Goal: Task Accomplishment & Management: Complete application form

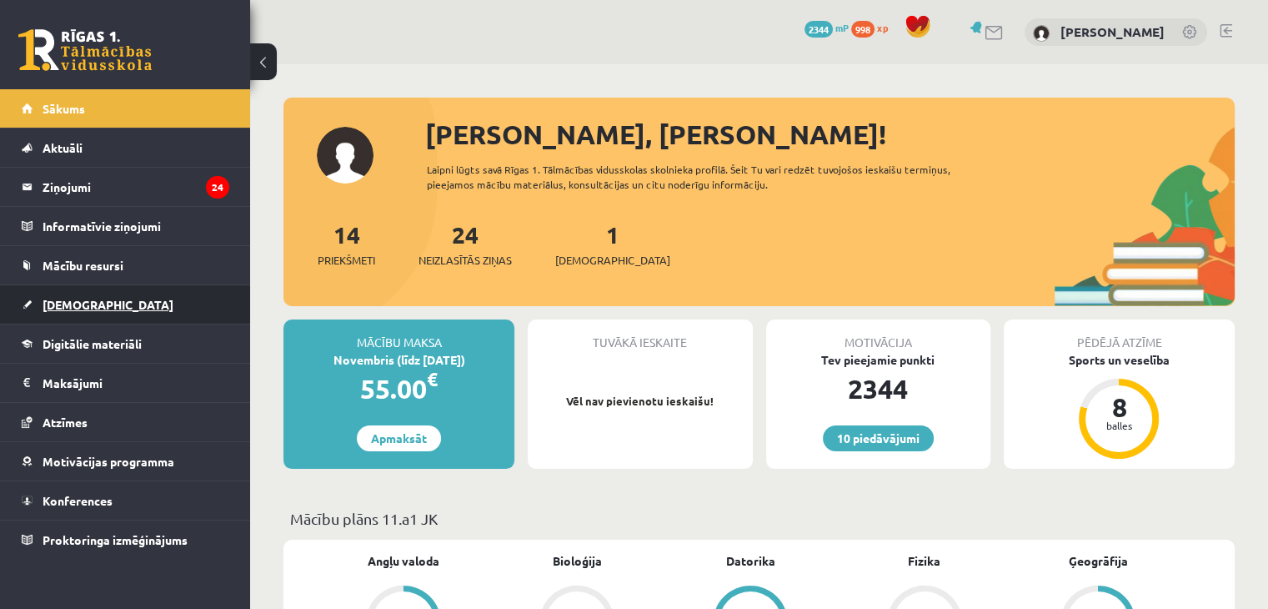
click at [127, 293] on link "[DEMOGRAPHIC_DATA]" at bounding box center [126, 304] width 208 height 38
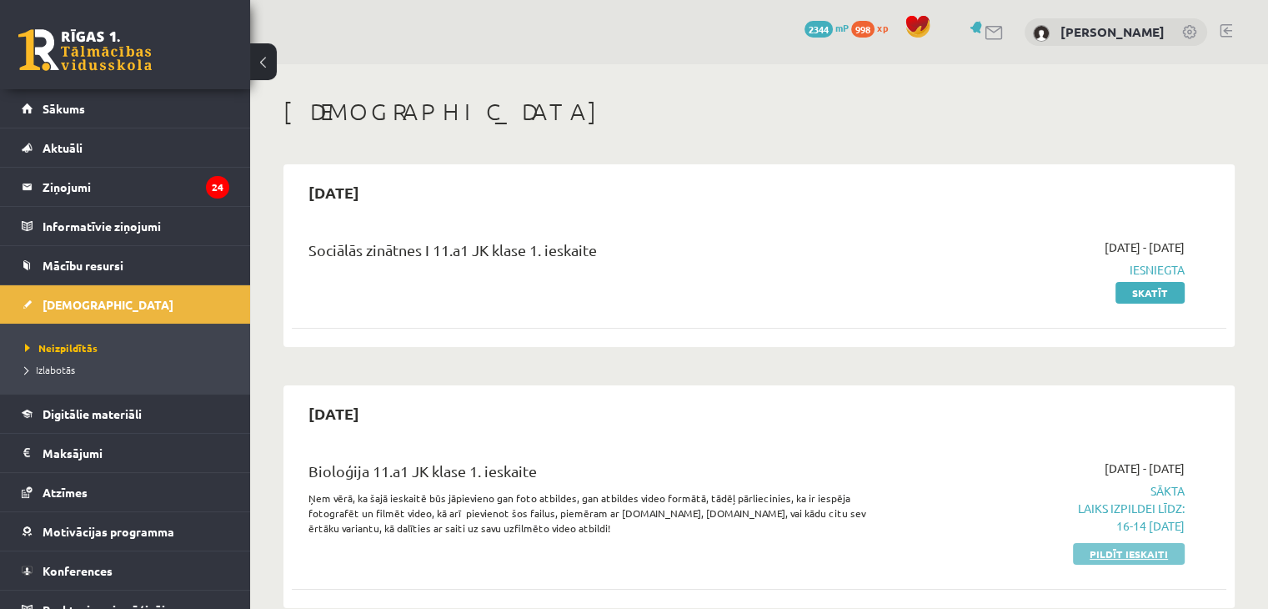
click at [1120, 551] on link "Pildīt ieskaiti" at bounding box center [1129, 554] width 112 height 22
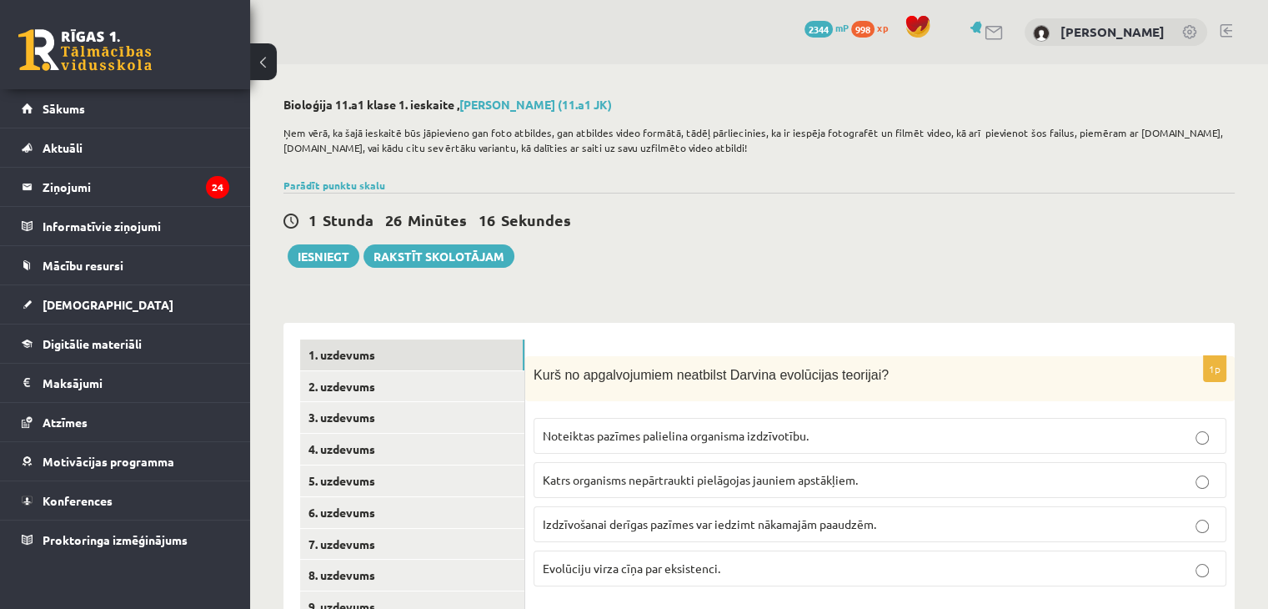
click at [527, 368] on div "Kurš no apgalvojumiem neatbilst Darvina evolūcijas teorijai?" at bounding box center [879, 379] width 709 height 46
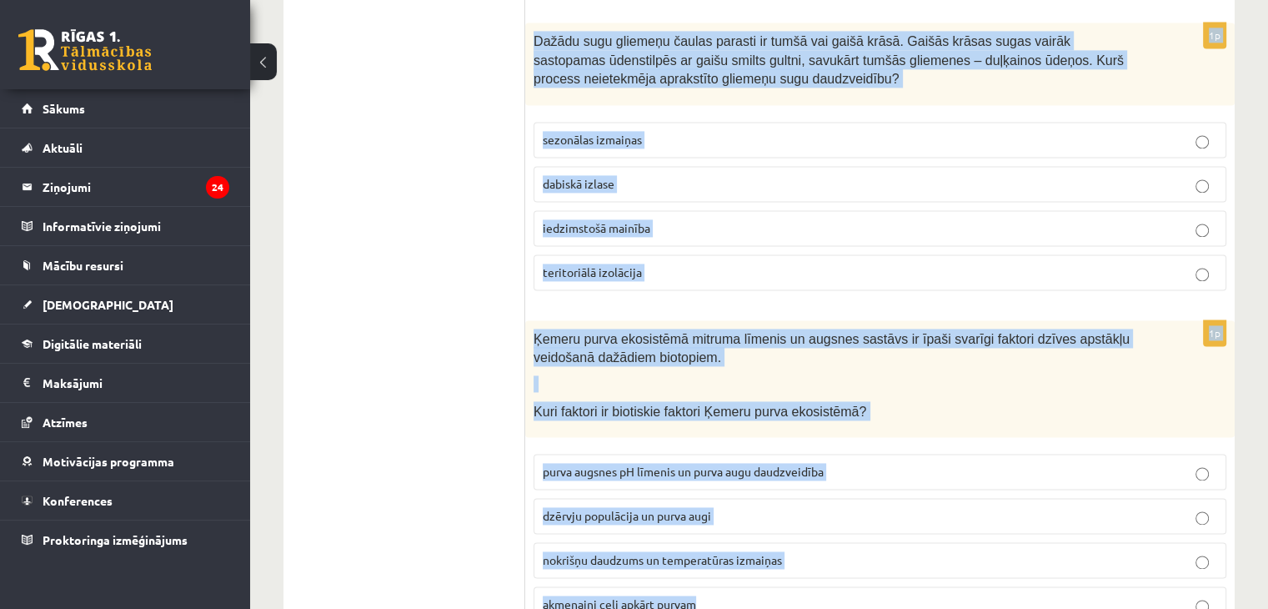
scroll to position [2453, 0]
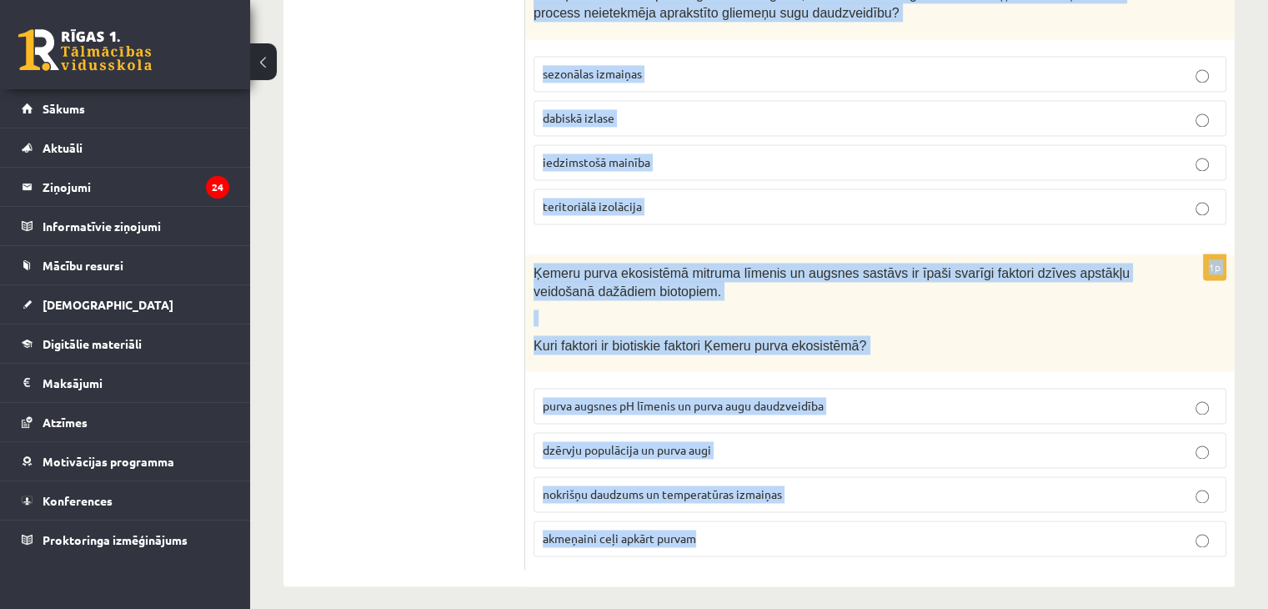
drag, startPoint x: 527, startPoint y: 368, endPoint x: 741, endPoint y: 521, distance: 263.5
copy form "Lore ip dolorsitametc adipiscin Elitsed doeiusmodt incididu? Utlaboree dolorem …"
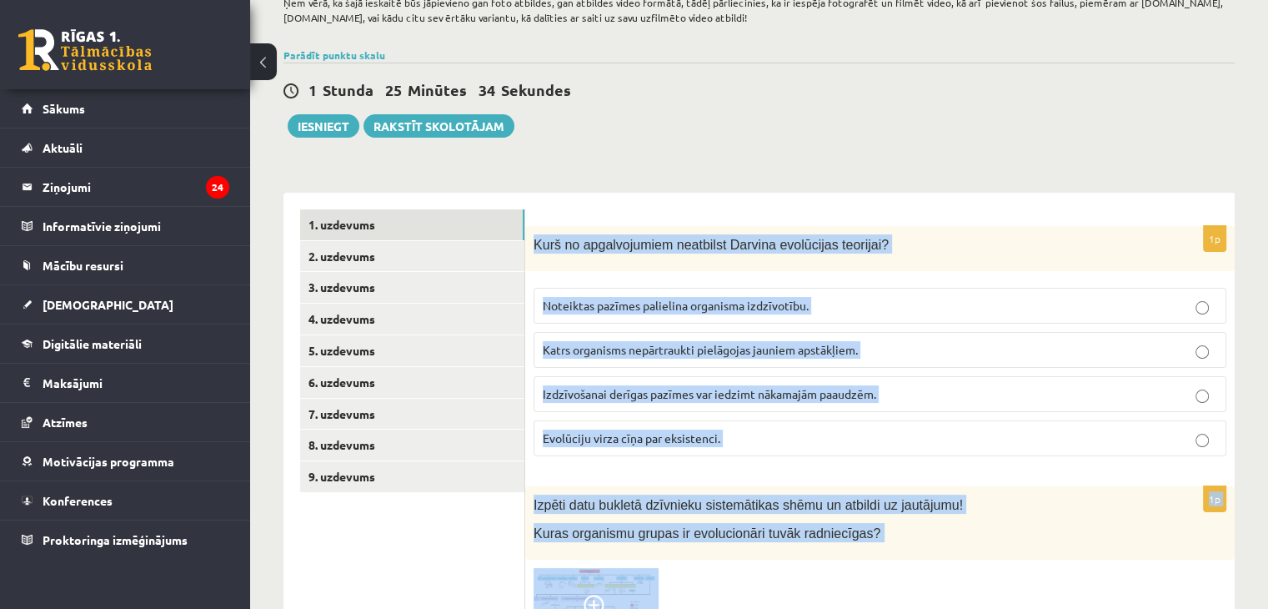
scroll to position [162, 0]
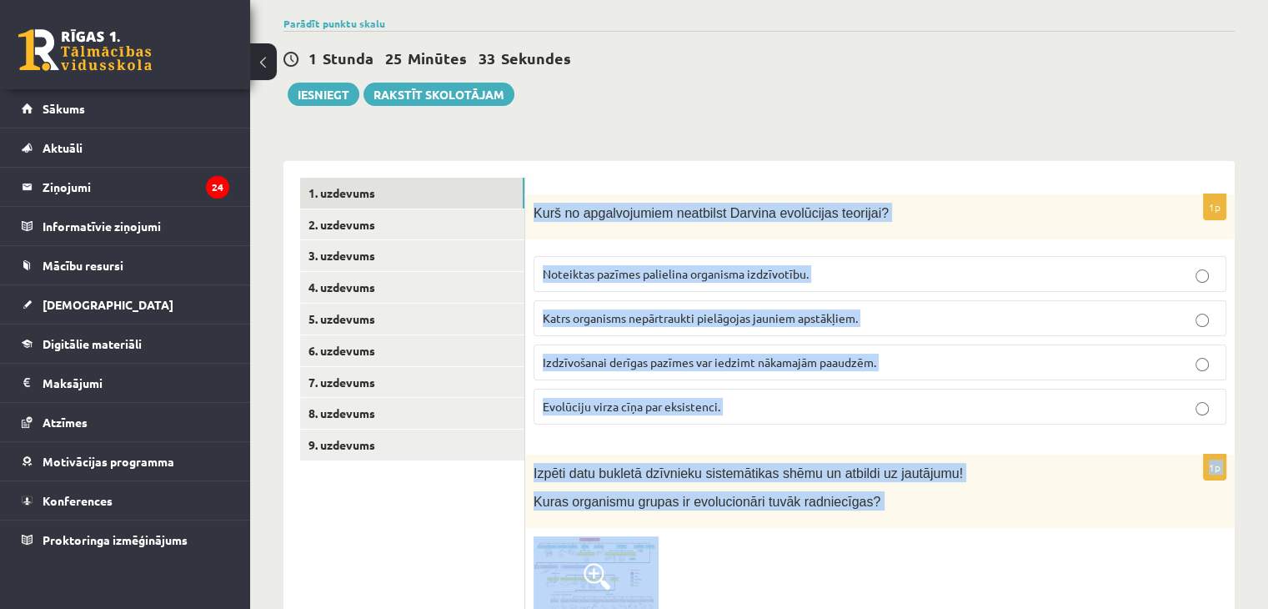
click at [640, 313] on span "Katrs organisms nepārtraukti pielāgojas jauniem apstākļiem." at bounding box center [700, 317] width 315 height 15
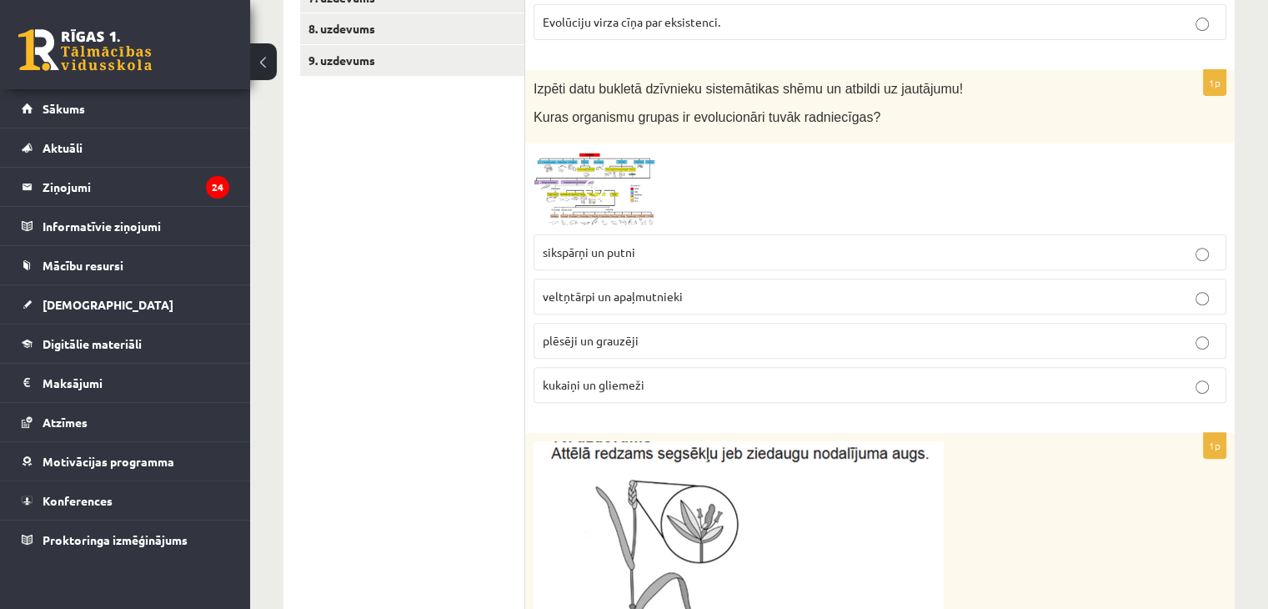
scroll to position [510, 0]
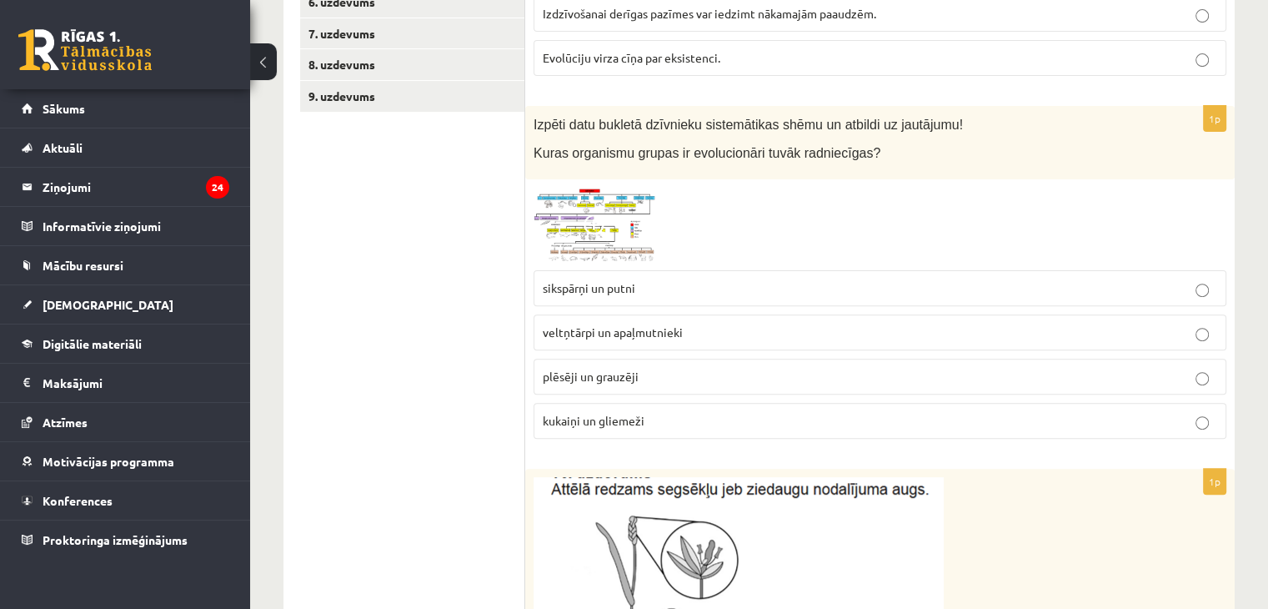
click at [609, 248] on img at bounding box center [596, 225] width 125 height 75
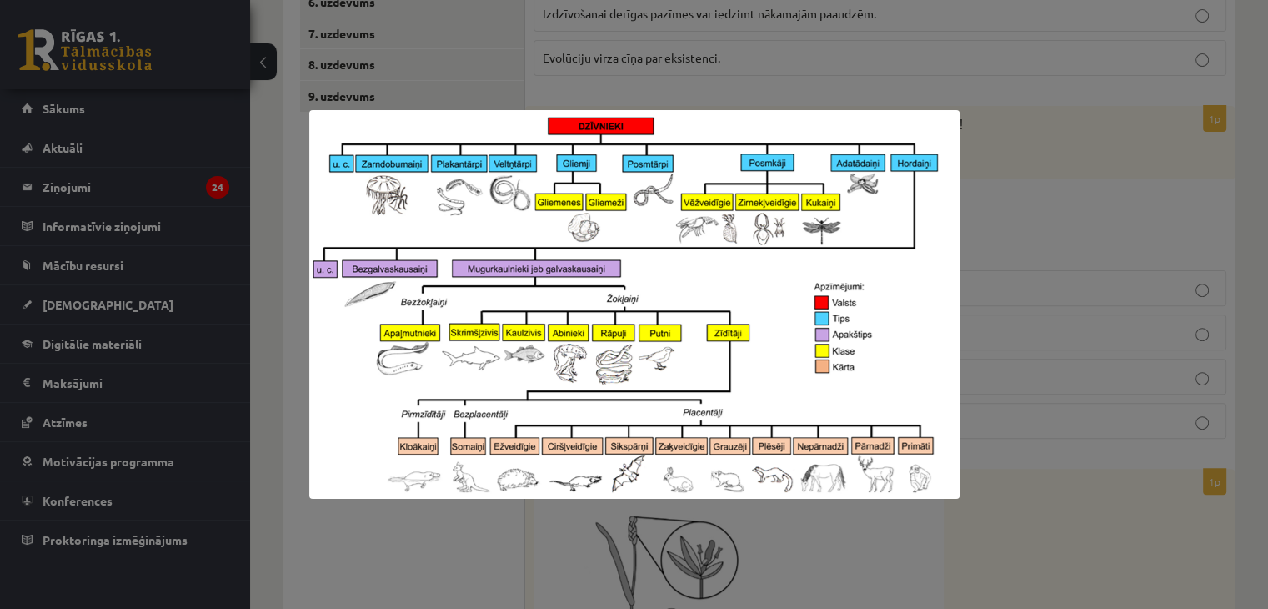
click at [950, 298] on img at bounding box center [634, 304] width 650 height 388
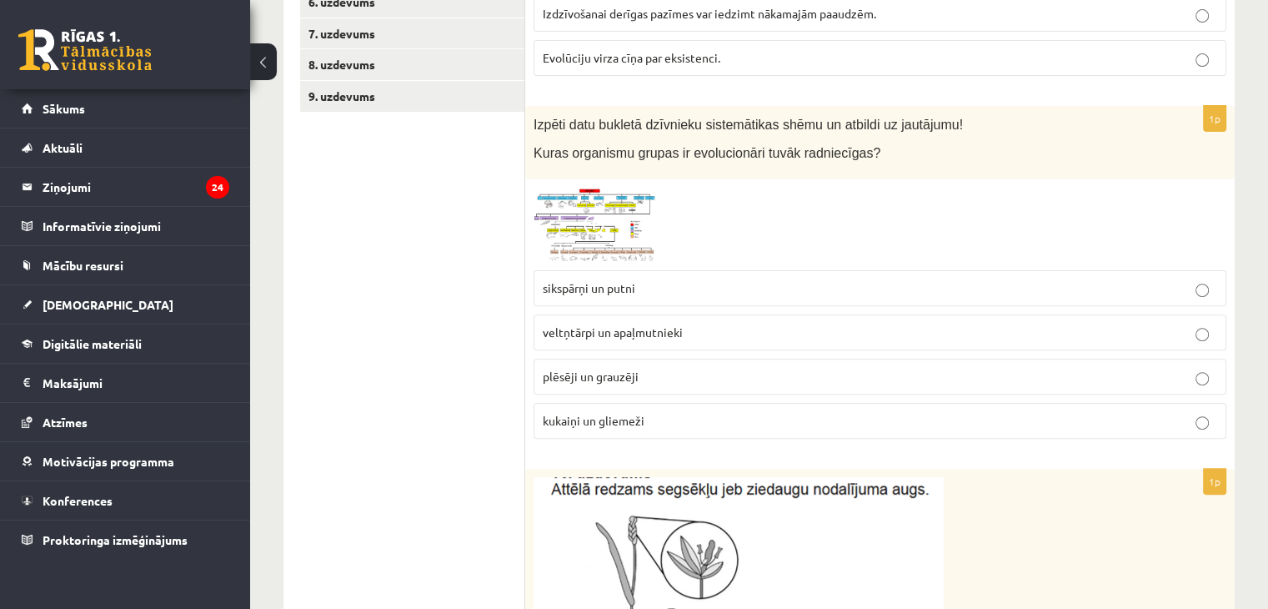
click at [614, 371] on span "plēsēji un grauzēji" at bounding box center [591, 375] width 96 height 15
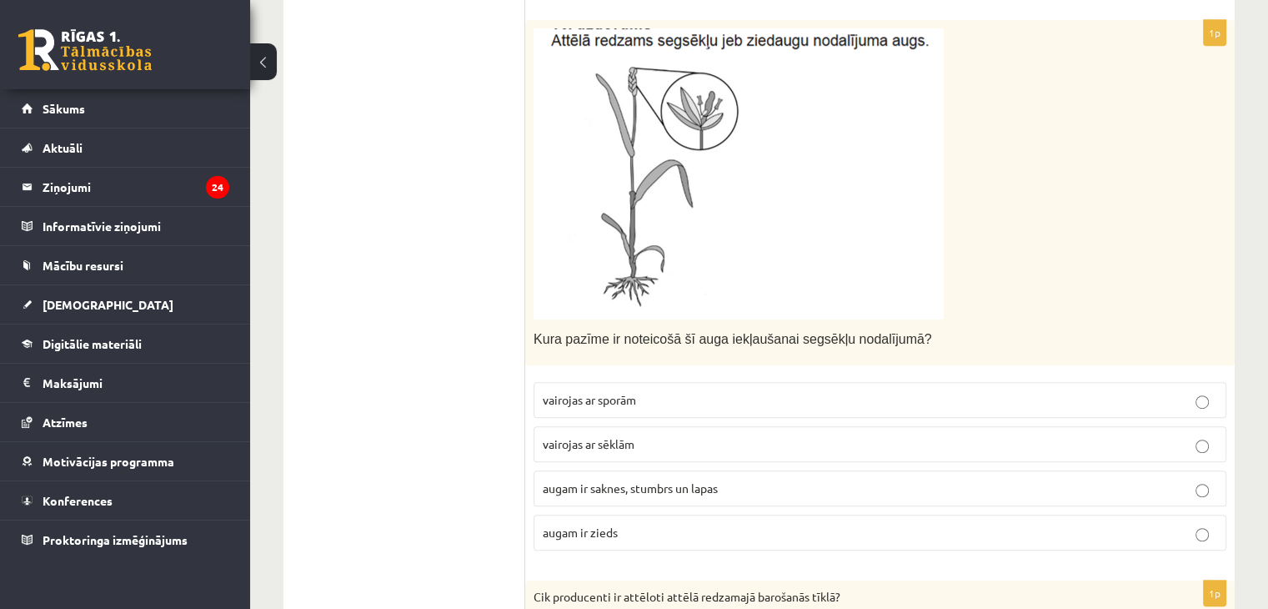
scroll to position [970, 0]
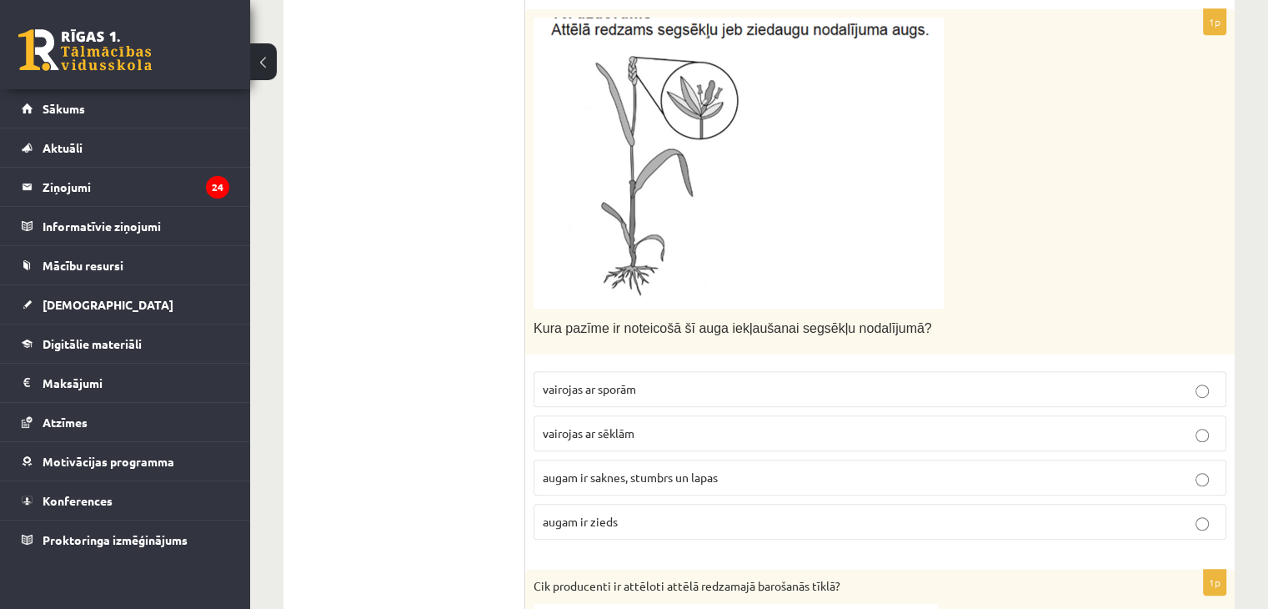
click at [597, 516] on span "augam ir zieds" at bounding box center [580, 521] width 75 height 15
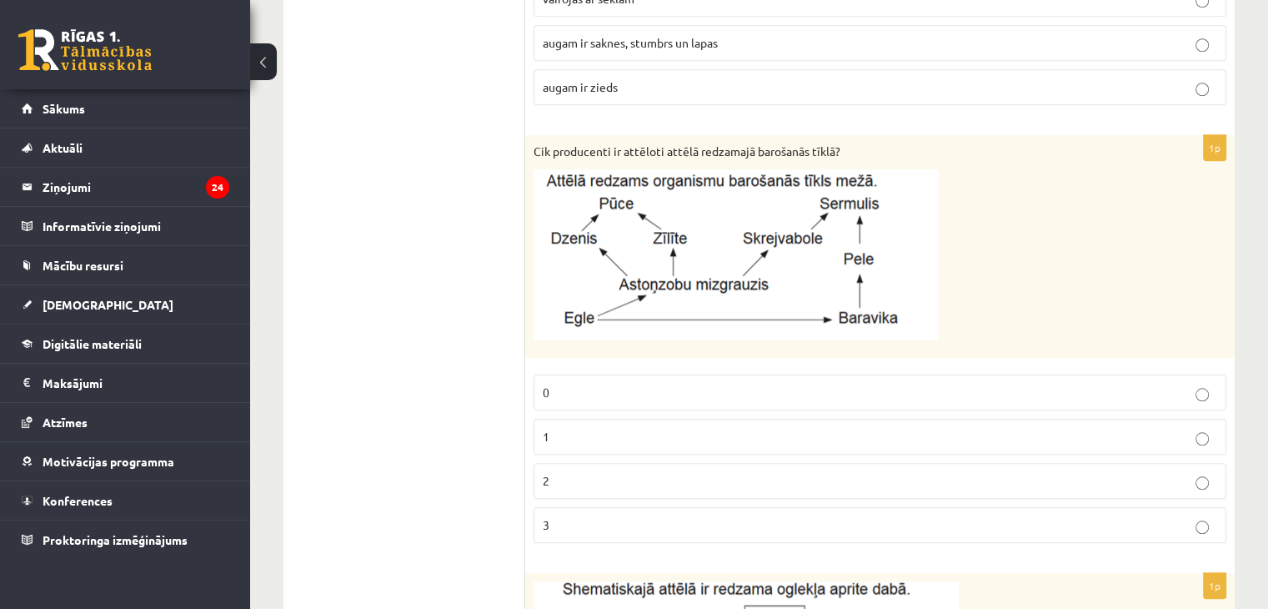
scroll to position [1446, 0]
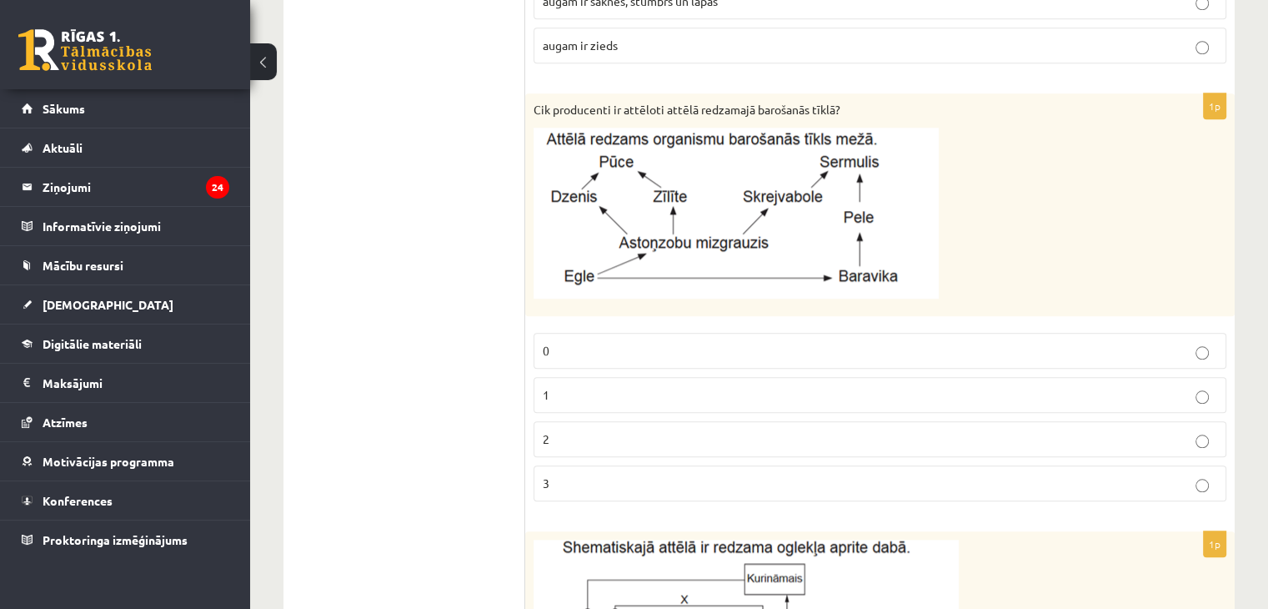
click at [613, 445] on label "2" at bounding box center [880, 439] width 693 height 36
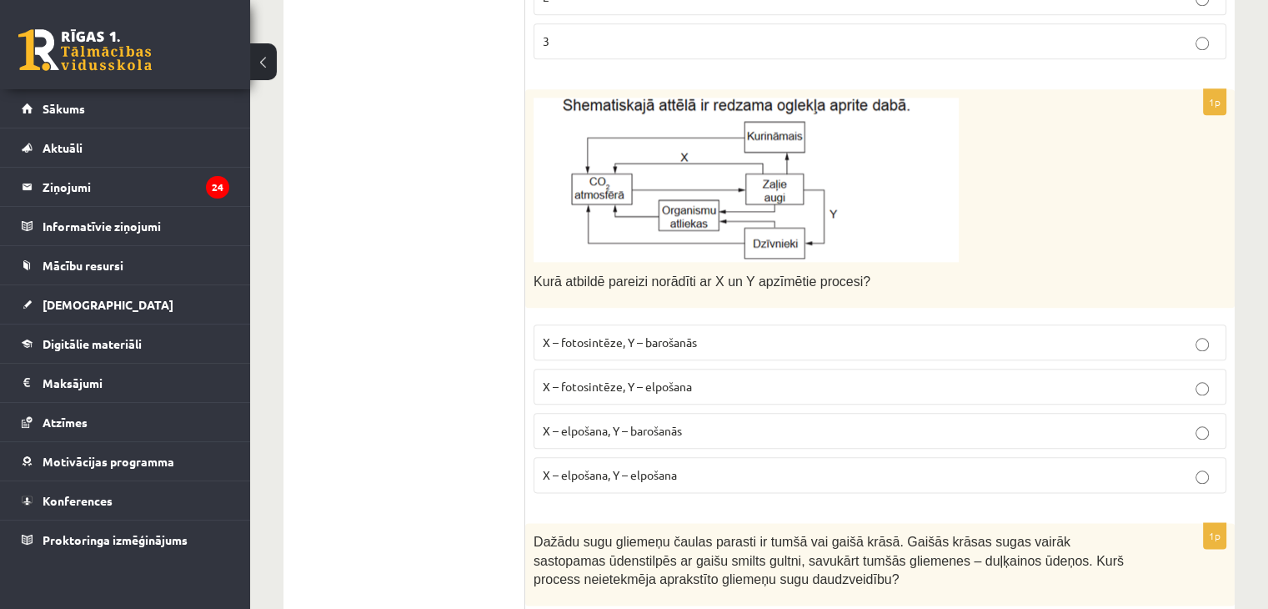
scroll to position [2051, 0]
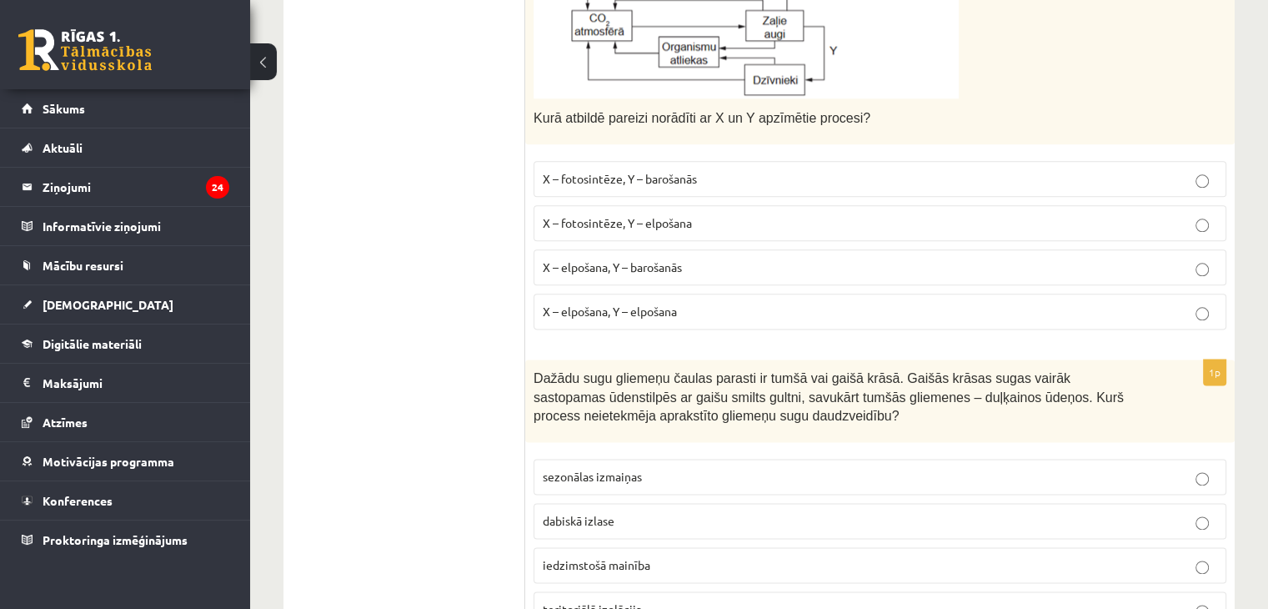
click at [648, 218] on span "X – fotosintēze, Y – elpošana" at bounding box center [617, 222] width 149 height 15
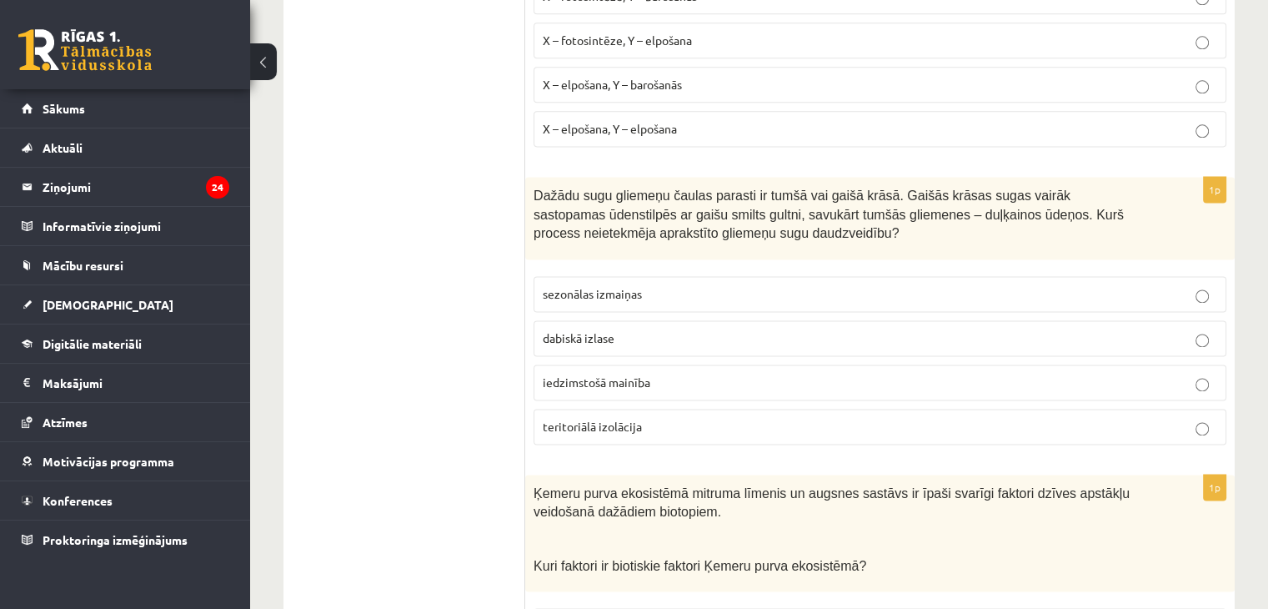
scroll to position [2325, 0]
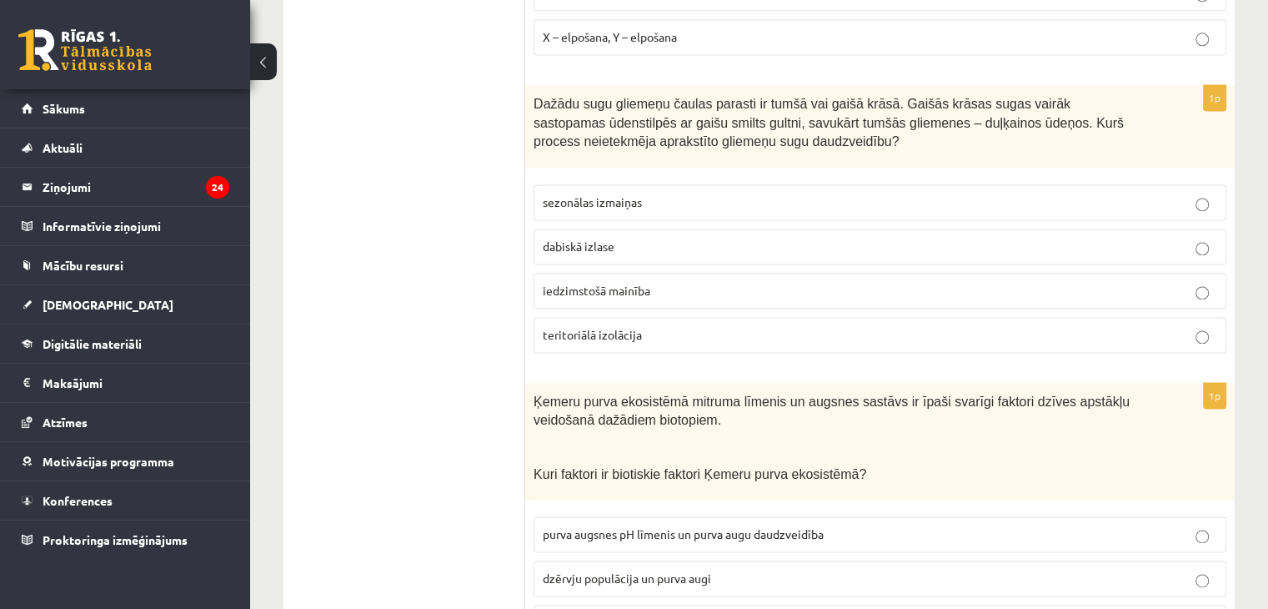
click at [606, 201] on p "sezonālas izmaiņas" at bounding box center [880, 202] width 674 height 18
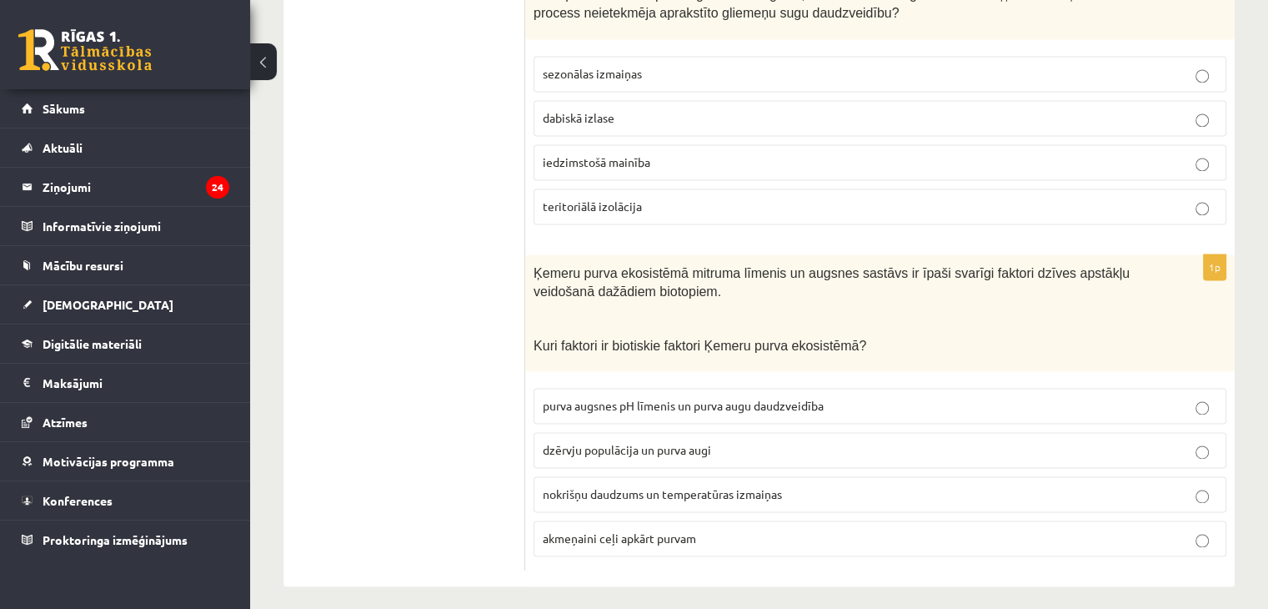
click at [614, 453] on label "dzērvju populācija un purva augi" at bounding box center [880, 450] width 693 height 36
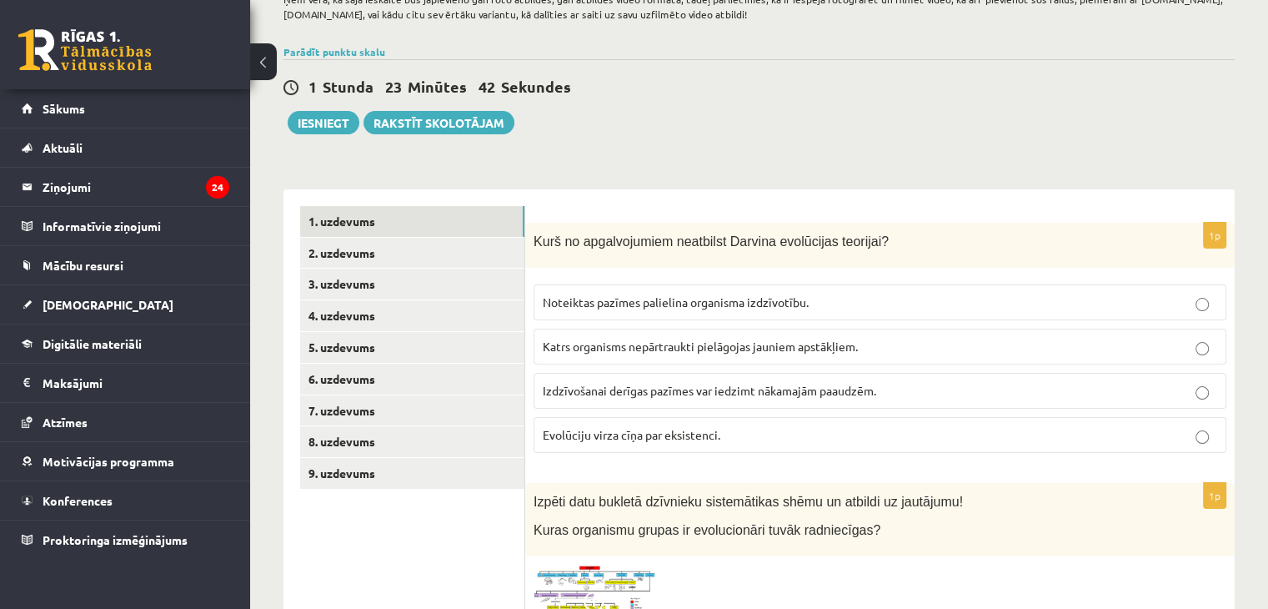
scroll to position [0, 0]
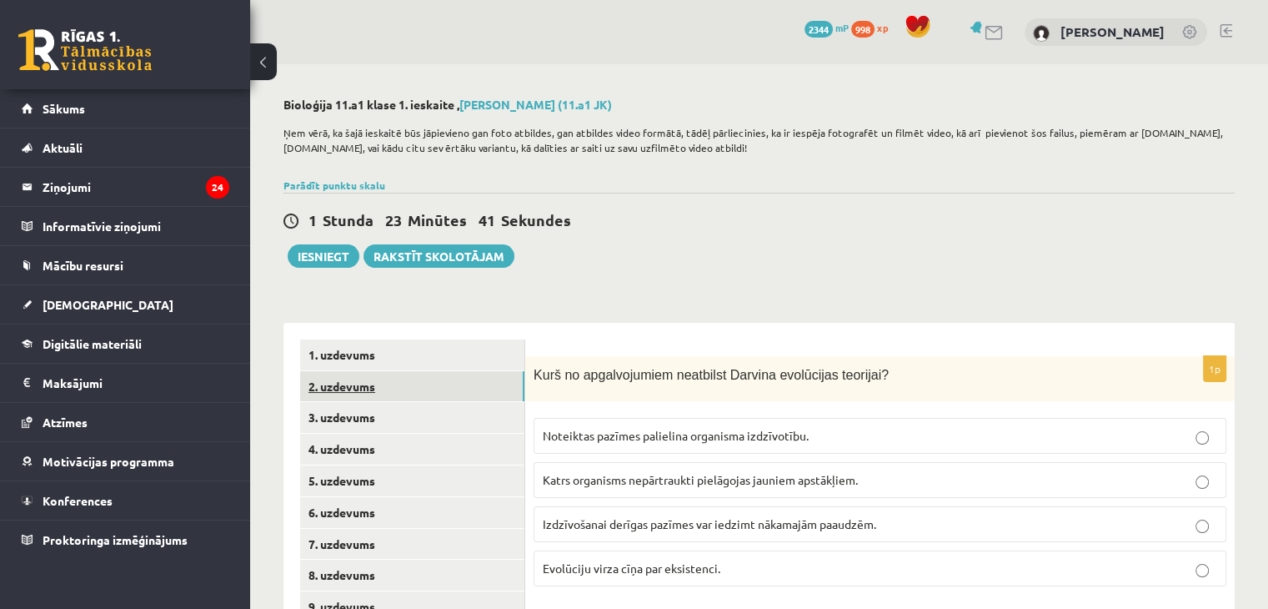
click at [358, 378] on link "2. uzdevums" at bounding box center [412, 386] width 224 height 31
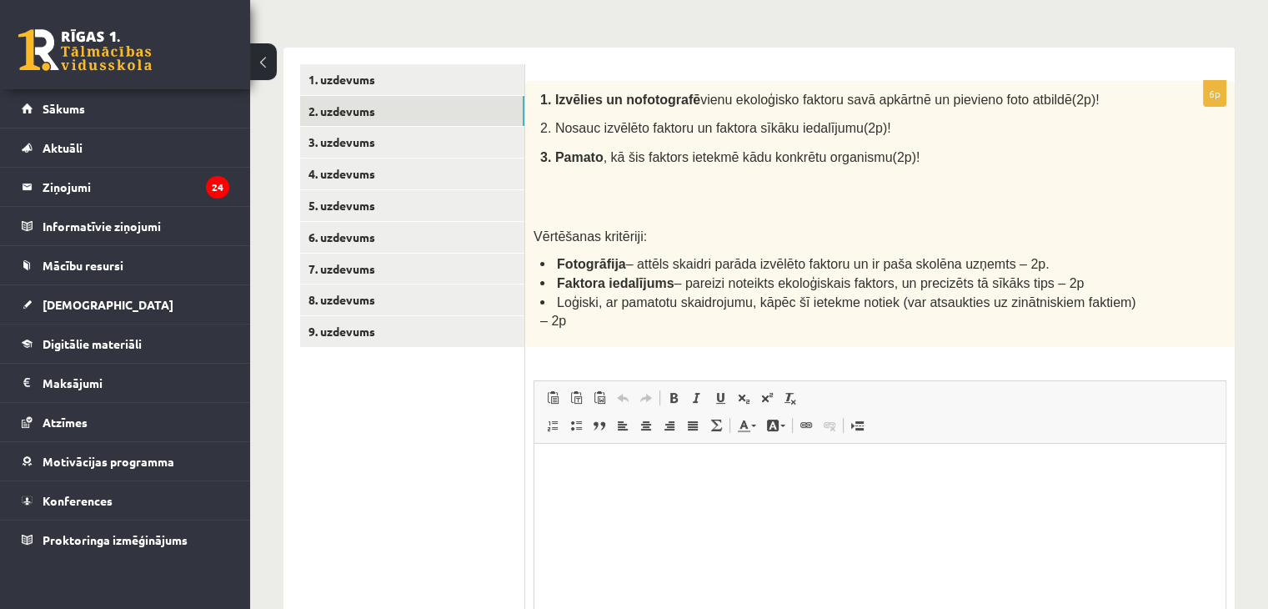
scroll to position [277, 0]
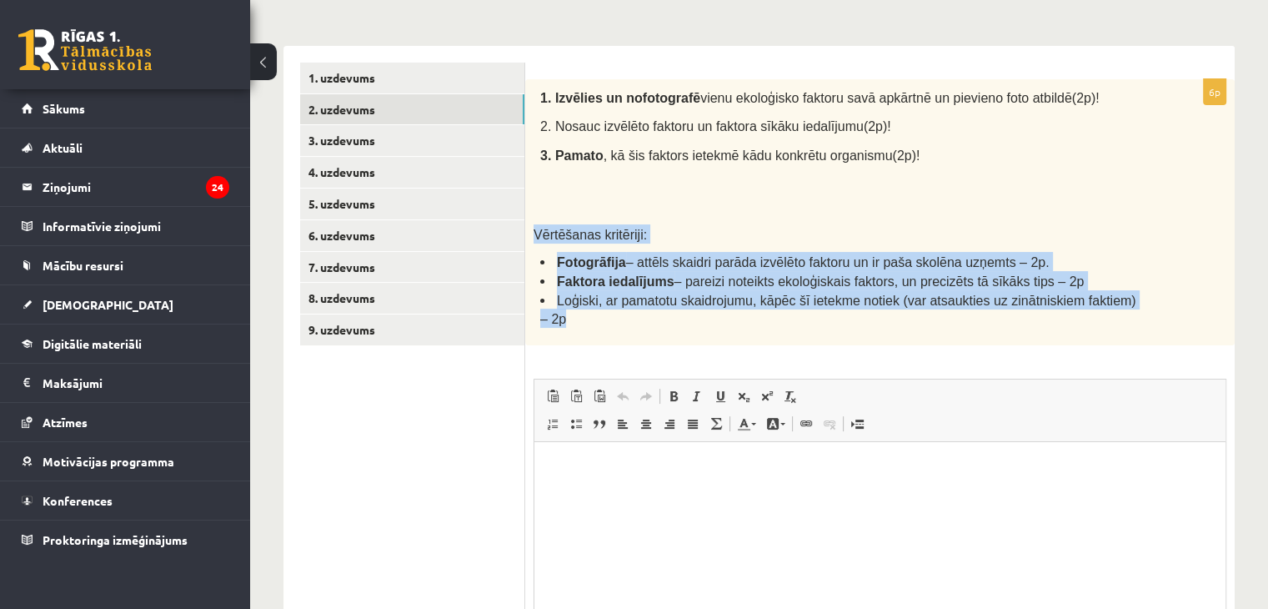
drag, startPoint x: 534, startPoint y: 231, endPoint x: 1150, endPoint y: 316, distance: 622.7
click at [1150, 316] on div "1. Izvēlies un nofotografē vienu ekoloģisko faktoru savā apkārtnē un pievieno f…" at bounding box center [879, 212] width 709 height 266
copy div "Vērtēšanas kritēriji: Fotogrāfija – attēls skaidri parāda izvēlēto faktoru un i…"
click at [693, 238] on p "Vērtēšanas kritēriji:" at bounding box center [838, 233] width 609 height 19
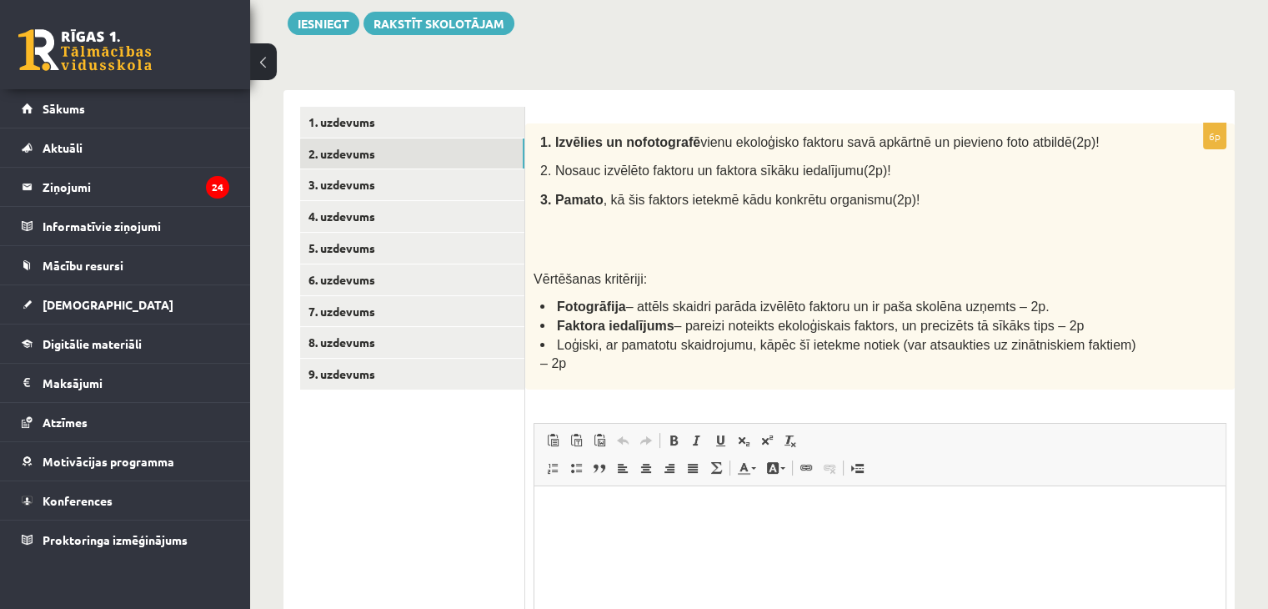
scroll to position [231, 0]
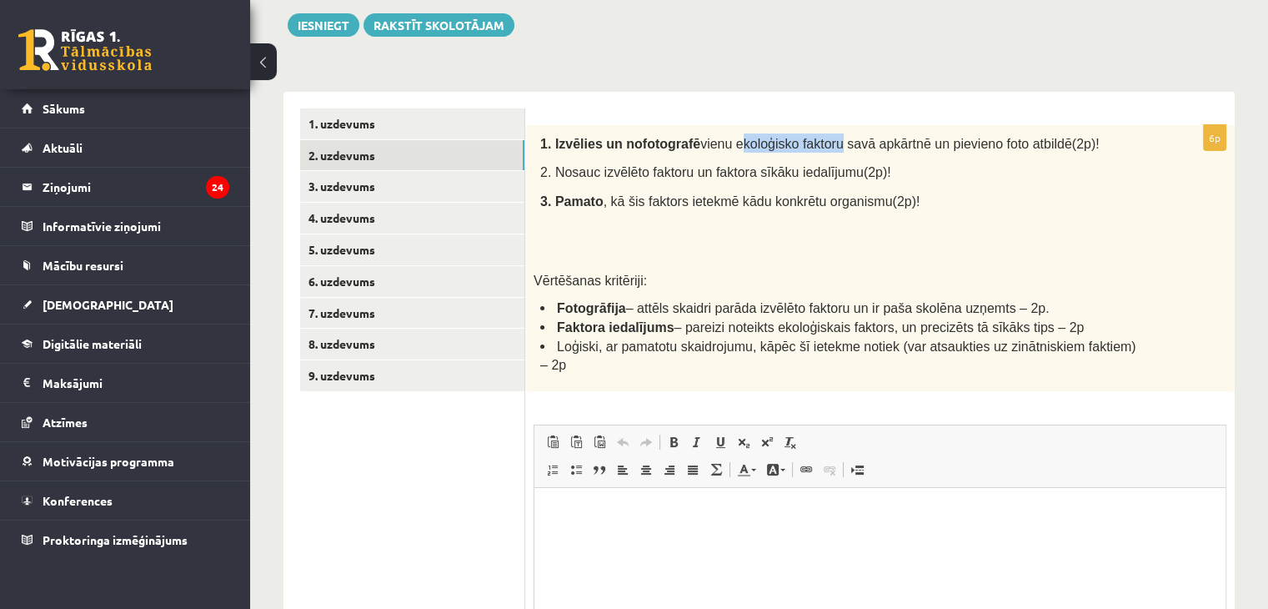
drag, startPoint x: 714, startPoint y: 144, endPoint x: 808, endPoint y: 142, distance: 94.2
click at [808, 142] on span "vienu ekoloģisko faktoru savā apkārtnē un pievieno foto atbildē(2p)!" at bounding box center [899, 144] width 399 height 14
copy span "ekoloģisko faktor"
click at [365, 174] on link "3. uzdevums" at bounding box center [412, 186] width 224 height 31
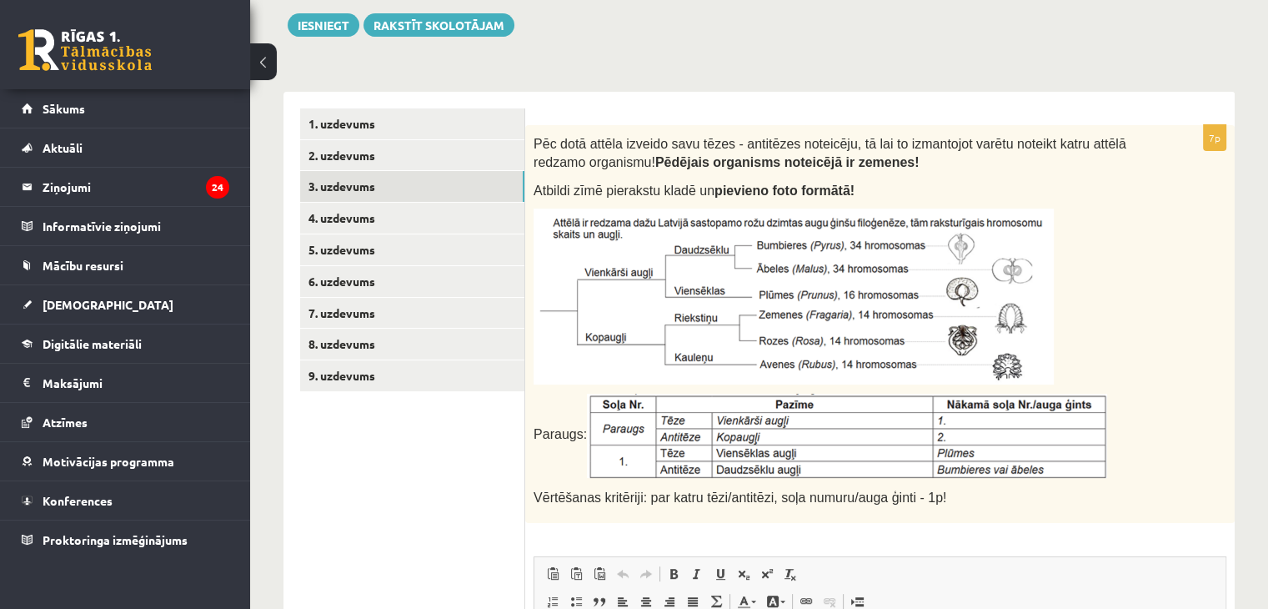
scroll to position [0, 0]
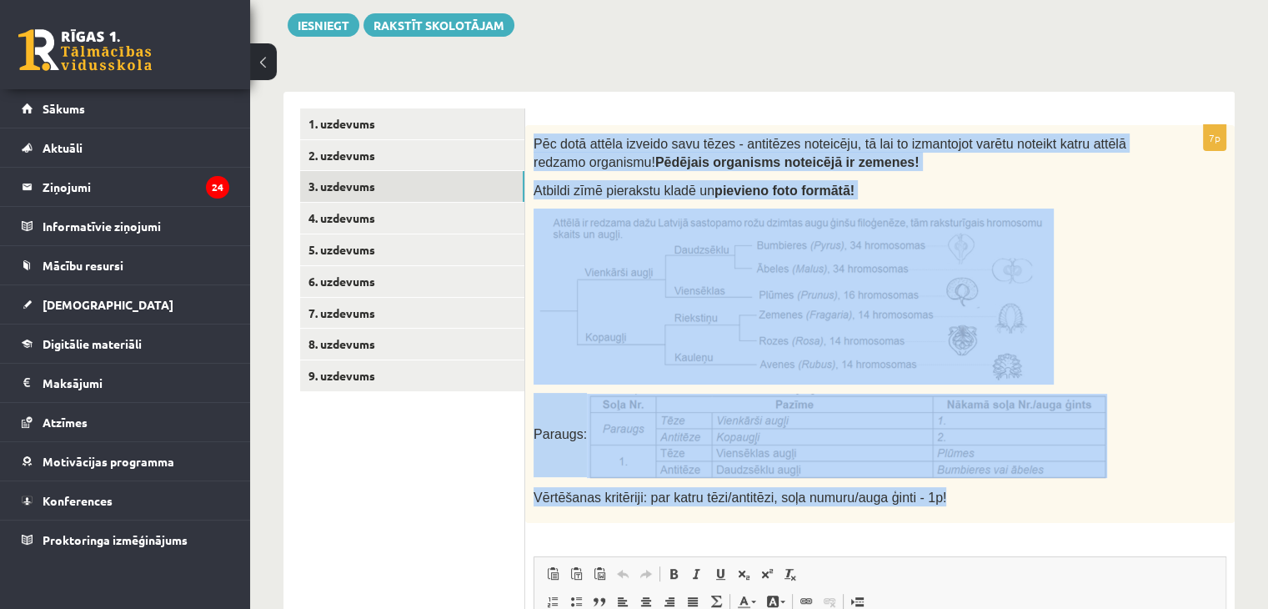
drag, startPoint x: 530, startPoint y: 134, endPoint x: 937, endPoint y: 480, distance: 534.0
click at [937, 480] on div "Pēc dotā attēla izveido savu tēzes - antitēzes noteicēju, tā lai to izmantojot …" at bounding box center [879, 324] width 709 height 398
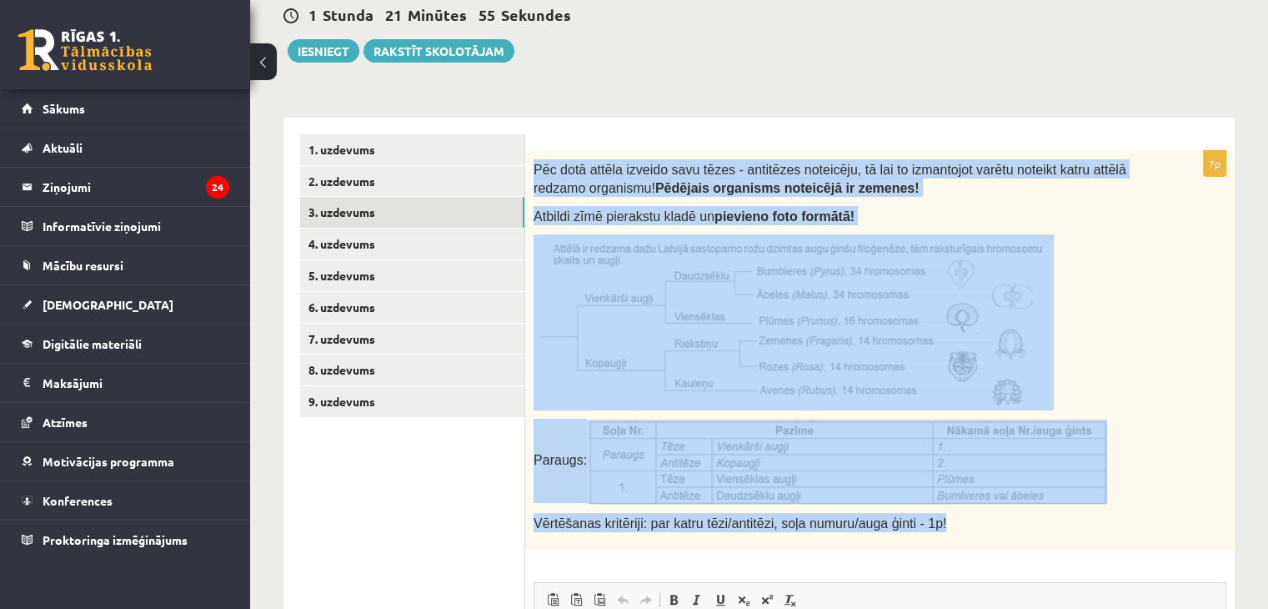
scroll to position [153, 0]
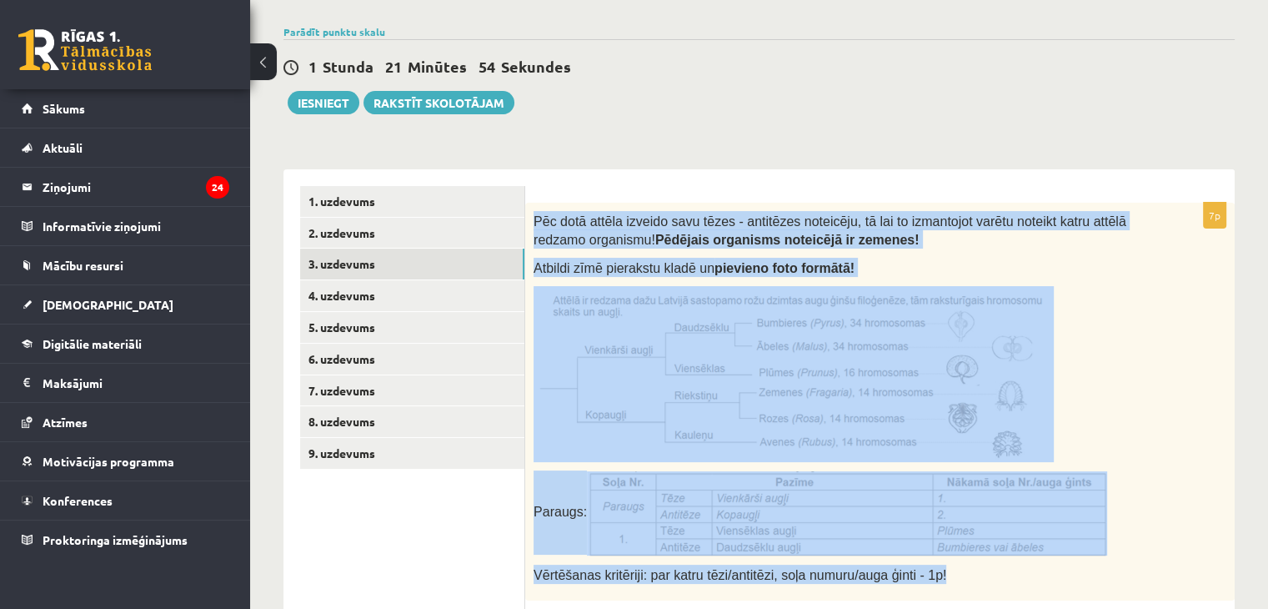
copy div "Pēc dotā attēla izveido savu tēzes - antitēzes noteicēju, tā lai to izmantojot …"
click at [698, 158] on div "**********" at bounding box center [758, 575] width 951 height 844
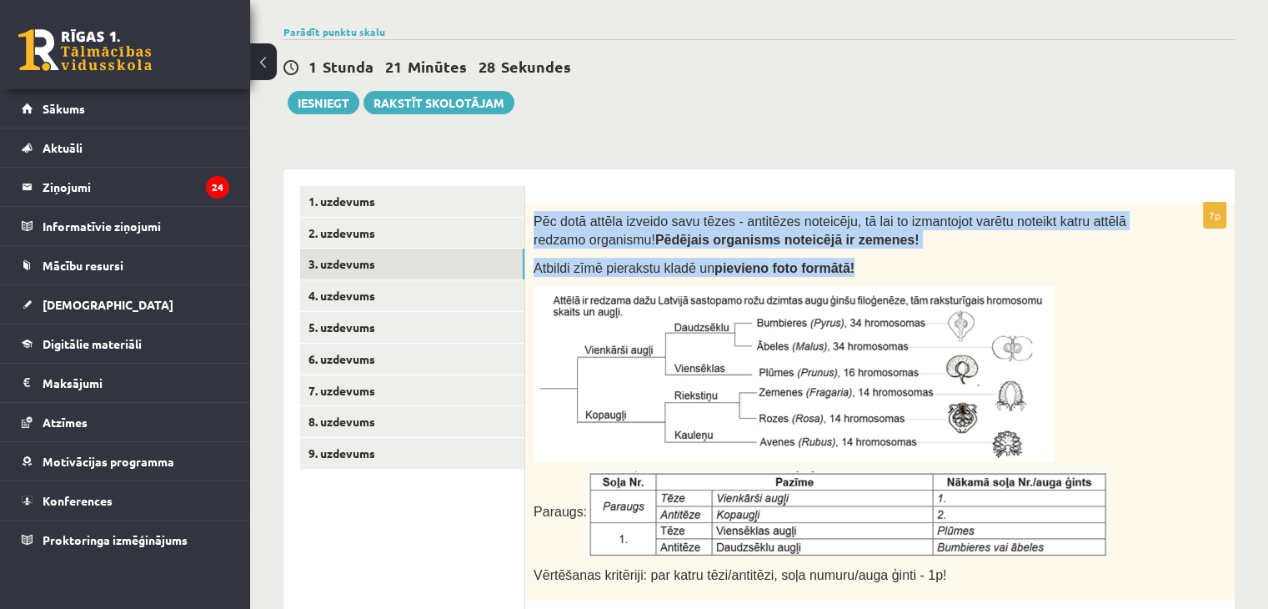
drag, startPoint x: 533, startPoint y: 214, endPoint x: 859, endPoint y: 271, distance: 330.9
click at [859, 271] on div "Pēc dotā attēla izveido savu tēzes - antitēzes noteicēju, tā lai to izmantojot …" at bounding box center [879, 402] width 709 height 398
copy div "Pēc dotā attēla izveido savu tēzes - antitēzes noteicēju, tā lai to izmantojot …"
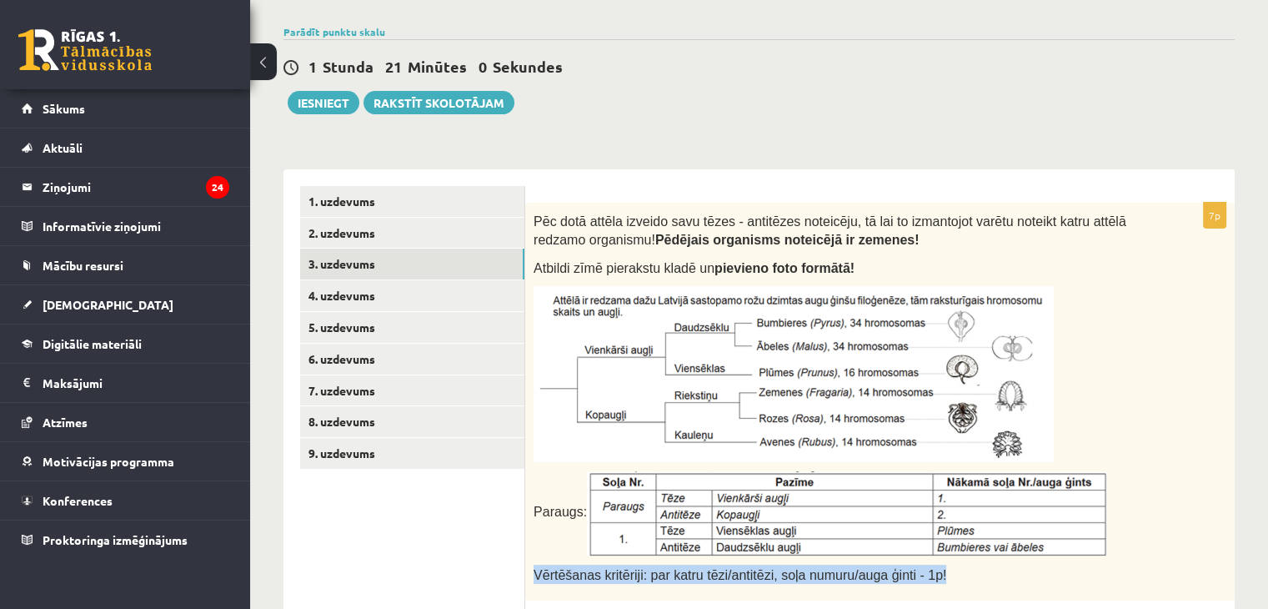
drag, startPoint x: 537, startPoint y: 568, endPoint x: 939, endPoint y: 571, distance: 401.8
click at [939, 571] on p "Vērtēšanas kritēriji: par katru tēzi/antitēzi, soļa numuru/auga ģinti - 1p!" at bounding box center [838, 573] width 609 height 19
copy span "Vērtēšanas kritēriji: par katru tēzi/antitēzi, soļa numuru/auga ģinti - 1p!"
click at [337, 307] on link "4. uzdevums" at bounding box center [412, 295] width 224 height 31
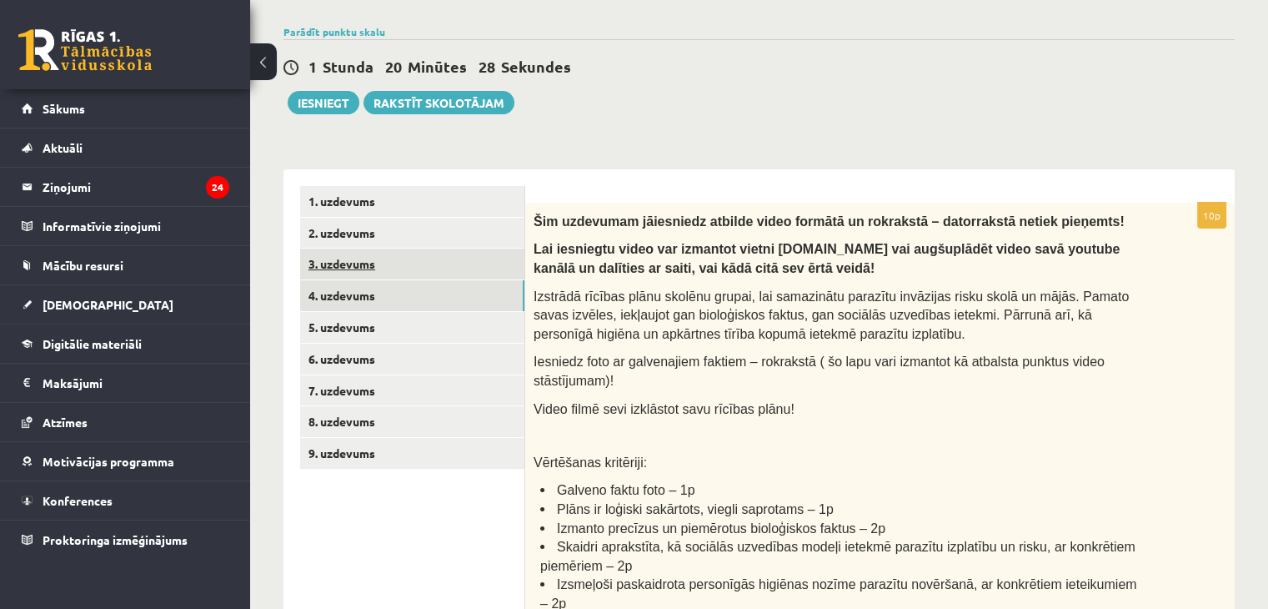
scroll to position [0, 0]
click at [373, 331] on link "5. uzdevums" at bounding box center [412, 327] width 224 height 31
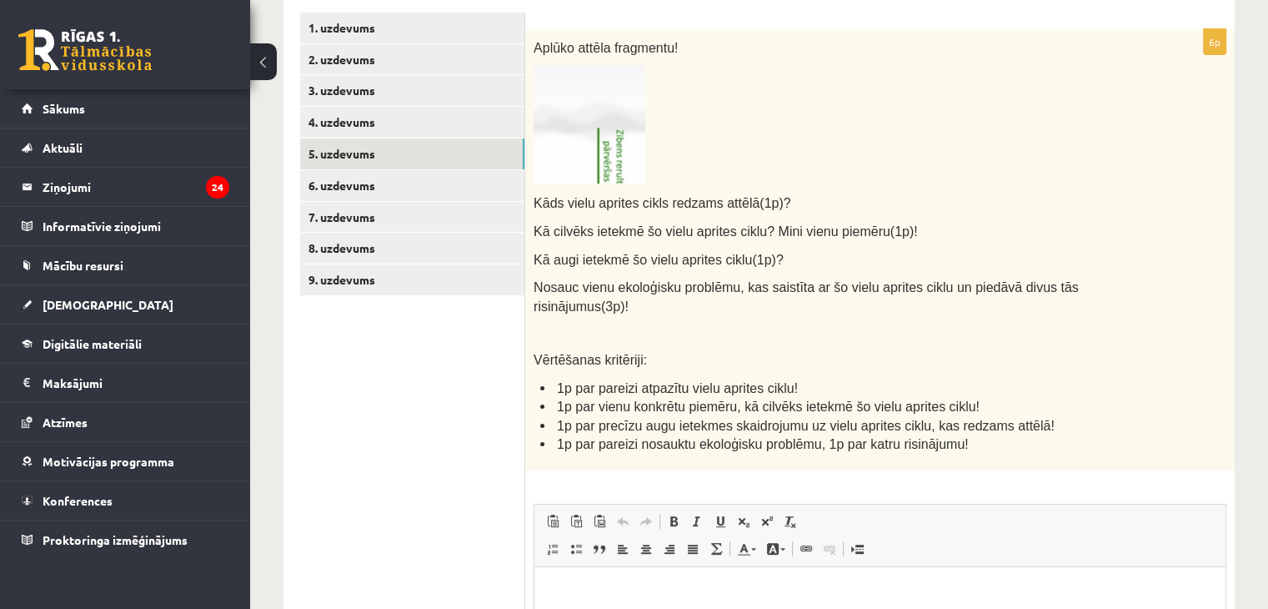
scroll to position [319, 0]
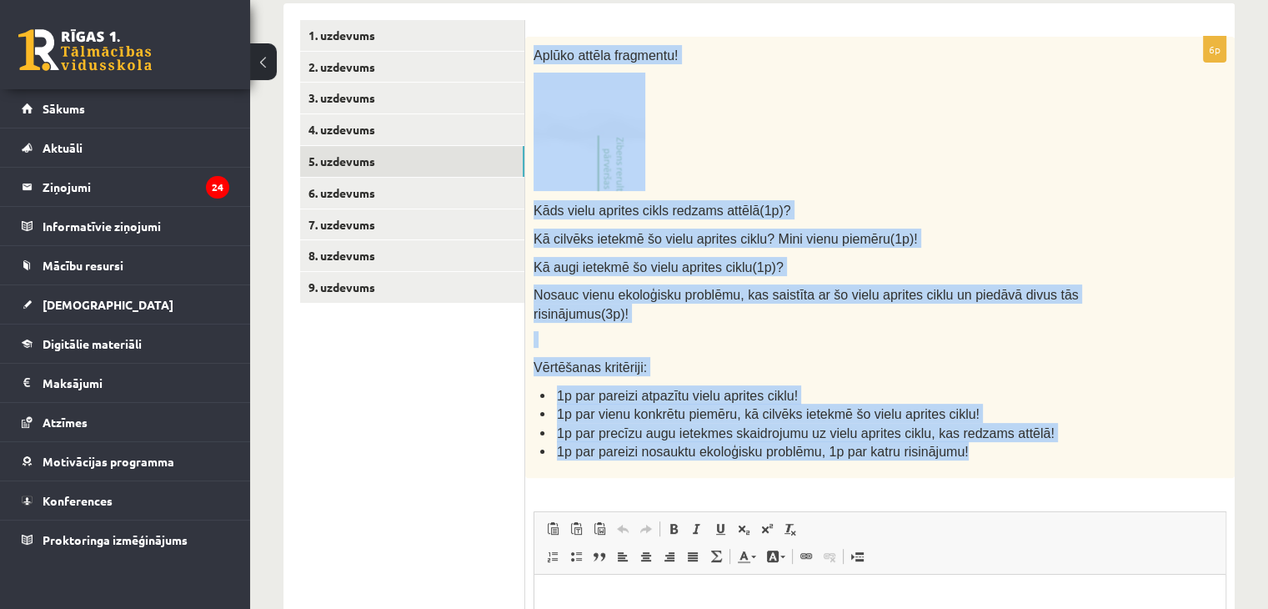
drag, startPoint x: 532, startPoint y: 54, endPoint x: 997, endPoint y: 436, distance: 601.8
click at [997, 436] on div "Aplūko attēla fragmentu! Kāds vielu aprites cikls redzams attēlā(1p)? Kā cilvēk…" at bounding box center [879, 257] width 709 height 441
copy div "Aplūko attēla fragmentu! Kāds vielu aprites cikls redzams attēlā(1p)? Kā cilvēk…"
click at [560, 124] on img at bounding box center [590, 132] width 112 height 118
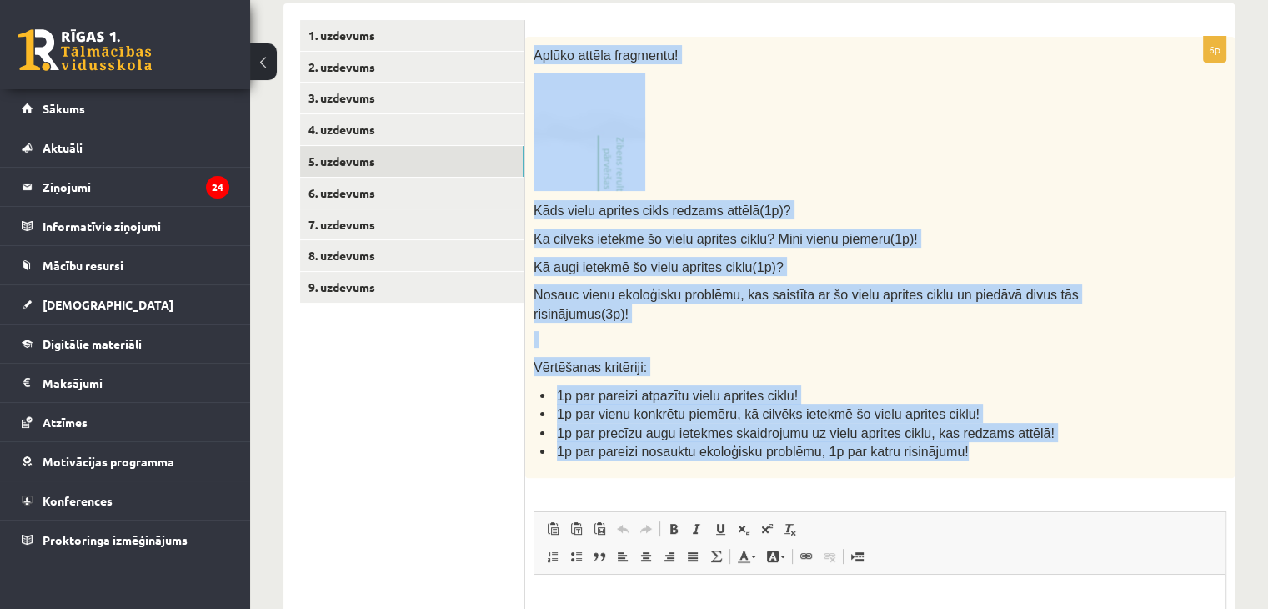
click at [735, 148] on p at bounding box center [838, 132] width 609 height 118
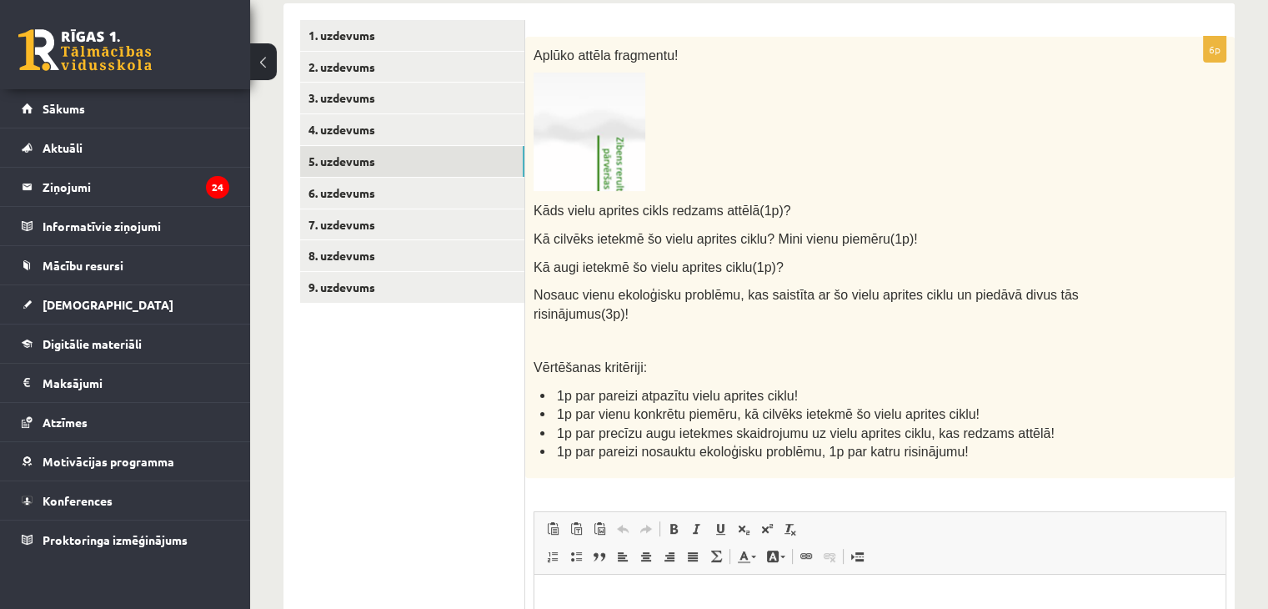
click at [594, 145] on img at bounding box center [590, 132] width 112 height 118
click at [594, 163] on img at bounding box center [590, 132] width 112 height 118
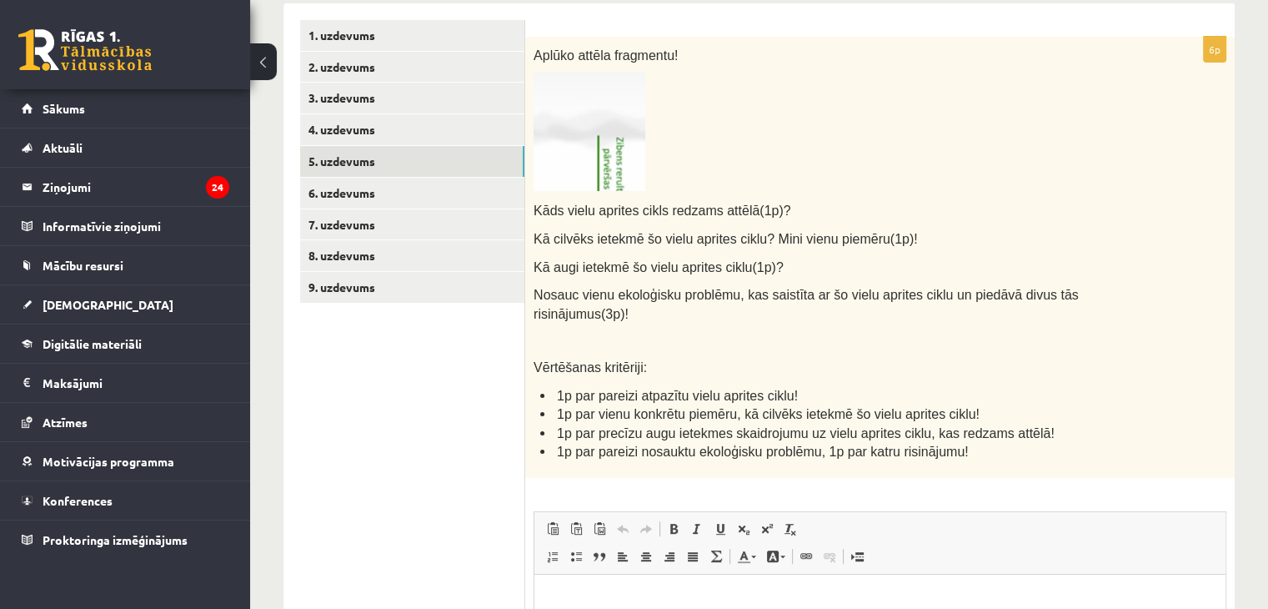
click at [600, 142] on img at bounding box center [590, 132] width 112 height 118
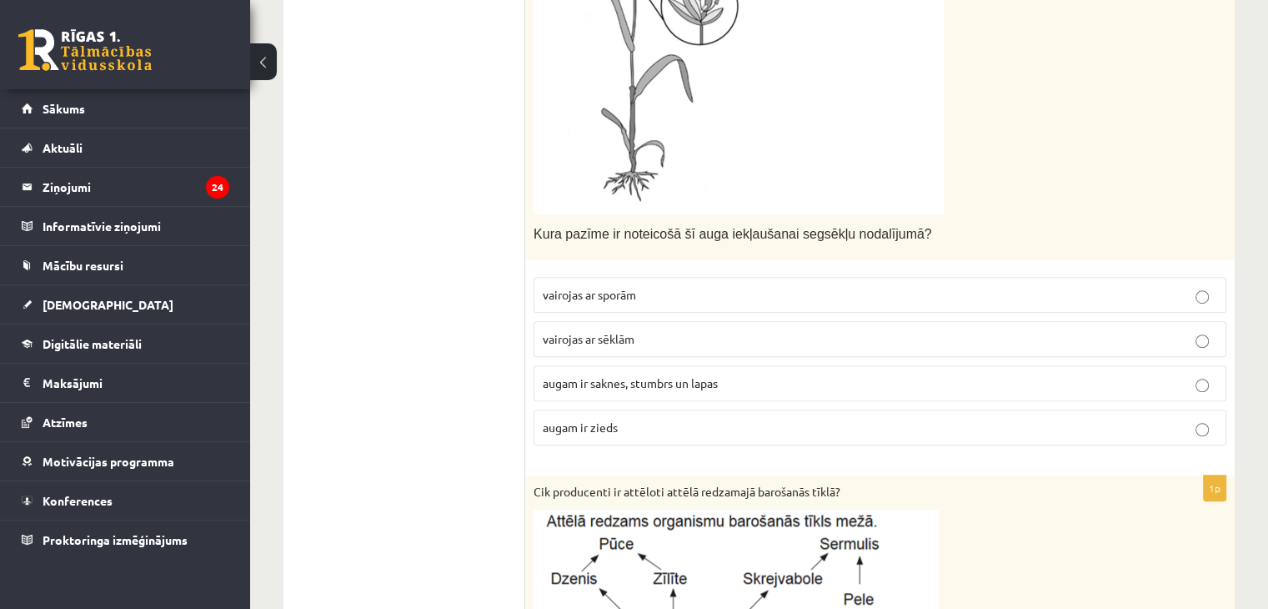
scroll to position [1043, 0]
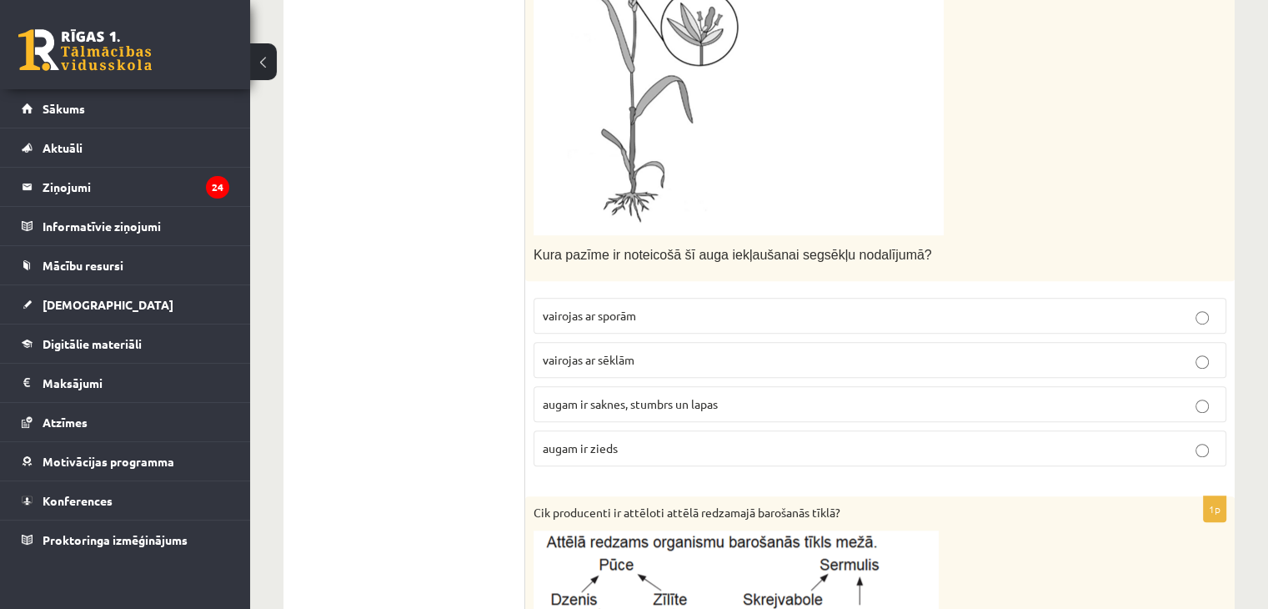
click at [650, 454] on label "augam ir zieds" at bounding box center [880, 448] width 693 height 36
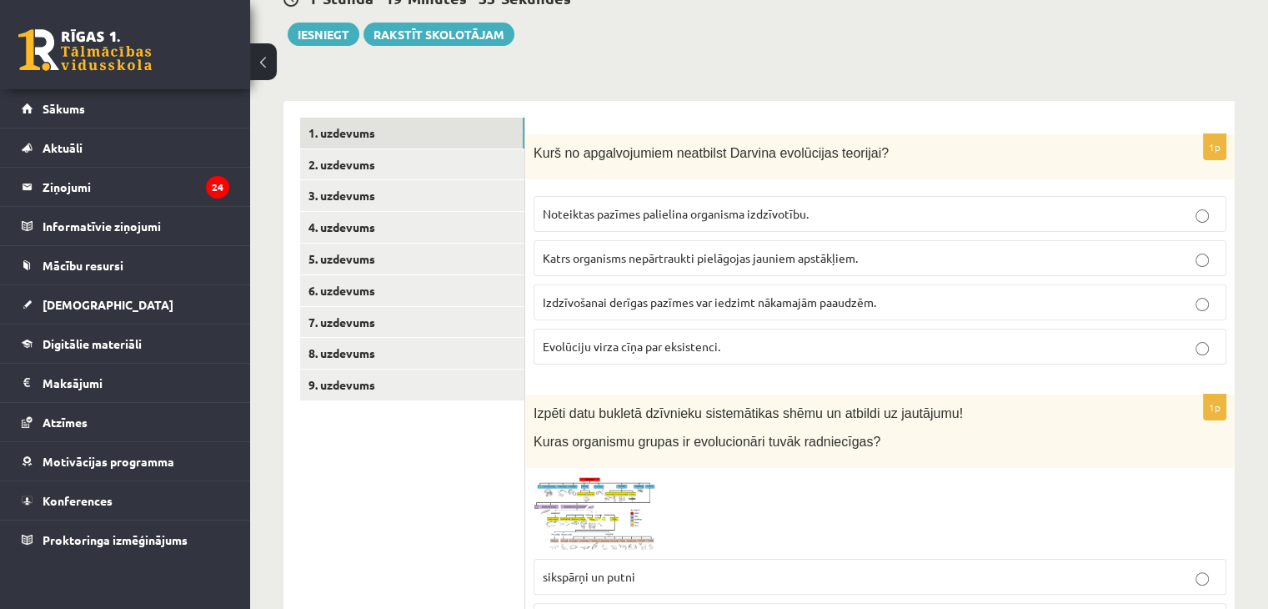
scroll to position [0, 0]
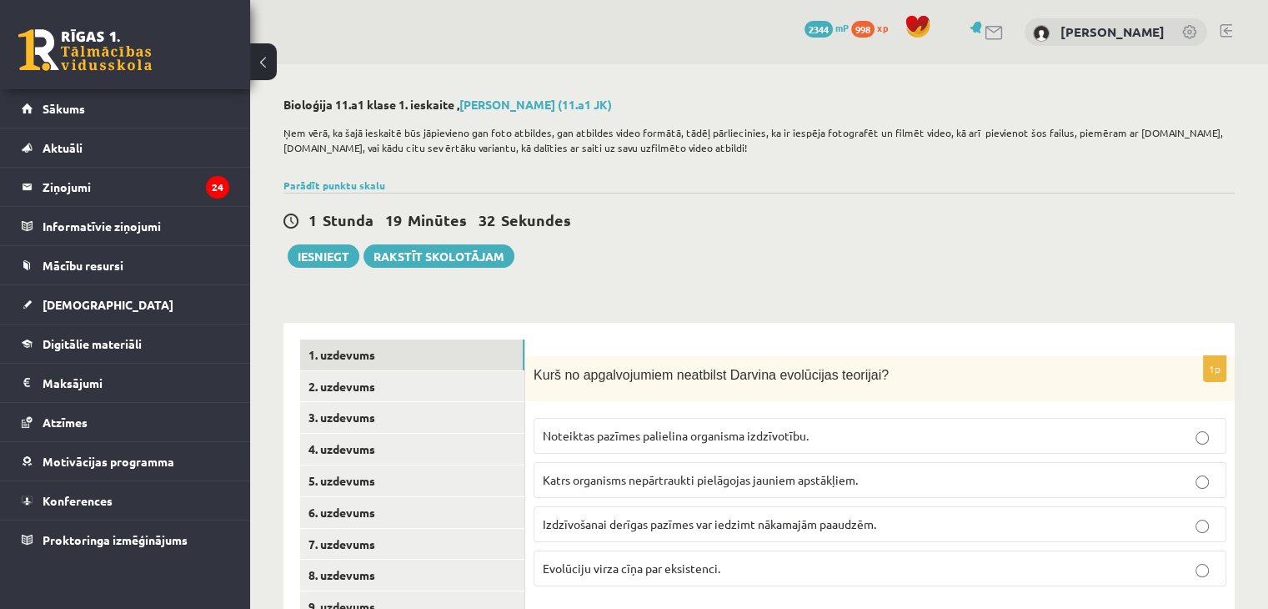
click at [571, 481] on span "Katrs organisms nepārtraukti pielāgojas jauniem apstākļiem." at bounding box center [700, 479] width 315 height 15
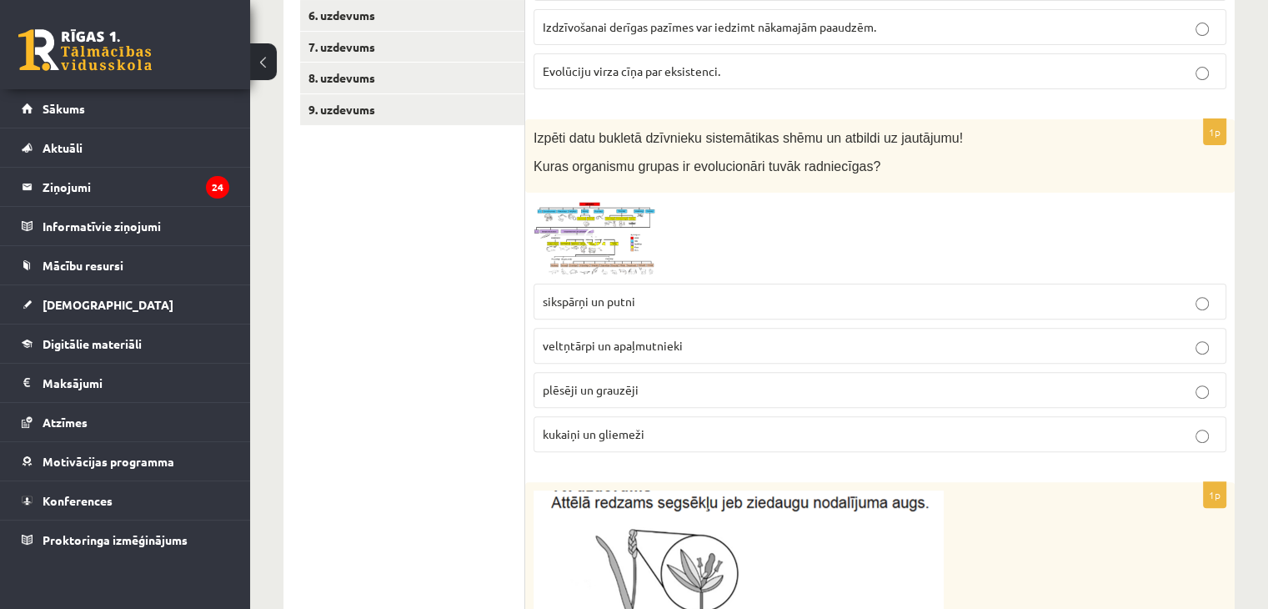
scroll to position [519, 0]
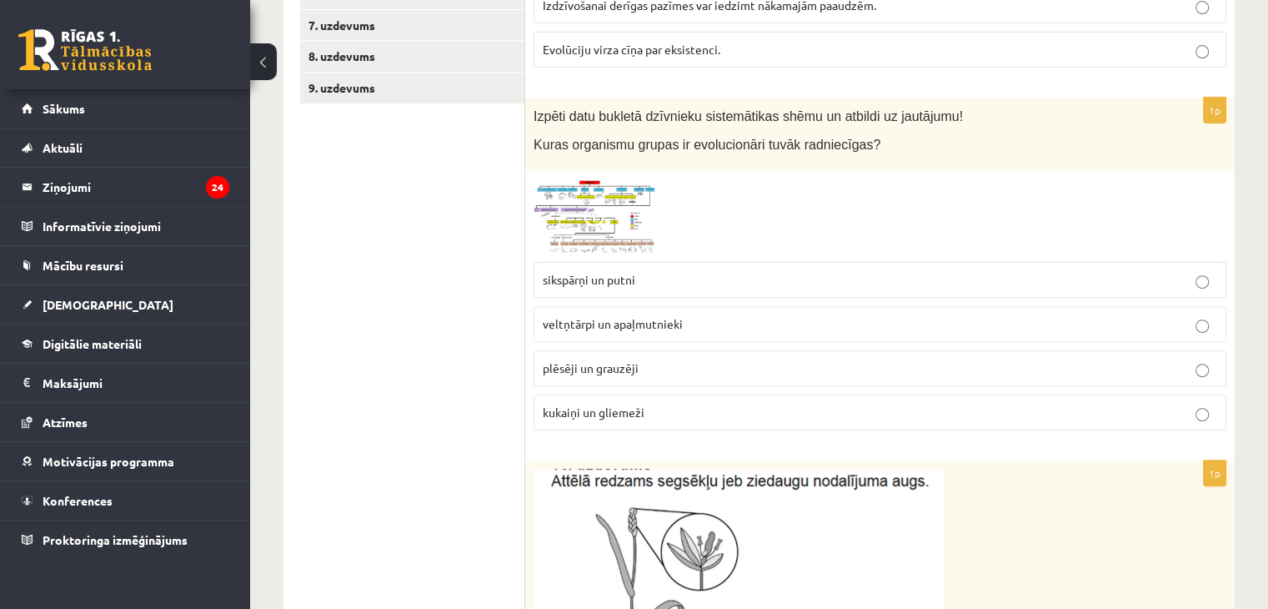
click at [638, 368] on p "plēsēji un grauzēji" at bounding box center [880, 368] width 674 height 18
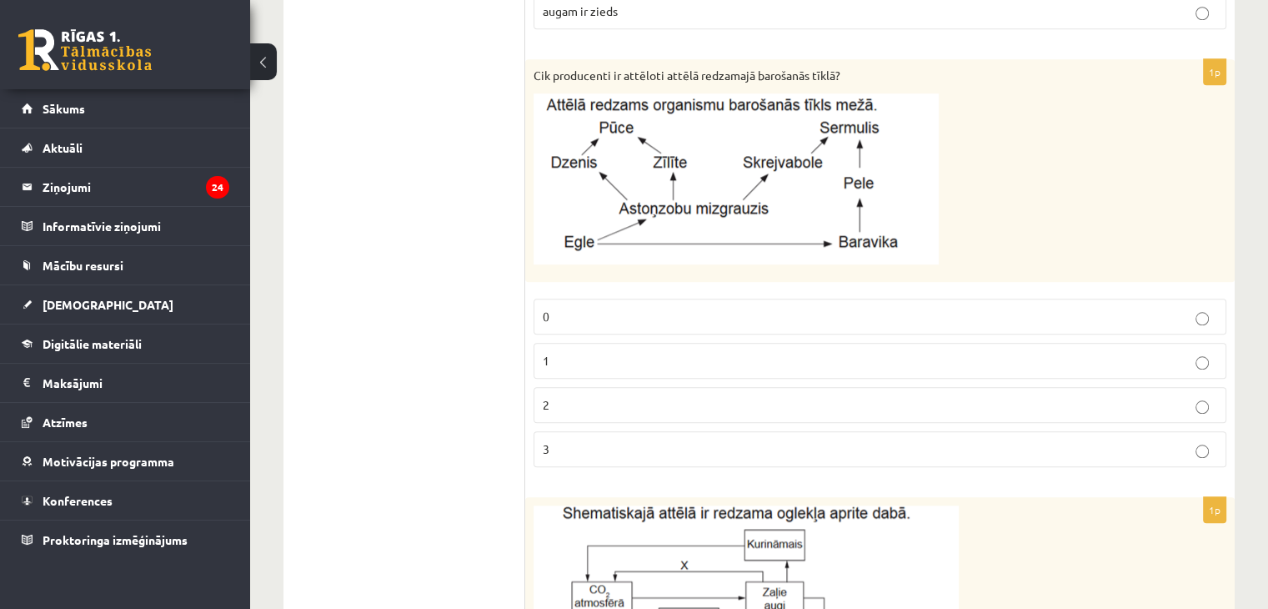
scroll to position [1494, 0]
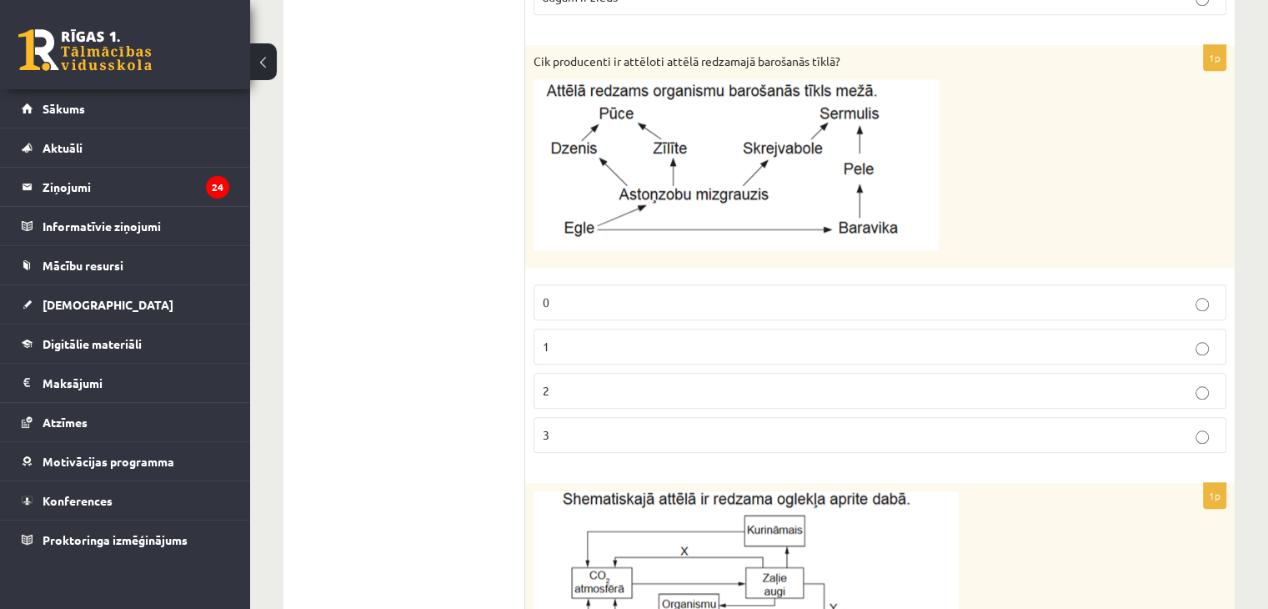
click at [582, 397] on label "2" at bounding box center [880, 391] width 693 height 36
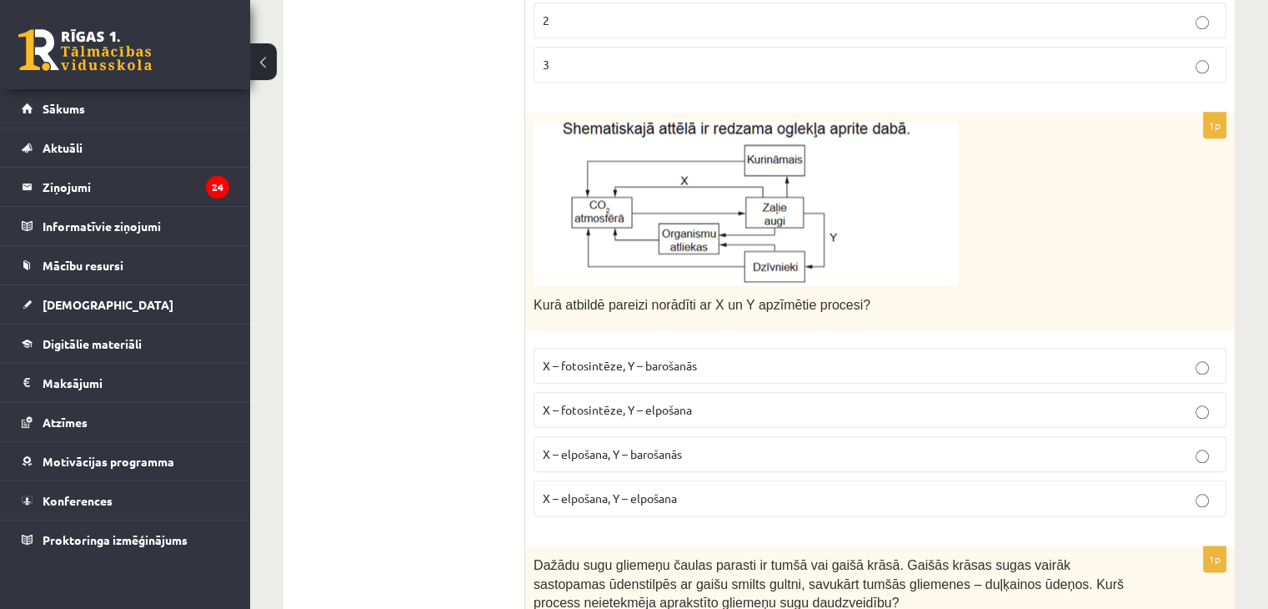
scroll to position [1907, 0]
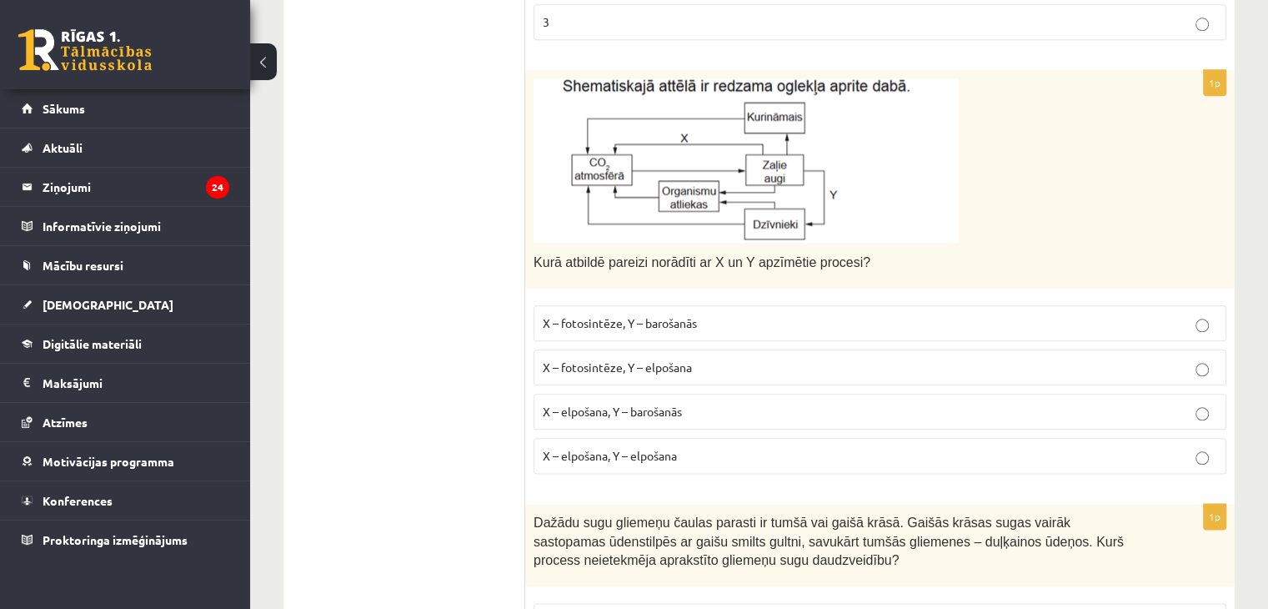
click at [619, 360] on span "X – fotosintēze, Y – elpošana" at bounding box center [617, 366] width 149 height 15
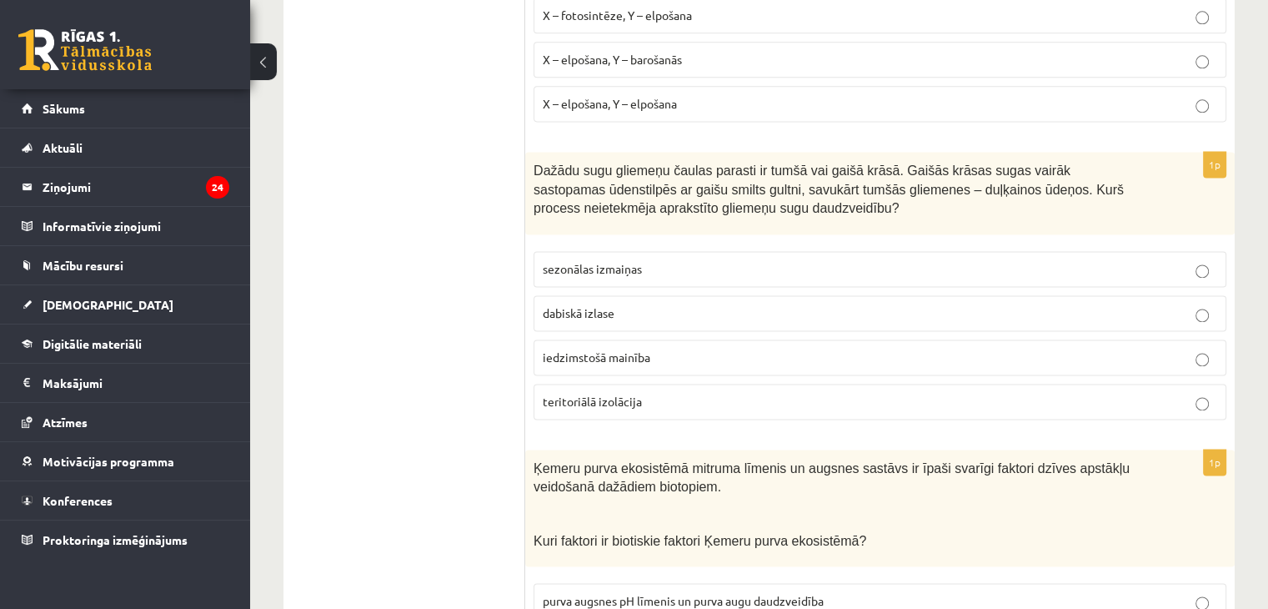
scroll to position [2263, 0]
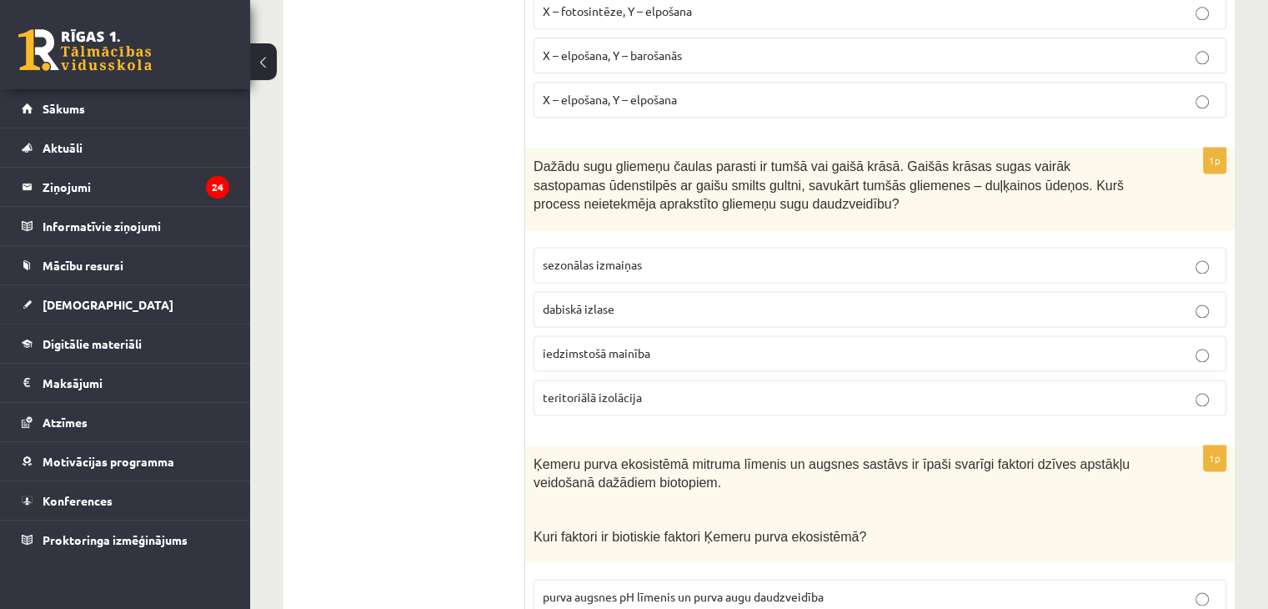
click at [658, 258] on p "sezonālas izmaiņas" at bounding box center [880, 265] width 674 height 18
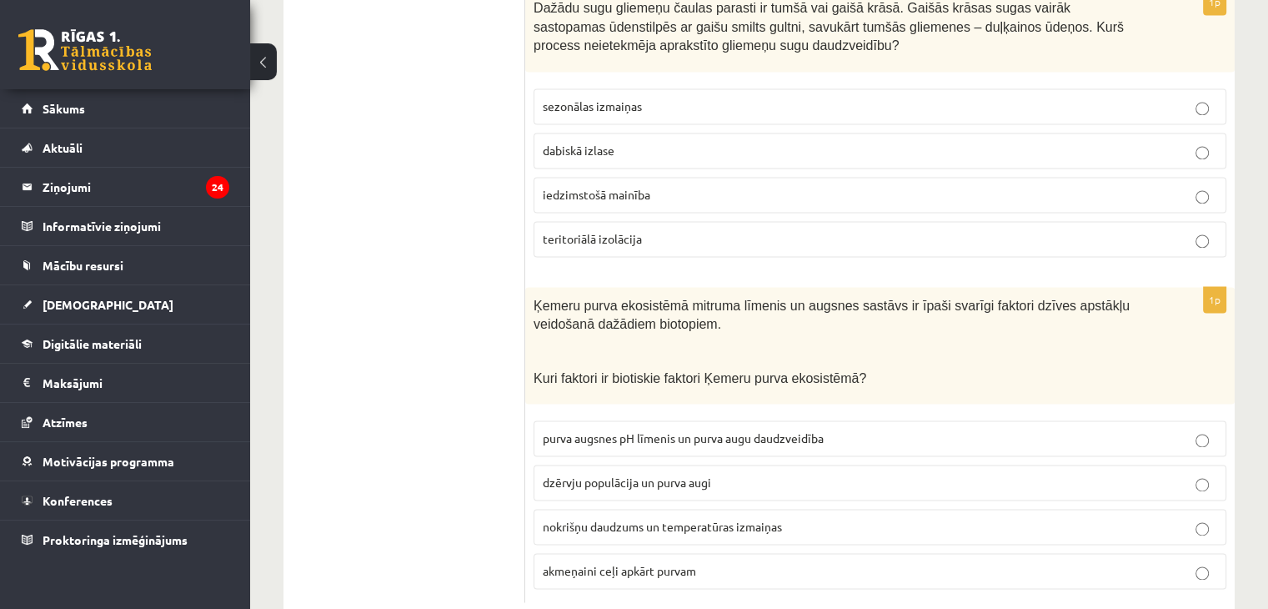
scroll to position [2453, 0]
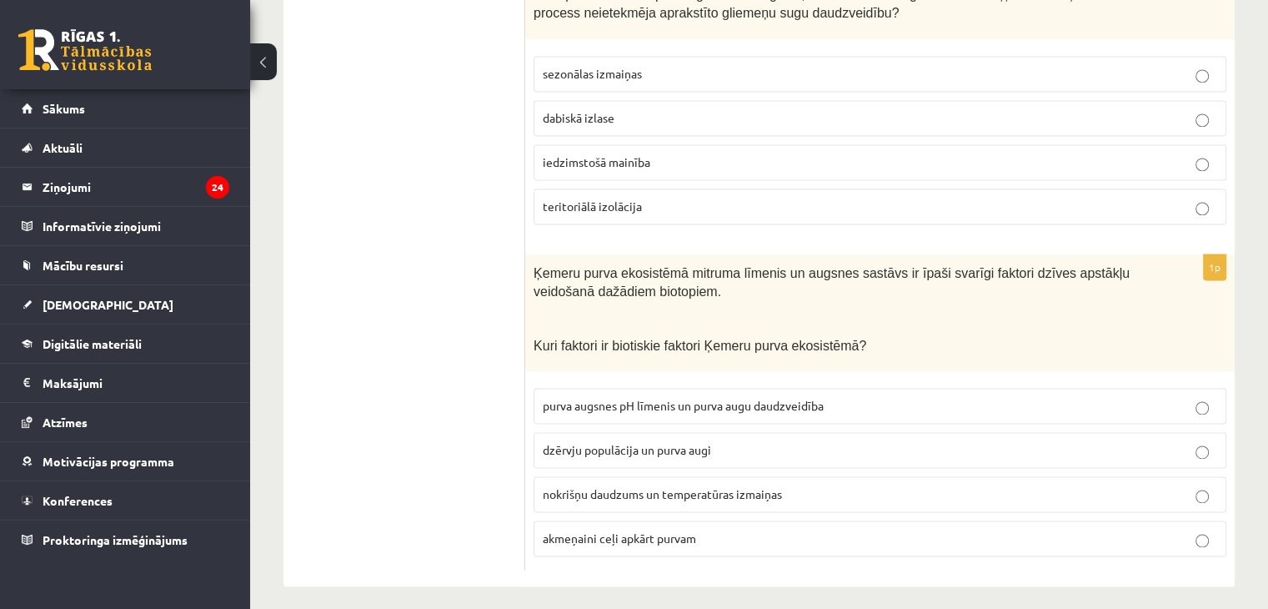
click at [614, 442] on span "dzērvju populācija un purva augi" at bounding box center [627, 449] width 168 height 15
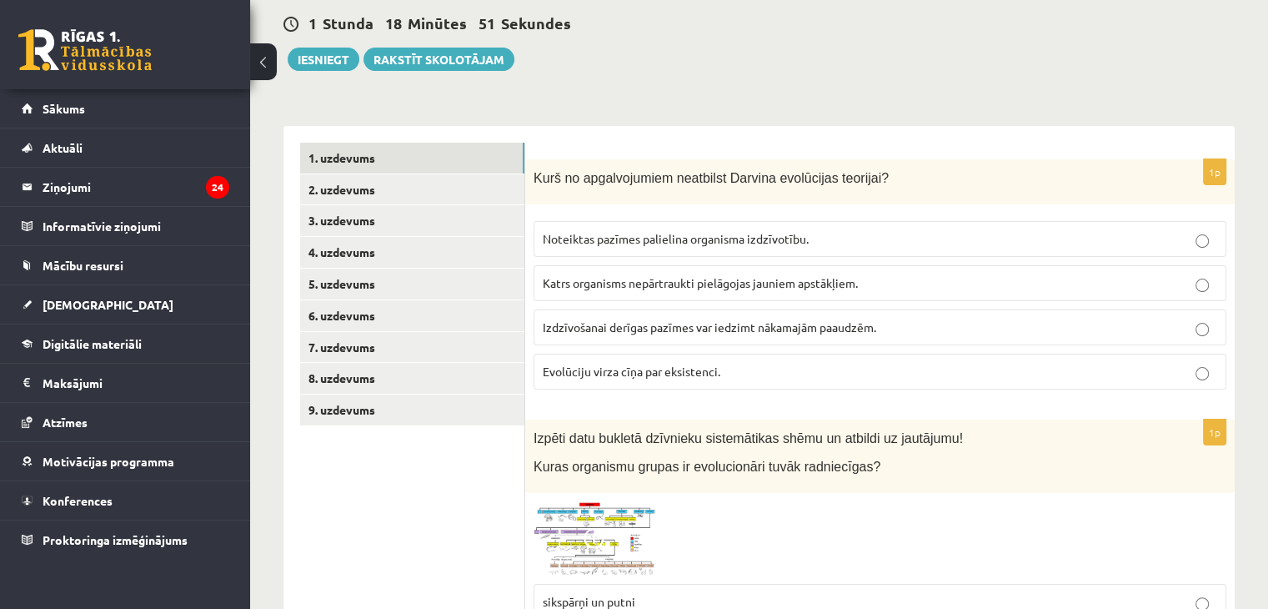
scroll to position [183, 0]
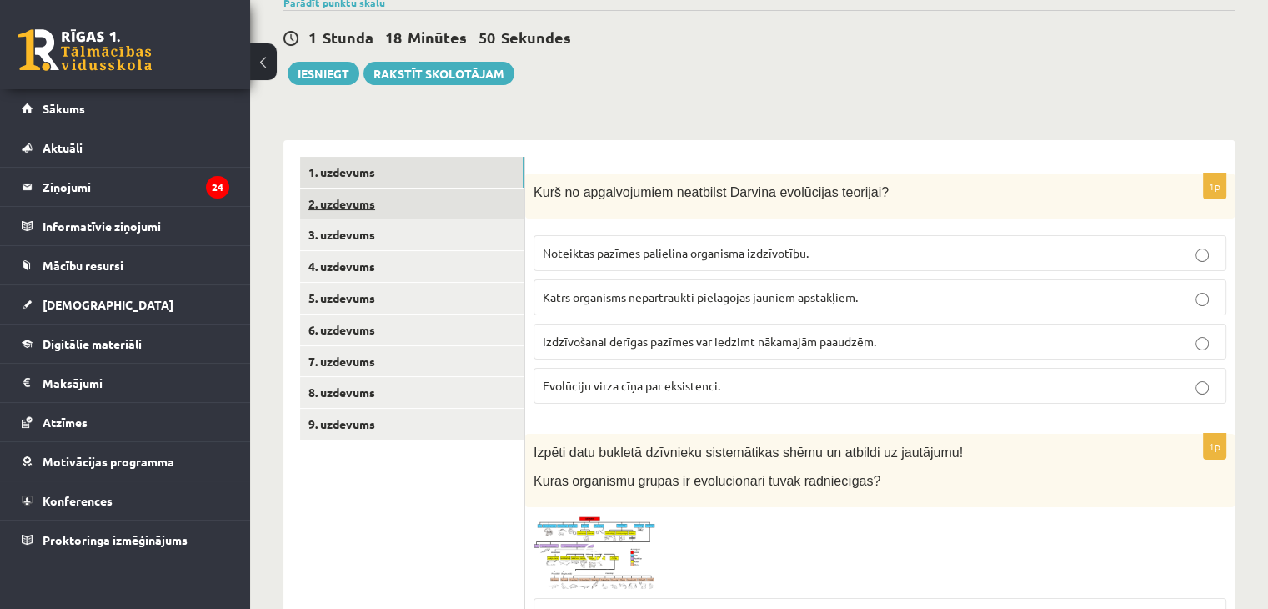
click at [371, 198] on link "2. uzdevums" at bounding box center [412, 203] width 224 height 31
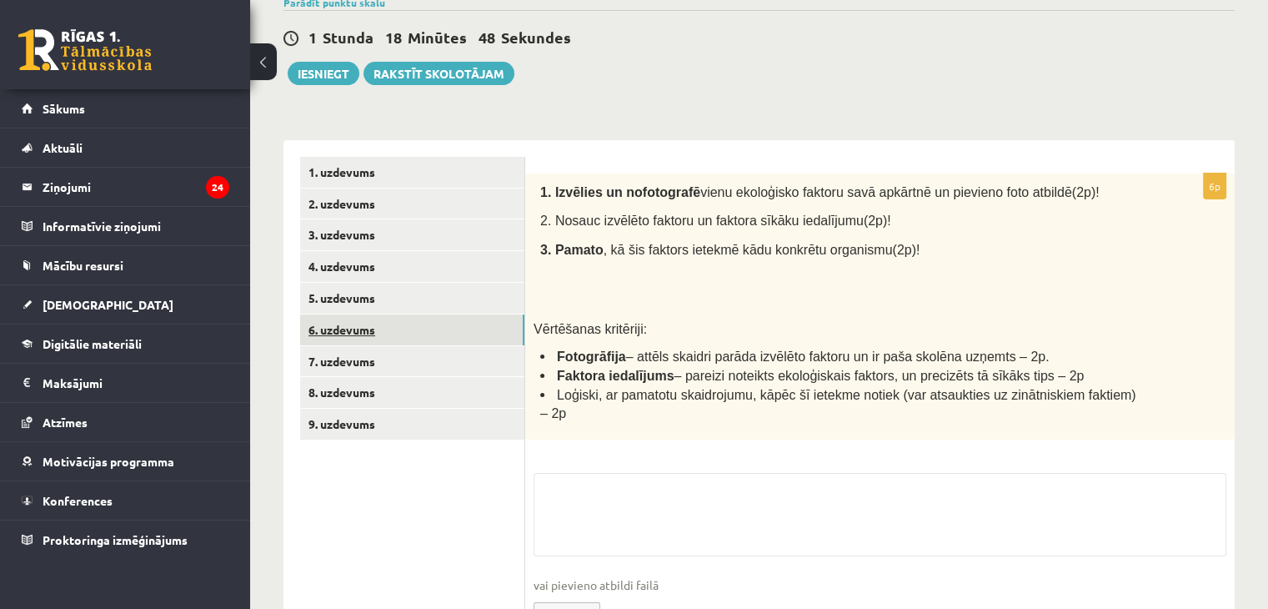
click at [350, 321] on link "6. uzdevums" at bounding box center [412, 329] width 224 height 31
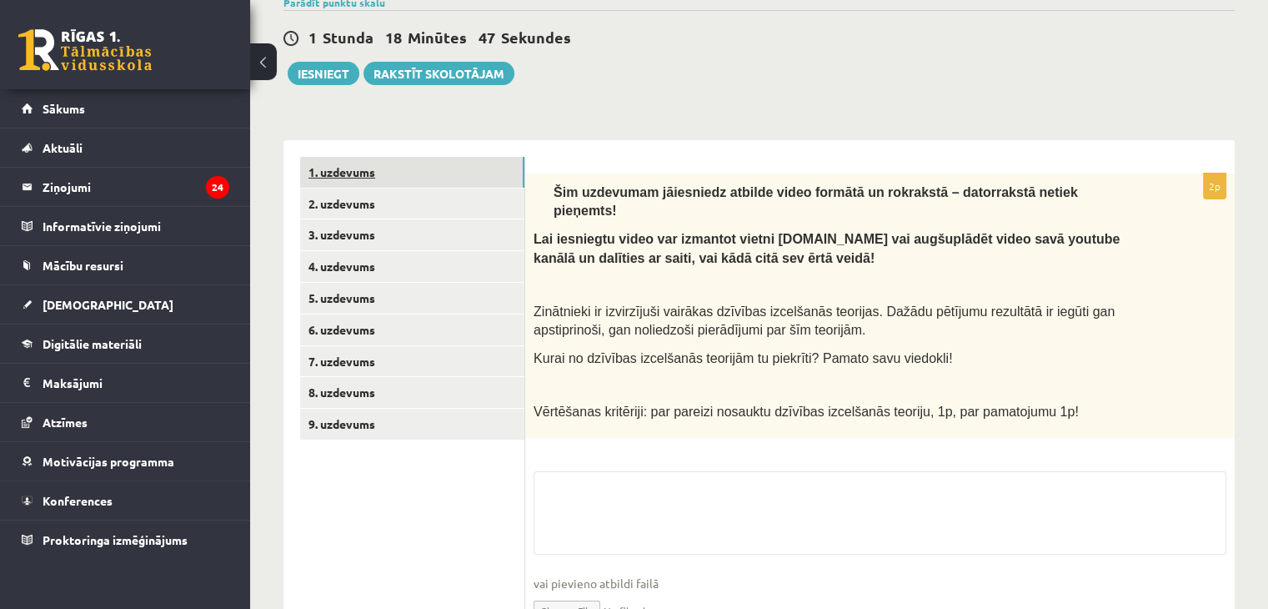
click at [415, 169] on link "1. uzdevums" at bounding box center [412, 172] width 224 height 31
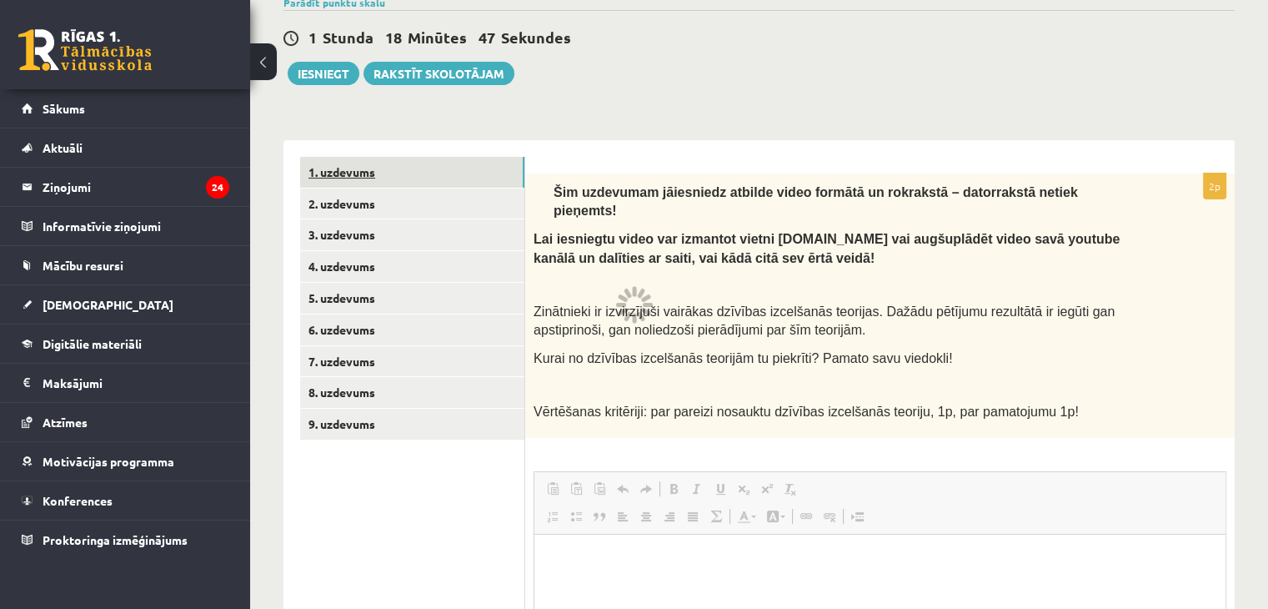
scroll to position [0, 0]
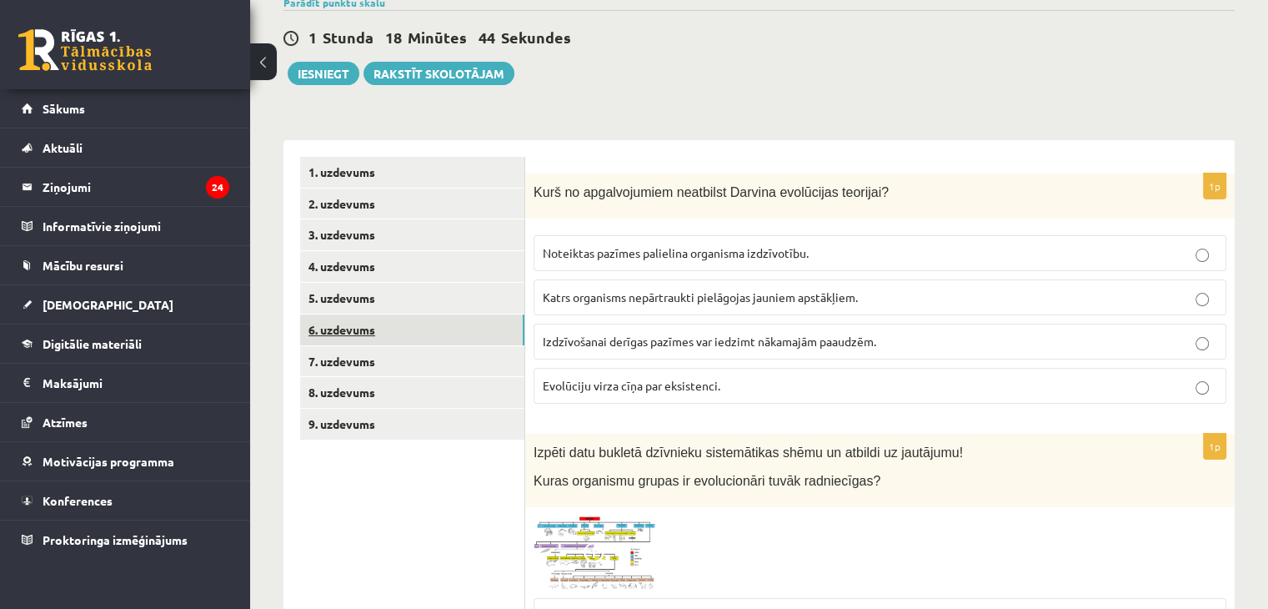
click at [383, 330] on link "6. uzdevums" at bounding box center [412, 329] width 224 height 31
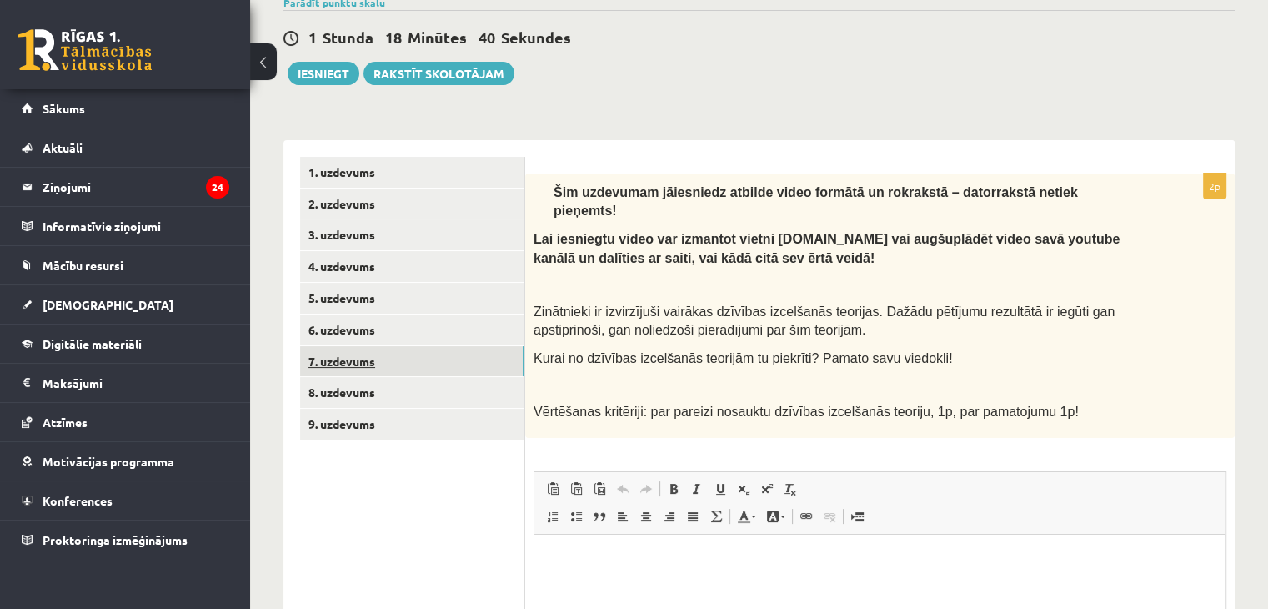
click at [370, 363] on link "7. uzdevums" at bounding box center [412, 361] width 224 height 31
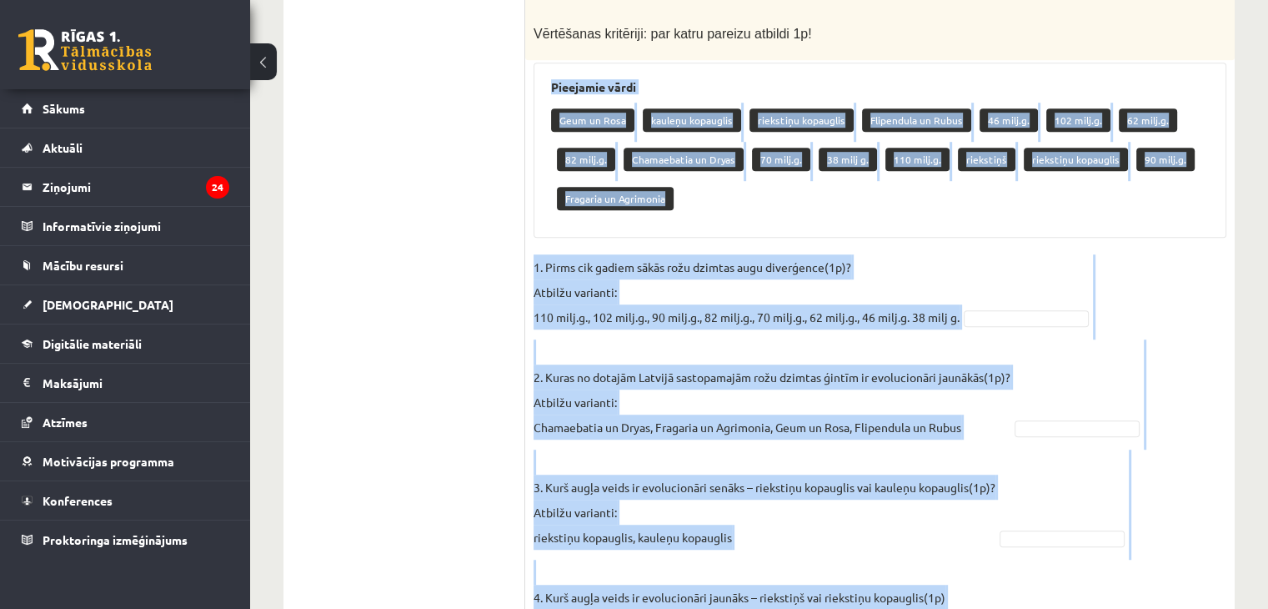
scroll to position [1072, 0]
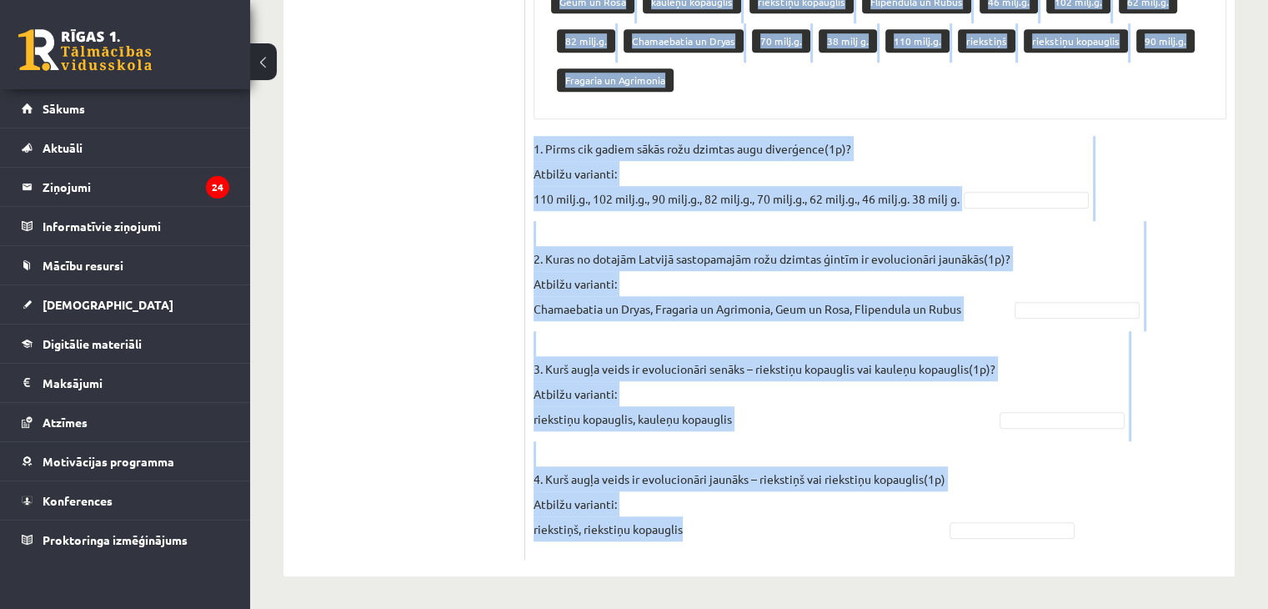
drag, startPoint x: 537, startPoint y: 82, endPoint x: 864, endPoint y: 552, distance: 573.1
copy div "Pieejamie vārdi Geum un Rosa kauleņu kopauglis riekstiņu kopauglis Flipendula u…"
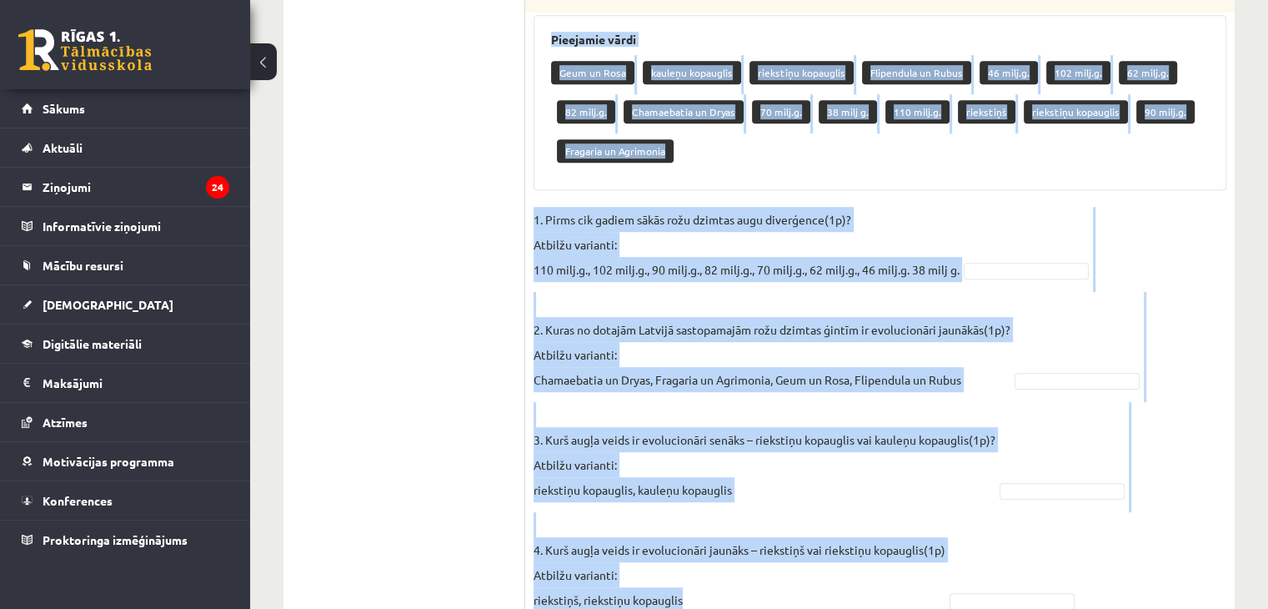
scroll to position [1007, 0]
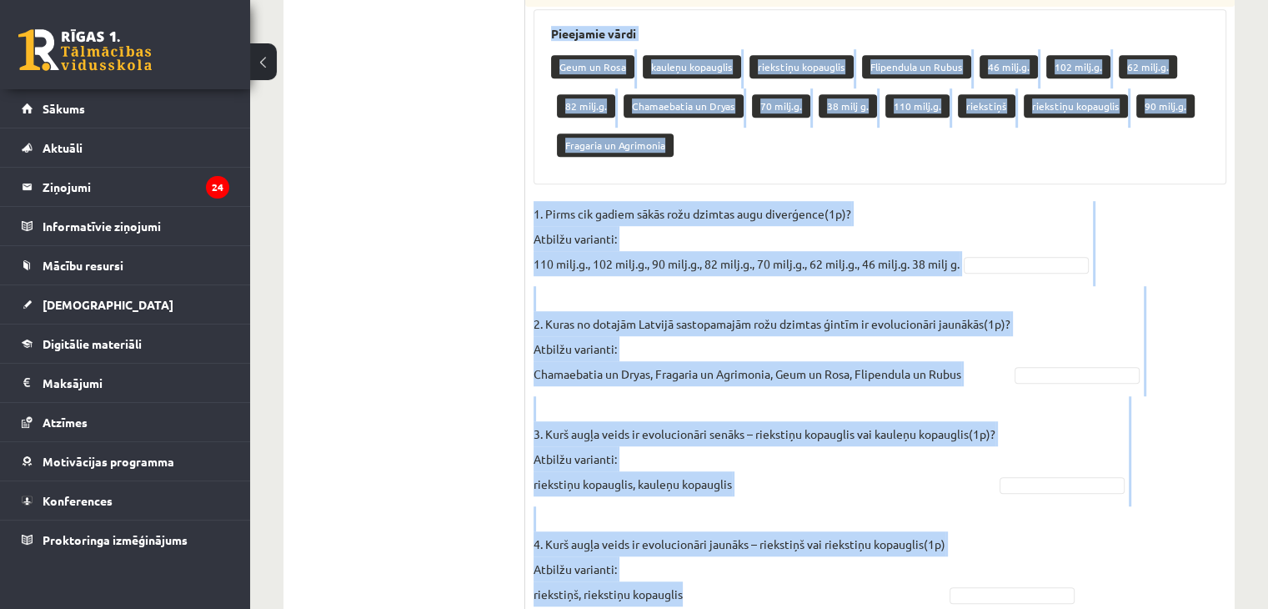
click at [1170, 223] on fieldset "1. Pirms cik gadiem sākās rožu dzimtas augu diverģence(1p)? Atbilžu varianti: 1…" at bounding box center [880, 408] width 693 height 415
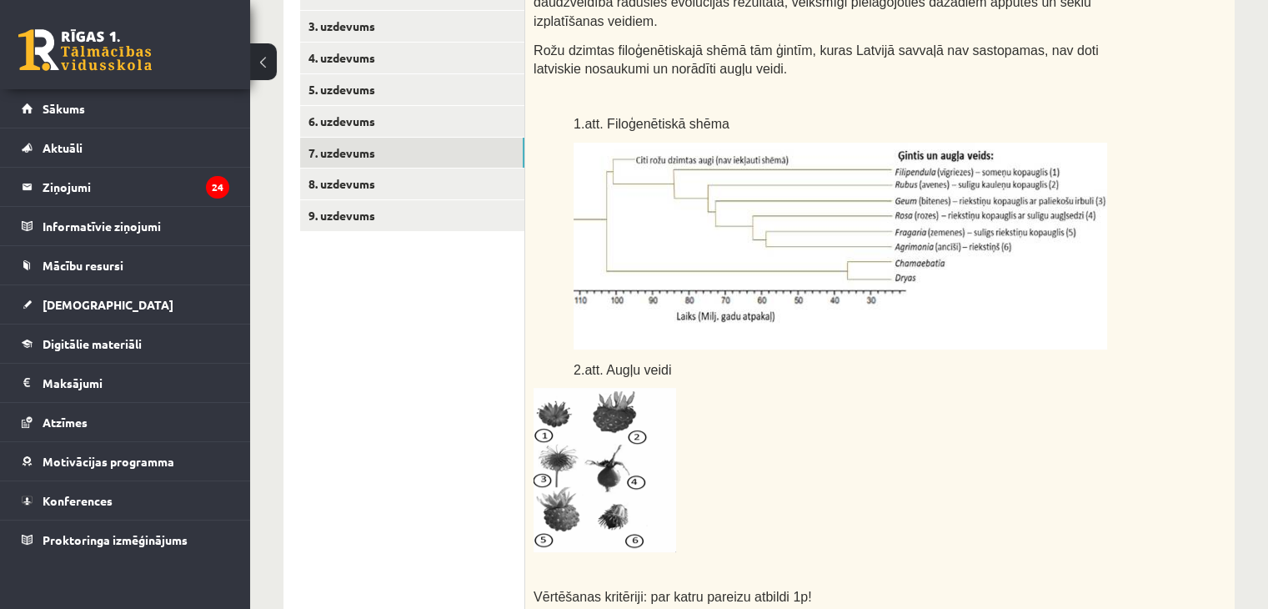
scroll to position [380, 0]
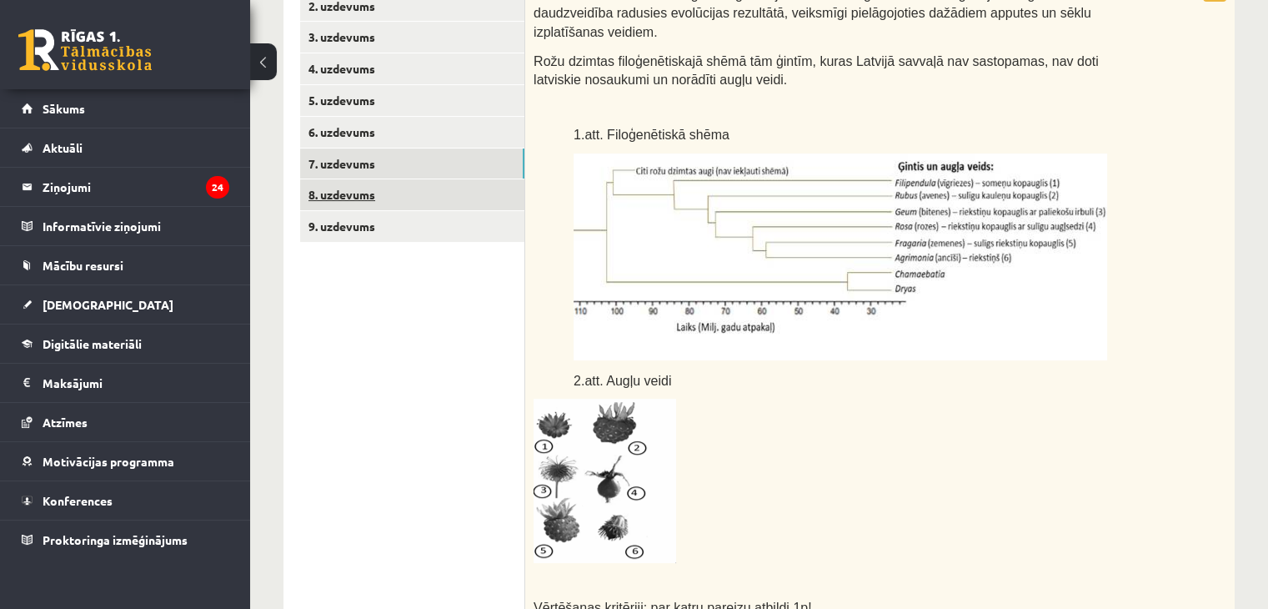
click at [388, 194] on link "8. uzdevums" at bounding box center [412, 194] width 224 height 31
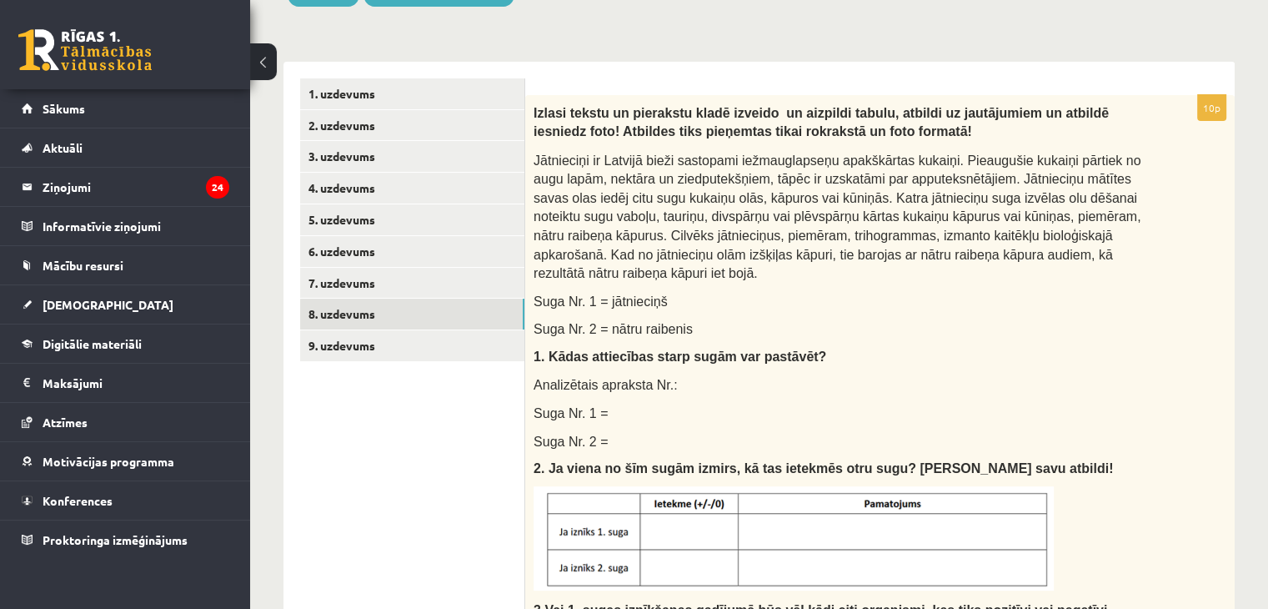
scroll to position [244, 0]
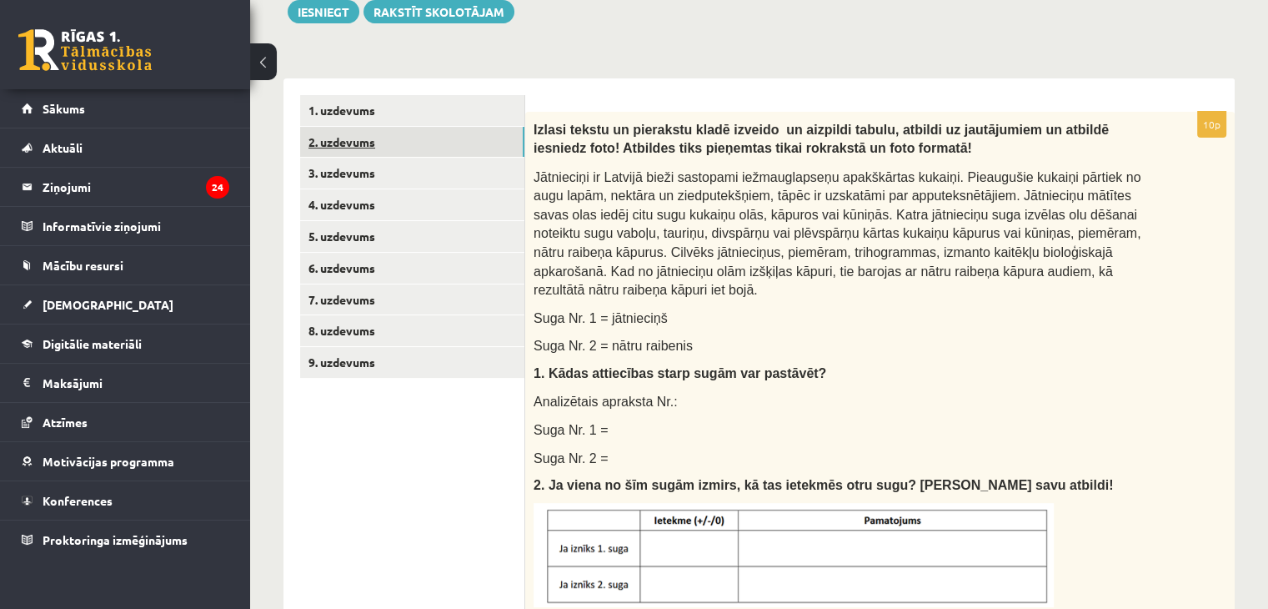
click at [359, 143] on link "2. uzdevums" at bounding box center [412, 142] width 224 height 31
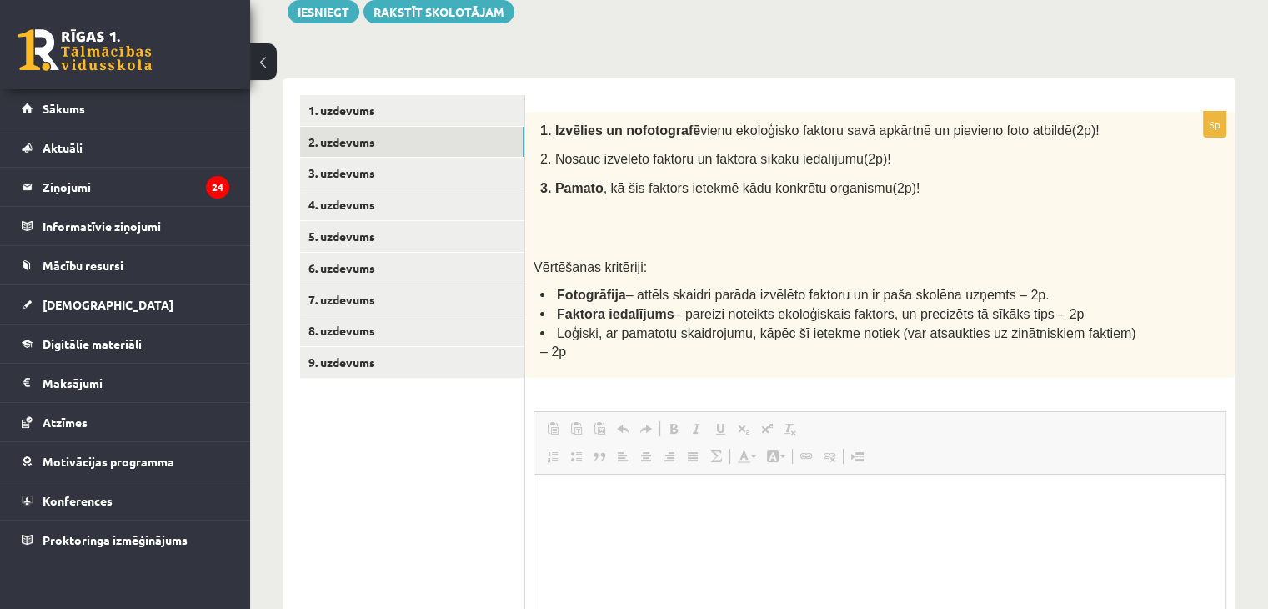
scroll to position [0, 0]
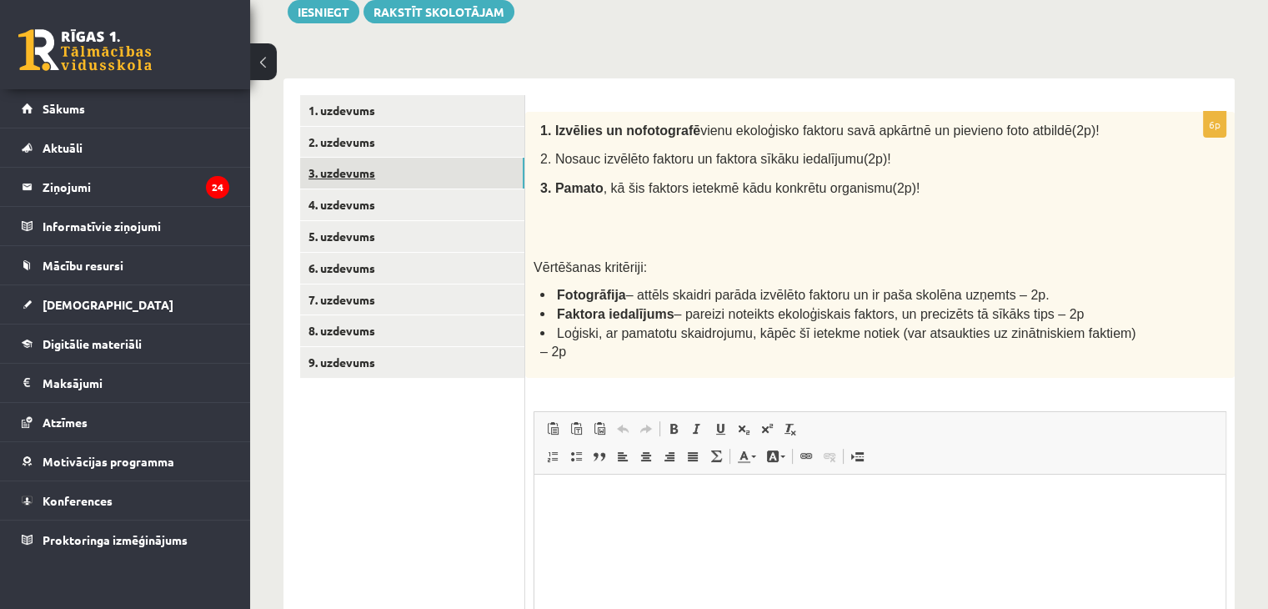
click at [419, 168] on link "3. uzdevums" at bounding box center [412, 173] width 224 height 31
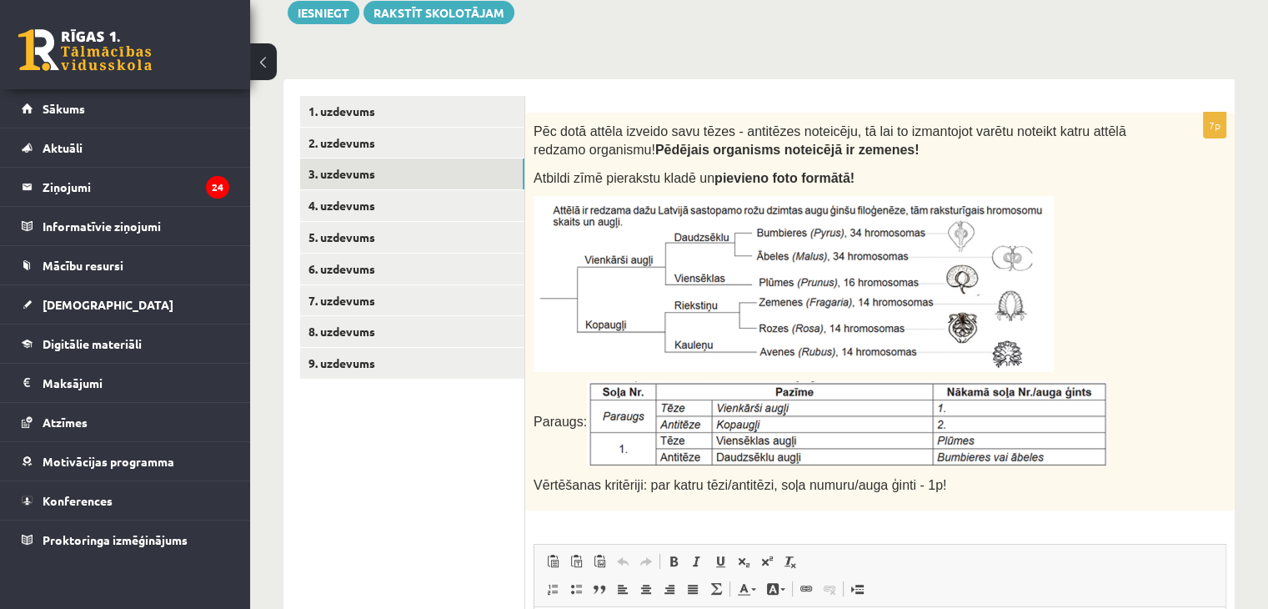
scroll to position [237, 0]
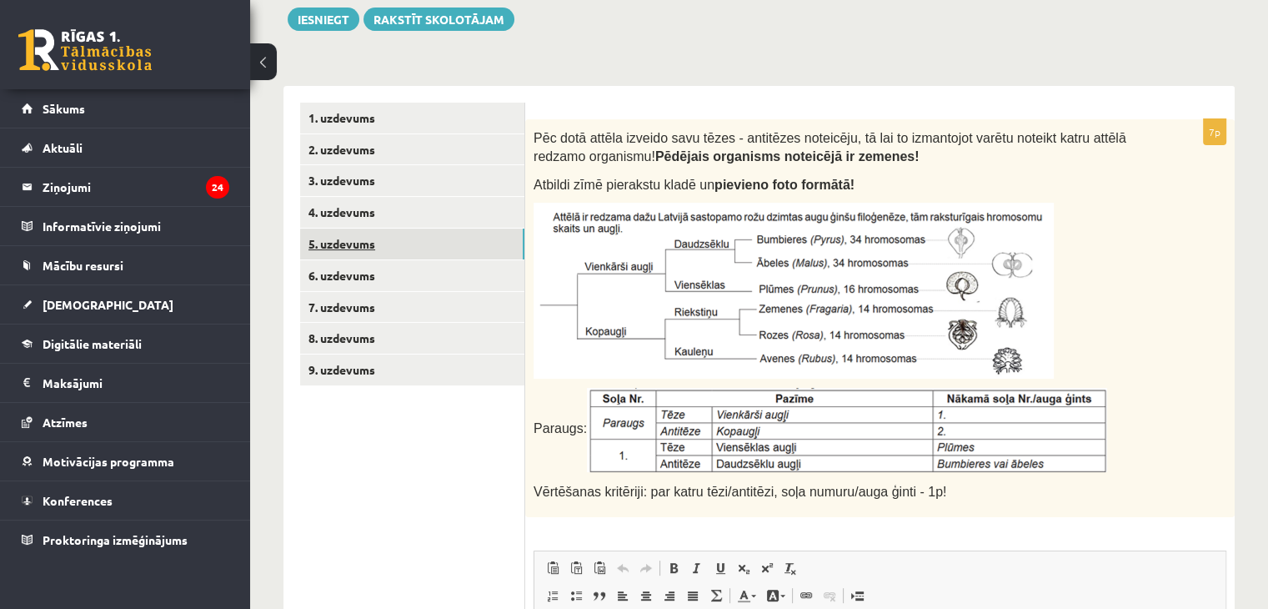
click at [430, 248] on link "5. uzdevums" at bounding box center [412, 243] width 224 height 31
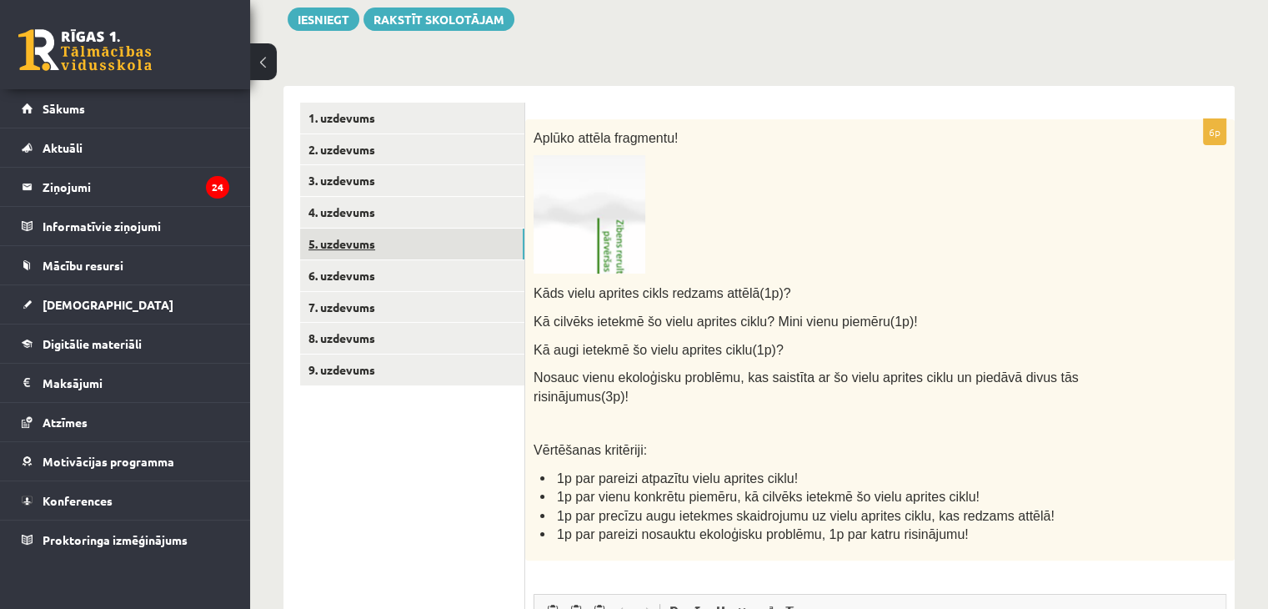
scroll to position [0, 0]
click at [653, 188] on p at bounding box center [838, 214] width 609 height 118
click at [590, 209] on img at bounding box center [590, 214] width 112 height 118
click at [577, 253] on img at bounding box center [590, 214] width 112 height 118
click at [594, 213] on img at bounding box center [590, 214] width 112 height 118
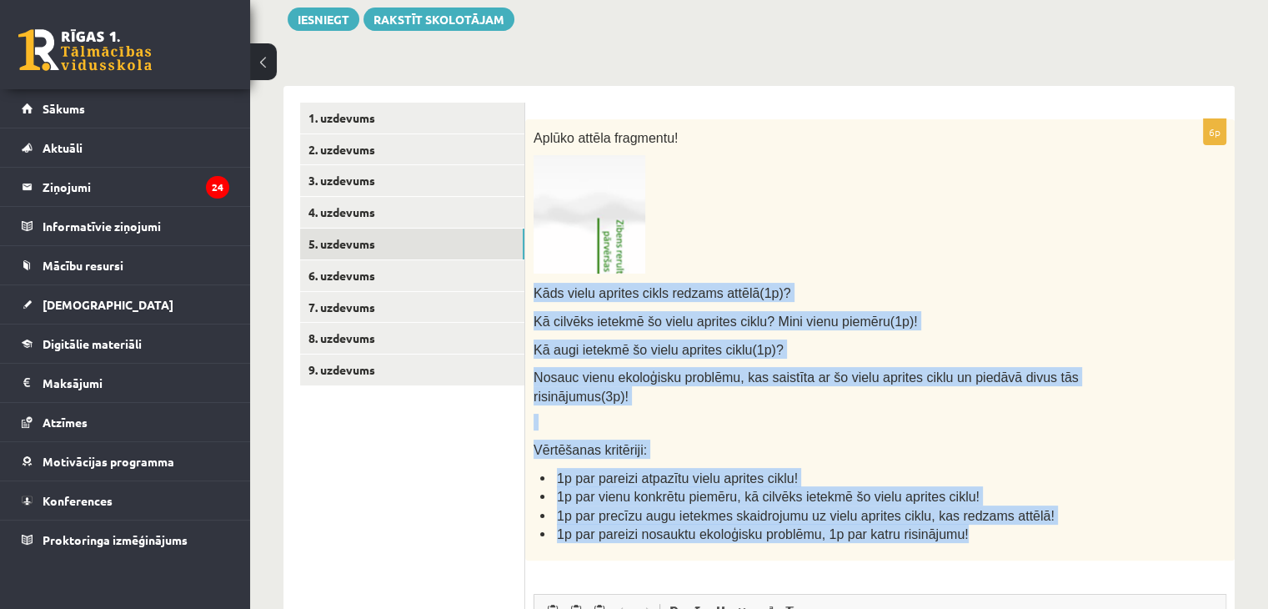
drag, startPoint x: 532, startPoint y: 292, endPoint x: 985, endPoint y: 529, distance: 511.6
click at [985, 529] on div "Aplūko attēla fragmentu! Kāds vielu aprites cikls redzams attēlā(1p)? Kā cilvēk…" at bounding box center [879, 339] width 709 height 441
copy div "Kāds vielu aprites cikls redzams attēlā(1p)? Kā cilvēks ietekmē šo vielu aprite…"
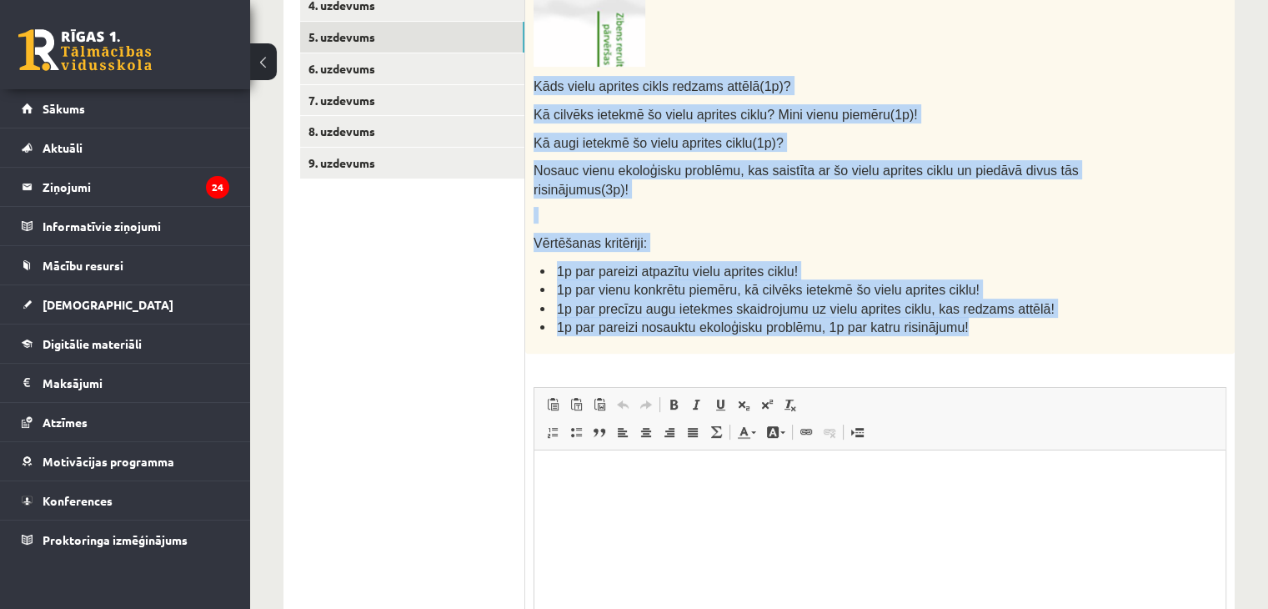
scroll to position [459, 0]
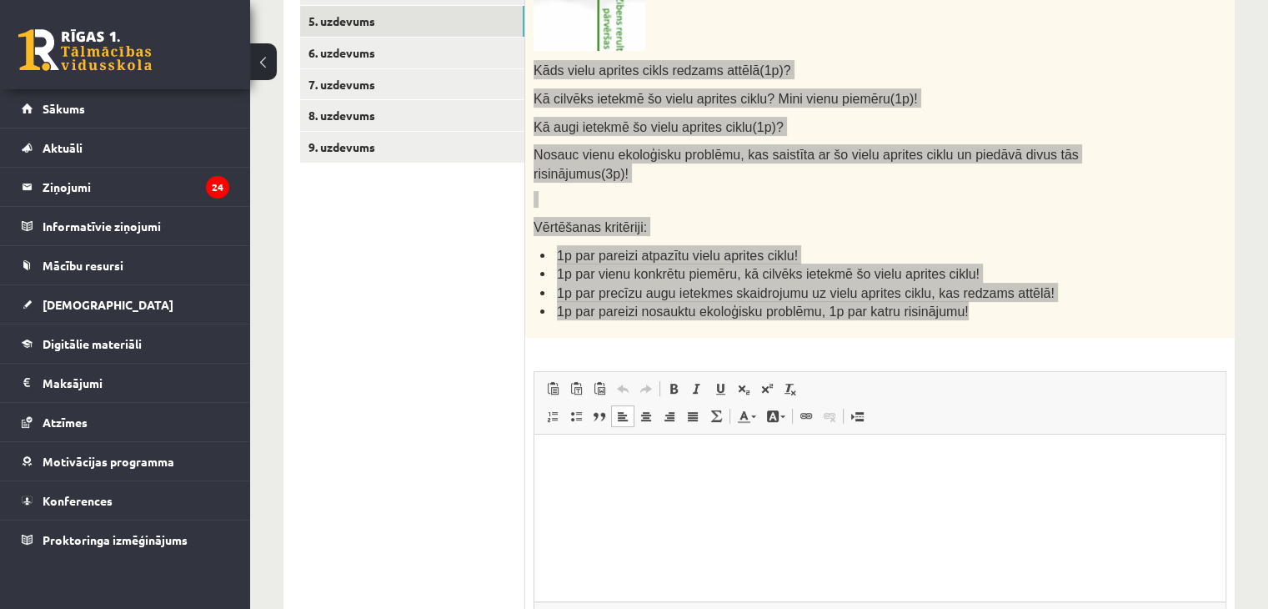
click at [661, 483] on html at bounding box center [879, 458] width 691 height 51
click at [705, 378] on link "Italic Keyboard shortcut Ctrl+I" at bounding box center [696, 389] width 23 height 22
drag, startPoint x: 651, startPoint y: 454, endPoint x: 531, endPoint y: 458, distance: 120.1
click at [534, 458] on html "**********" at bounding box center [879, 458] width 691 height 51
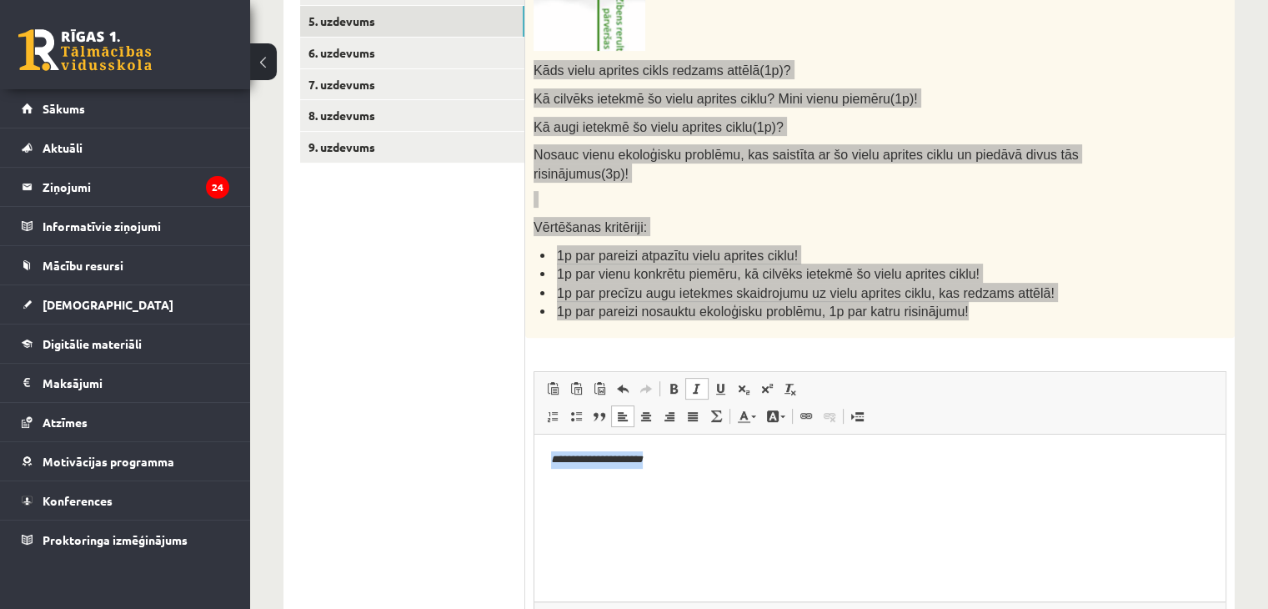
click at [699, 382] on span at bounding box center [696, 388] width 13 height 13
click at [706, 484] on html "**********" at bounding box center [879, 458] width 691 height 51
drag, startPoint x: 664, startPoint y: 460, endPoint x: 522, endPoint y: 450, distance: 142.1
click at [534, 450] on html "**********" at bounding box center [879, 458] width 691 height 51
click at [674, 382] on span at bounding box center [673, 388] width 13 height 13
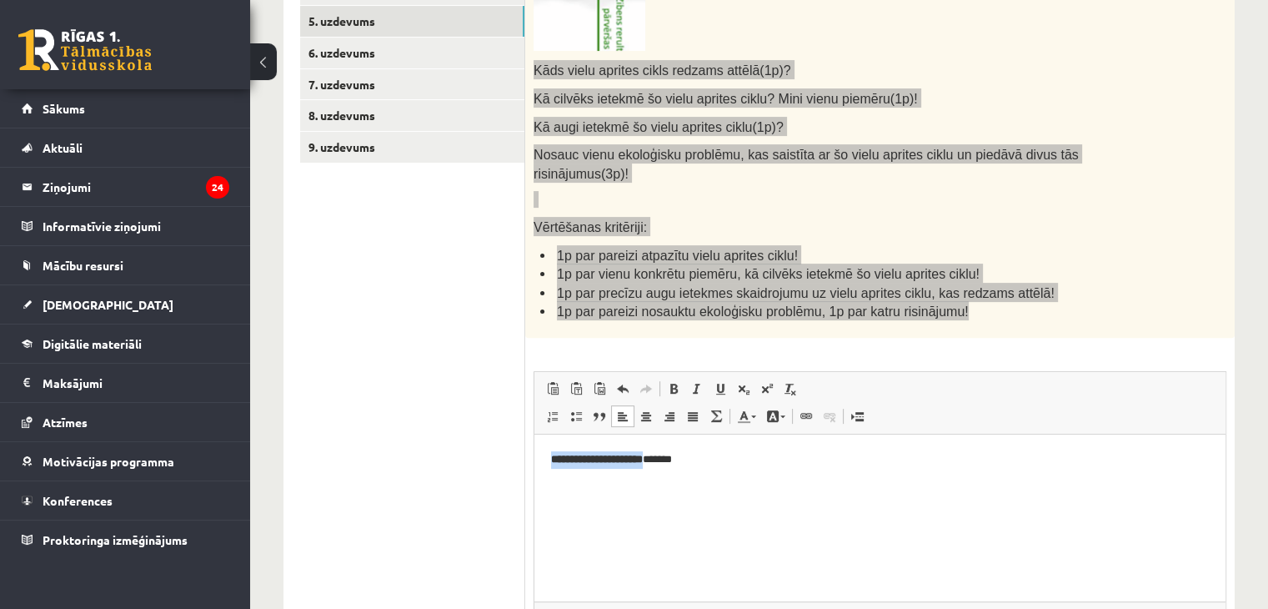
drag, startPoint x: 658, startPoint y: 460, endPoint x: 422, endPoint y: 489, distance: 237.6
click at [534, 484] on html "**********" at bounding box center [879, 458] width 691 height 51
click at [664, 378] on link "Bold Keyboard shortcut Ctrl+B" at bounding box center [673, 389] width 23 height 22
drag, startPoint x: 659, startPoint y: 450, endPoint x: 507, endPoint y: 472, distance: 153.3
click at [534, 472] on html "**********" at bounding box center [879, 458] width 691 height 51
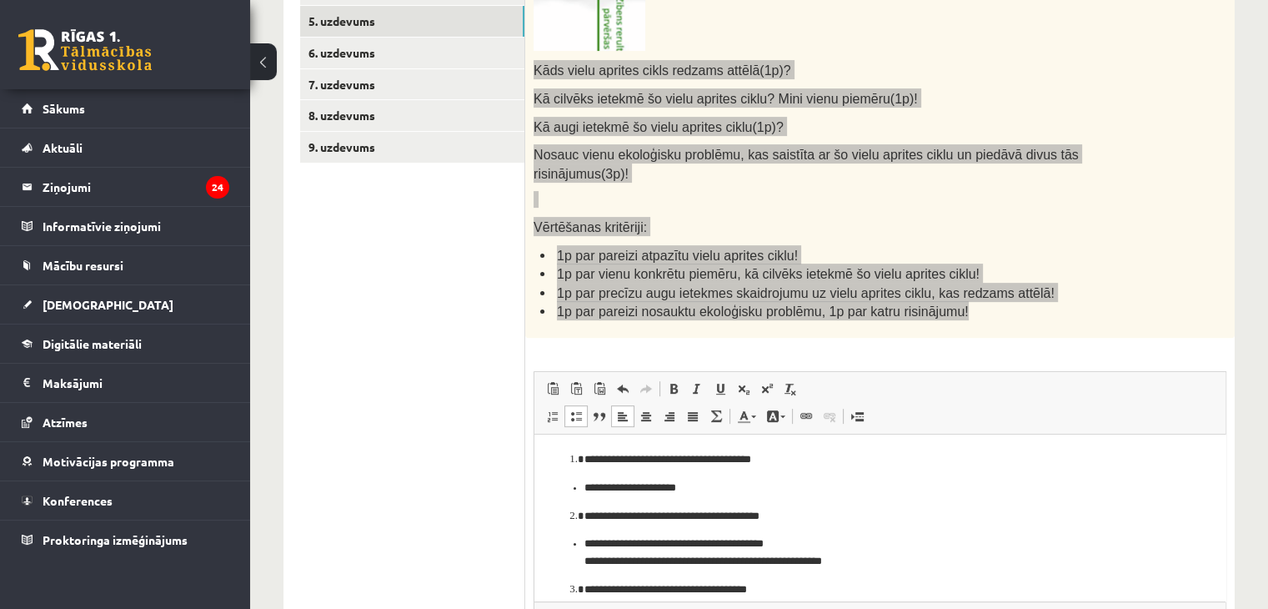
scroll to position [107, 0]
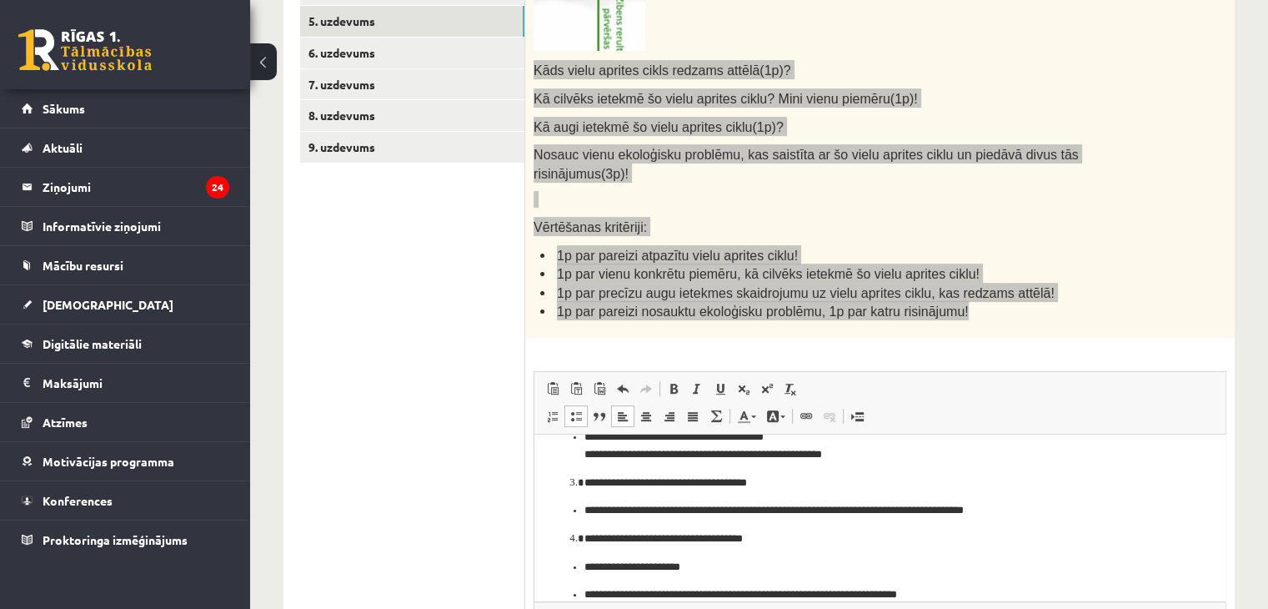
click at [586, 512] on p "**********" at bounding box center [873, 510] width 579 height 18
click at [626, 382] on span at bounding box center [622, 388] width 13 height 13
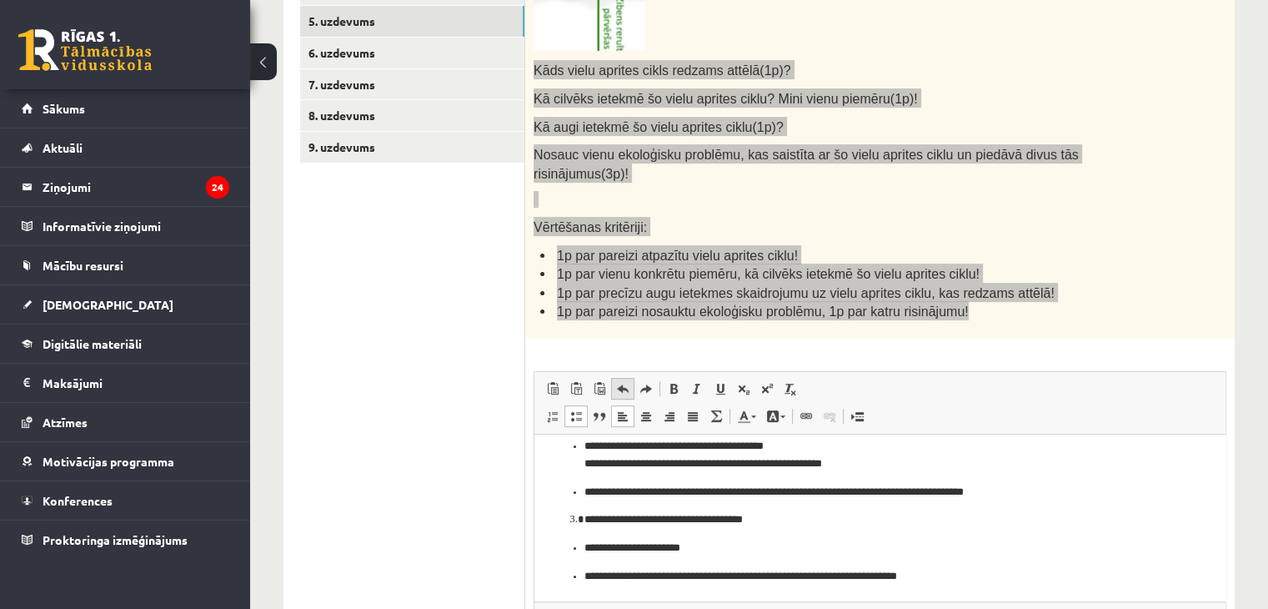
click at [626, 382] on span at bounding box center [622, 388] width 13 height 13
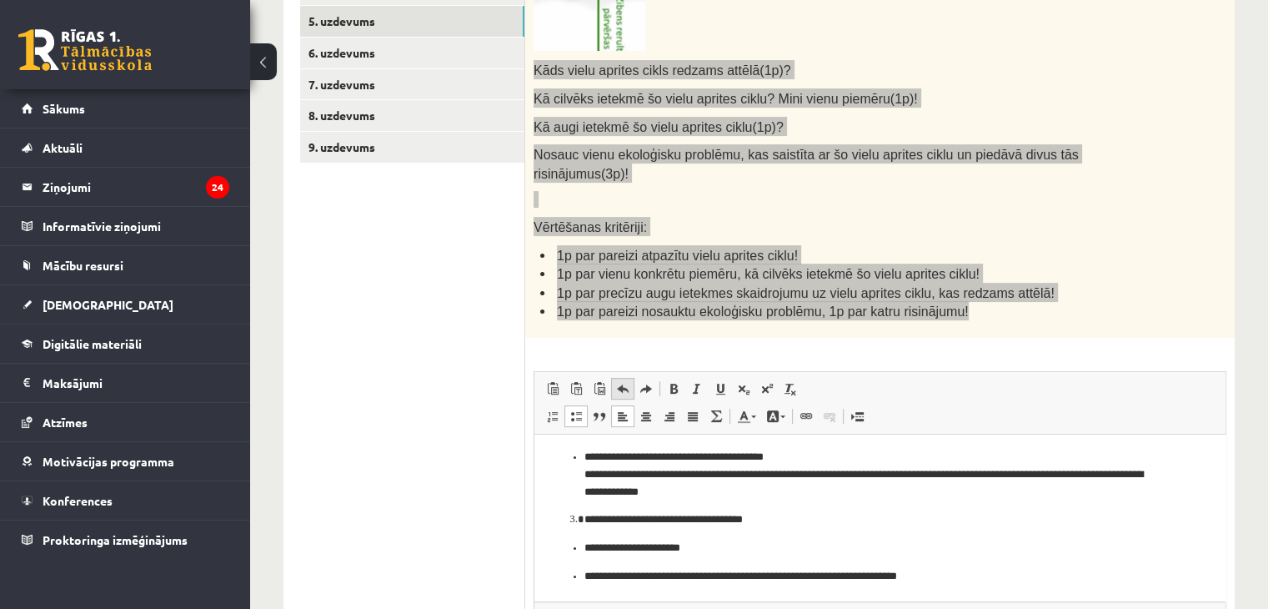
click at [626, 382] on span at bounding box center [622, 388] width 13 height 13
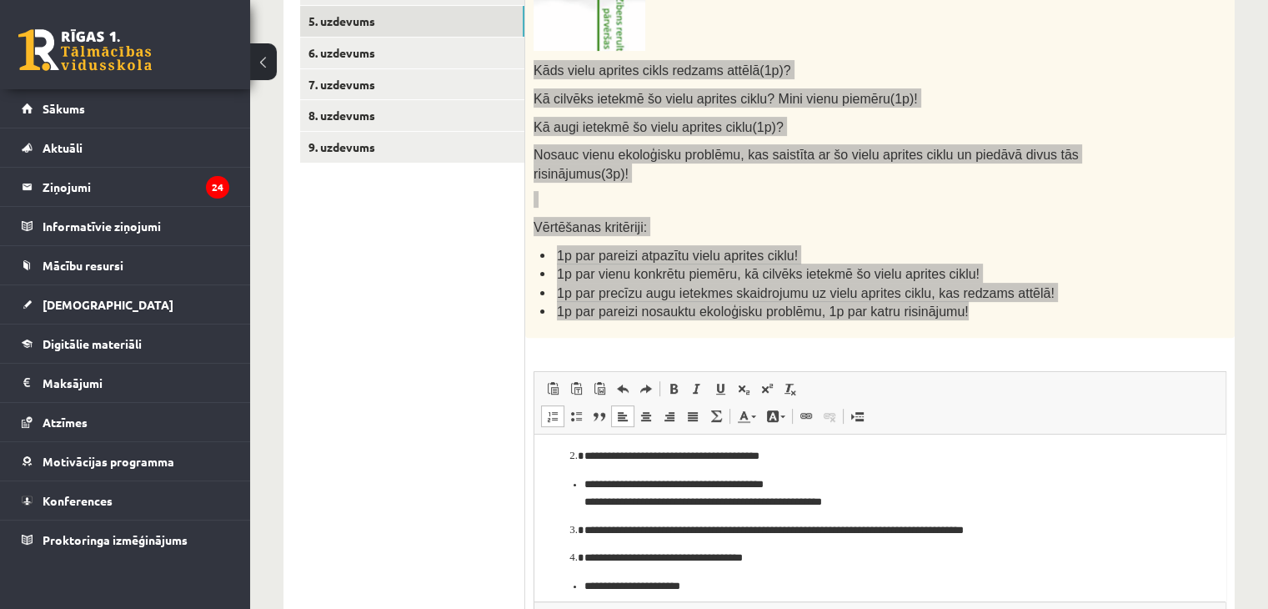
scroll to position [0, 0]
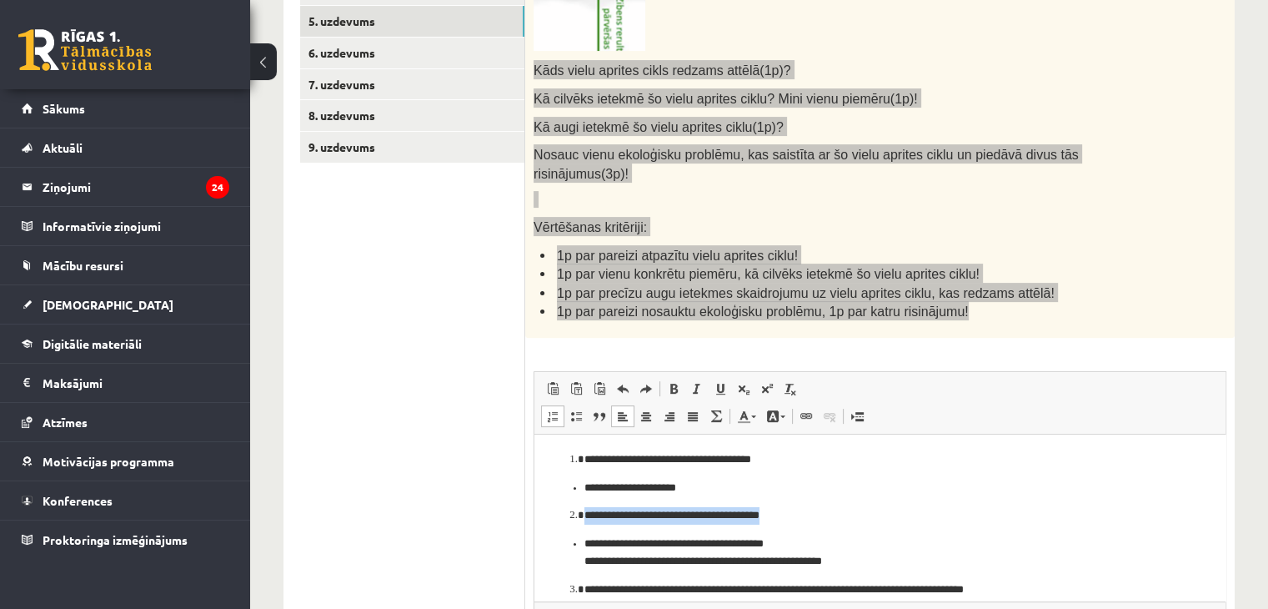
drag, startPoint x: 588, startPoint y: 514, endPoint x: 782, endPoint y: 507, distance: 194.4
click at [782, 507] on p "**********" at bounding box center [873, 515] width 579 height 18
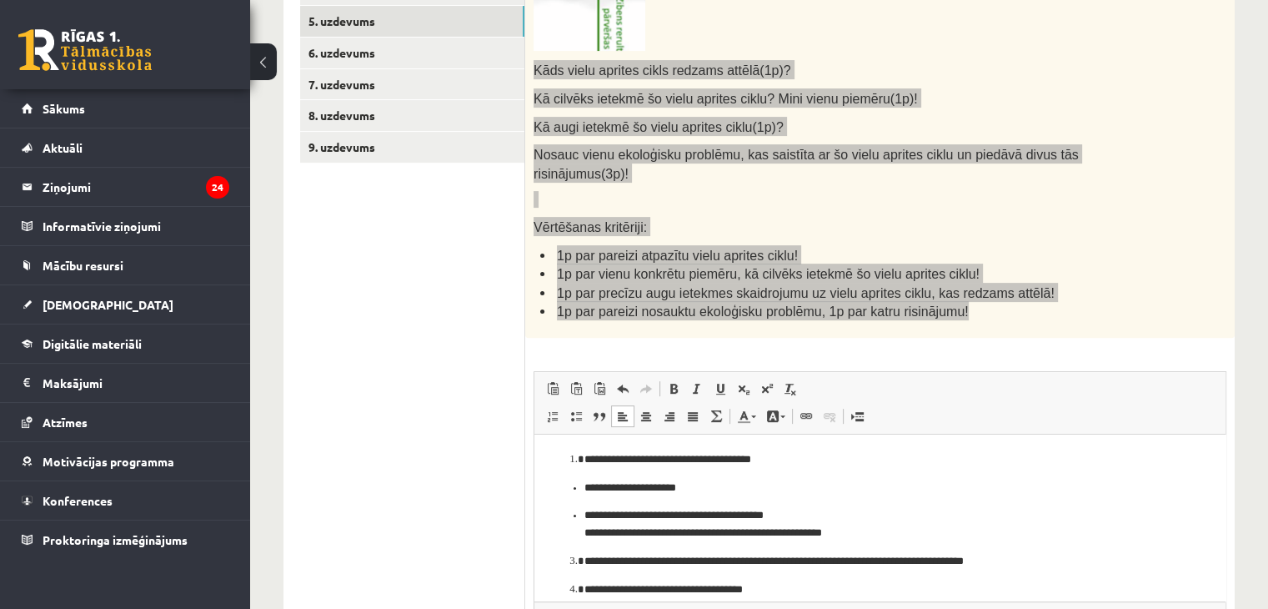
click at [582, 550] on article "**********" at bounding box center [873, 551] width 645 height 203
click at [579, 519] on ul "**********" at bounding box center [873, 510] width 645 height 63
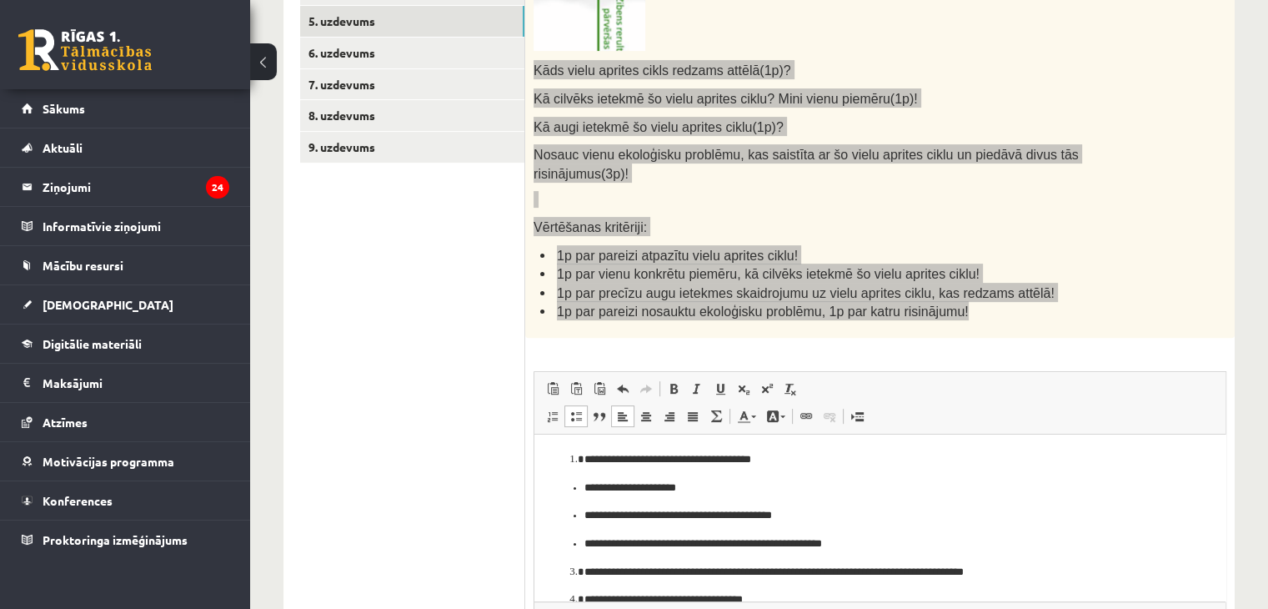
click at [571, 409] on span at bounding box center [575, 415] width 13 height 13
drag, startPoint x: 581, startPoint y: 517, endPoint x: 561, endPoint y: 511, distance: 20.8
click at [561, 511] on ul "**********" at bounding box center [873, 515] width 645 height 73
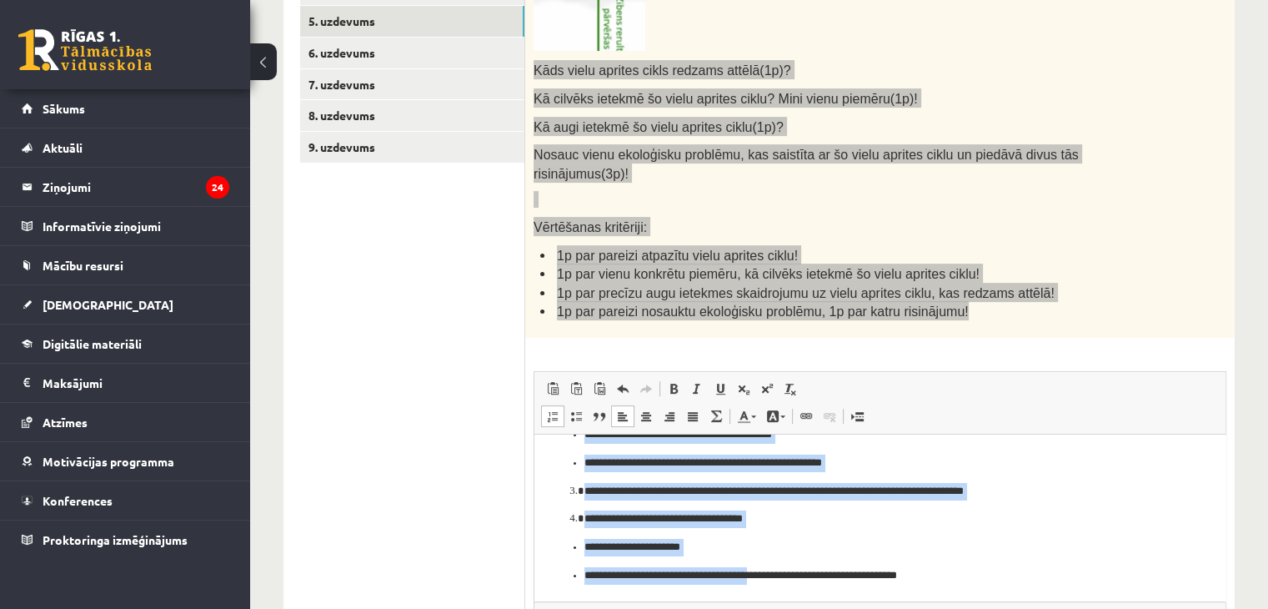
scroll to position [598, 0]
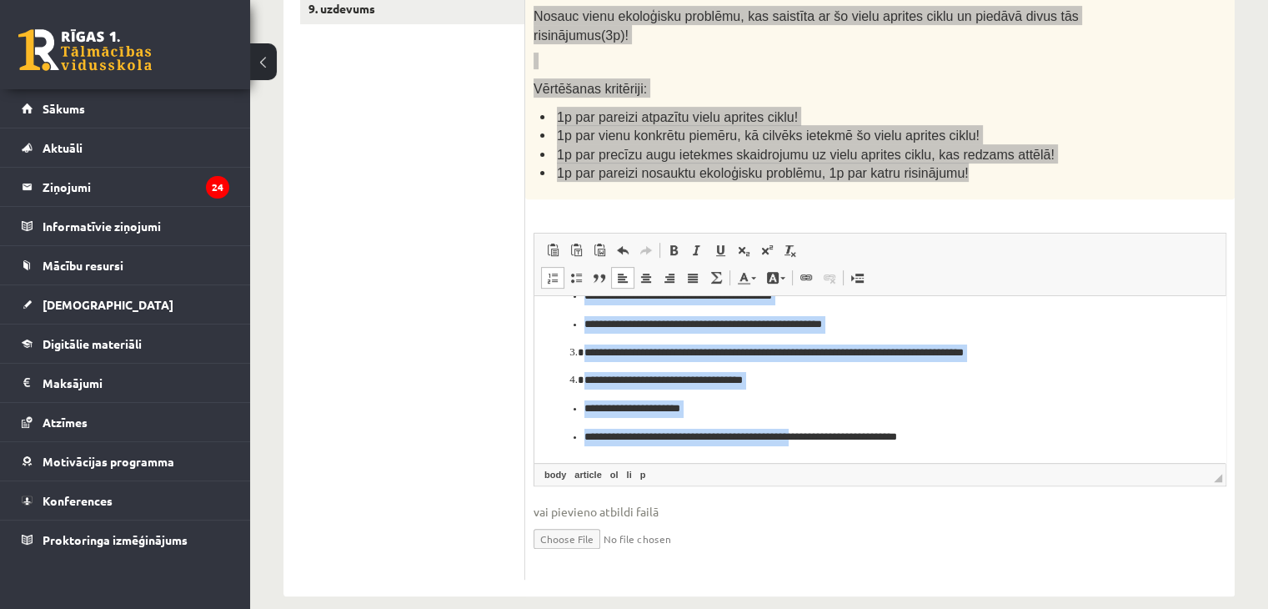
drag, startPoint x: 570, startPoint y: 323, endPoint x: 820, endPoint y: 660, distance: 420.2
click at [820, 462] on html "**********" at bounding box center [879, 338] width 691 height 248
click at [626, 243] on span at bounding box center [622, 249] width 13 height 13
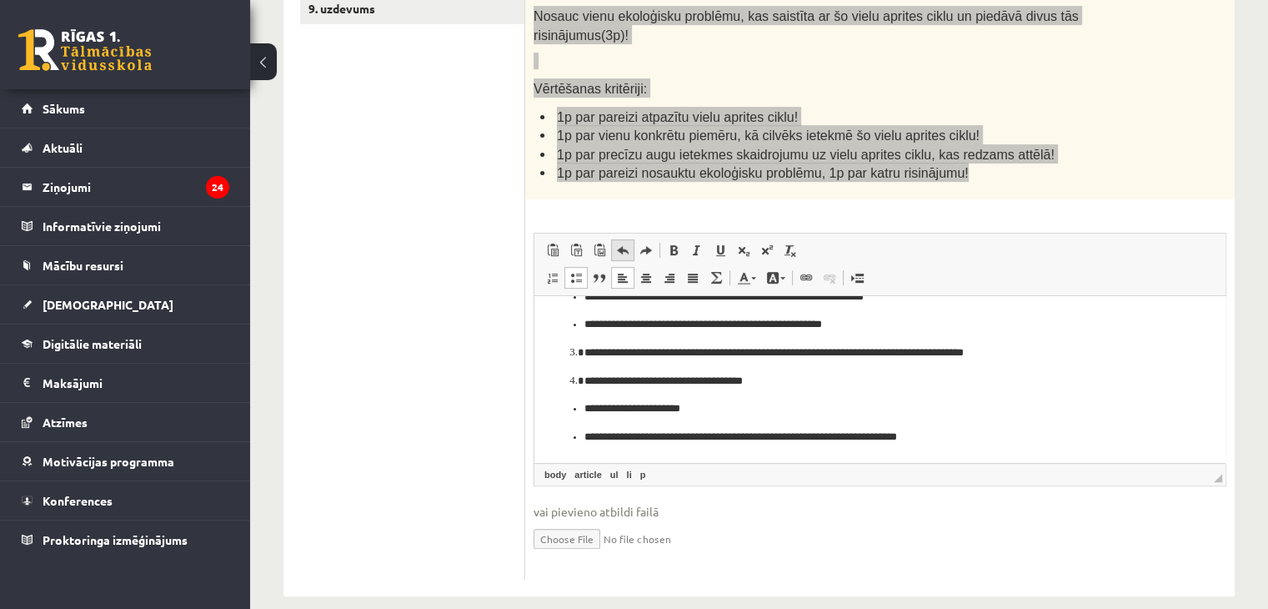
click at [626, 243] on span at bounding box center [622, 249] width 13 height 13
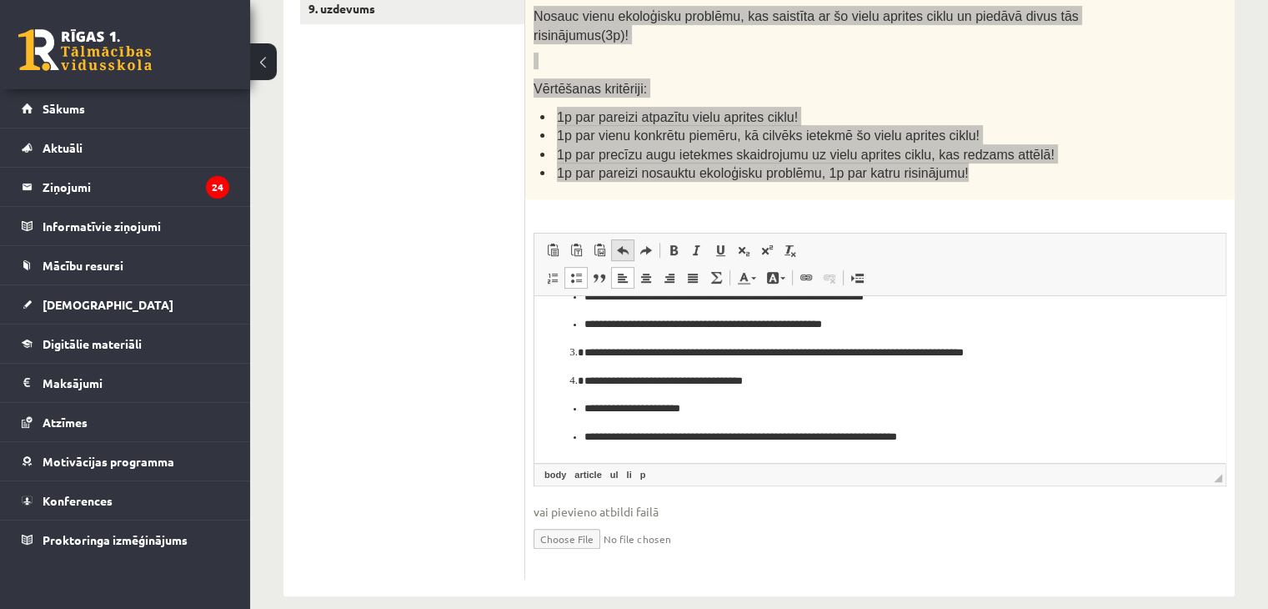
click at [626, 243] on span at bounding box center [622, 249] width 13 height 13
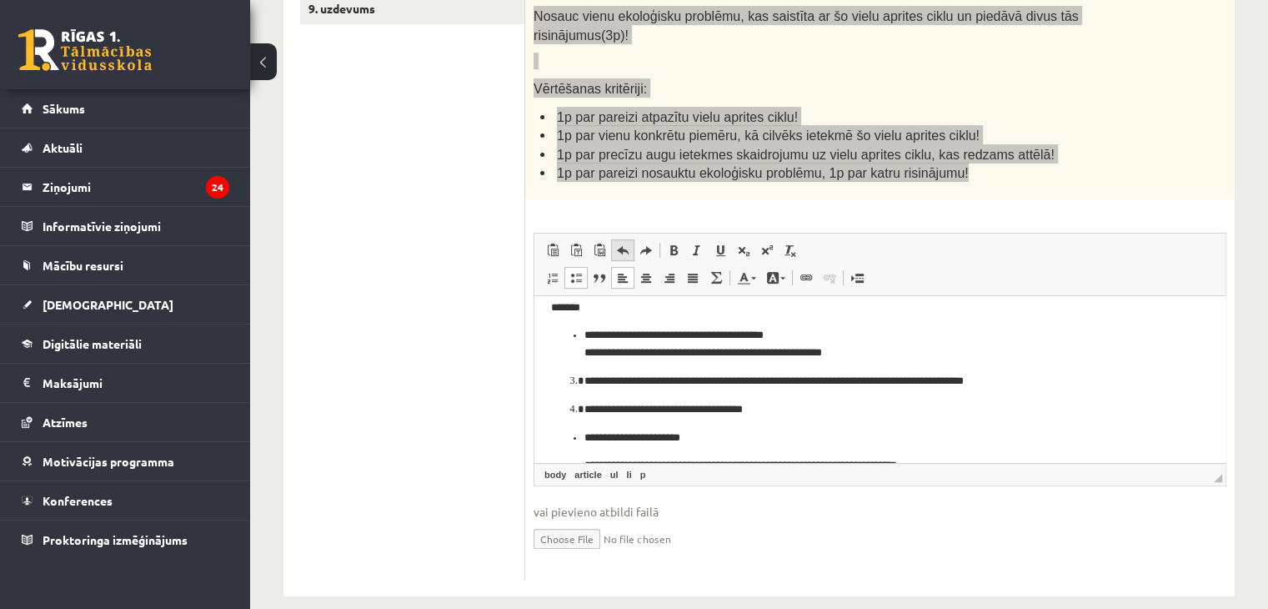
scroll to position [81, 0]
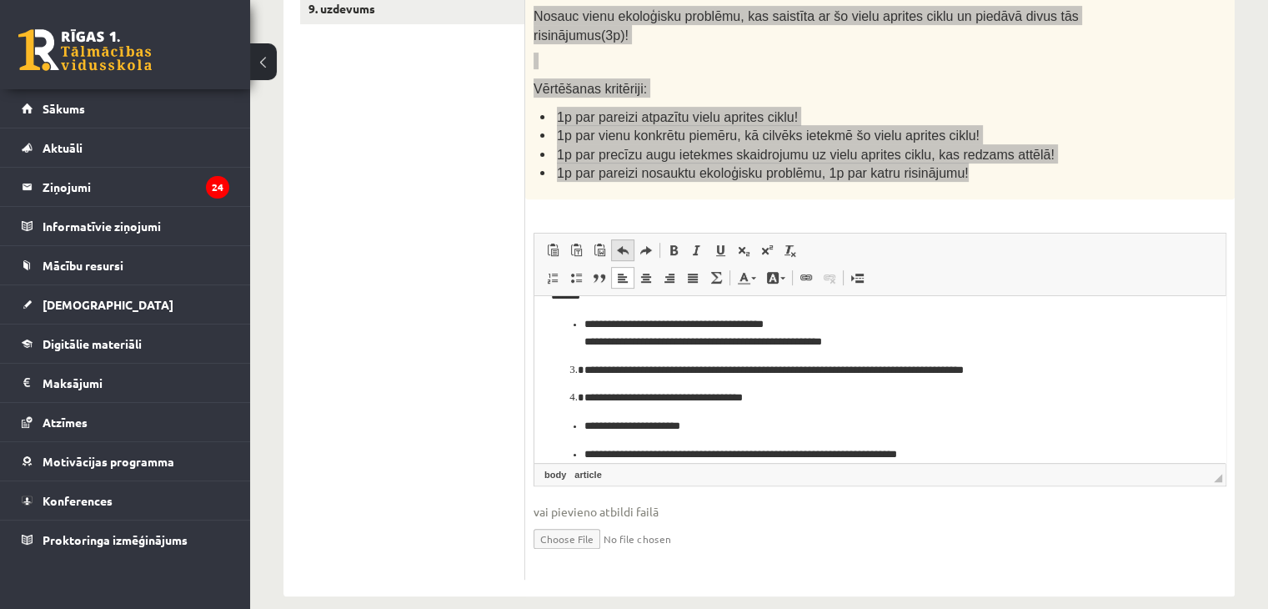
click at [626, 243] on span at bounding box center [622, 249] width 13 height 13
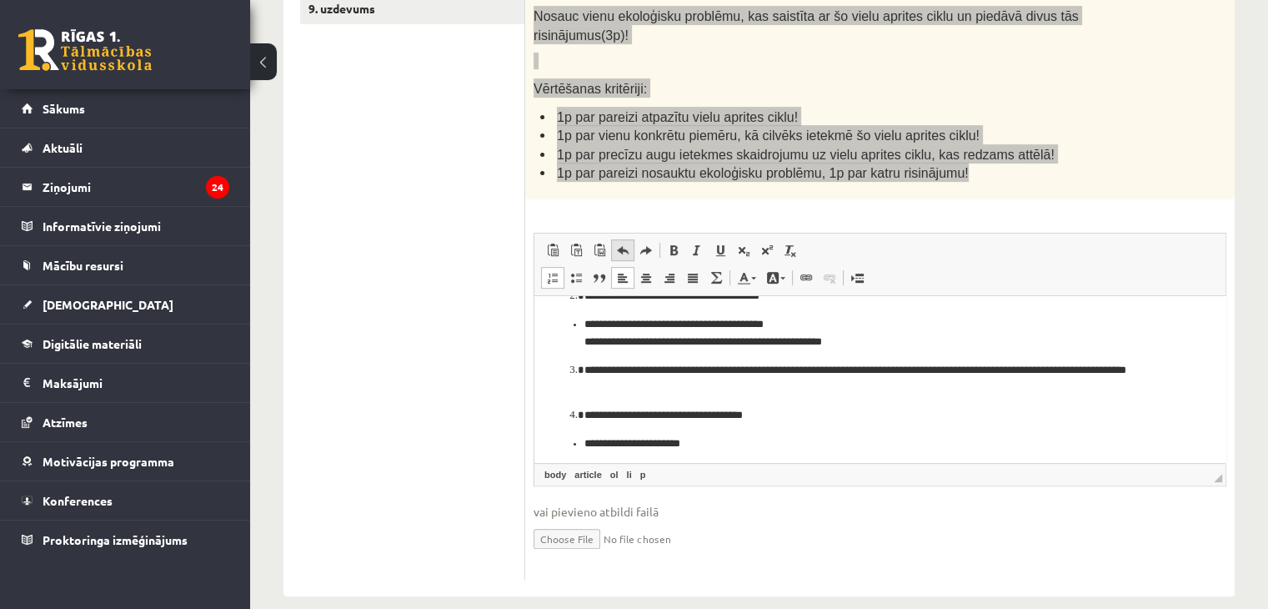
click at [626, 243] on span at bounding box center [622, 249] width 13 height 13
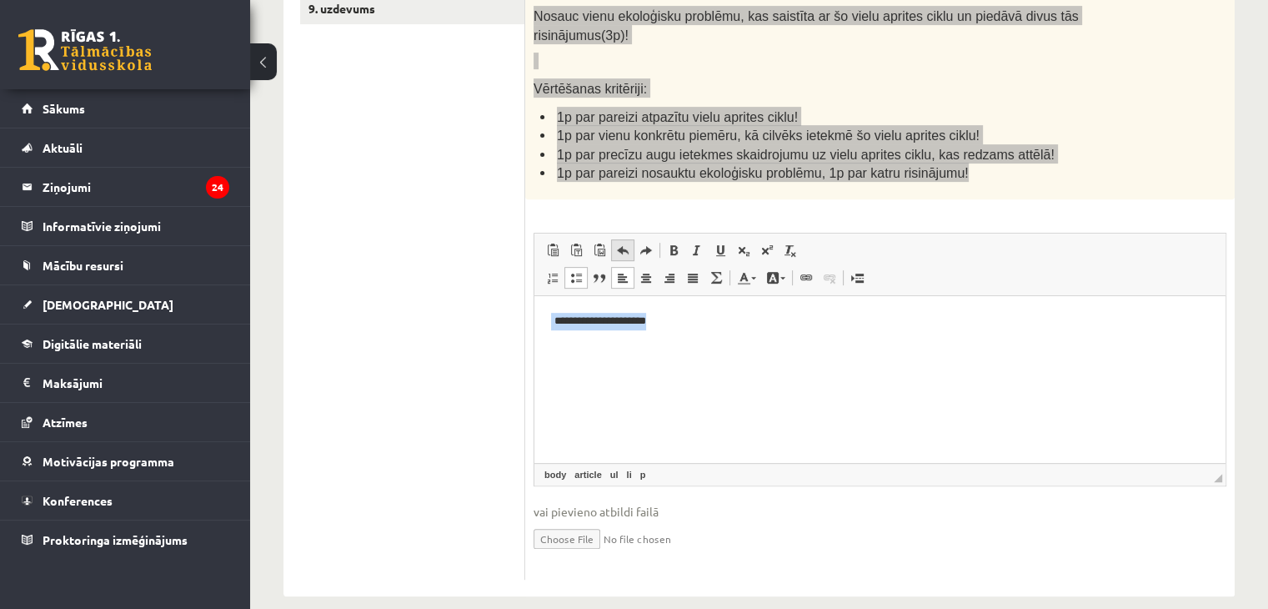
scroll to position [0, 0]
click at [626, 243] on span at bounding box center [622, 249] width 13 height 13
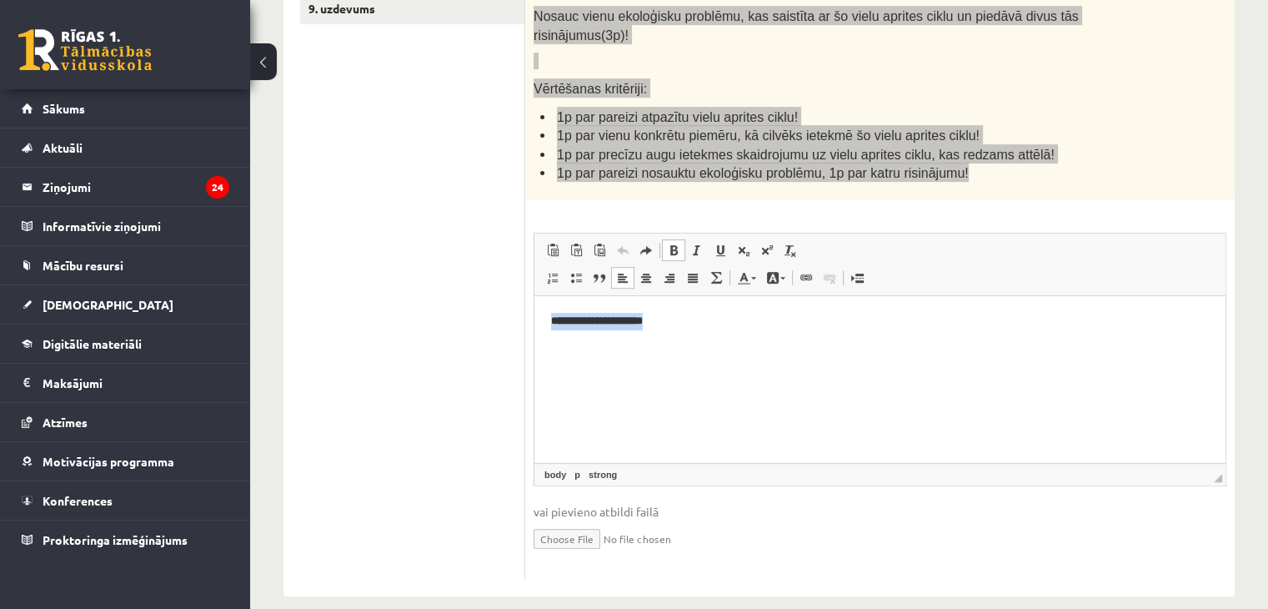
click at [626, 243] on span at bounding box center [622, 249] width 13 height 13
click at [655, 239] on link "Redo Keyboard shortcut Ctrl+Y" at bounding box center [645, 250] width 23 height 22
click at [566, 332] on html at bounding box center [879, 320] width 691 height 51
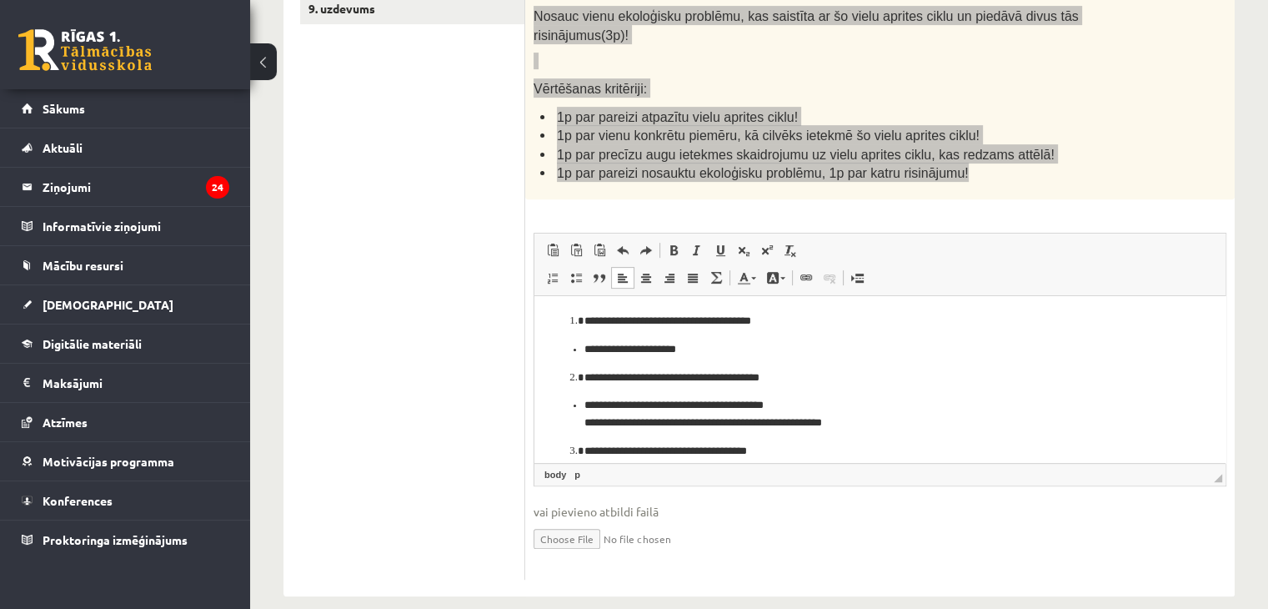
scroll to position [107, 0]
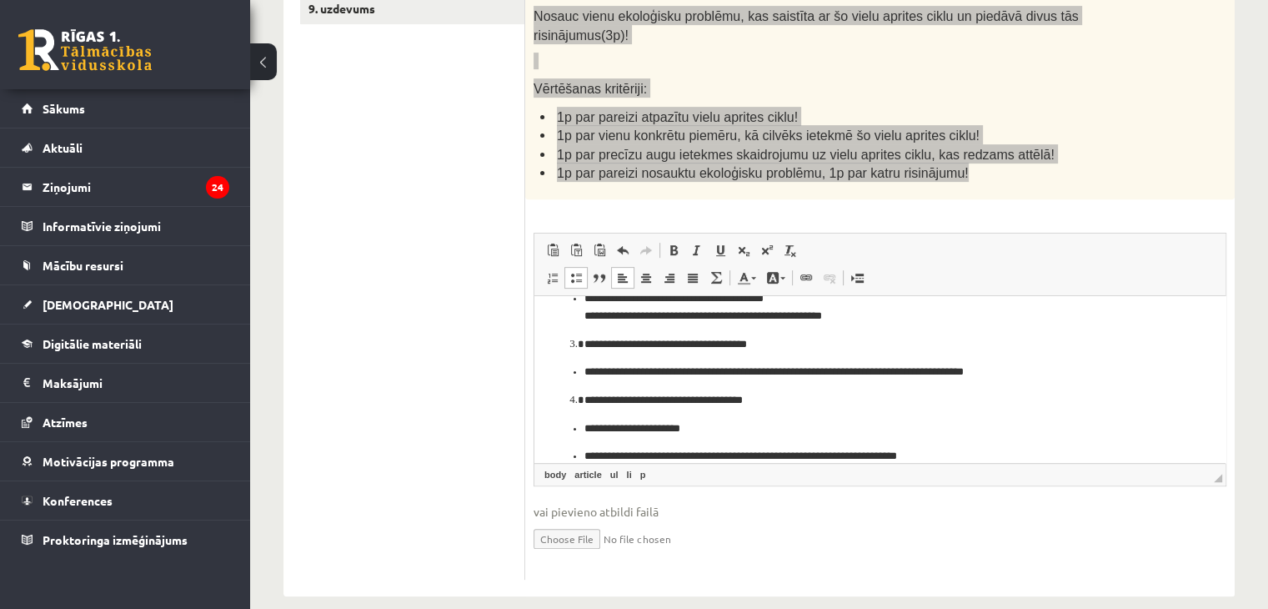
click at [584, 342] on li "**********" at bounding box center [879, 344] width 591 height 18
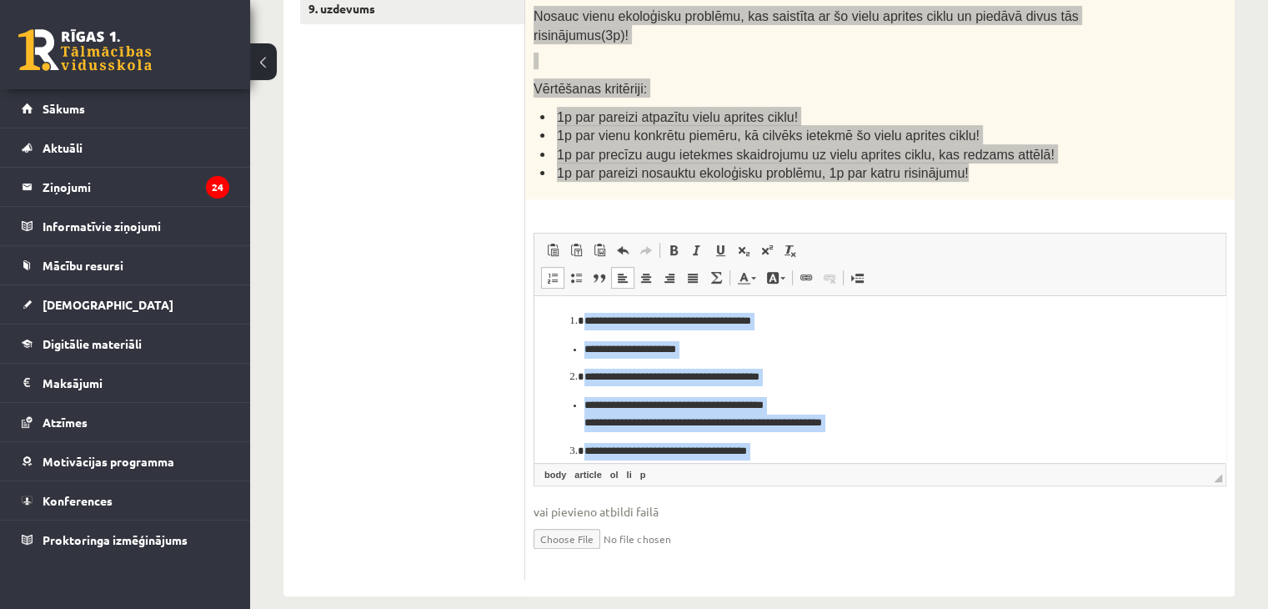
scroll to position [127, 0]
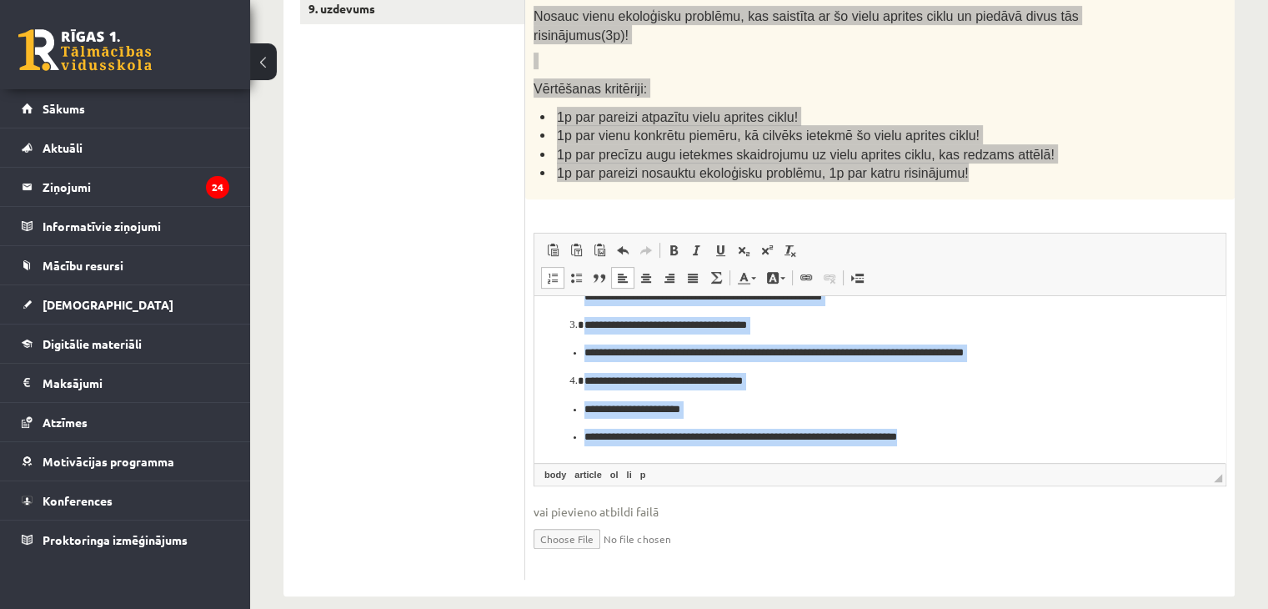
drag, startPoint x: 571, startPoint y: 319, endPoint x: 1009, endPoint y: 479, distance: 465.7
click at [1009, 462] on html "**********" at bounding box center [879, 315] width 691 height 293
click at [572, 271] on span at bounding box center [575, 277] width 13 height 13
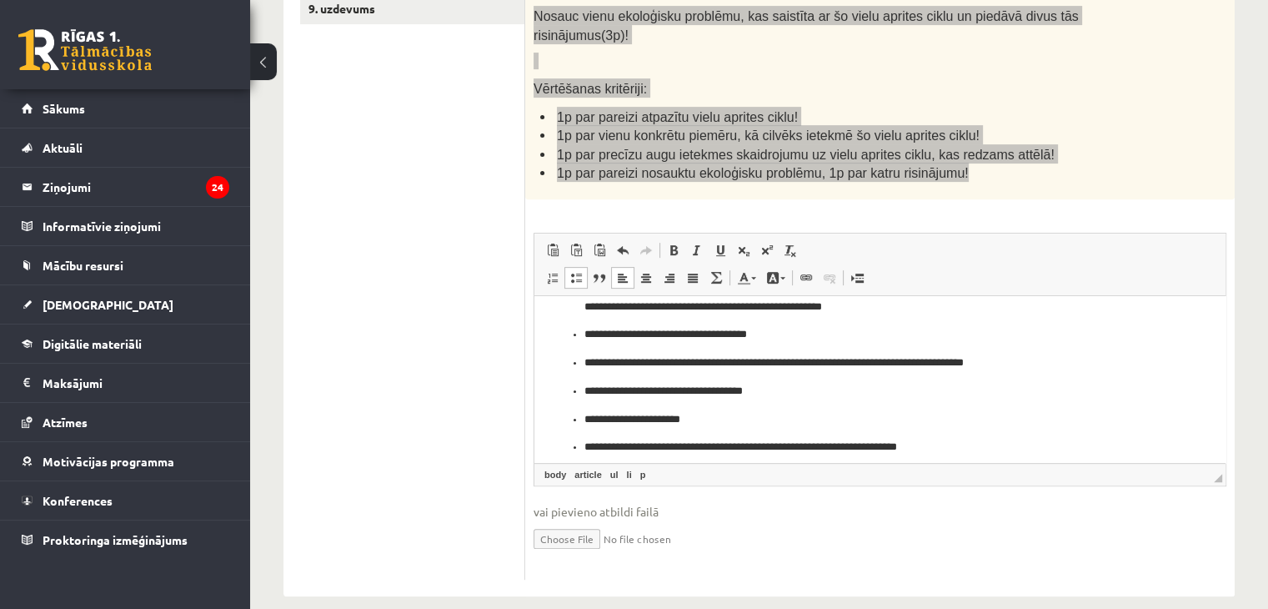
click at [572, 271] on span at bounding box center [575, 277] width 13 height 13
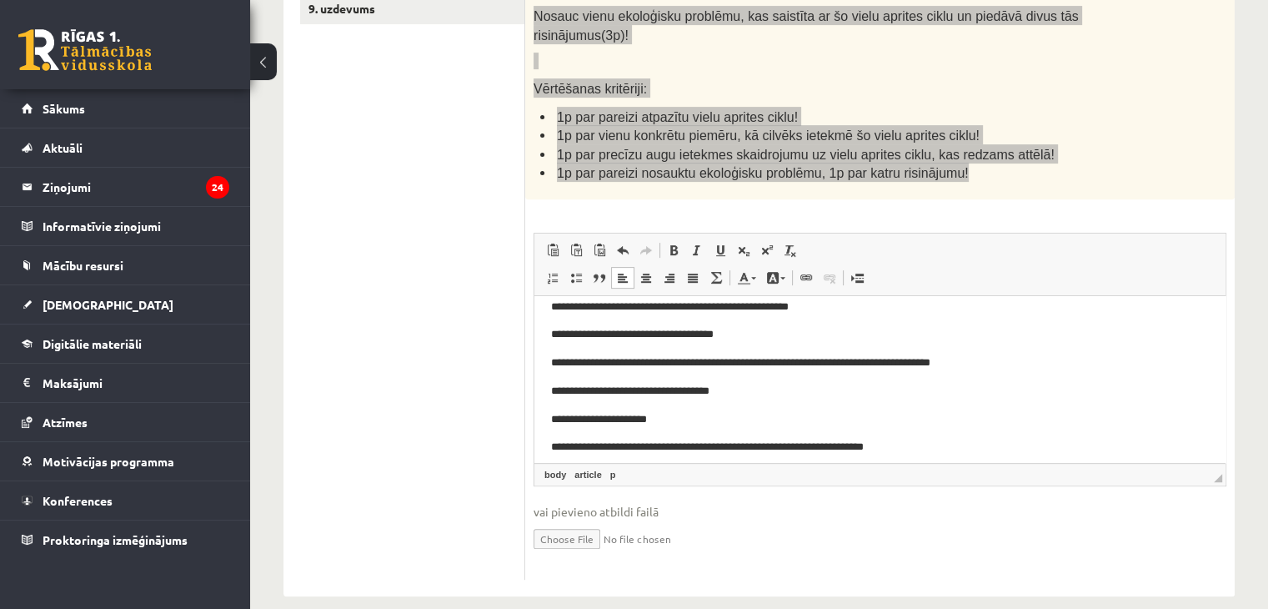
click at [1108, 431] on article "**********" at bounding box center [880, 320] width 658 height 270
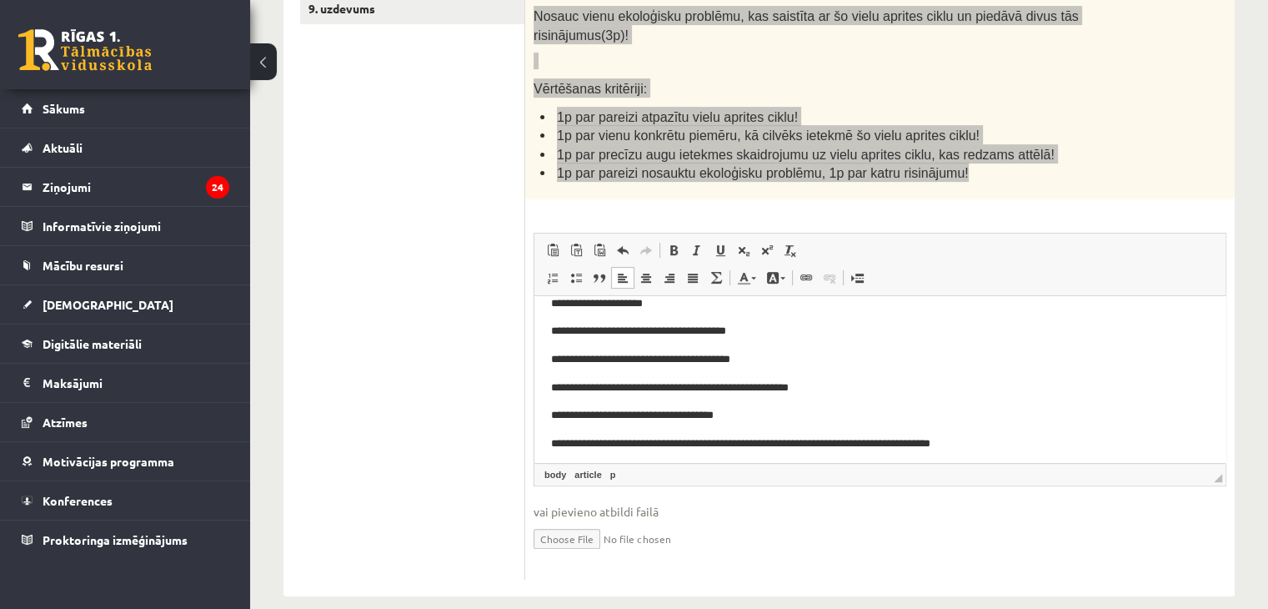
scroll to position [0, 0]
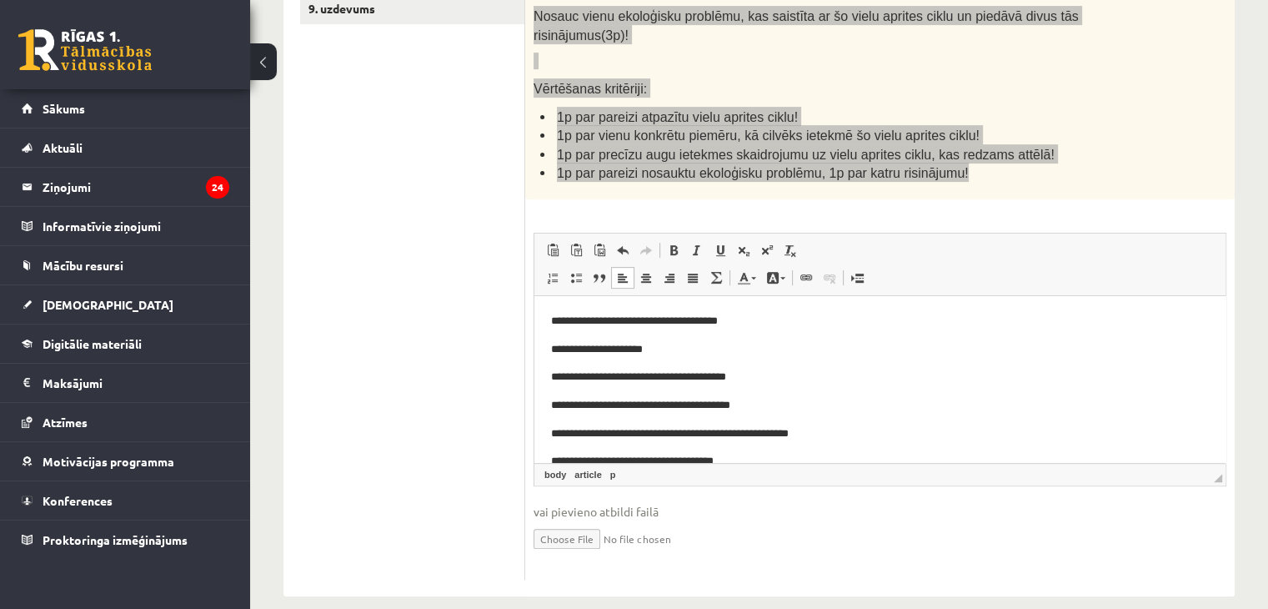
click at [551, 348] on p "**********" at bounding box center [873, 349] width 645 height 18
click at [548, 405] on html "**********" at bounding box center [879, 446] width 691 height 303
drag, startPoint x: 549, startPoint y: 432, endPoint x: 815, endPoint y: 429, distance: 266.8
click at [815, 429] on html "**********" at bounding box center [879, 446] width 691 height 303
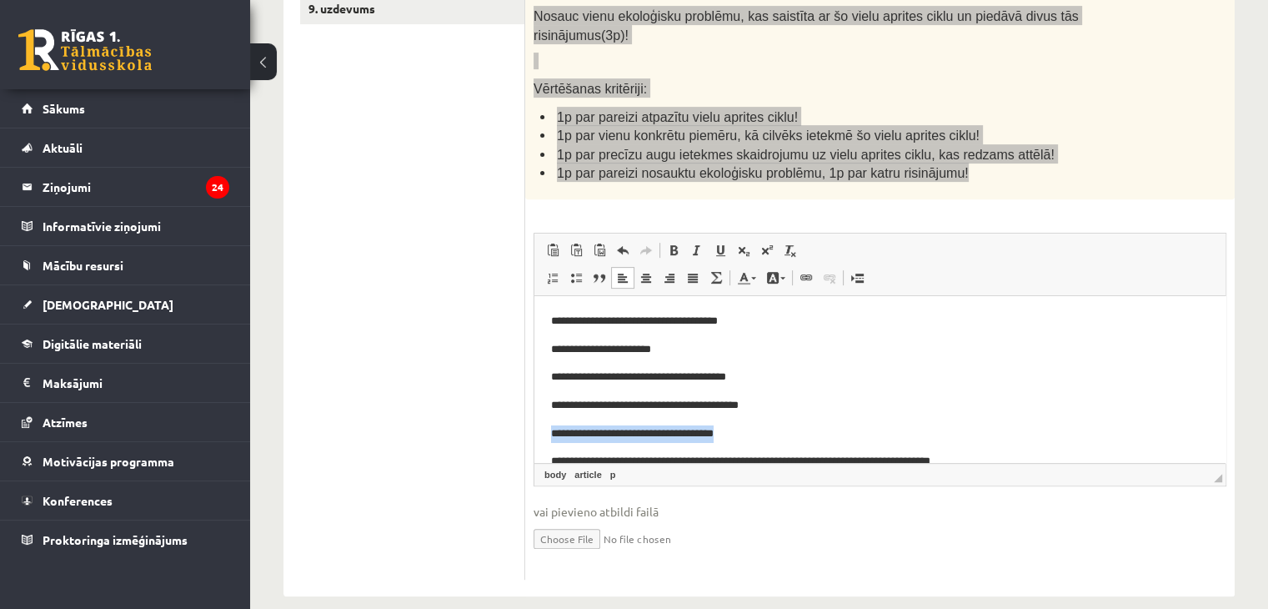
drag, startPoint x: 539, startPoint y: 432, endPoint x: 764, endPoint y: 411, distance: 226.0
click at [764, 411] on html "**********" at bounding box center [879, 432] width 691 height 275
click at [549, 432] on html "**********" at bounding box center [879, 432] width 691 height 275
drag, startPoint x: 549, startPoint y: 432, endPoint x: 790, endPoint y: 423, distance: 241.9
click at [790, 423] on html "**********" at bounding box center [879, 432] width 691 height 275
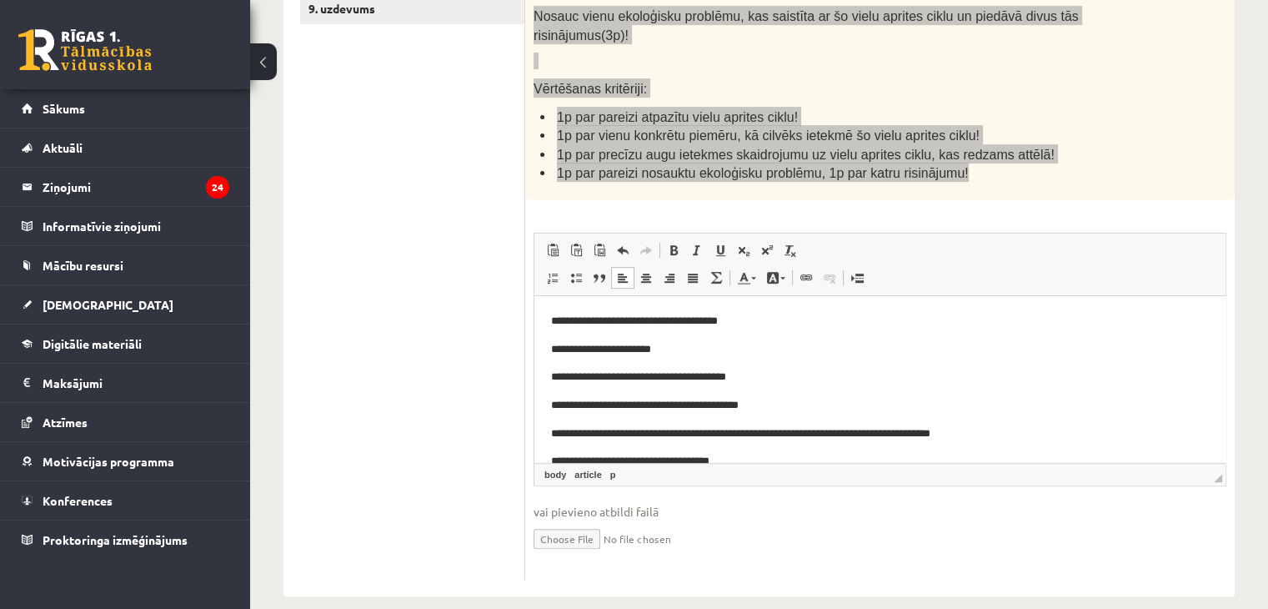
click at [547, 429] on html "**********" at bounding box center [879, 419] width 691 height 248
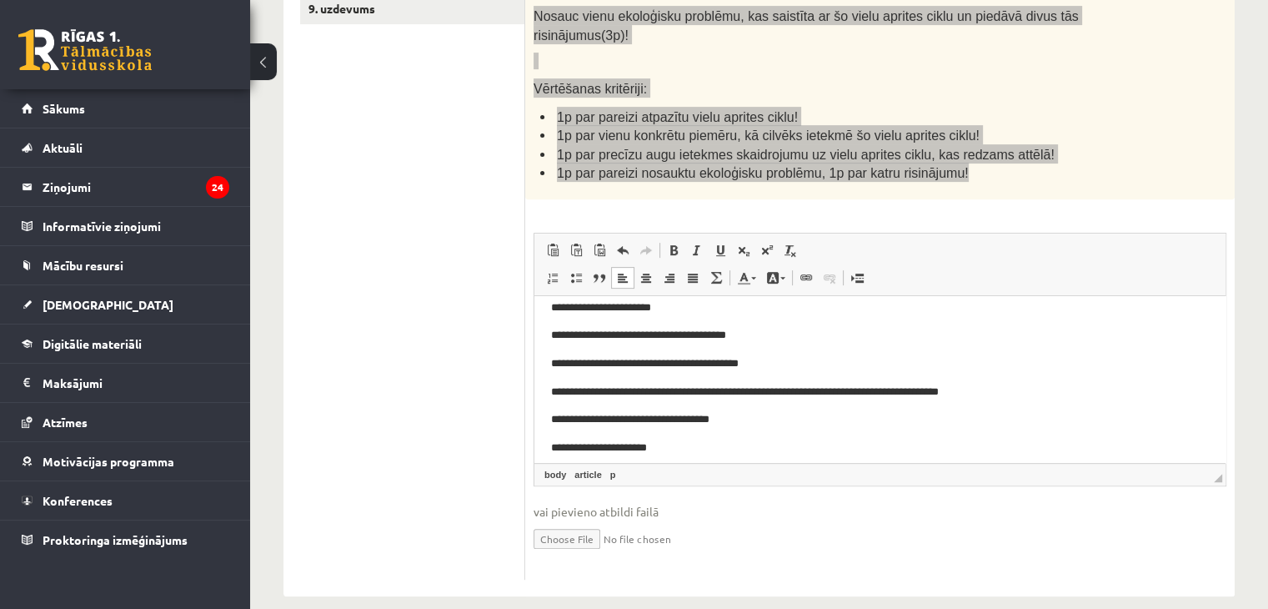
scroll to position [40, 0]
click at [555, 424] on p "**********" at bounding box center [873, 421] width 645 height 18
click at [549, 423] on html "**********" at bounding box center [879, 379] width 691 height 248
drag, startPoint x: 540, startPoint y: 336, endPoint x: 777, endPoint y: 321, distance: 237.2
click at [777, 321] on html "**********" at bounding box center [879, 379] width 691 height 248
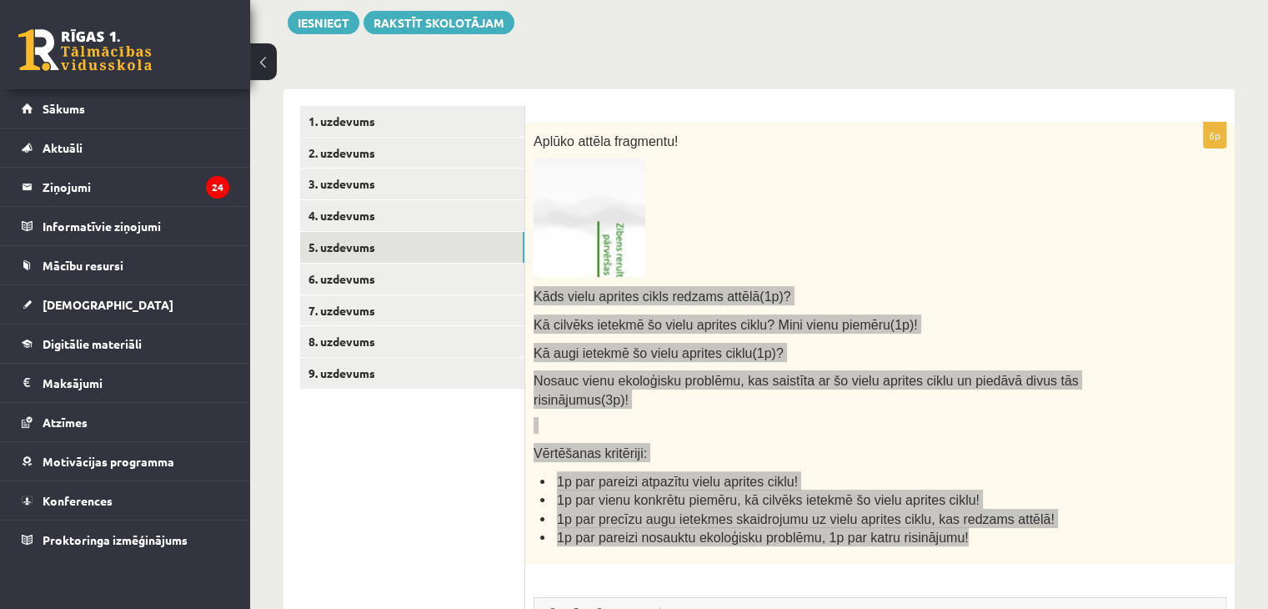
scroll to position [217, 0]
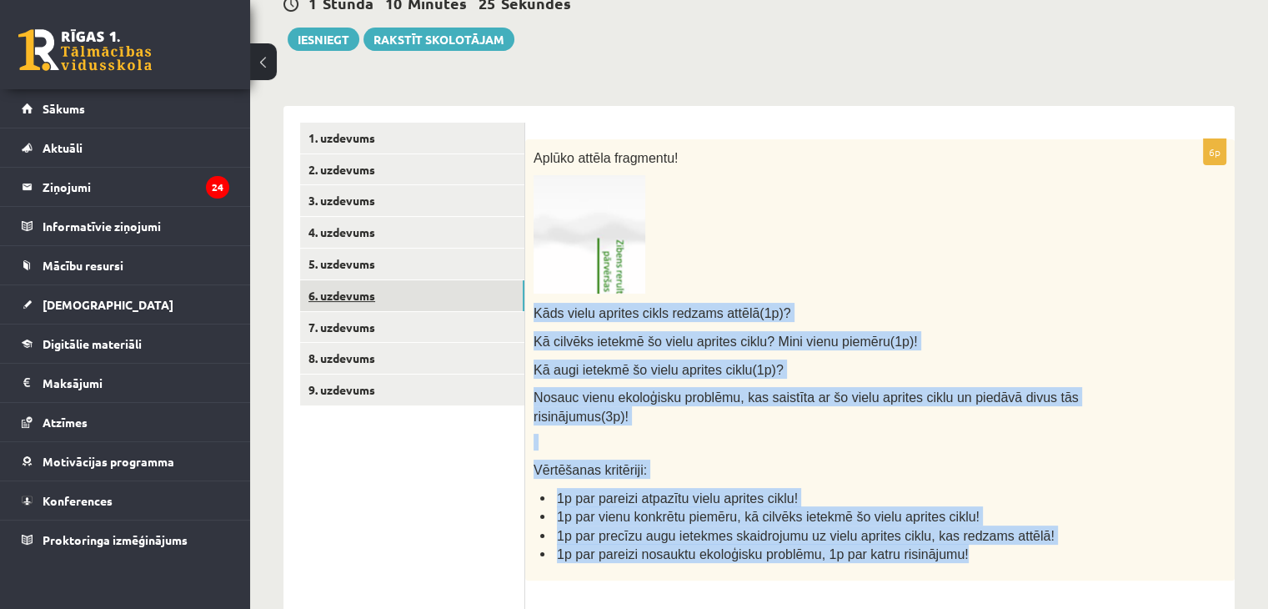
click at [364, 288] on link "6. uzdevums" at bounding box center [412, 295] width 224 height 31
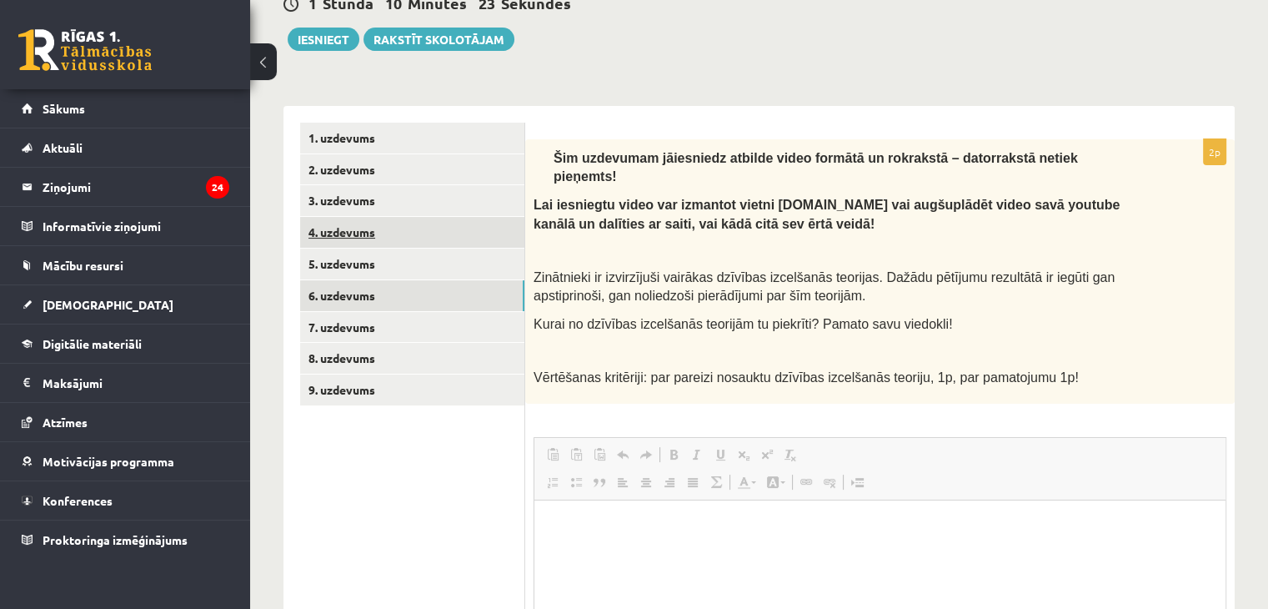
scroll to position [0, 0]
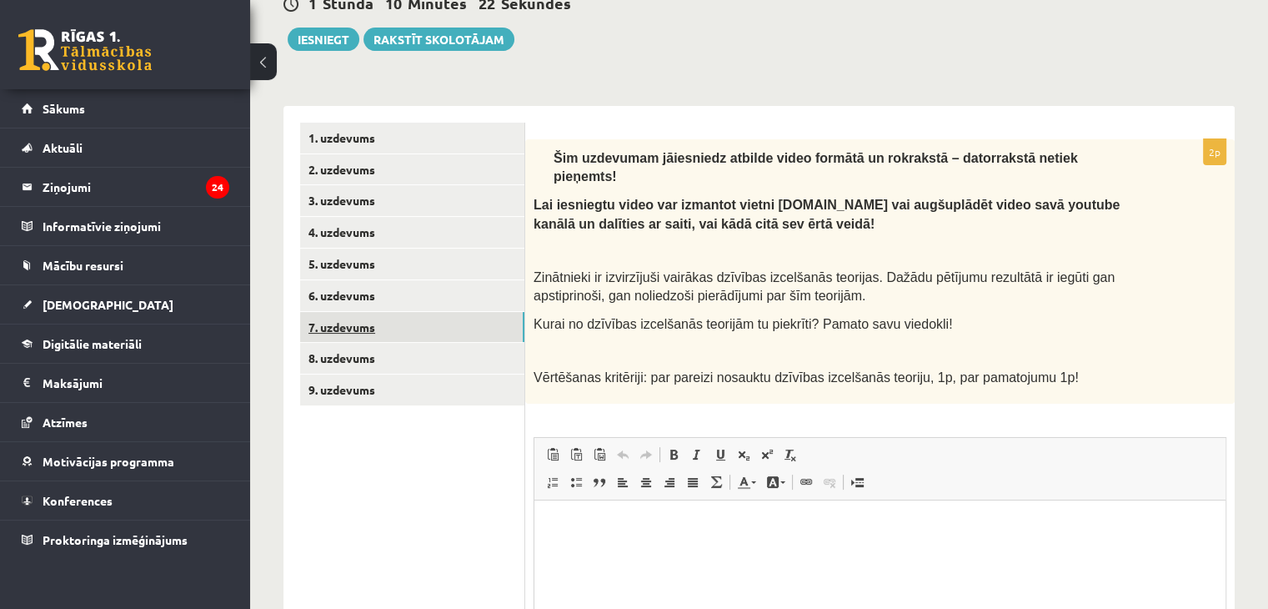
click at [390, 320] on link "7. uzdevums" at bounding box center [412, 327] width 224 height 31
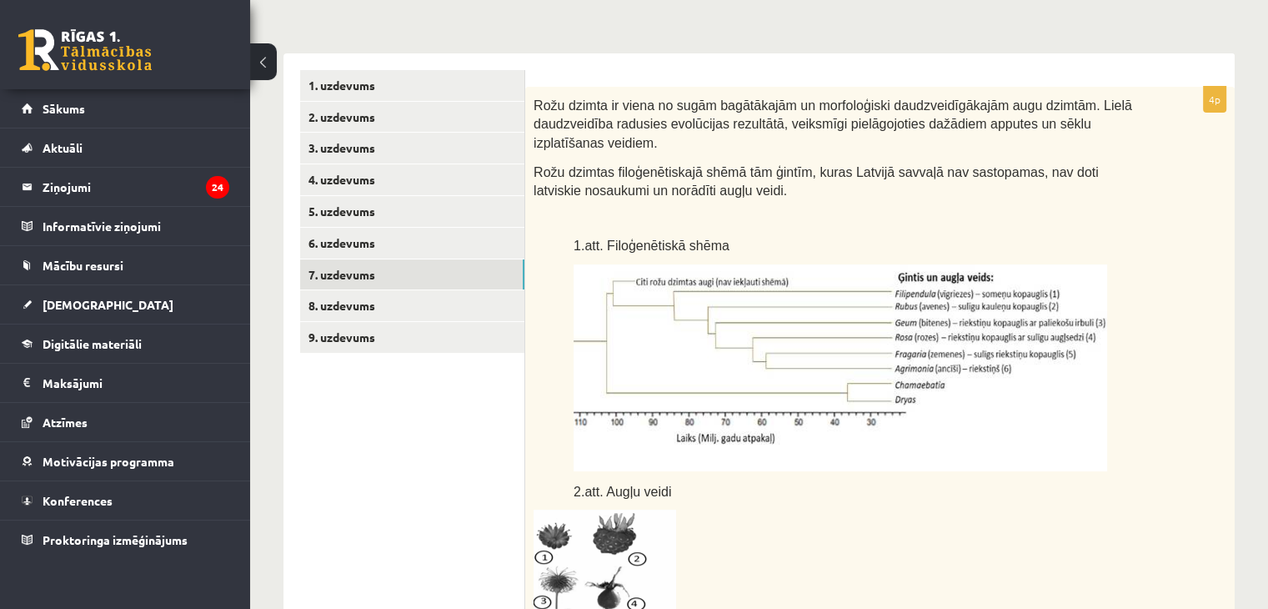
scroll to position [290, 0]
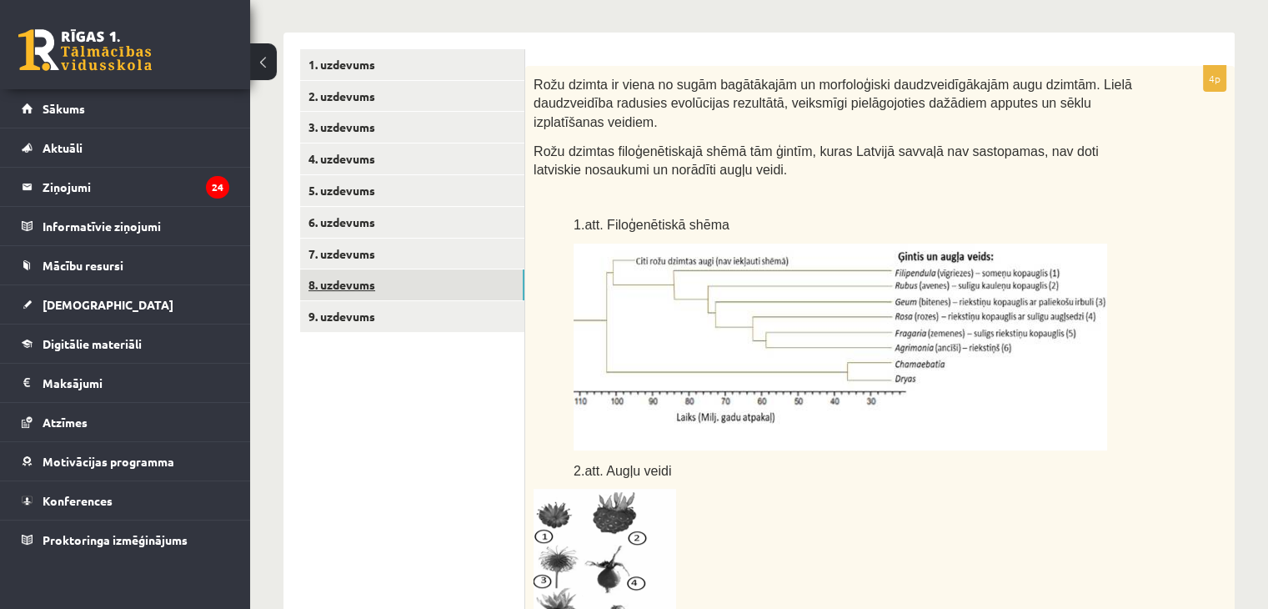
click at [413, 277] on link "8. uzdevums" at bounding box center [412, 284] width 224 height 31
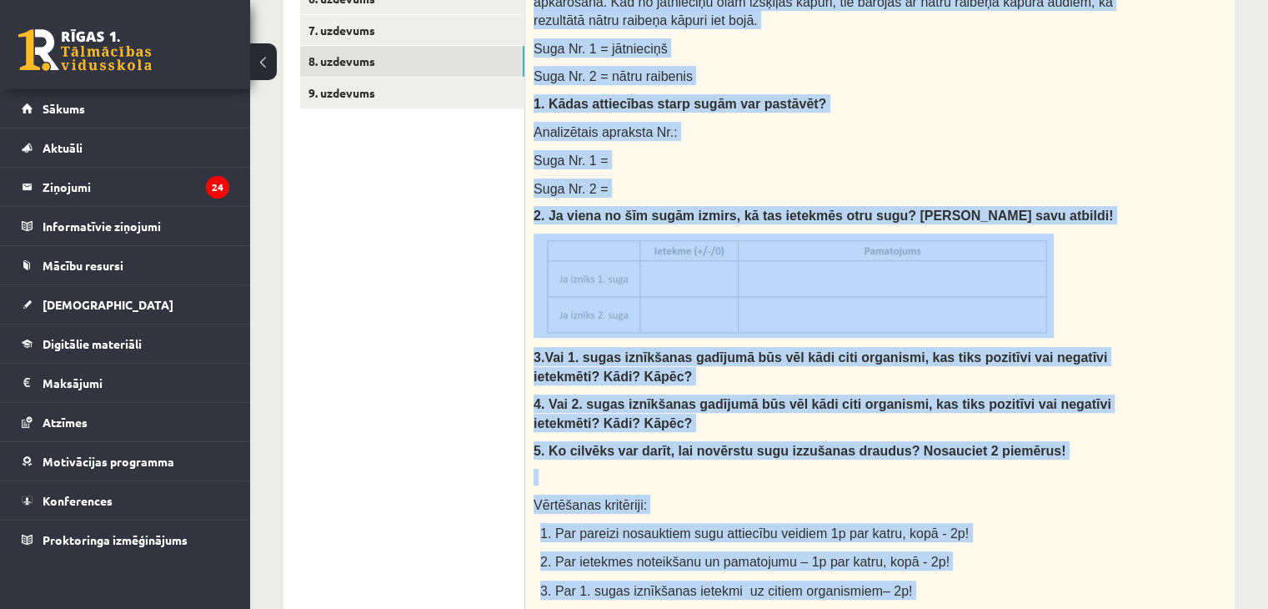
scroll to position [987, 0]
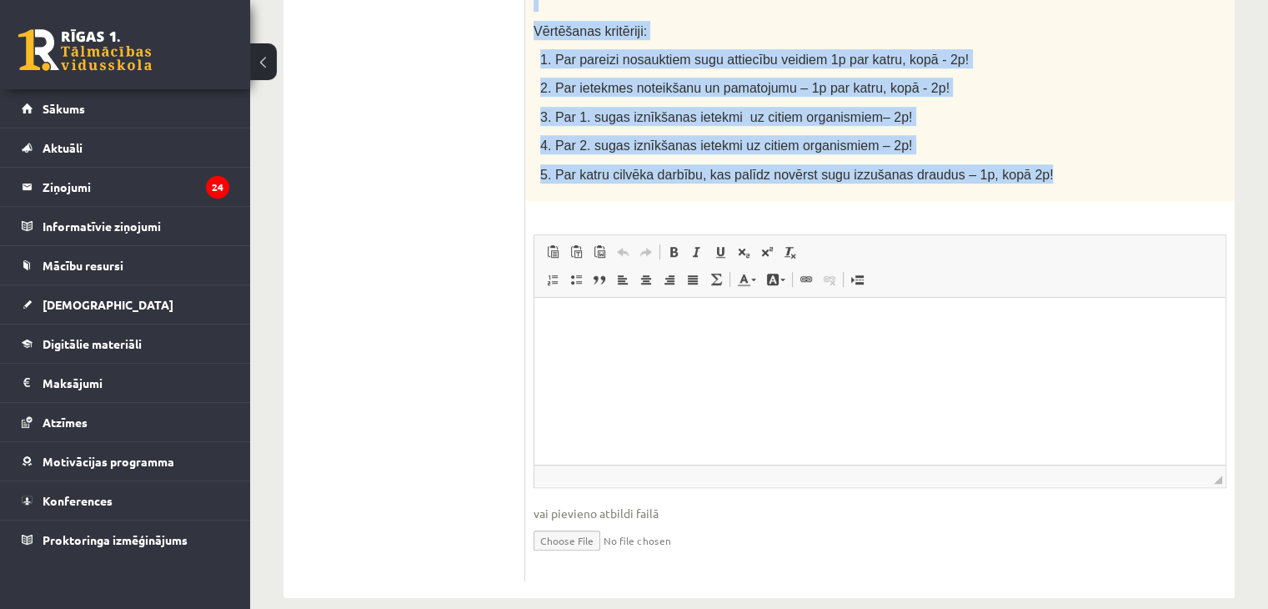
drag, startPoint x: 532, startPoint y: 88, endPoint x: 1028, endPoint y: 153, distance: 500.3
copy div "Izlasi tekstu un pierakstu kladē izveido un aizpildi tabulu, atbildi uz jautāju…"
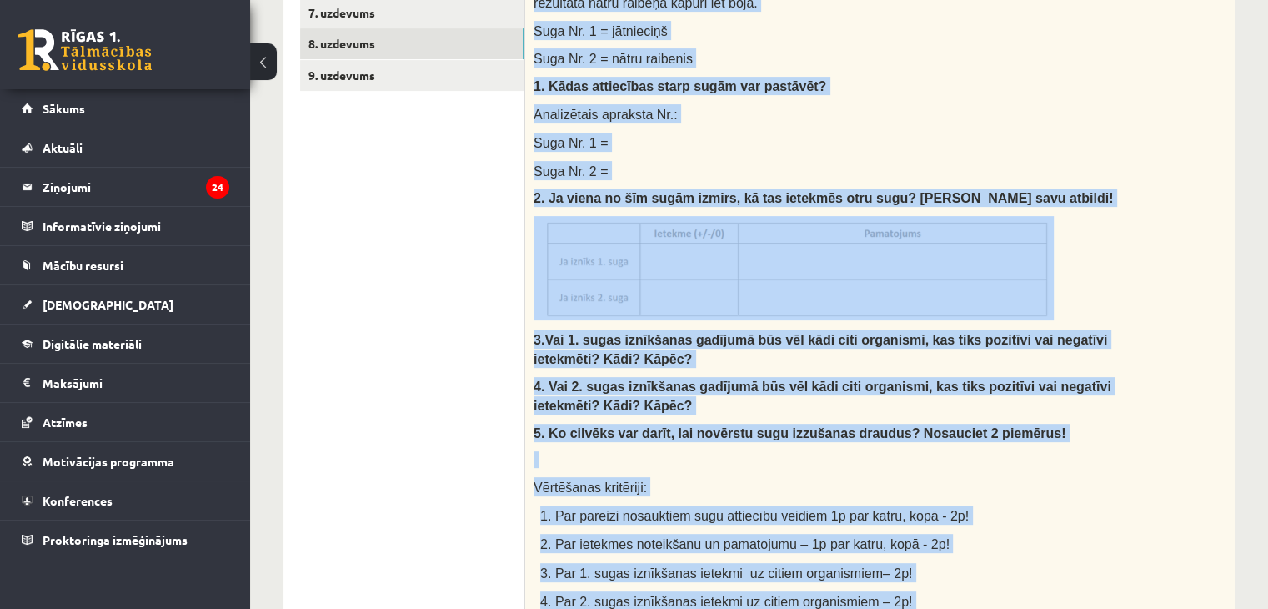
scroll to position [528, 0]
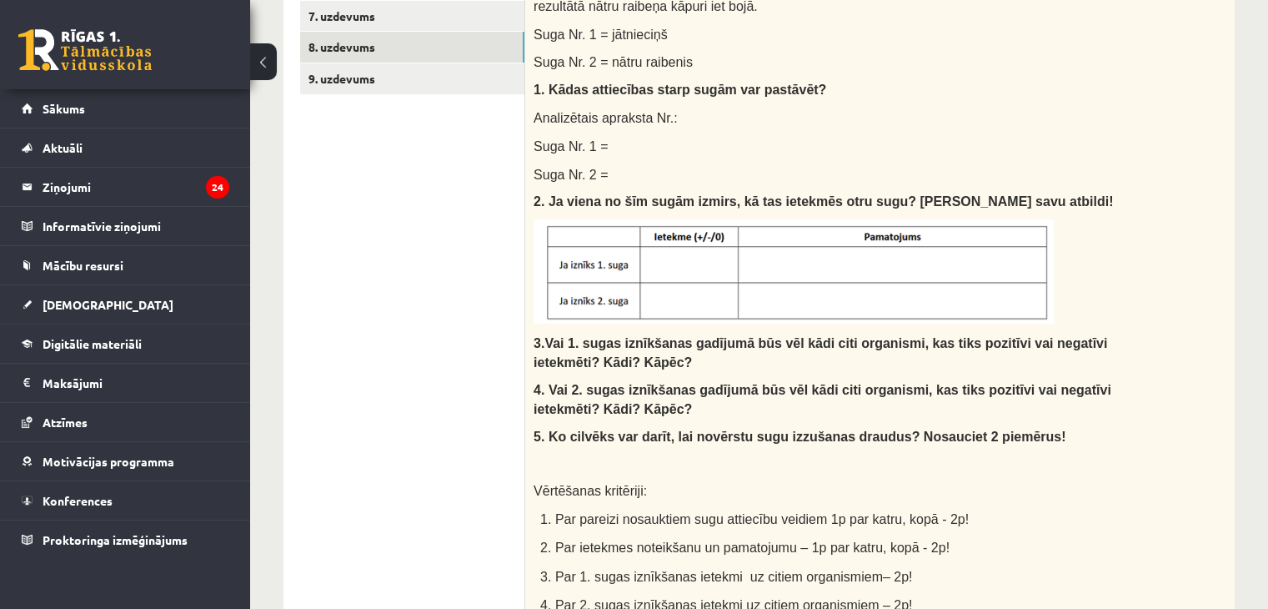
click at [476, 298] on ul "1. uzdevums 2. uzdevums 3. uzdevums 4. uzdevums 5. uzdevums 6. uzdevums 7. uzde…" at bounding box center [412, 426] width 225 height 1229
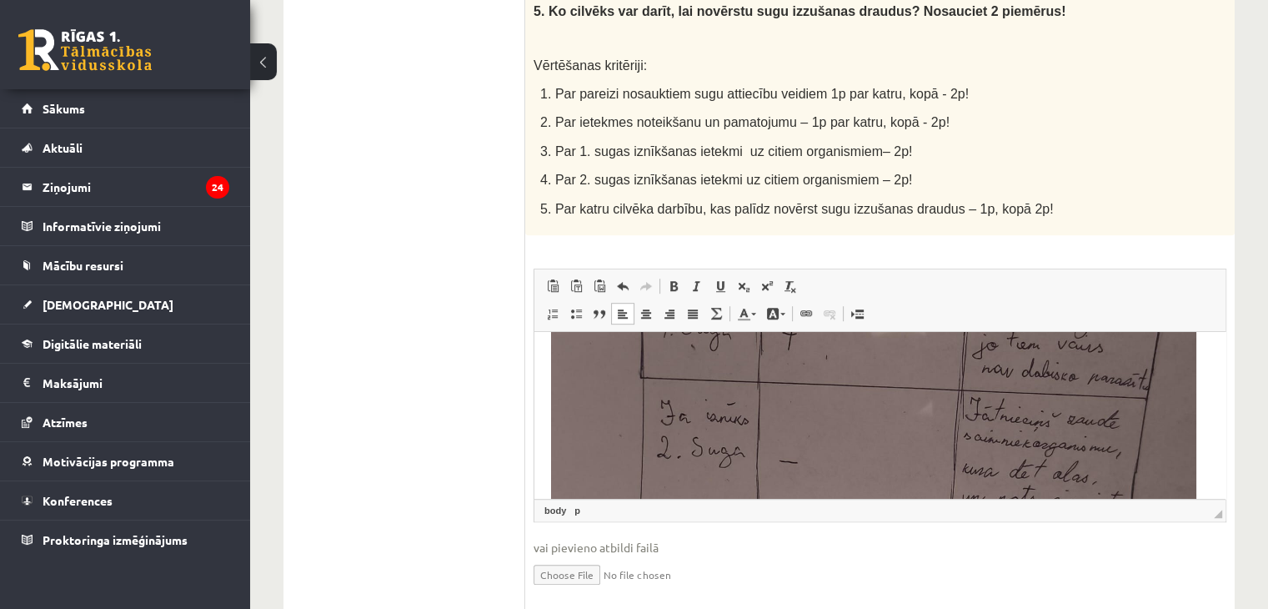
scroll to position [868, 0]
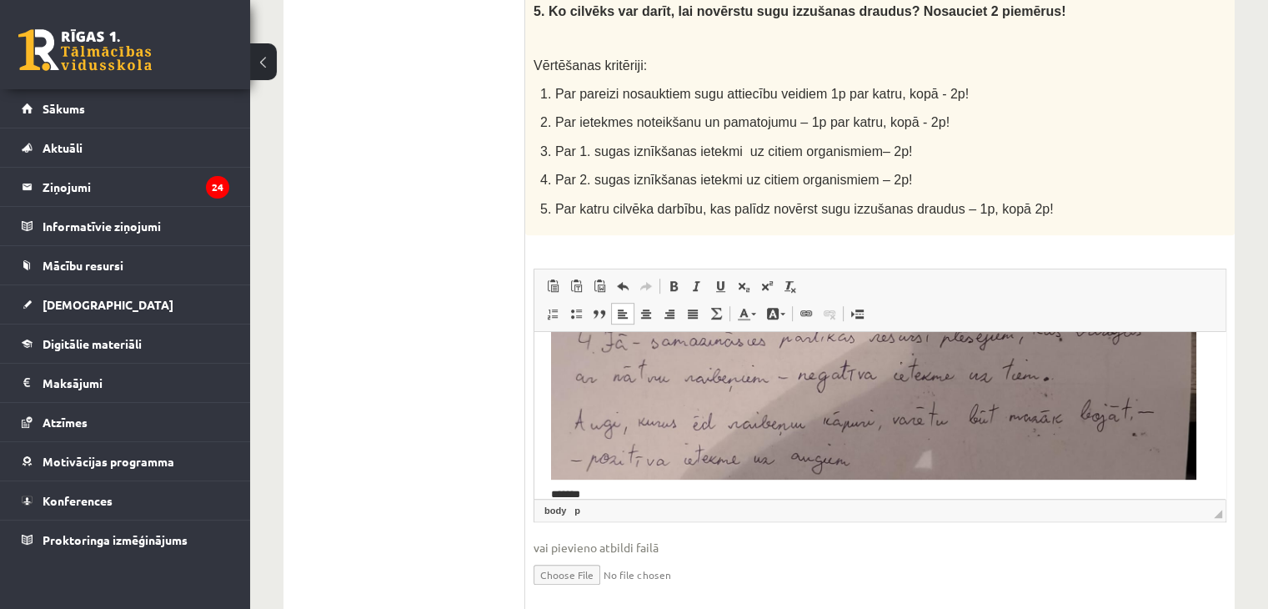
drag, startPoint x: 1218, startPoint y: 434, endPoint x: 1753, endPoint y: 889, distance: 702.0
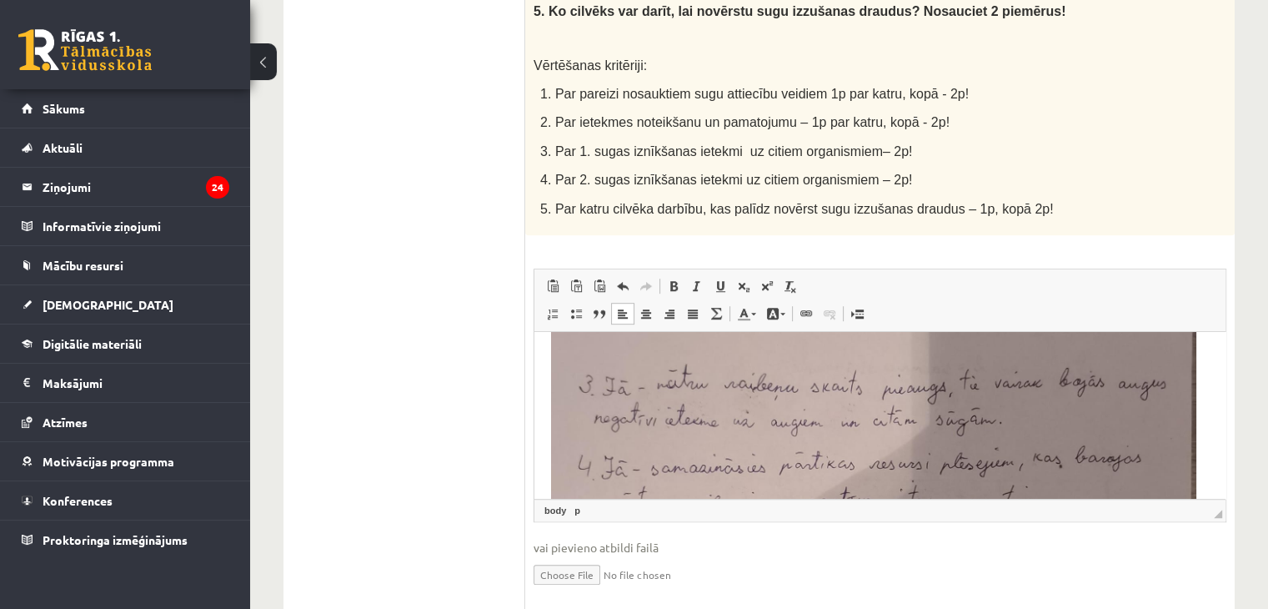
drag, startPoint x: 1221, startPoint y: 458, endPoint x: 1762, endPoint y: 787, distance: 633.4
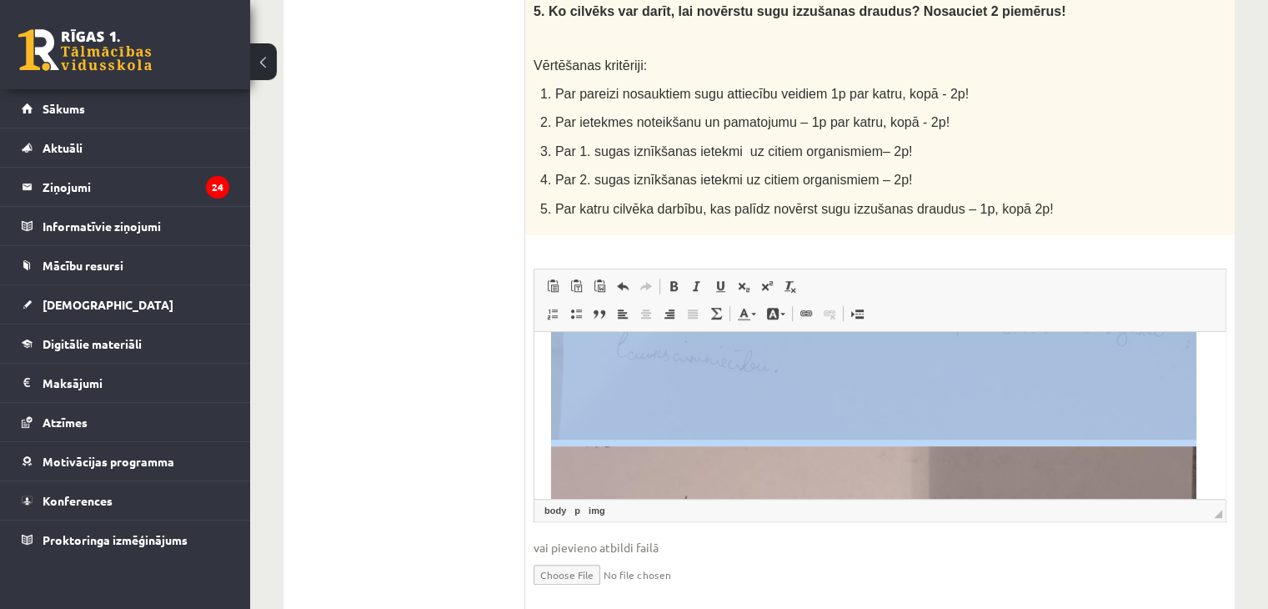
scroll to position [685, 0]
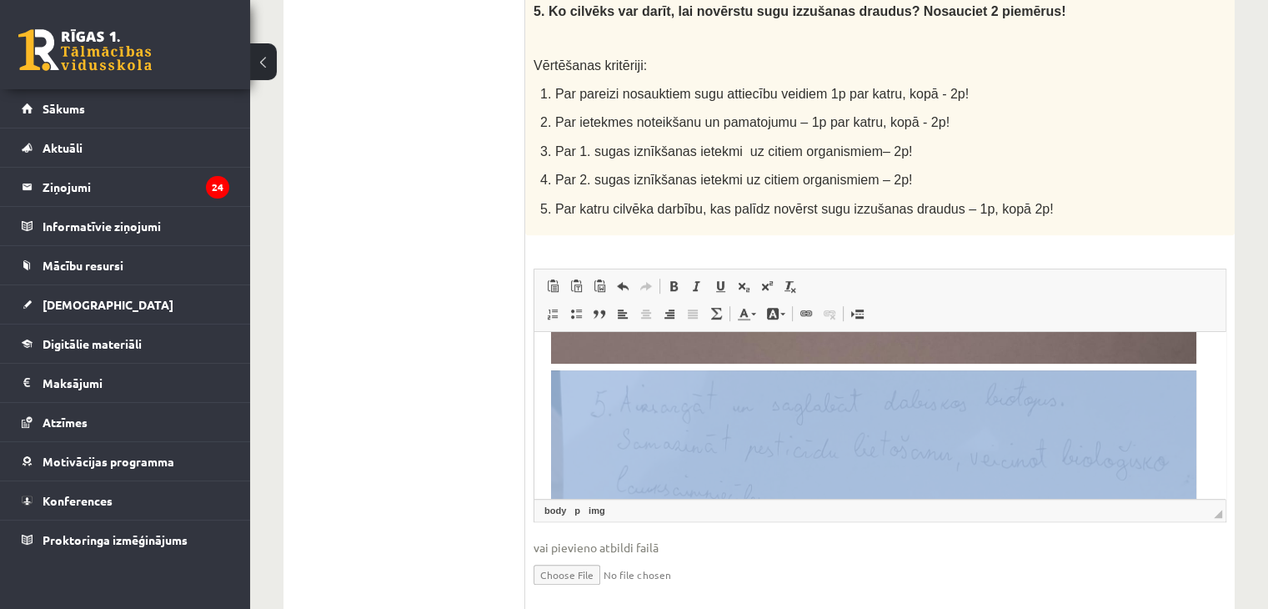
click at [961, 422] on img "Rich Text Editor, wiswyg-editor-user-answer-47433867594220" at bounding box center [873, 470] width 645 height 203
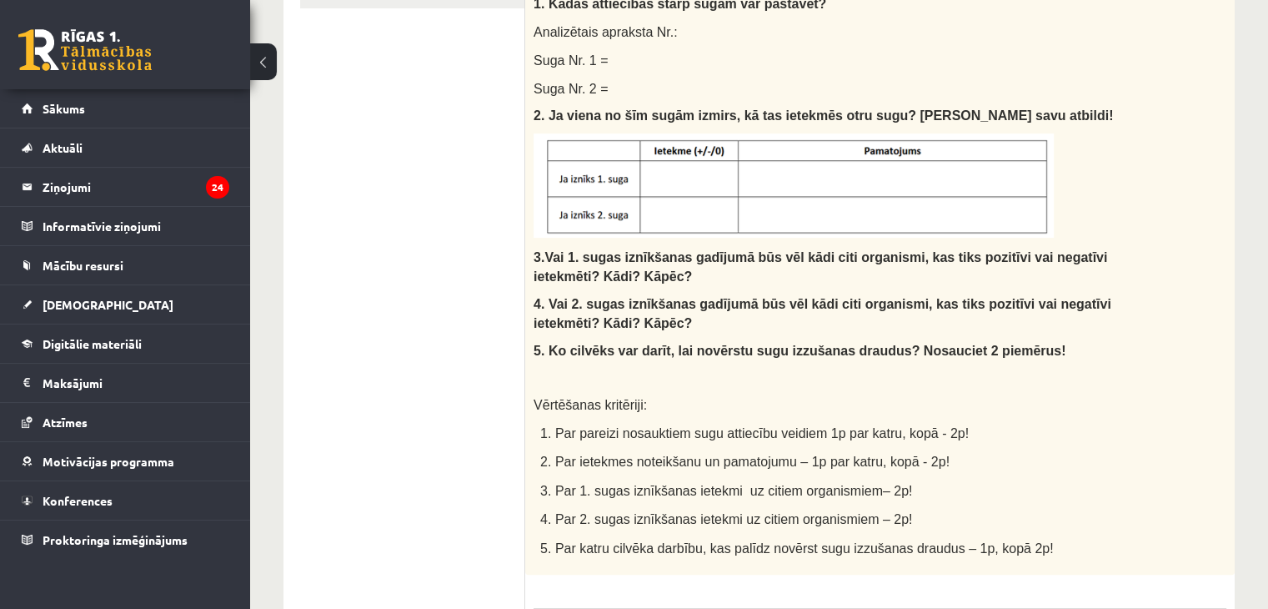
scroll to position [471, 0]
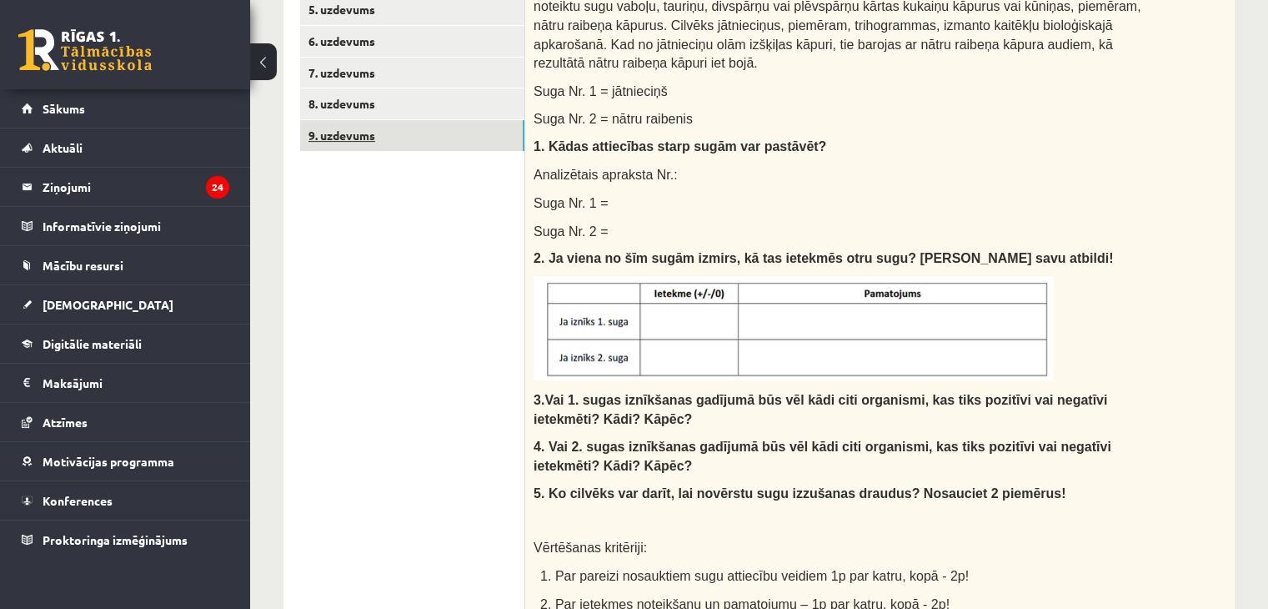
click at [412, 128] on link "9. uzdevums" at bounding box center [412, 135] width 224 height 31
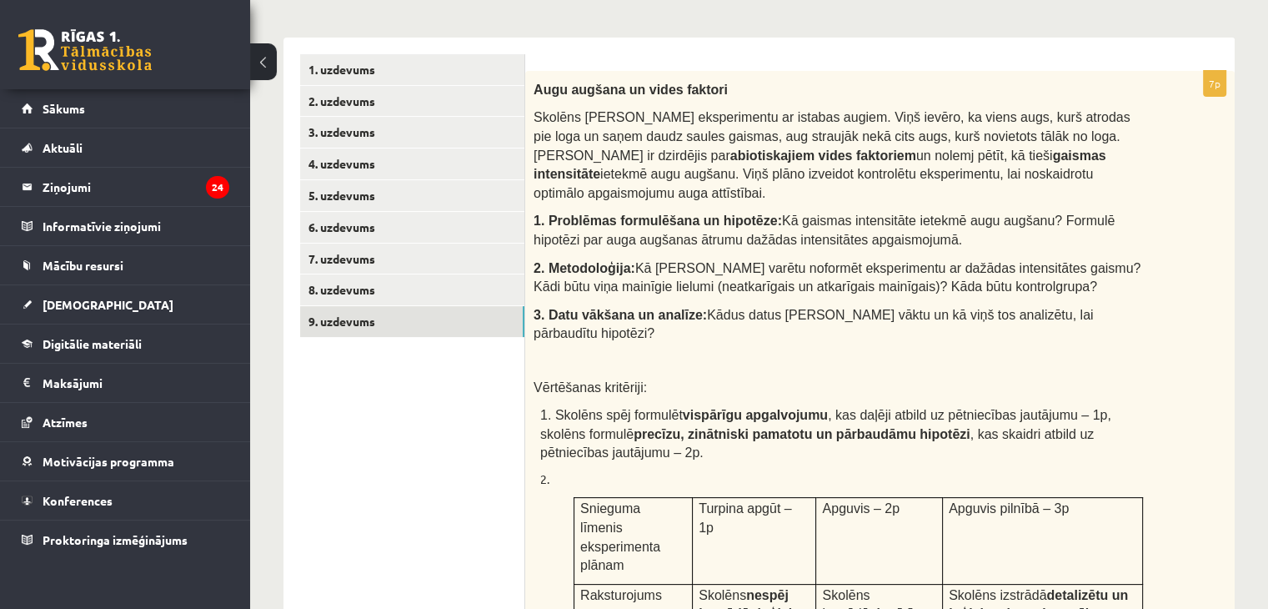
scroll to position [277, 0]
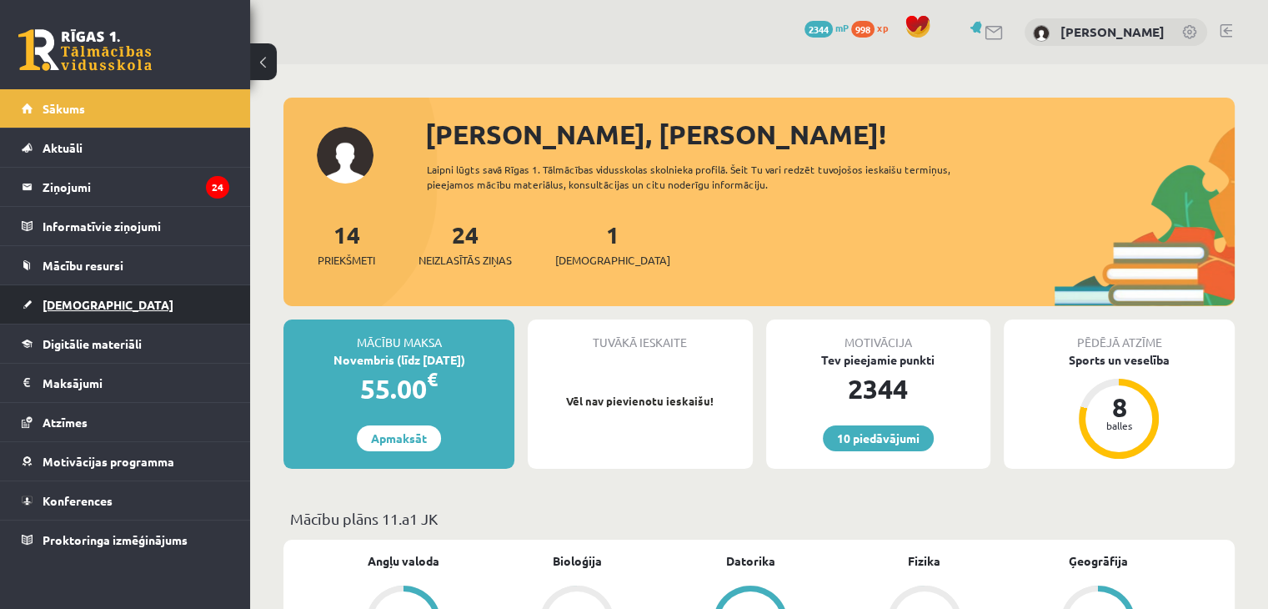
click at [127, 311] on link "[DEMOGRAPHIC_DATA]" at bounding box center [126, 304] width 208 height 38
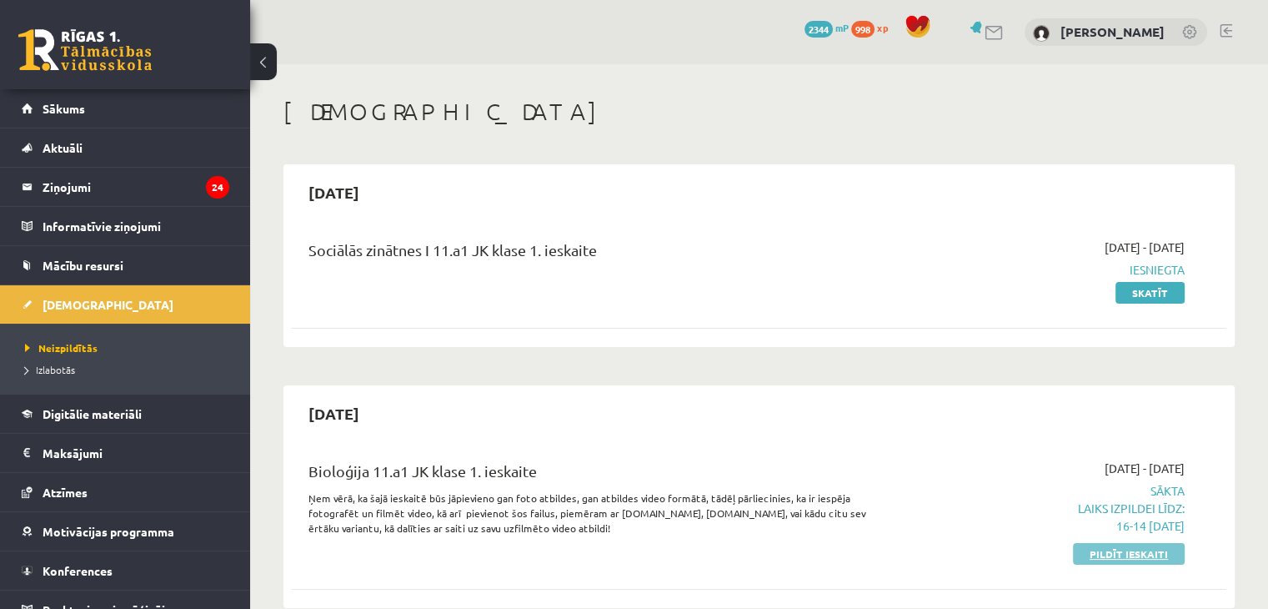
click at [1141, 544] on link "Pildīt ieskaiti" at bounding box center [1129, 554] width 112 height 22
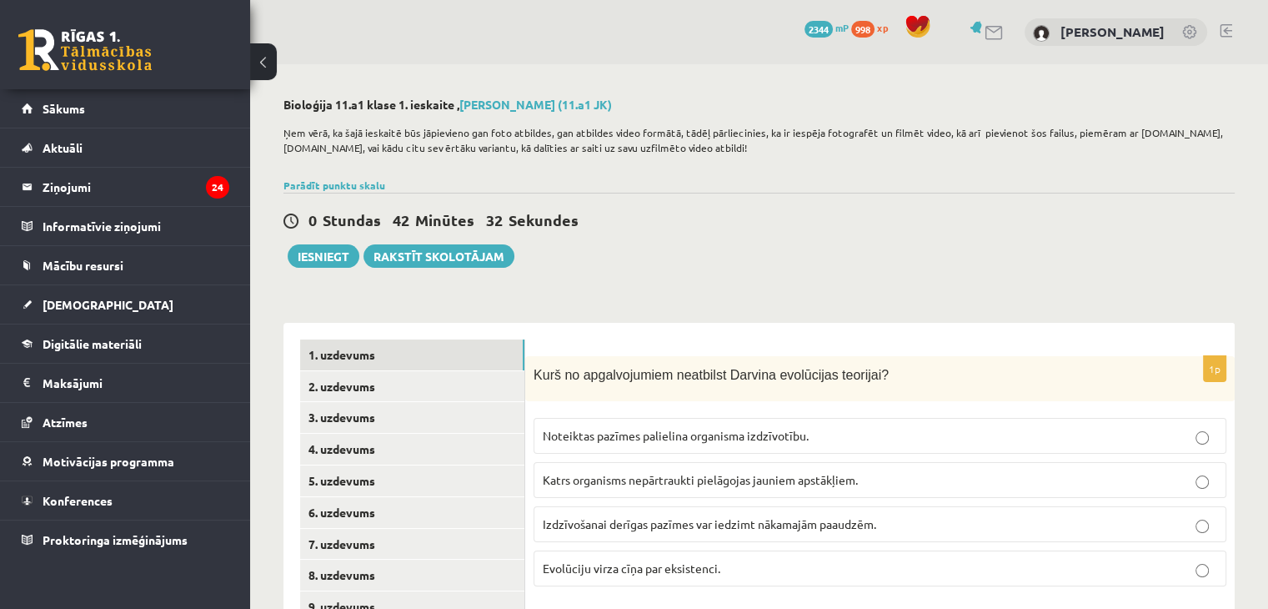
scroll to position [112, 0]
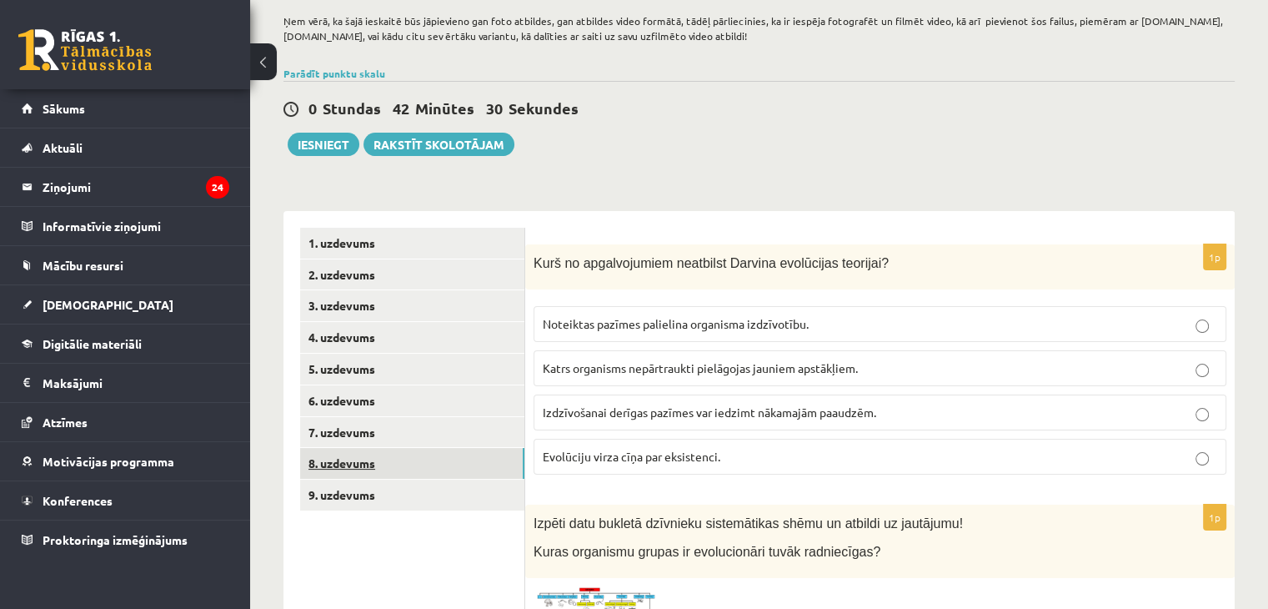
click at [412, 451] on link "8. uzdevums" at bounding box center [412, 463] width 224 height 31
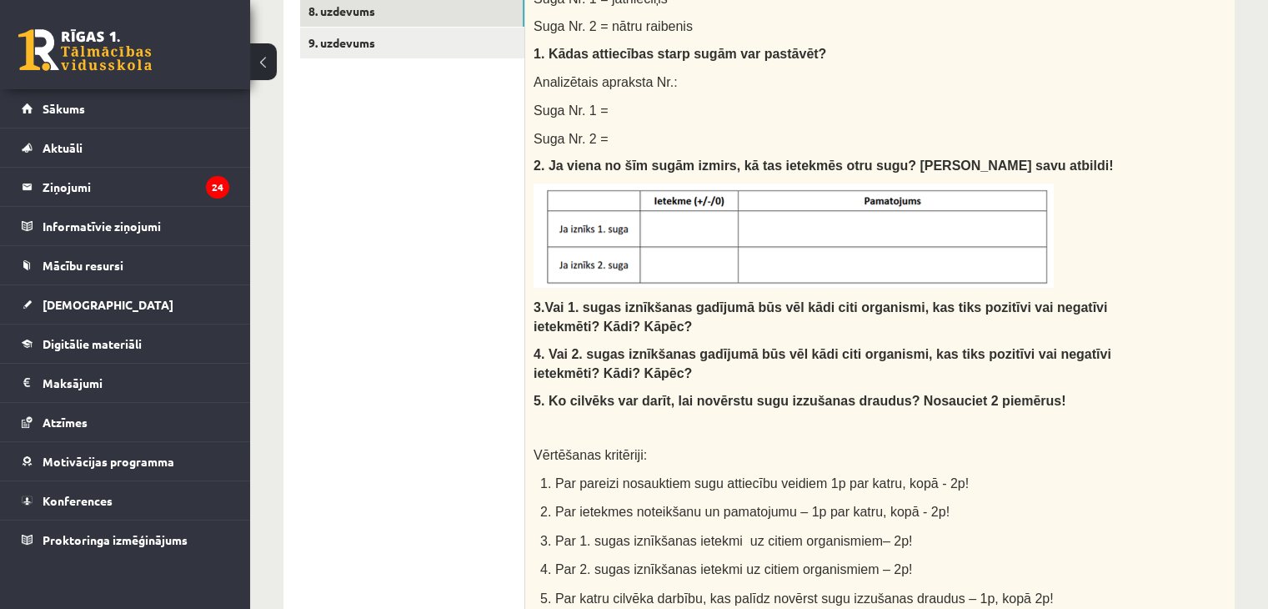
scroll to position [367, 0]
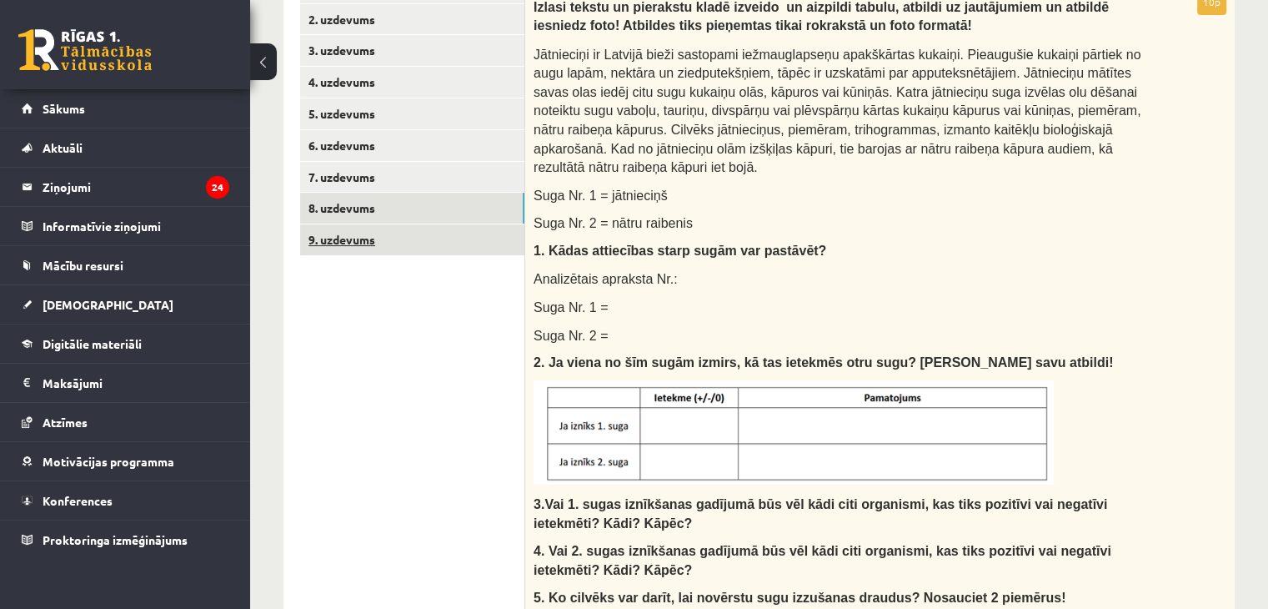
click at [355, 247] on link "9. uzdevums" at bounding box center [412, 239] width 224 height 31
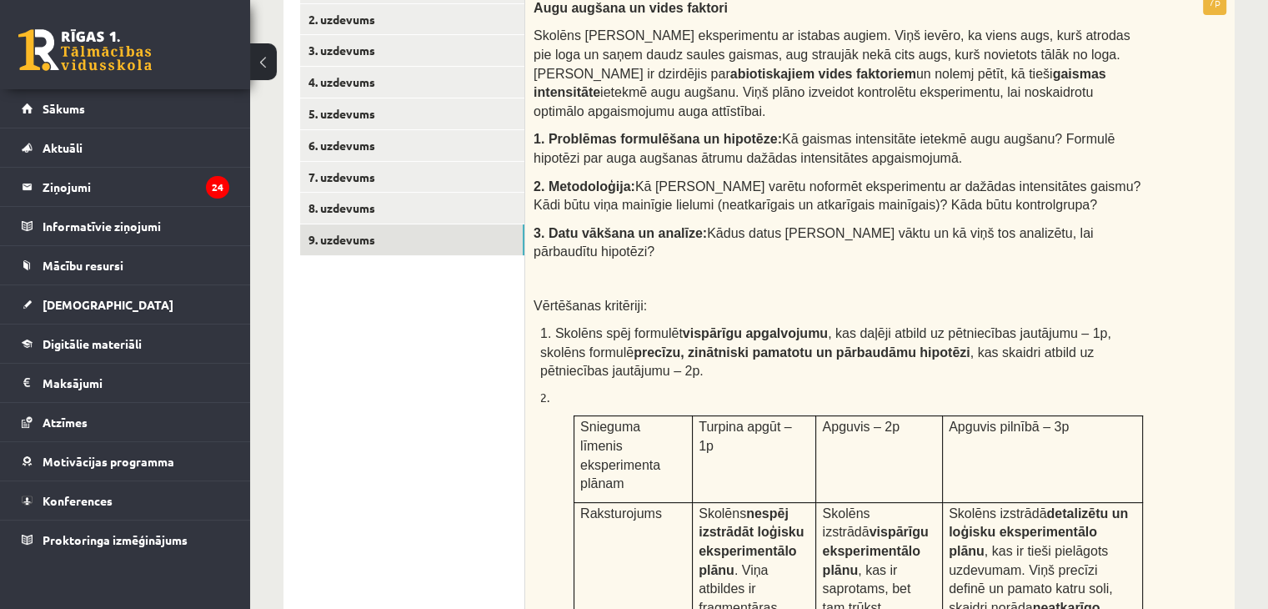
scroll to position [0, 0]
click at [530, 9] on div "Augu augšana un vides faktori Skolēns Jānis veic eksperimentu ar istabas augiem…" at bounding box center [879, 467] width 709 height 956
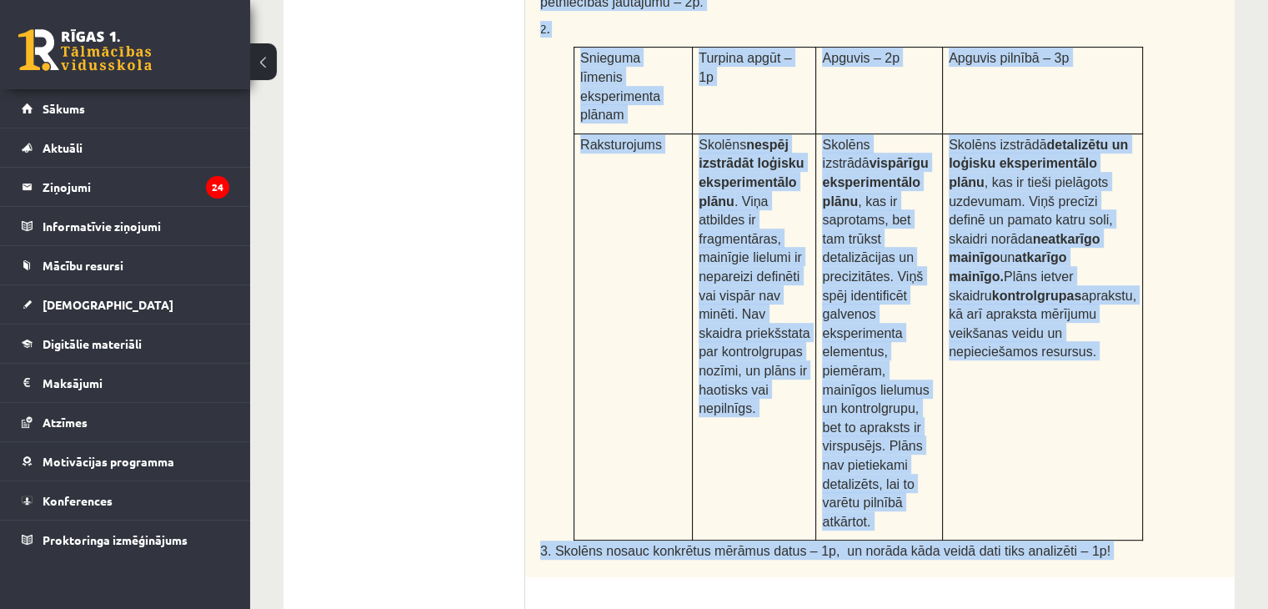
scroll to position [932, 0]
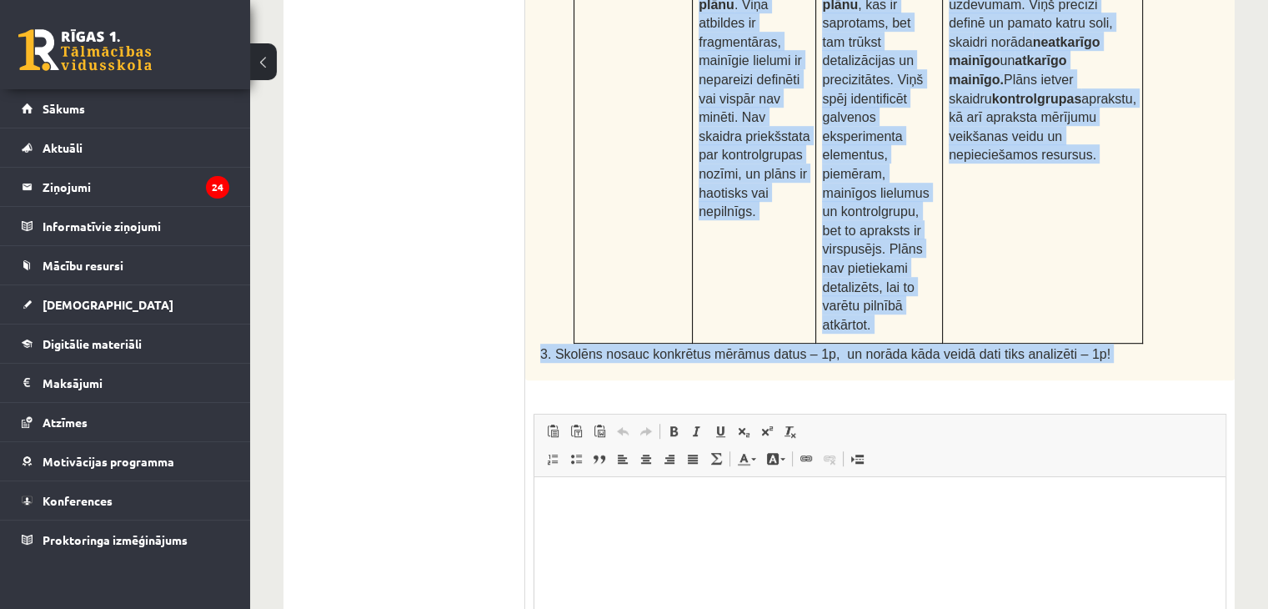
drag, startPoint x: 530, startPoint y: 9, endPoint x: 1062, endPoint y: 208, distance: 568.0
copy div "Augu augšana un vides faktori Skolēns Jānis veic eksperimentu ar istabas augiem…"
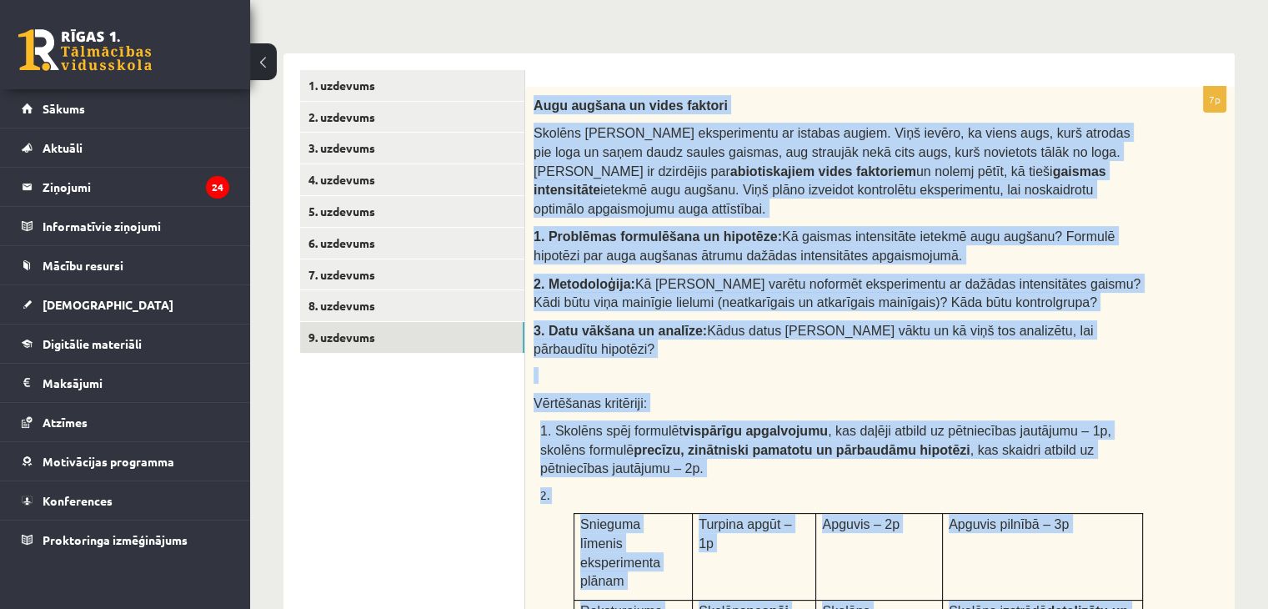
scroll to position [195, 0]
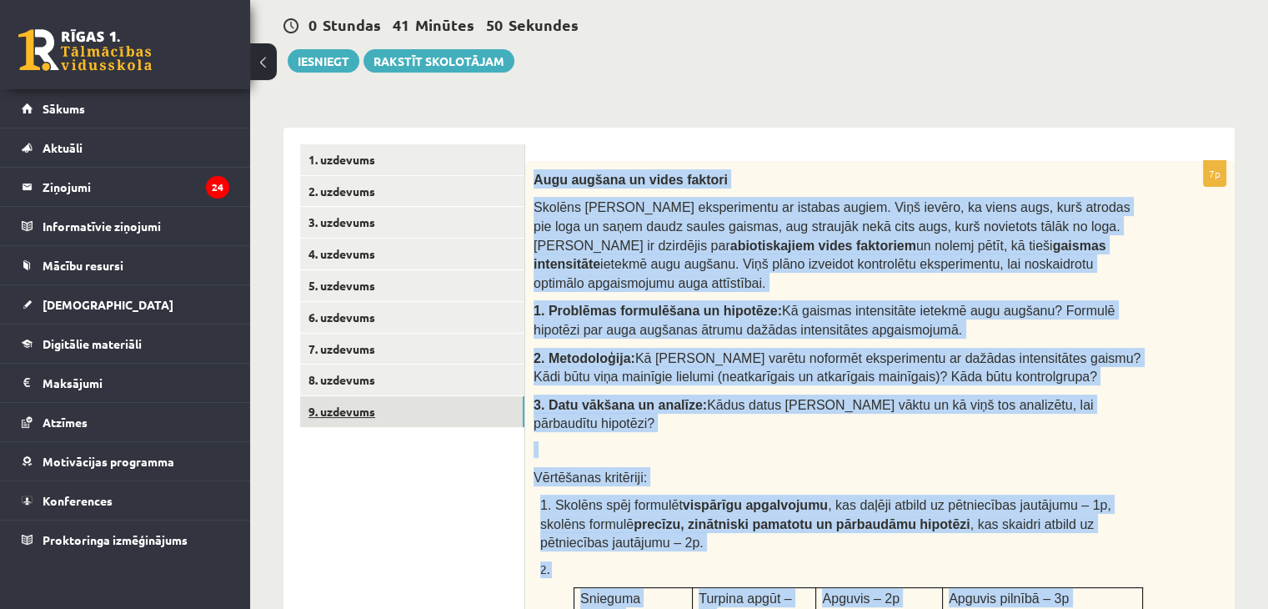
click at [499, 421] on link "9. uzdevums" at bounding box center [412, 411] width 224 height 31
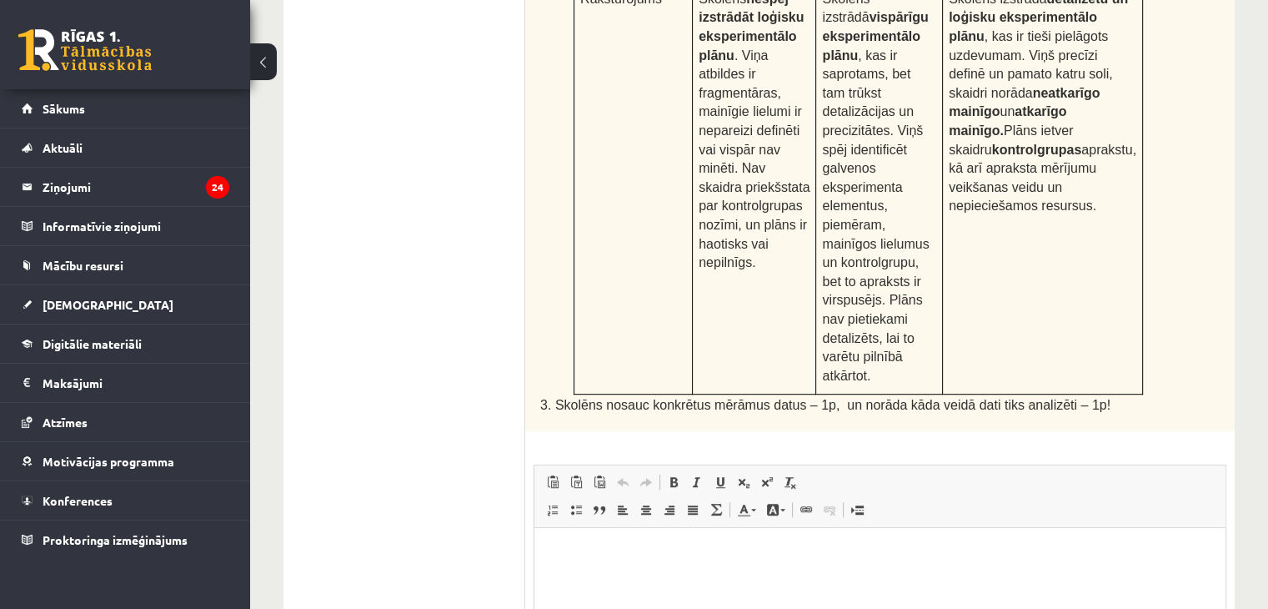
scroll to position [928, 0]
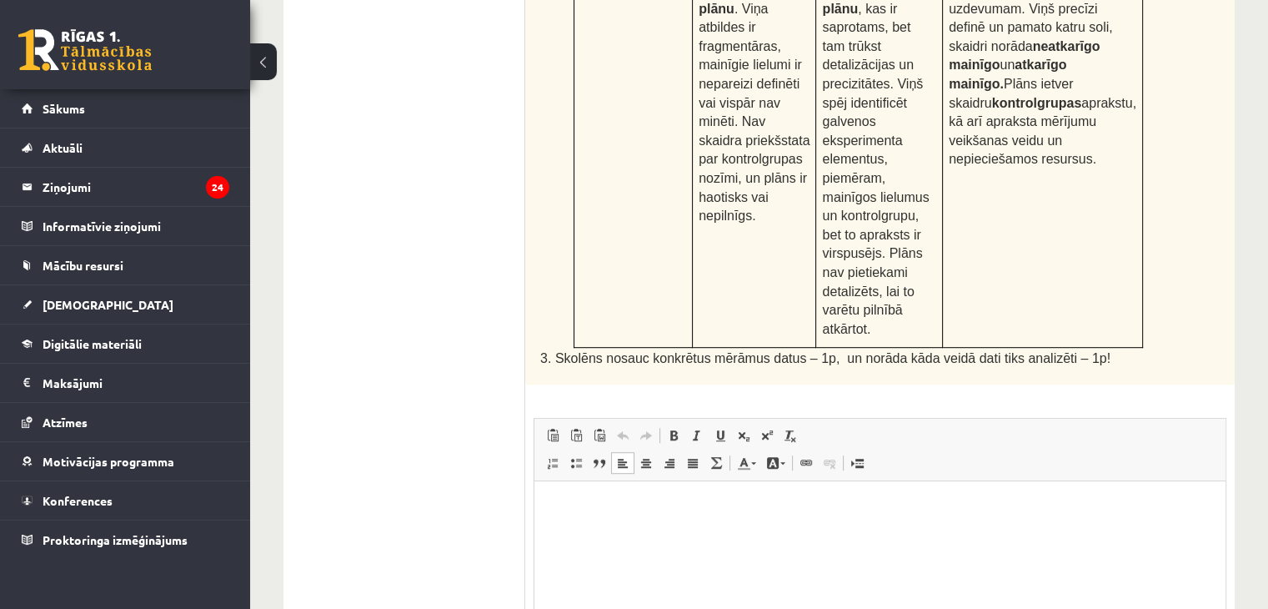
click at [631, 515] on html at bounding box center [879, 506] width 691 height 51
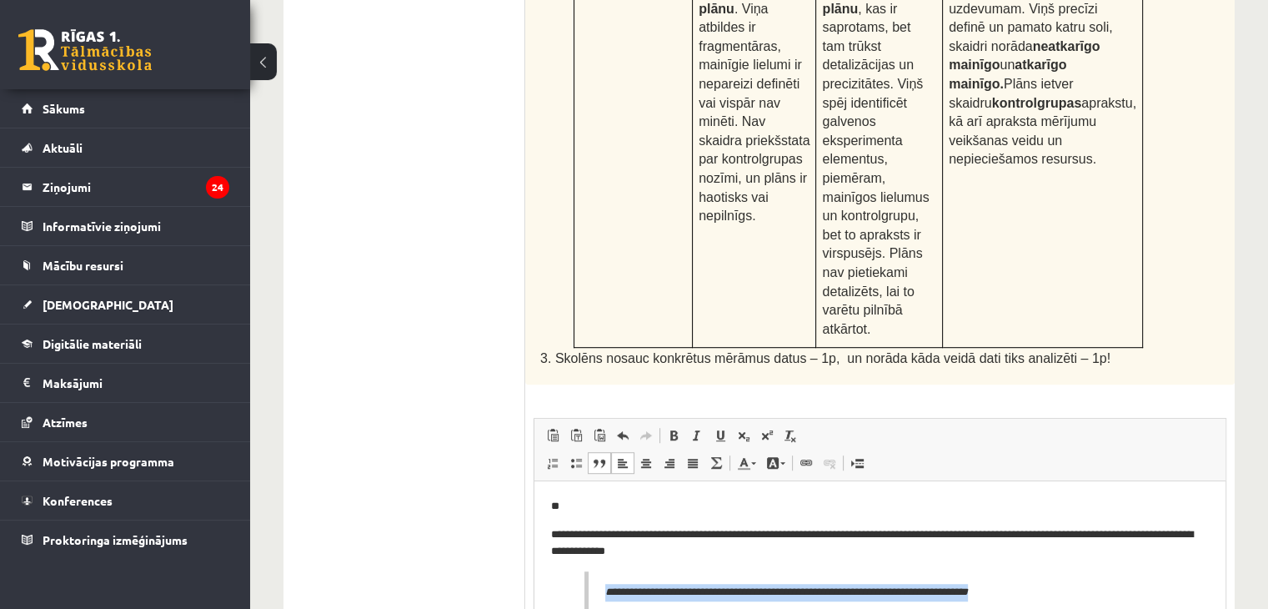
drag, startPoint x: 1045, startPoint y: 593, endPoint x: 569, endPoint y: 587, distance: 476.1
click at [569, 587] on body "**********" at bounding box center [880, 556] width 658 height 116
click at [549, 532] on html "**********" at bounding box center [879, 529] width 691 height 96
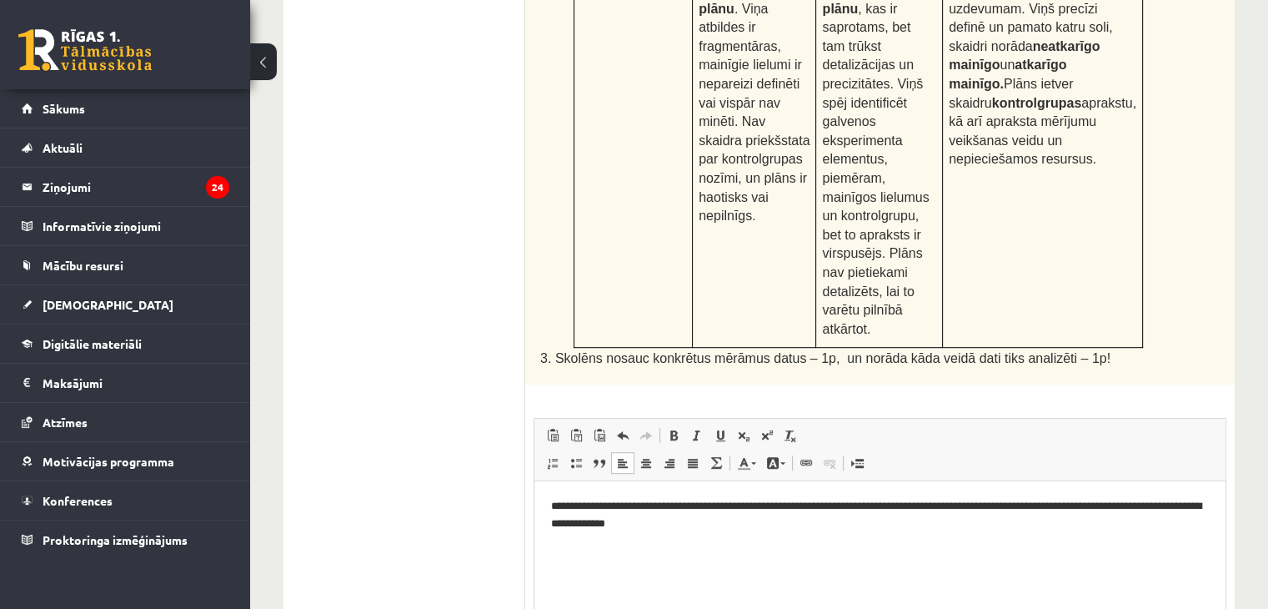
click at [736, 526] on p "**********" at bounding box center [880, 515] width 659 height 35
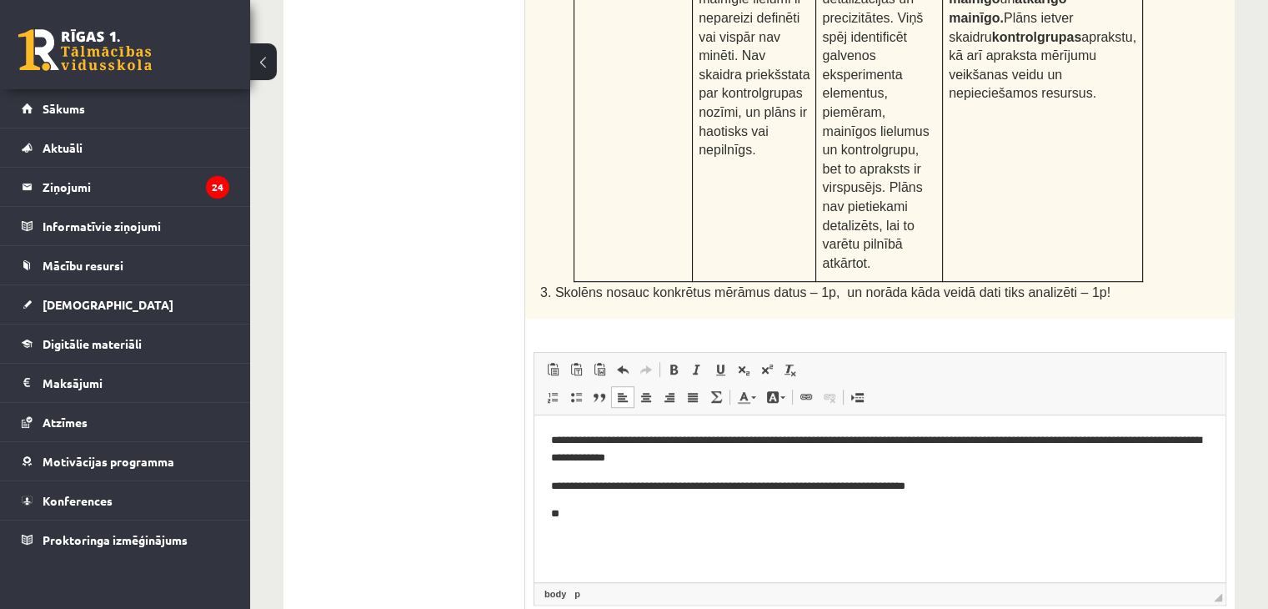
scroll to position [153, 0]
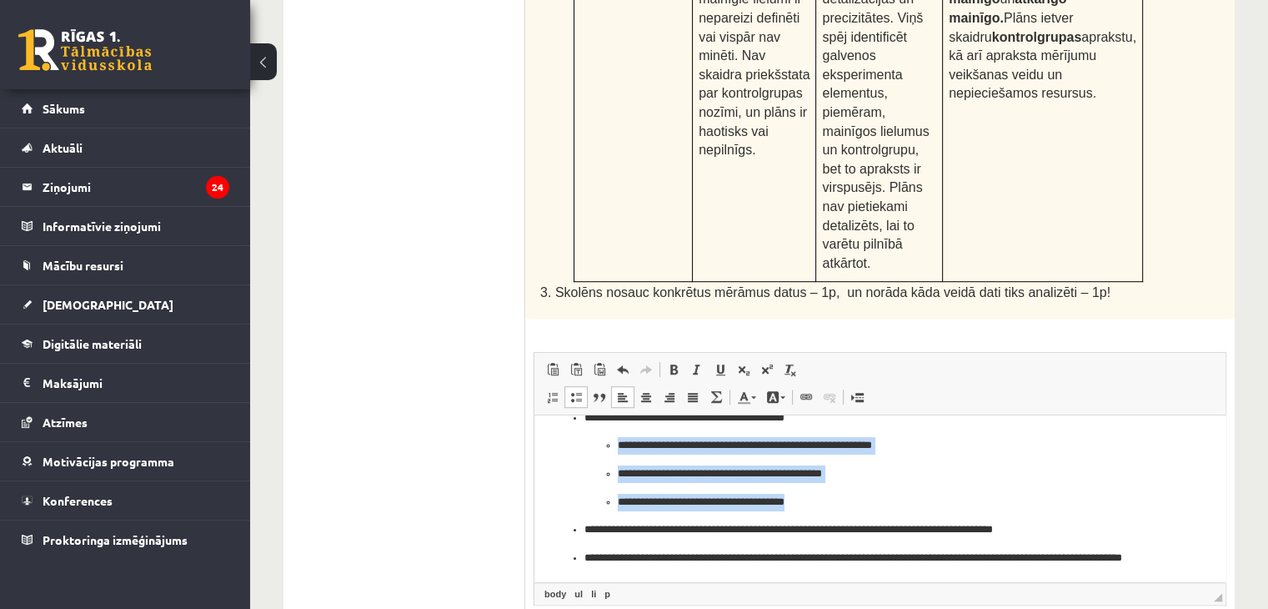
drag, startPoint x: 825, startPoint y: 494, endPoint x: 614, endPoint y: 438, distance: 219.2
click at [614, 438] on ul "**********" at bounding box center [879, 472] width 591 height 73
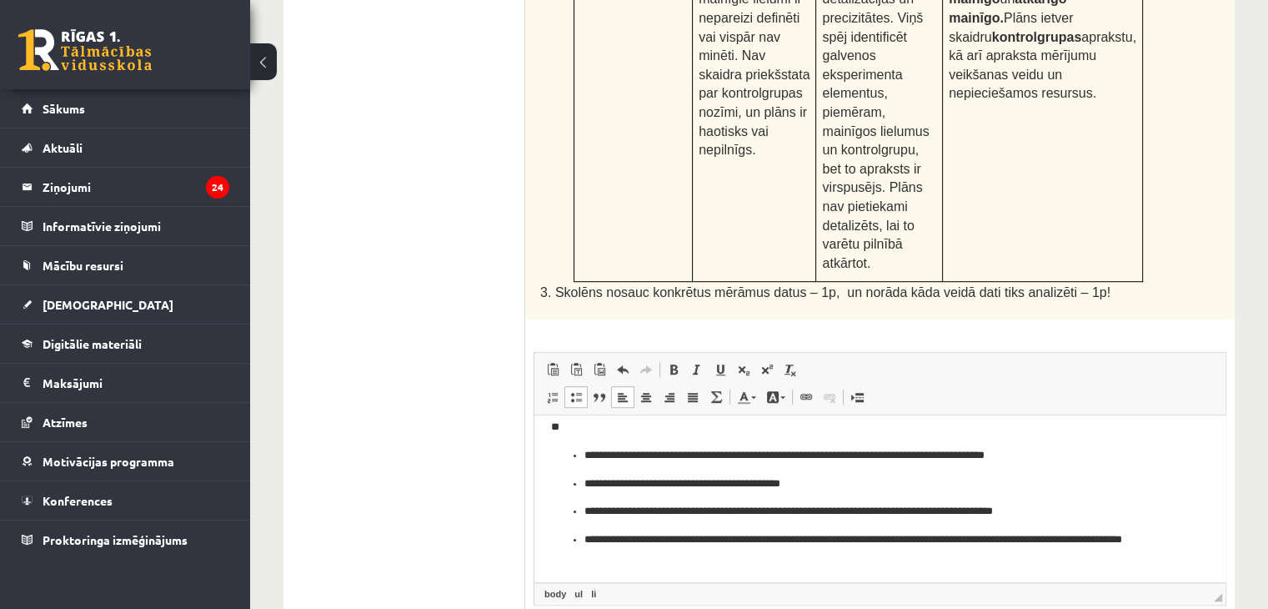
scroll to position [88, 0]
click at [580, 479] on ul "**********" at bounding box center [880, 505] width 658 height 119
click at [579, 456] on ul "**********" at bounding box center [880, 505] width 658 height 119
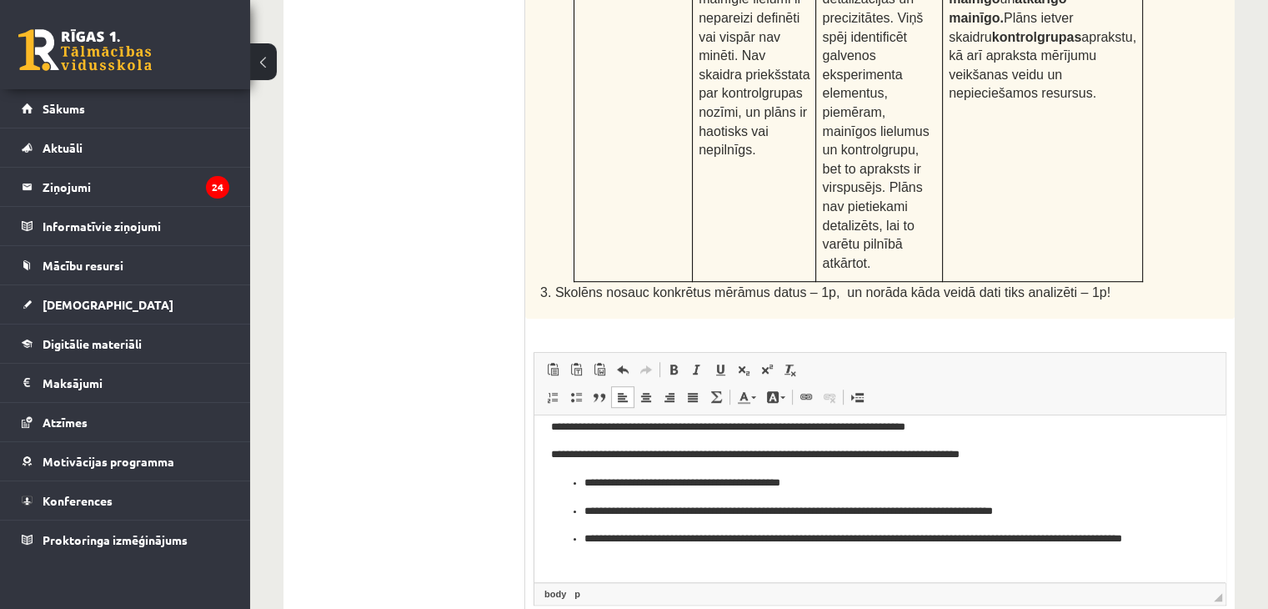
click at [585, 472] on body "**********" at bounding box center [880, 468] width 658 height 193
click at [586, 513] on p "**********" at bounding box center [873, 511] width 579 height 18
click at [583, 539] on ul "**********" at bounding box center [880, 546] width 658 height 35
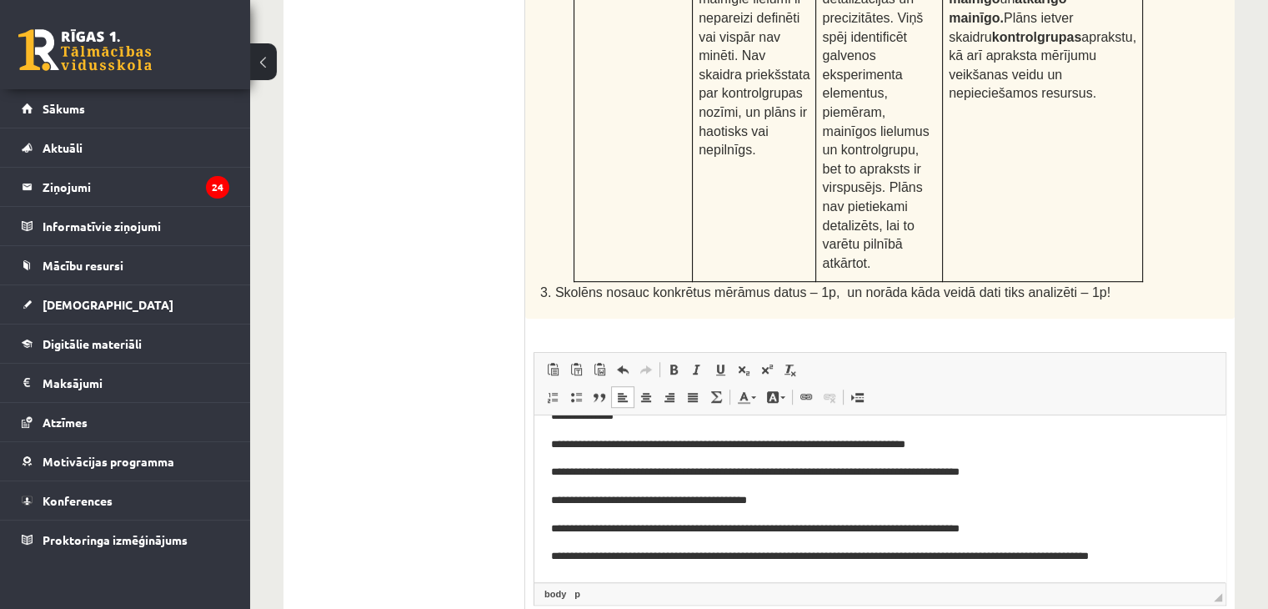
click at [614, 559] on p "**********" at bounding box center [873, 556] width 645 height 18
click at [618, 559] on p "**********" at bounding box center [873, 556] width 645 height 18
click at [1186, 557] on p "**********" at bounding box center [873, 556] width 645 height 18
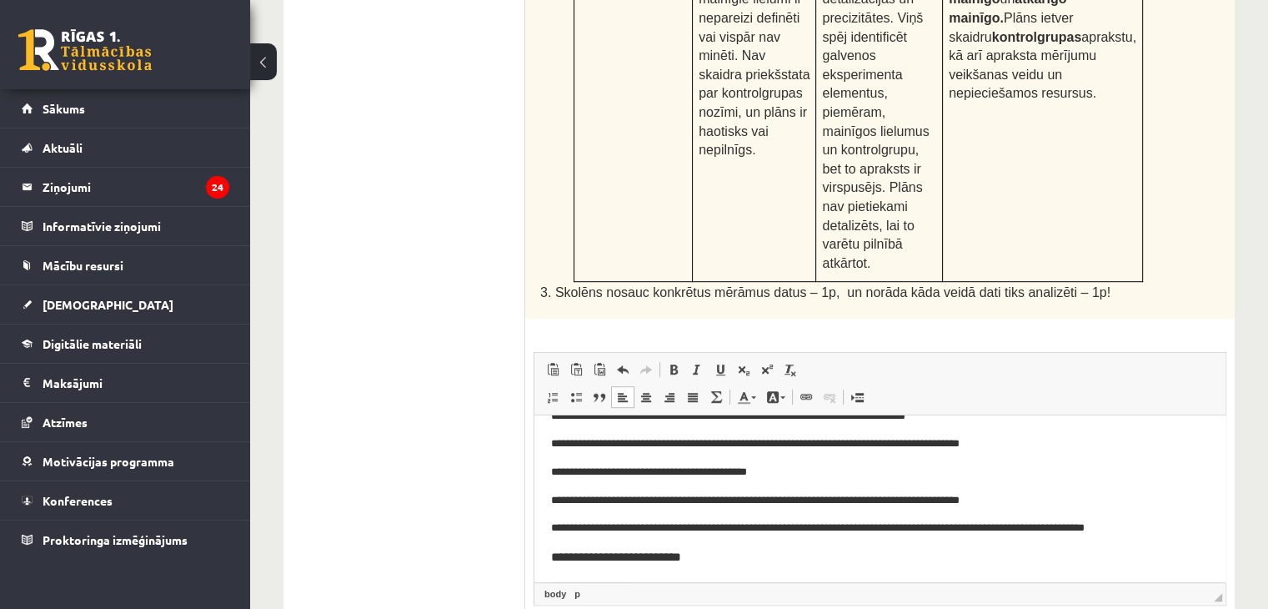
scroll to position [164, 0]
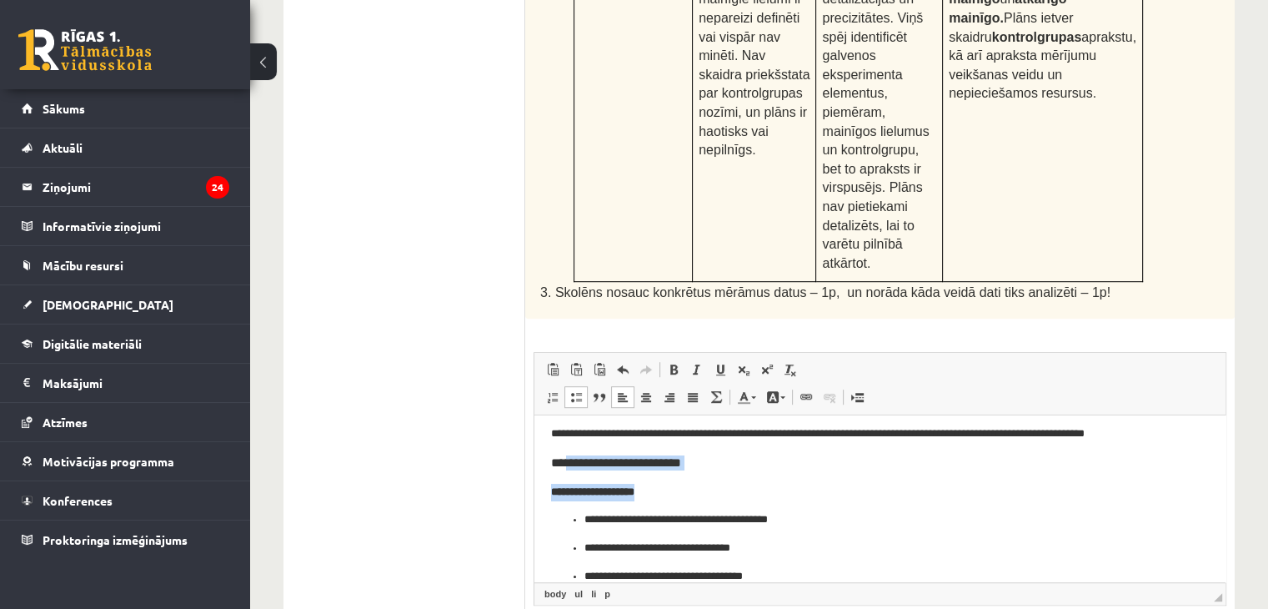
drag, startPoint x: 653, startPoint y: 491, endPoint x: 566, endPoint y: 463, distance: 91.2
click at [566, 463] on body "**********" at bounding box center [880, 425] width 658 height 317
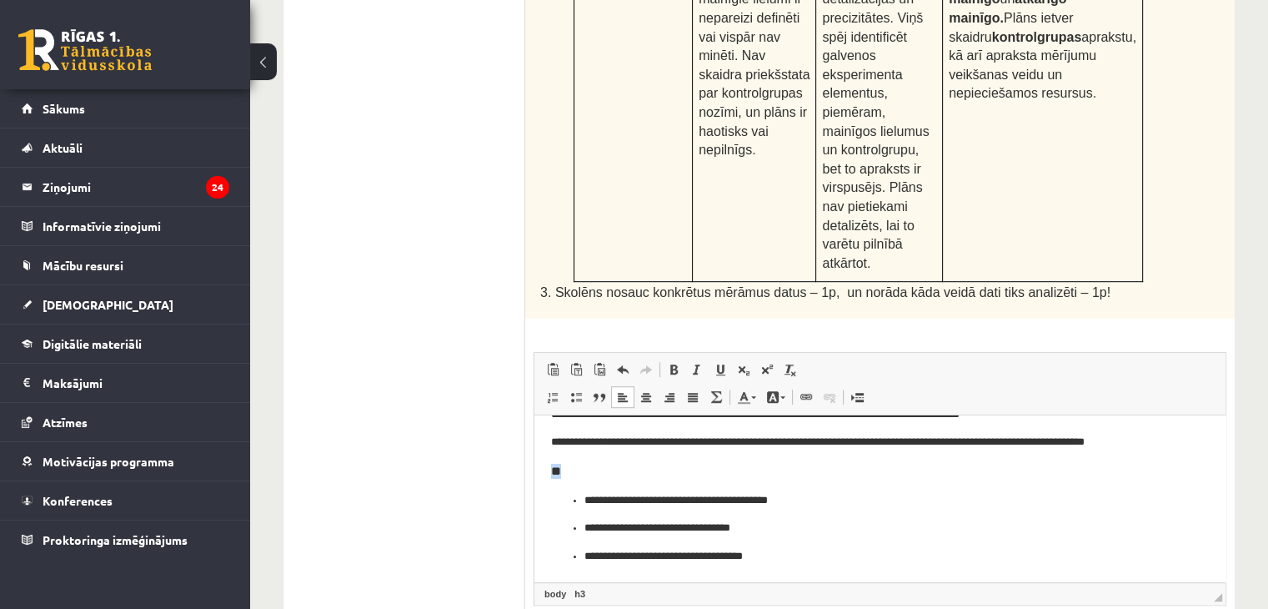
scroll to position [157, 0]
click at [581, 499] on ul "**********" at bounding box center [880, 527] width 658 height 73
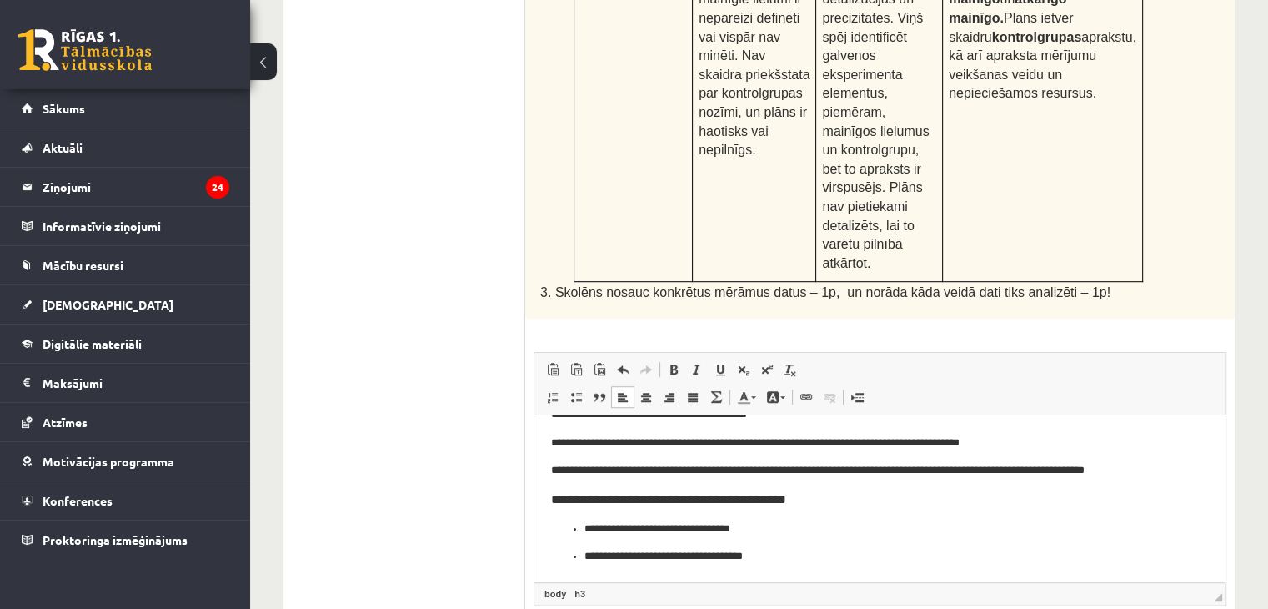
click at [586, 524] on p "**********" at bounding box center [873, 528] width 579 height 18
click at [581, 555] on ul "**********" at bounding box center [880, 556] width 658 height 18
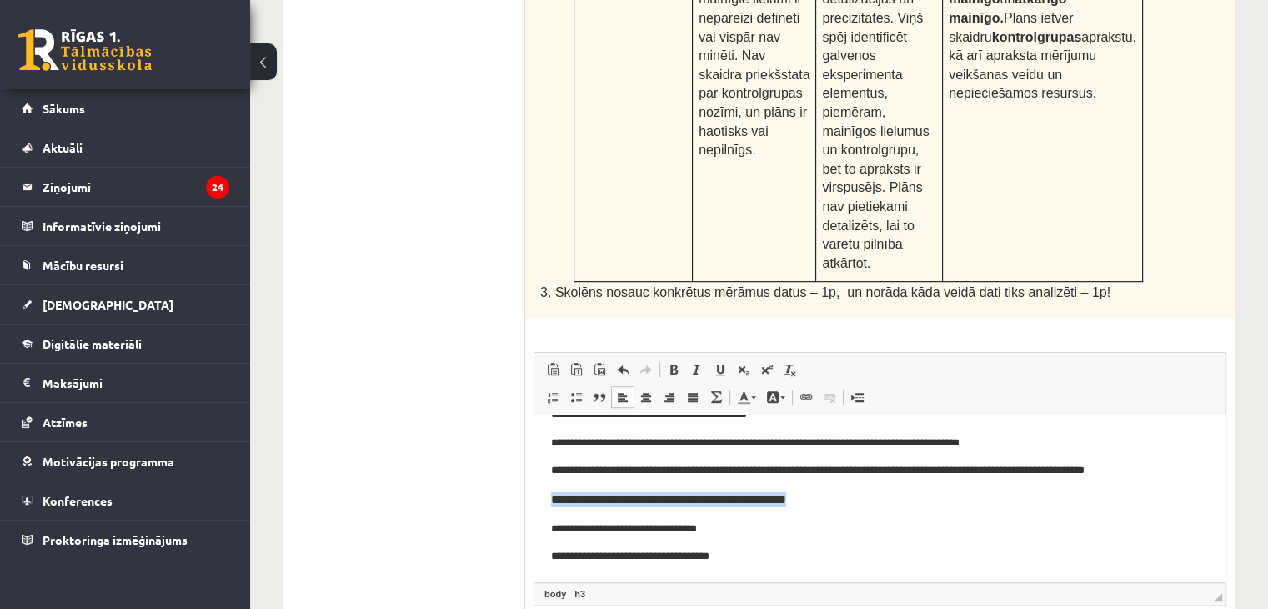
drag, startPoint x: 548, startPoint y: 500, endPoint x: 844, endPoint y: 489, distance: 296.1
click at [844, 489] on html "**********" at bounding box center [879, 434] width 691 height 294
click at [582, 586] on link "h3" at bounding box center [580, 593] width 18 height 15
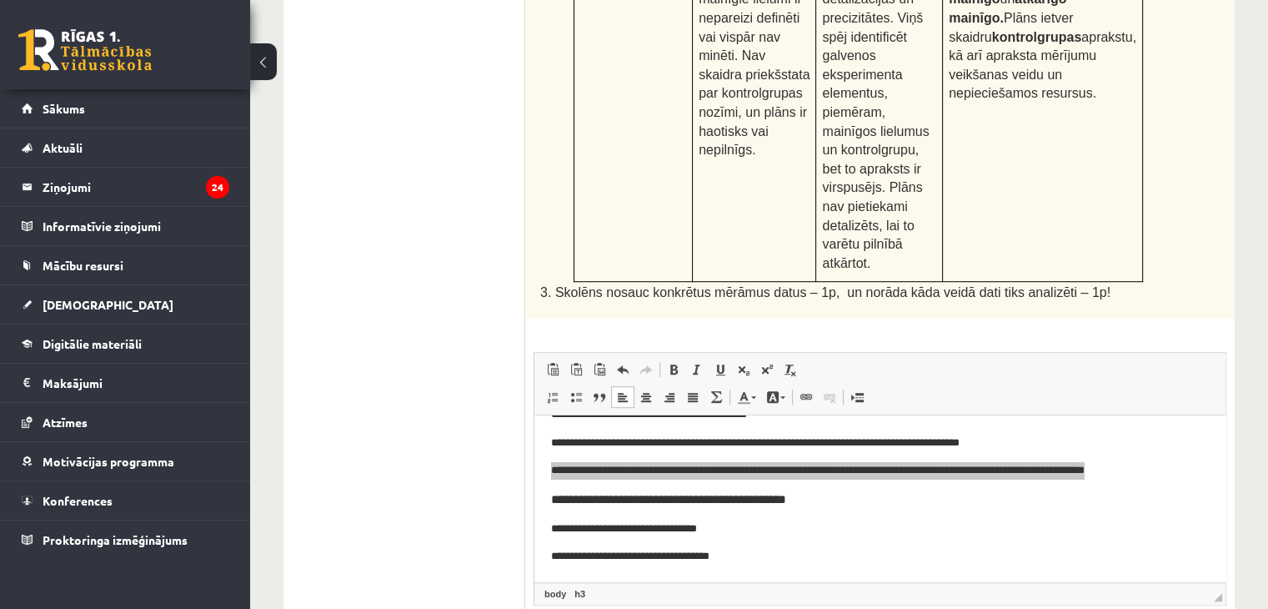
click at [602, 582] on span "◢ Elements path body h3" at bounding box center [879, 593] width 691 height 23
click at [574, 586] on link "h3" at bounding box center [580, 593] width 18 height 15
click at [575, 586] on link "h3" at bounding box center [580, 593] width 18 height 15
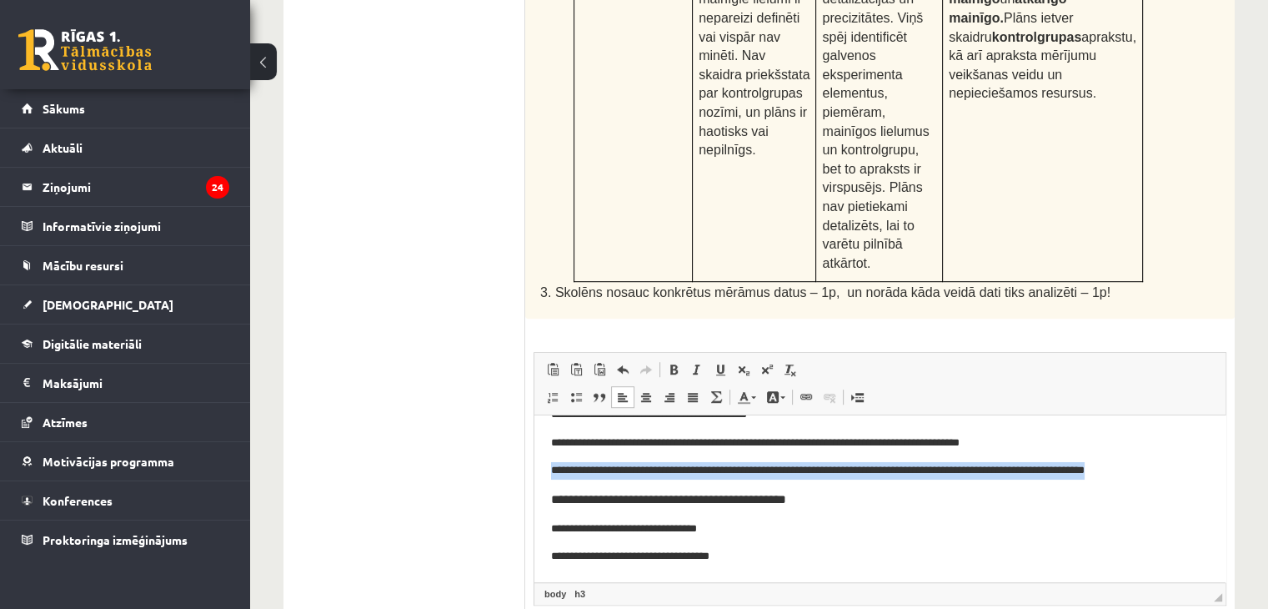
click at [841, 504] on h3 "**********" at bounding box center [873, 498] width 645 height 15
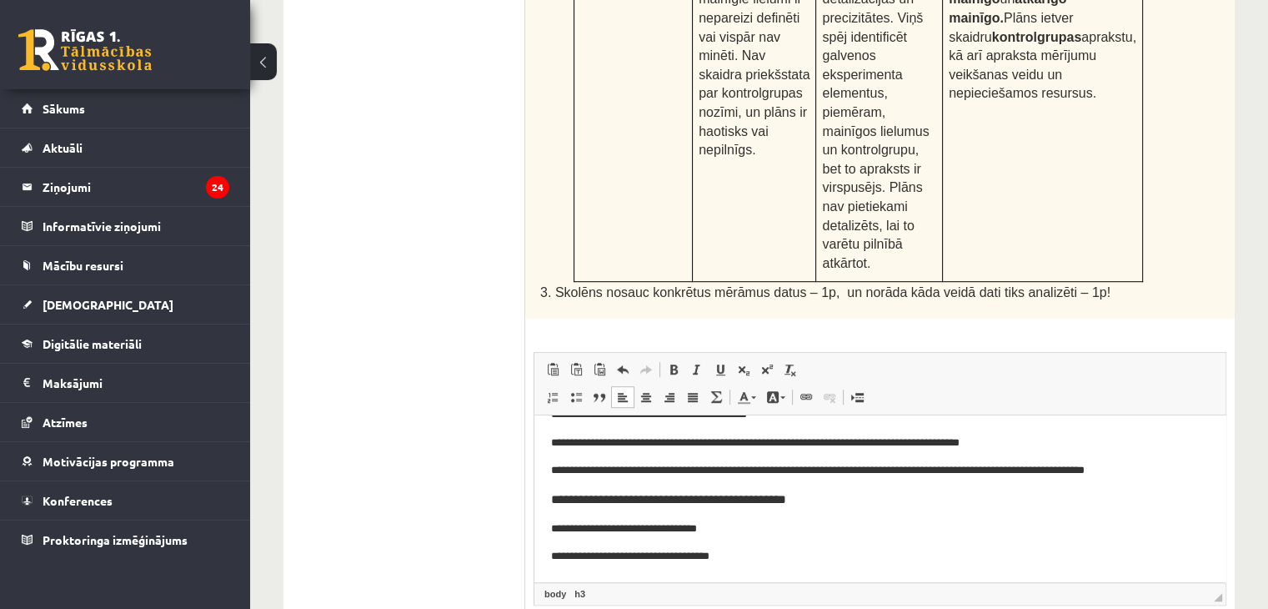
click at [841, 504] on h3 "**********" at bounding box center [873, 498] width 645 height 15
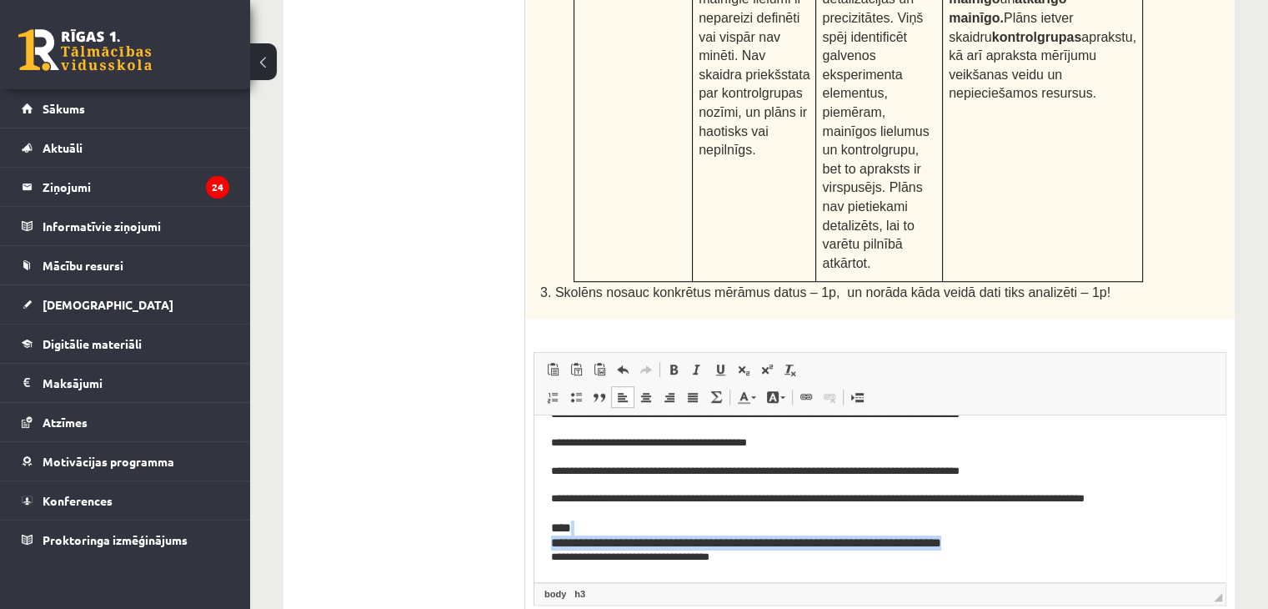
scroll to position [115, 0]
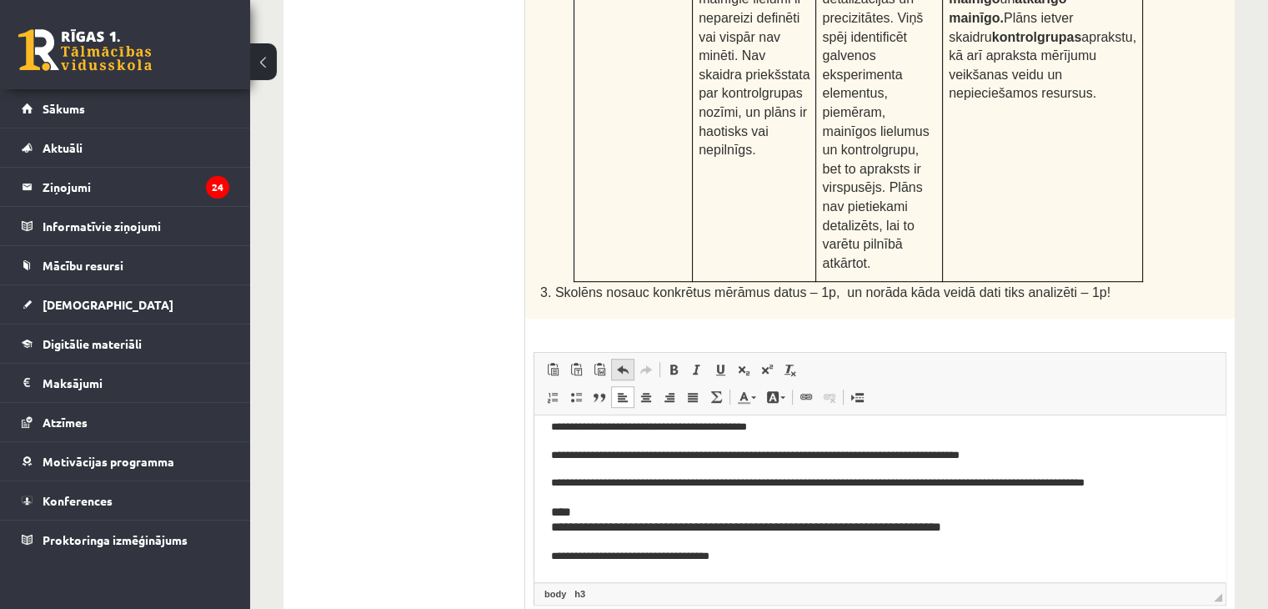
click at [629, 363] on span at bounding box center [622, 369] width 13 height 13
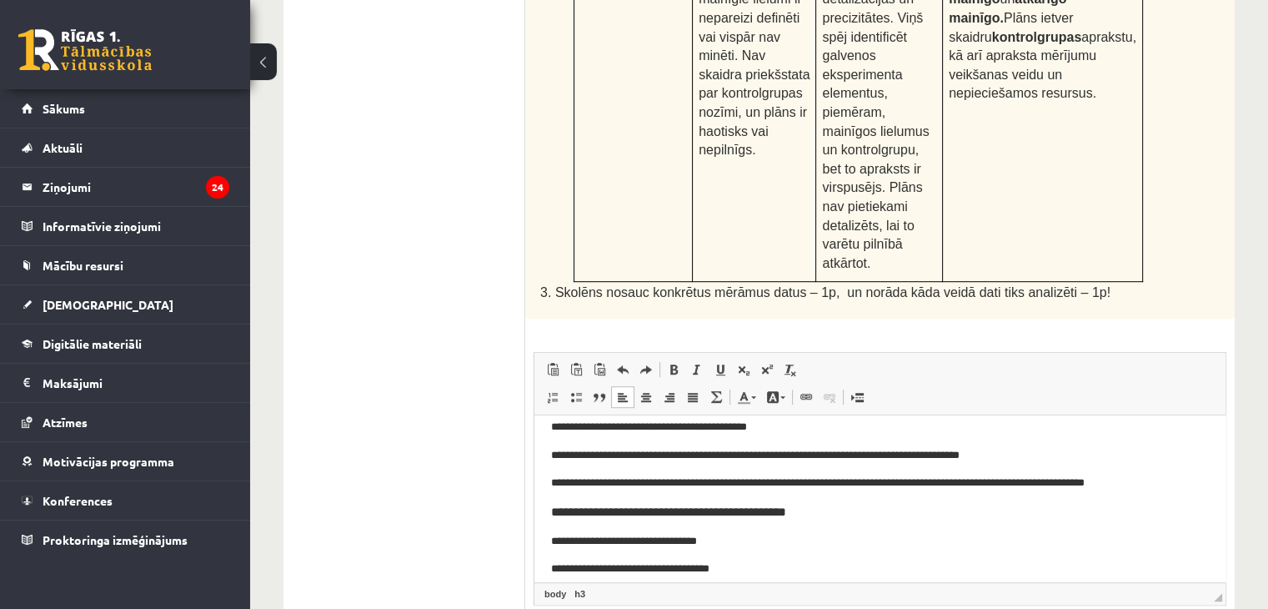
click at [564, 509] on h3 "**********" at bounding box center [873, 511] width 645 height 15
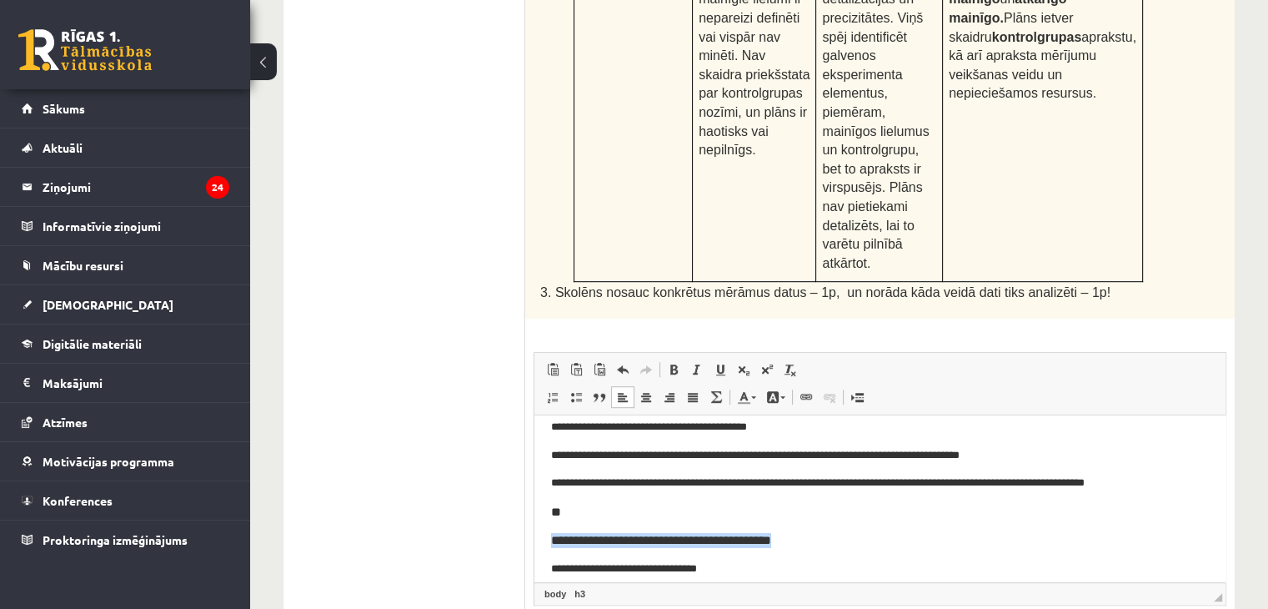
drag, startPoint x: 548, startPoint y: 539, endPoint x: 834, endPoint y: 524, distance: 286.3
click at [834, 524] on html "**********" at bounding box center [879, 460] width 691 height 322
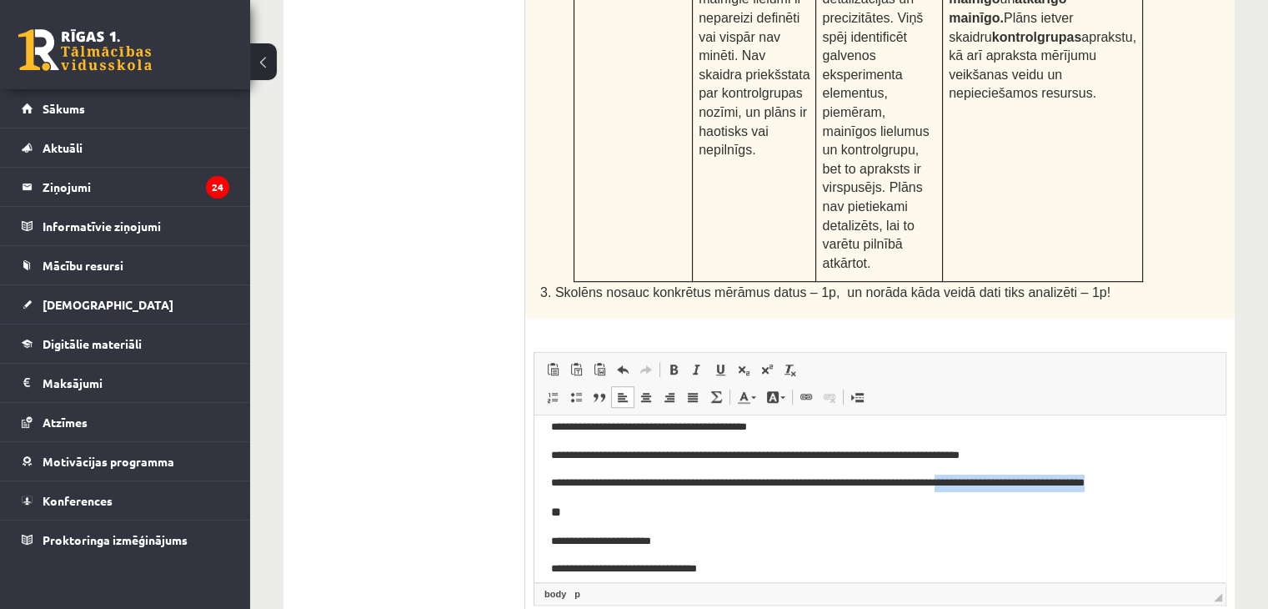
drag, startPoint x: 1005, startPoint y: 481, endPoint x: 1201, endPoint y: 471, distance: 197.0
click at [1201, 471] on html "**********" at bounding box center [879, 460] width 691 height 323
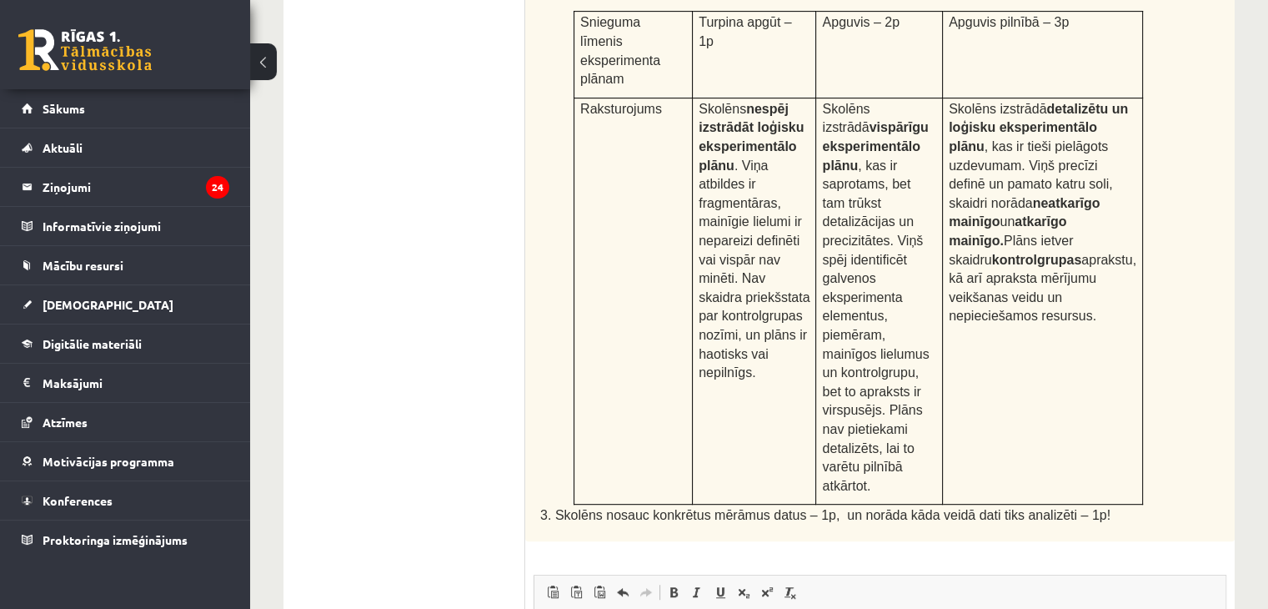
scroll to position [965, 0]
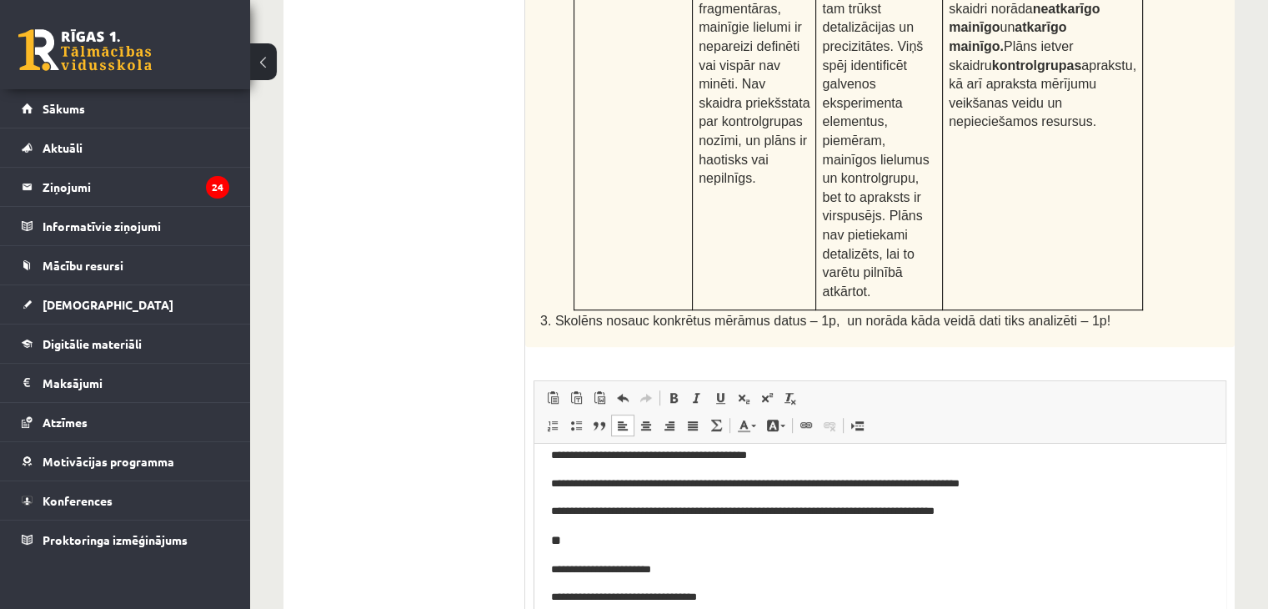
click at [748, 594] on p "**********" at bounding box center [873, 597] width 645 height 18
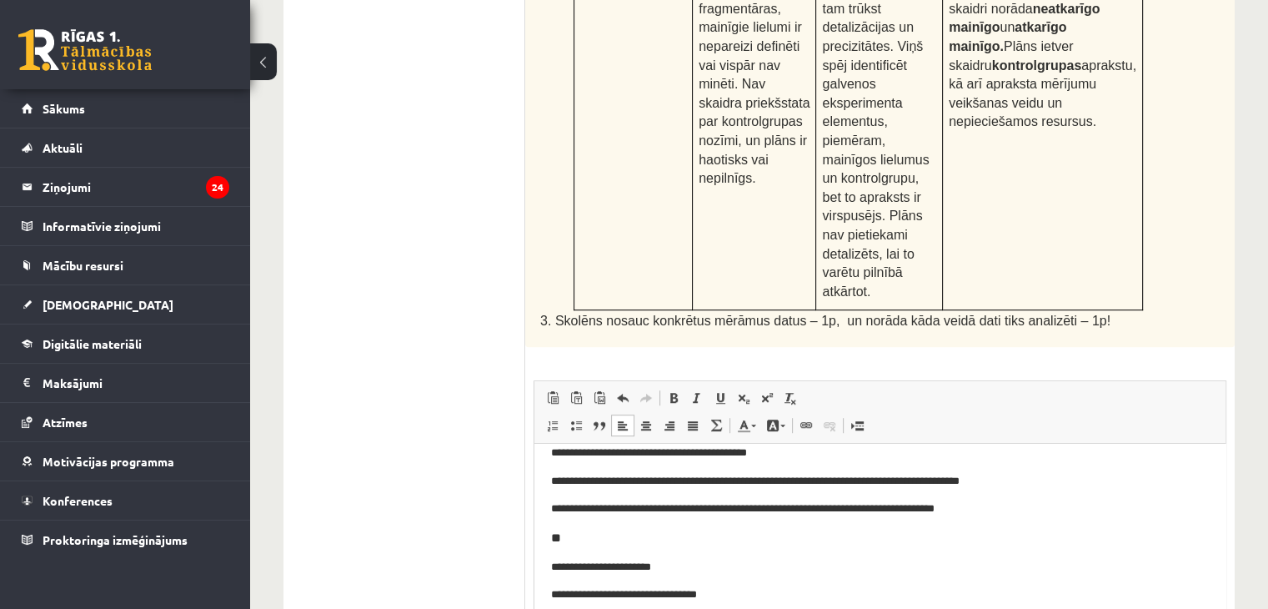
scroll to position [157, 0]
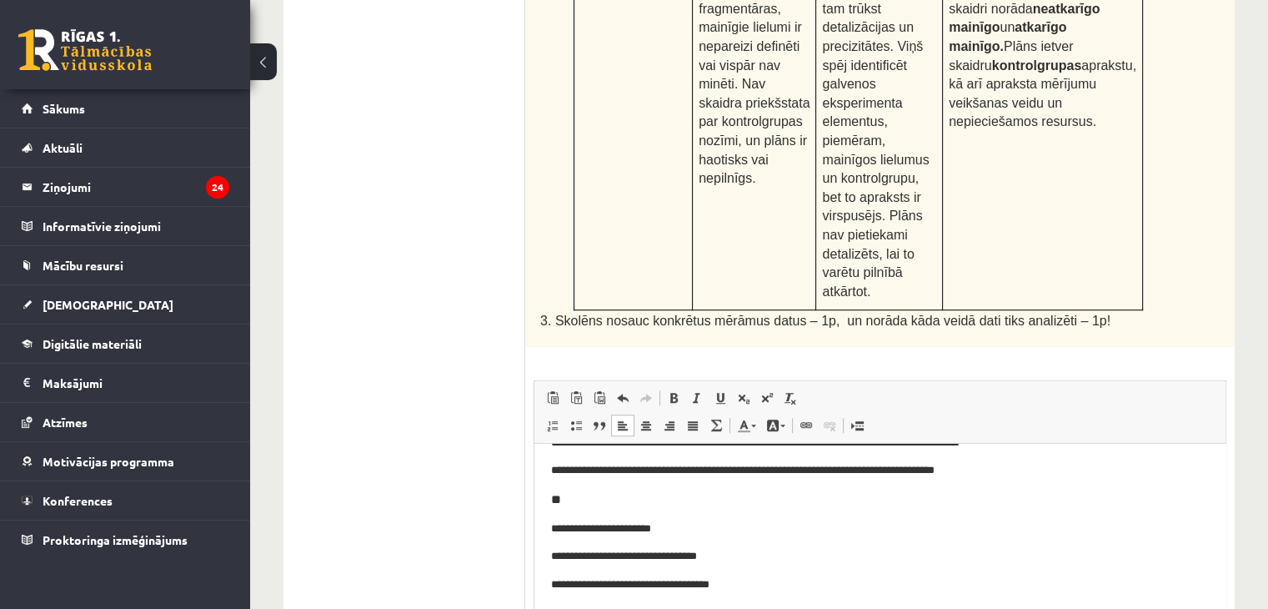
click at [774, 586] on p "**********" at bounding box center [873, 584] width 645 height 18
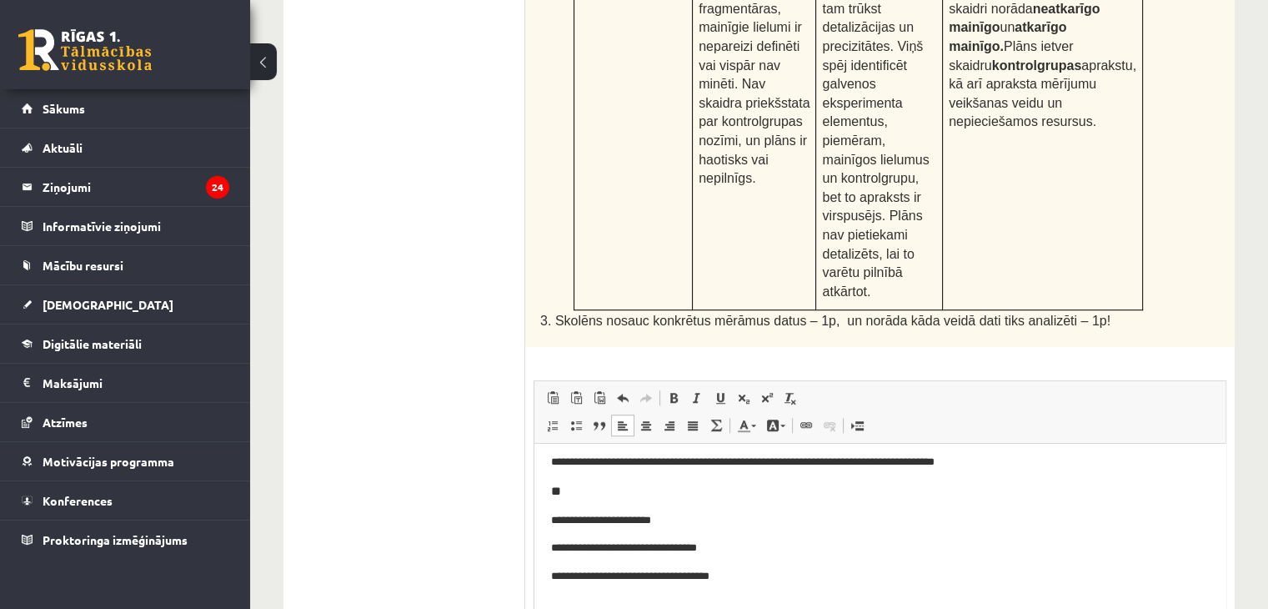
scroll to position [277, 0]
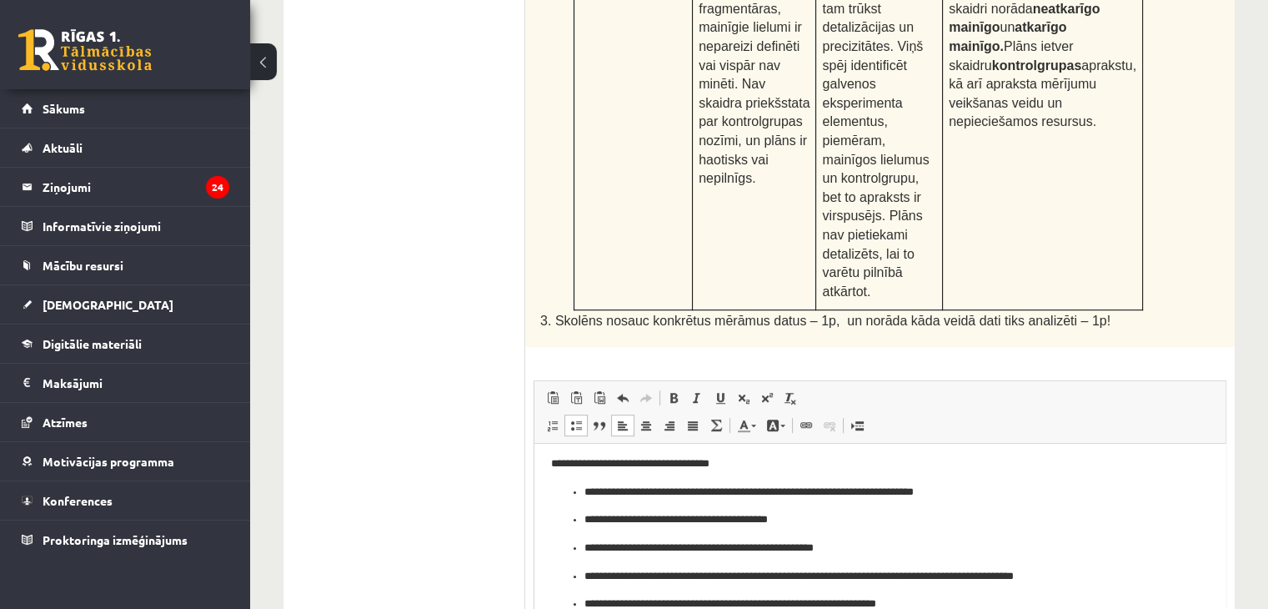
click at [583, 489] on ul "**********" at bounding box center [880, 547] width 658 height 129
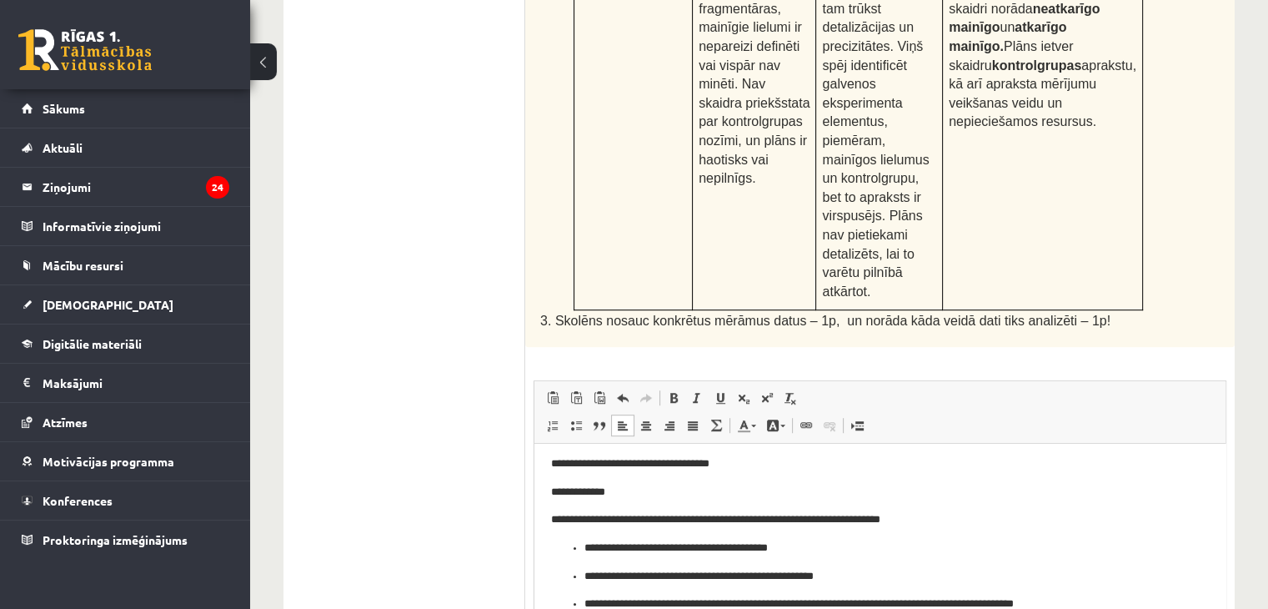
click at [582, 549] on ul "**********" at bounding box center [880, 590] width 658 height 102
click at [581, 578] on ul "**********" at bounding box center [880, 603] width 658 height 73
click at [584, 601] on p "**********" at bounding box center [873, 603] width 579 height 18
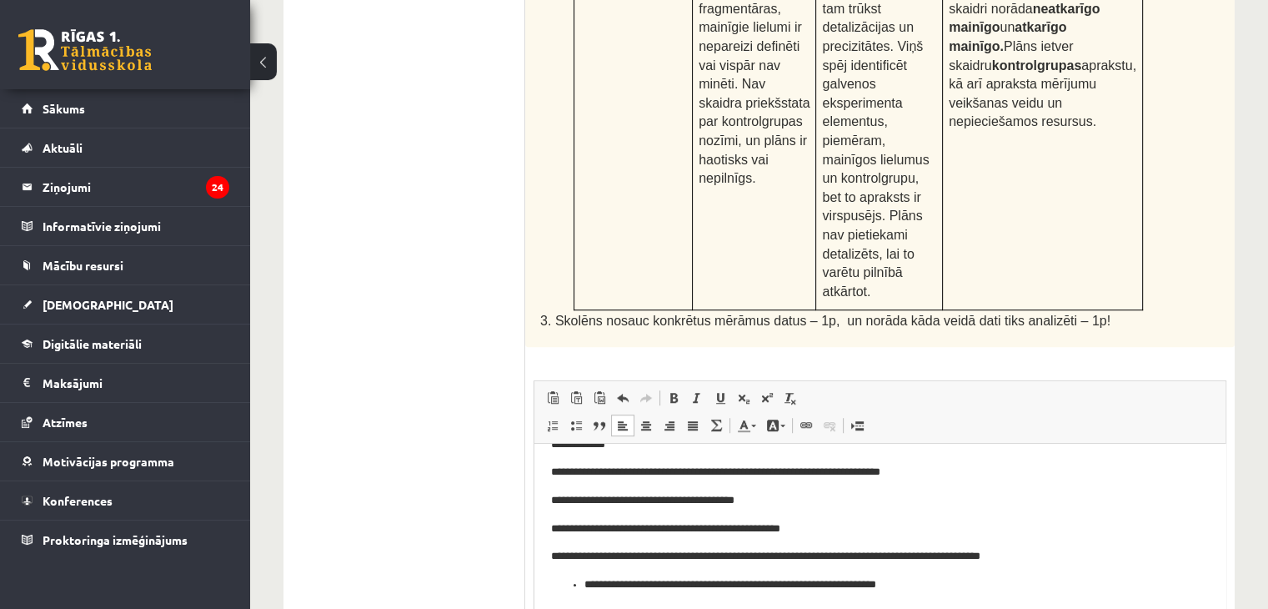
click at [586, 583] on p "**********" at bounding box center [873, 584] width 579 height 18
drag, startPoint x: 888, startPoint y: 584, endPoint x: 718, endPoint y: 591, distance: 170.2
click at [718, 591] on p "**********" at bounding box center [873, 584] width 645 height 18
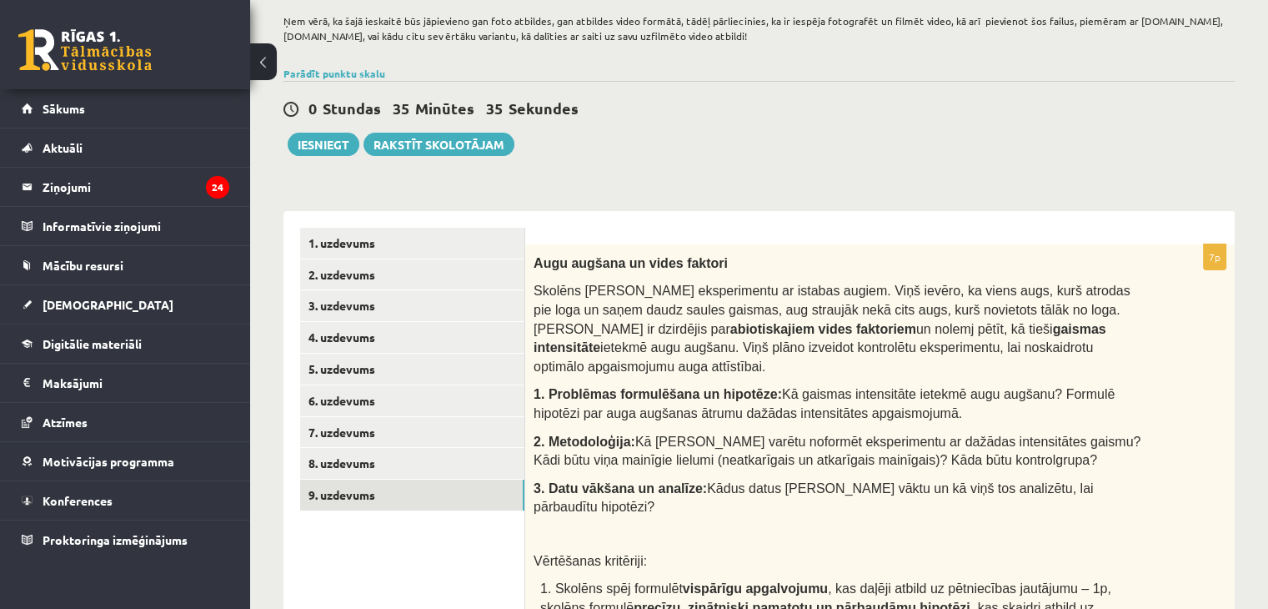
scroll to position [57, 0]
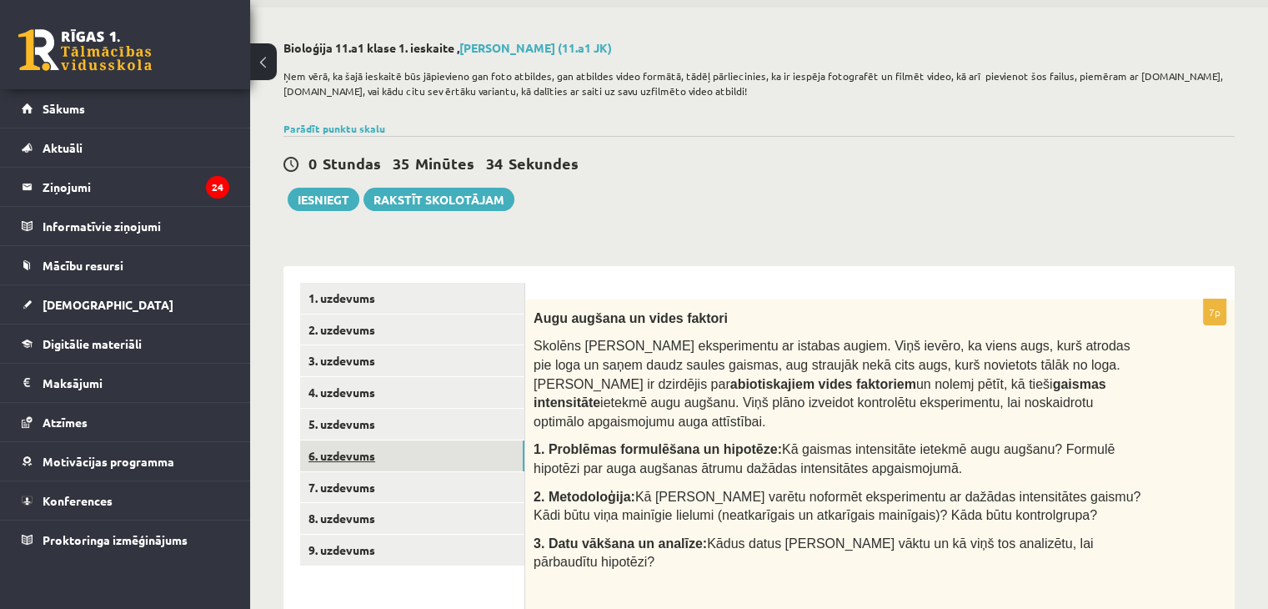
click at [353, 450] on link "6. uzdevums" at bounding box center [412, 455] width 224 height 31
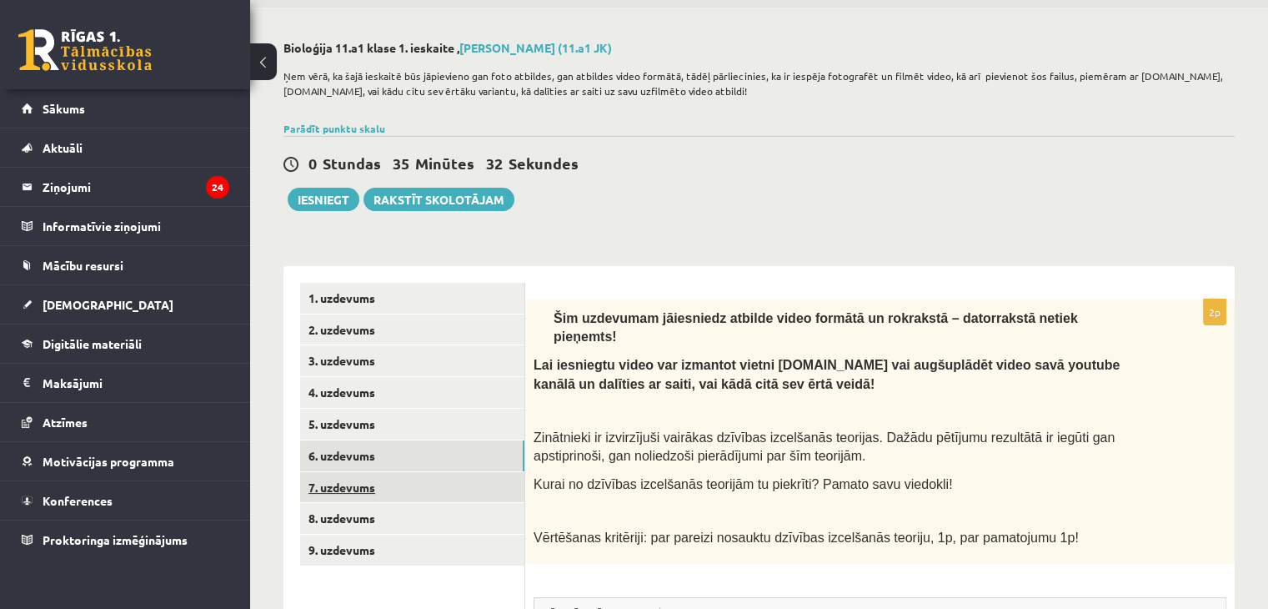
scroll to position [0, 0]
click at [374, 491] on link "7. uzdevums" at bounding box center [412, 487] width 224 height 31
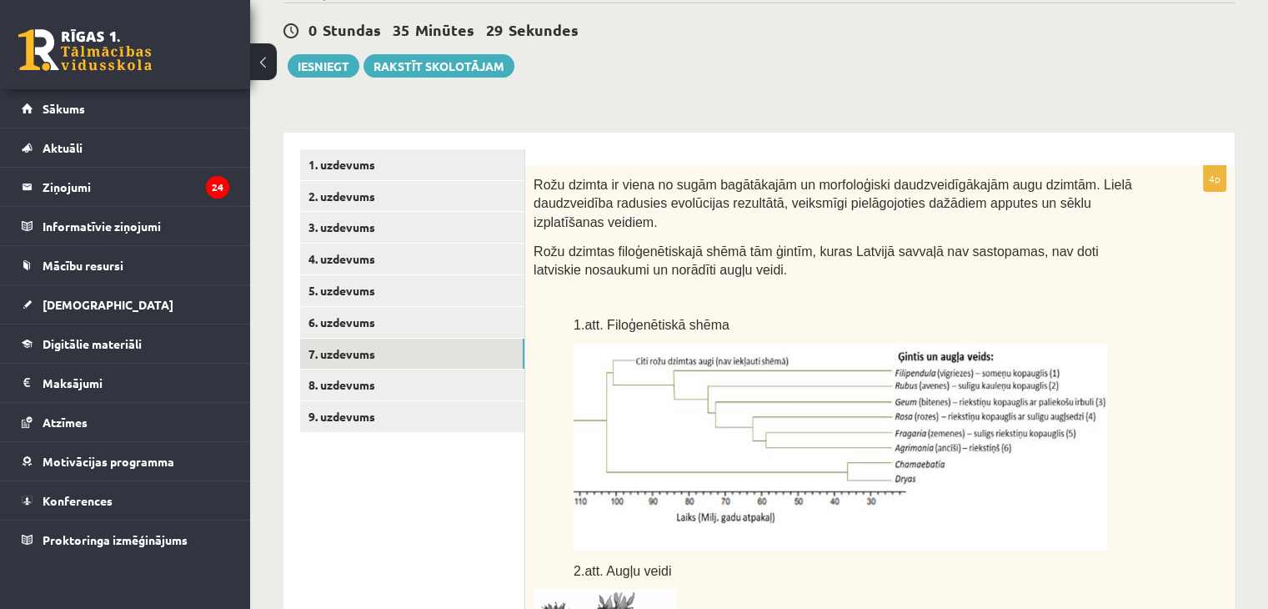
scroll to position [297, 0]
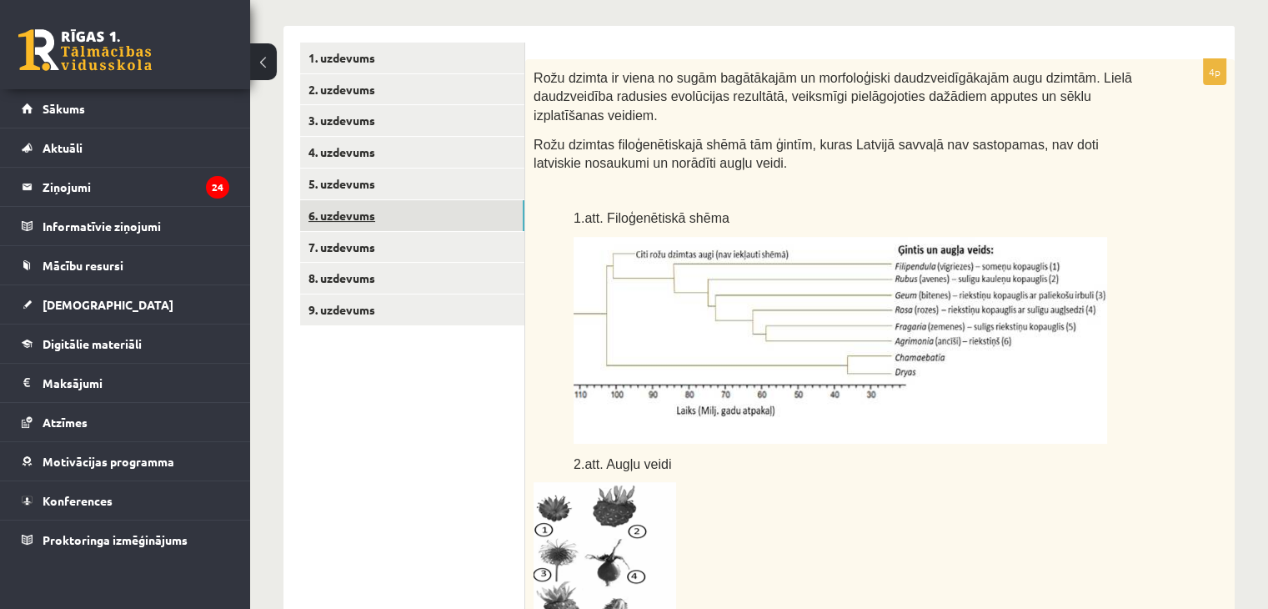
click at [399, 223] on link "6. uzdevums" at bounding box center [412, 215] width 224 height 31
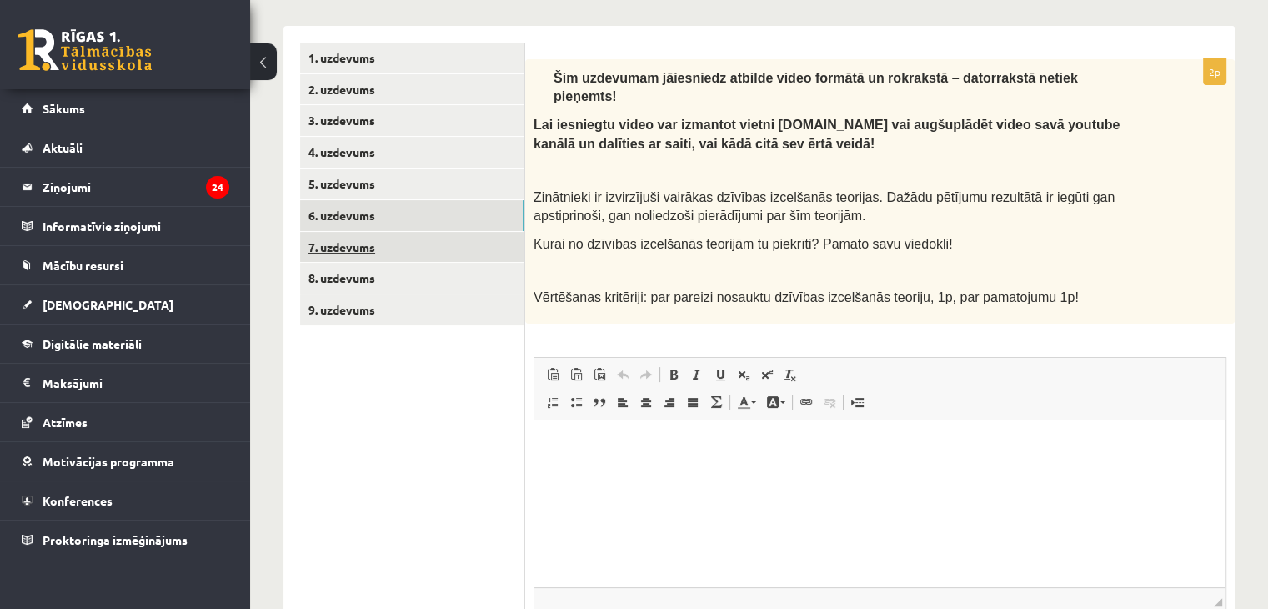
scroll to position [0, 0]
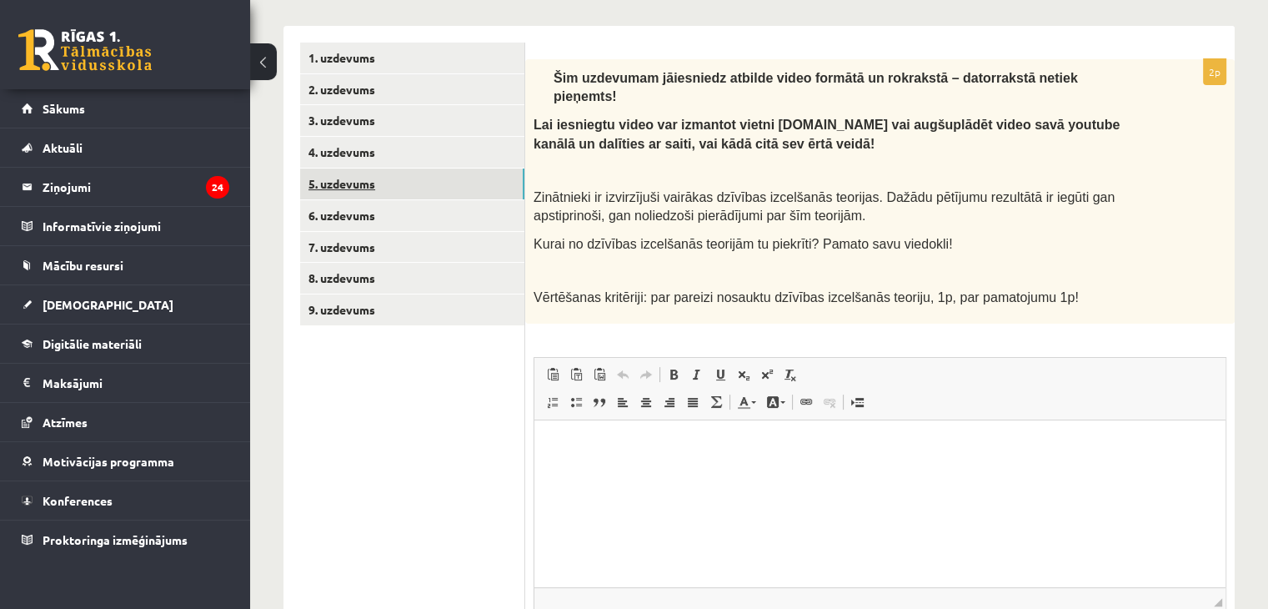
click at [388, 188] on link "5. uzdevums" at bounding box center [412, 183] width 224 height 31
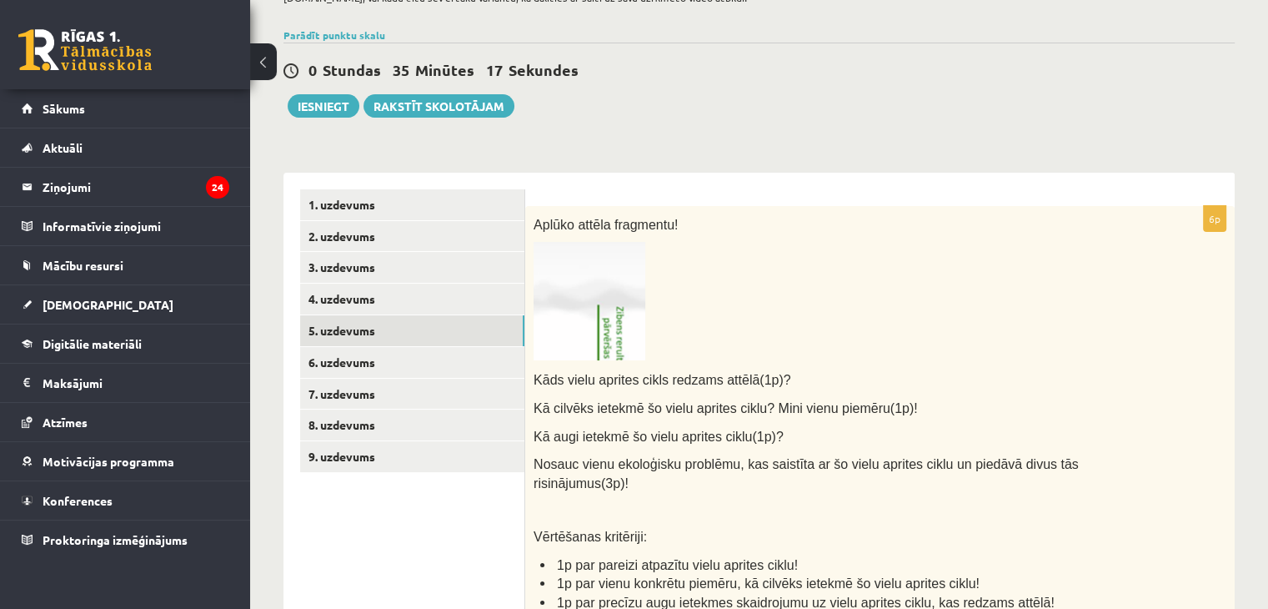
scroll to position [147, 0]
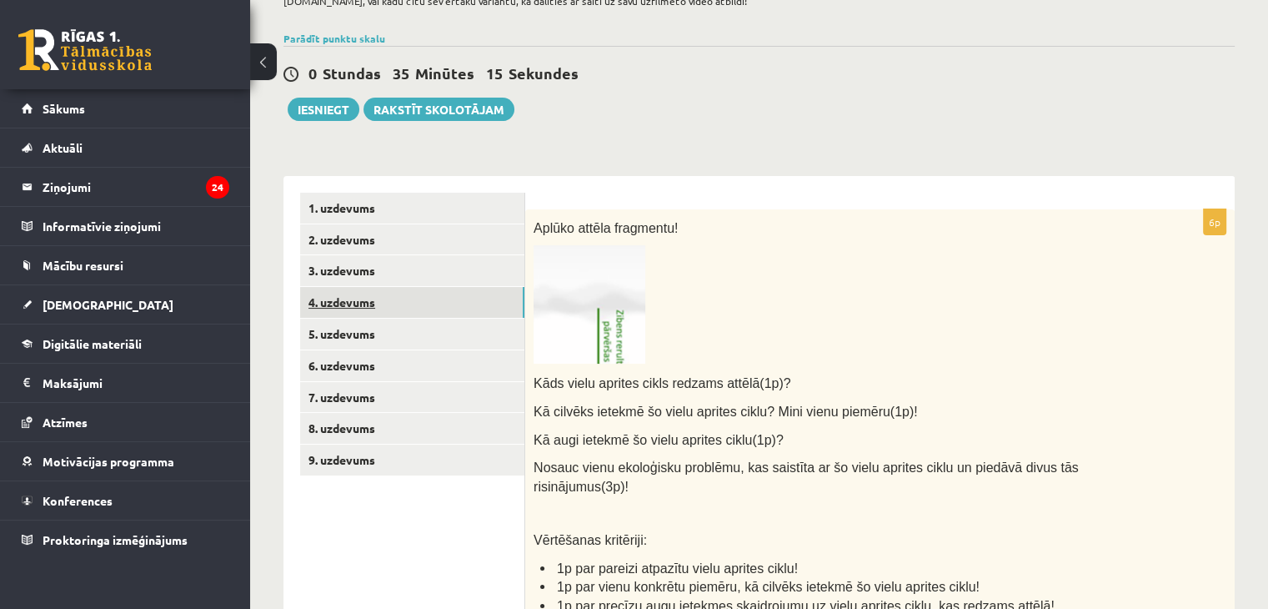
click at [407, 307] on link "4. uzdevums" at bounding box center [412, 302] width 224 height 31
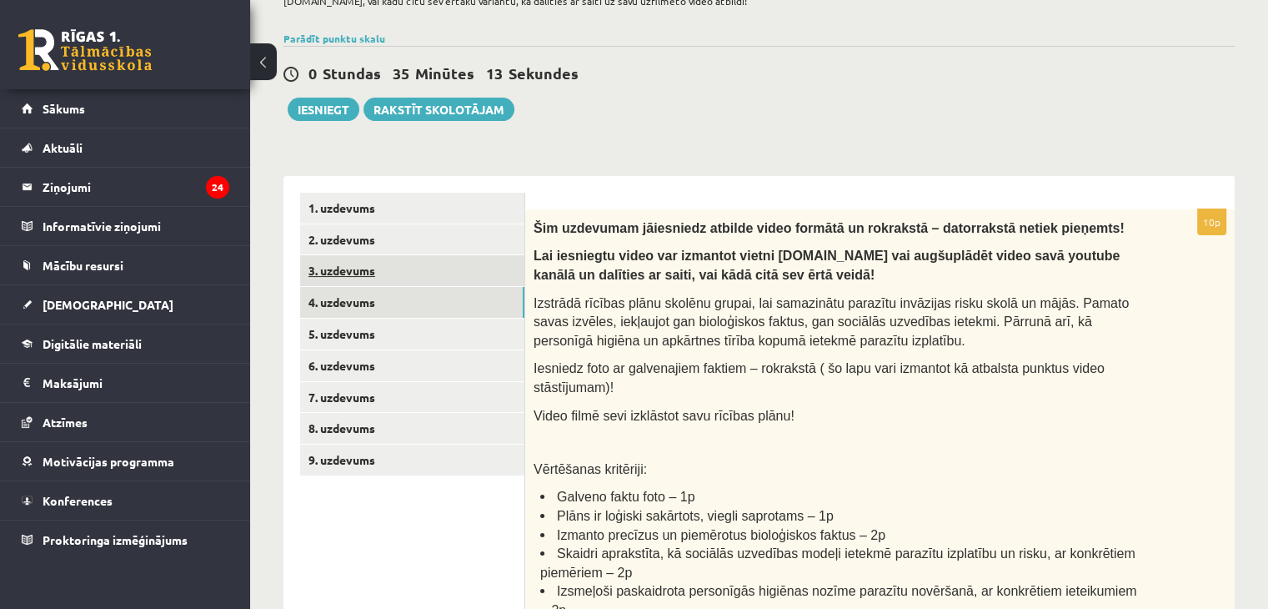
scroll to position [0, 0]
click at [436, 272] on link "3. uzdevums" at bounding box center [412, 270] width 224 height 31
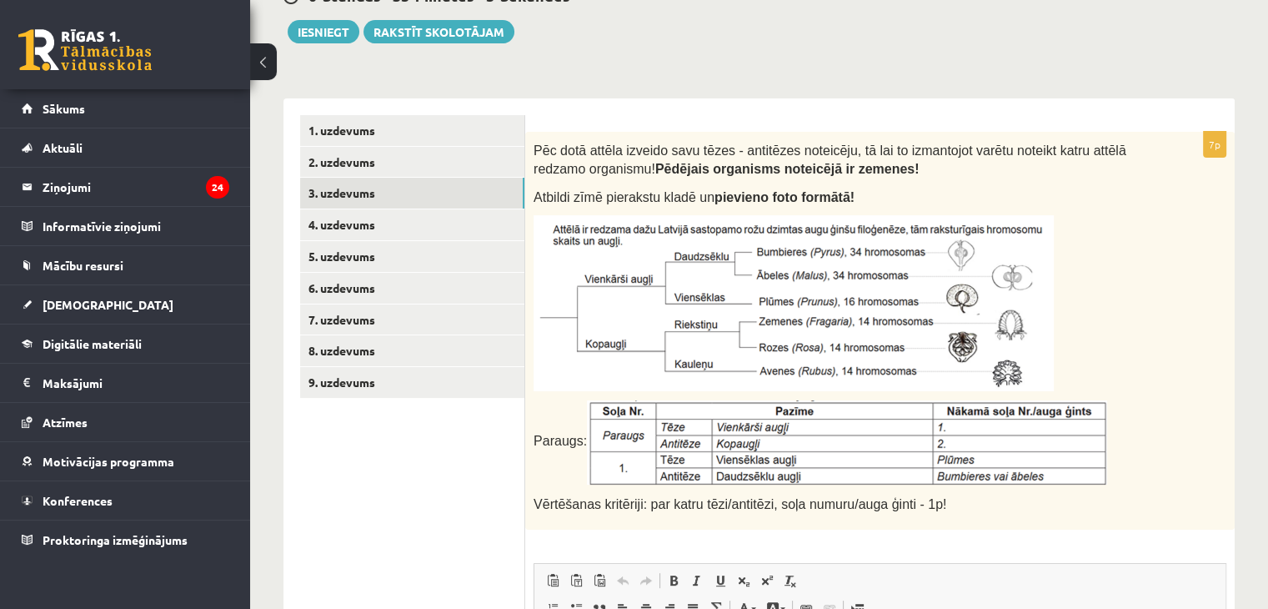
scroll to position [217, 0]
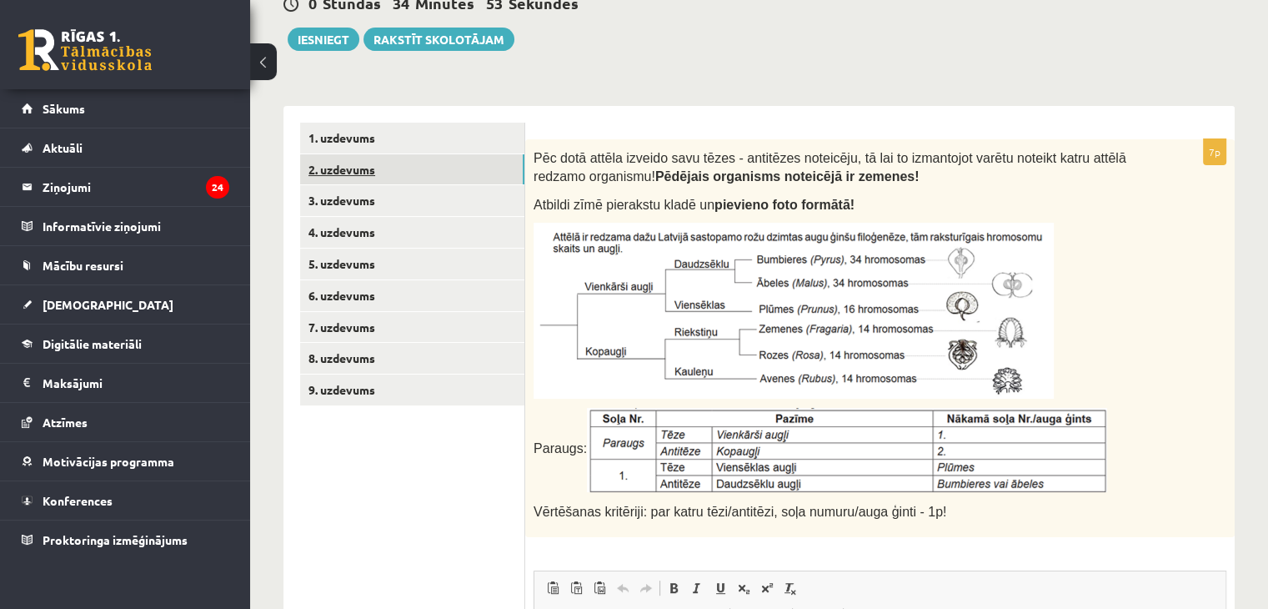
click at [418, 173] on link "2. uzdevums" at bounding box center [412, 169] width 224 height 31
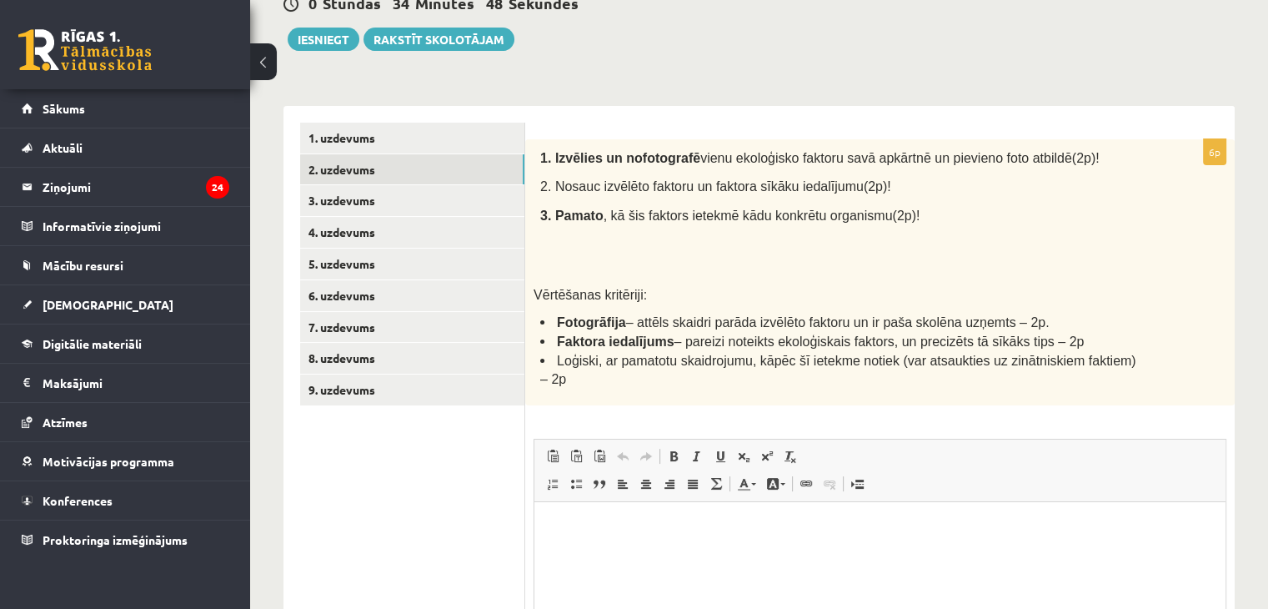
scroll to position [89, 0]
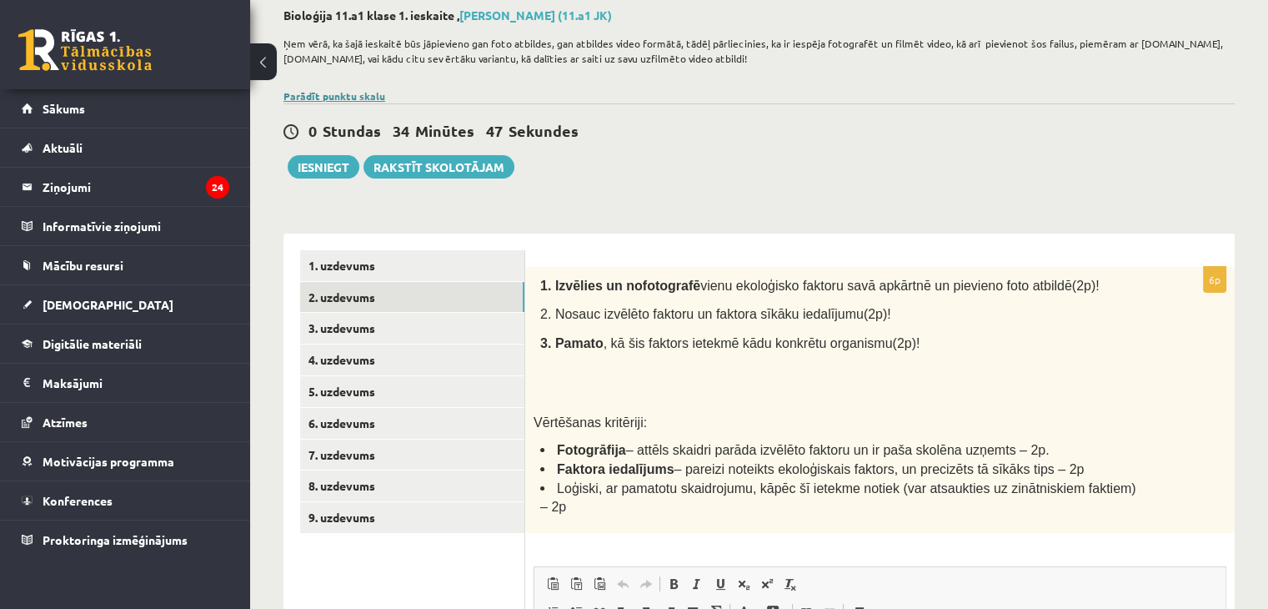
click at [340, 92] on link "Parādīt punktu skalu" at bounding box center [334, 95] width 102 height 13
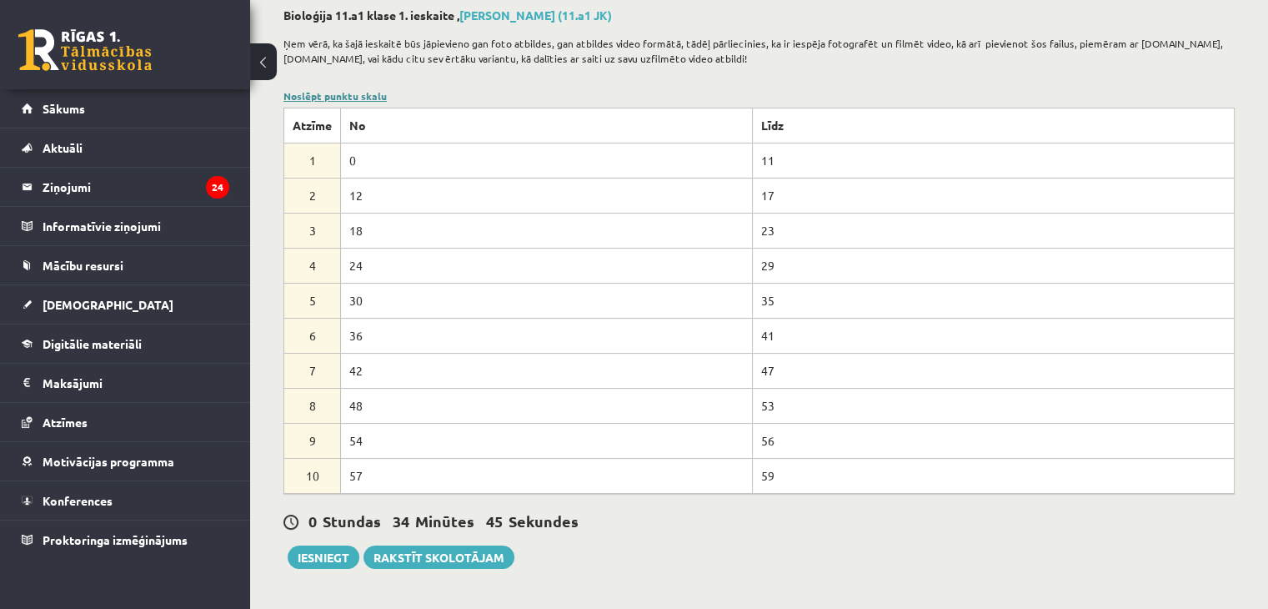
click at [340, 92] on link "Noslēpt punktu skalu" at bounding box center [334, 95] width 103 height 13
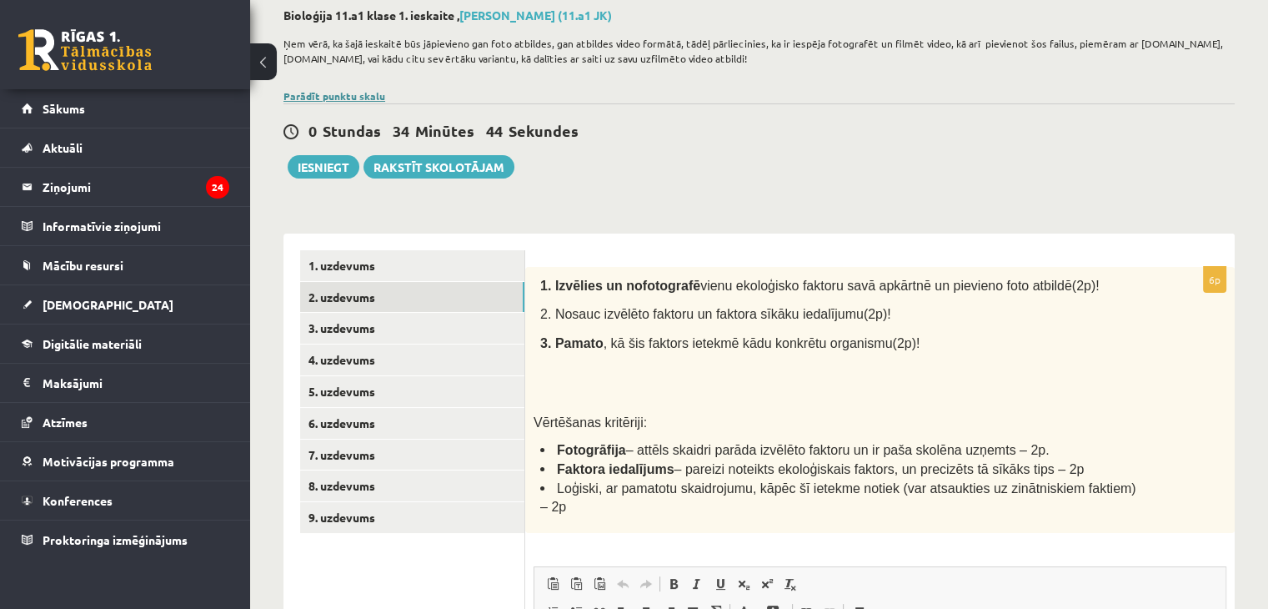
click at [340, 92] on link "Parādīt punktu skalu" at bounding box center [334, 95] width 102 height 13
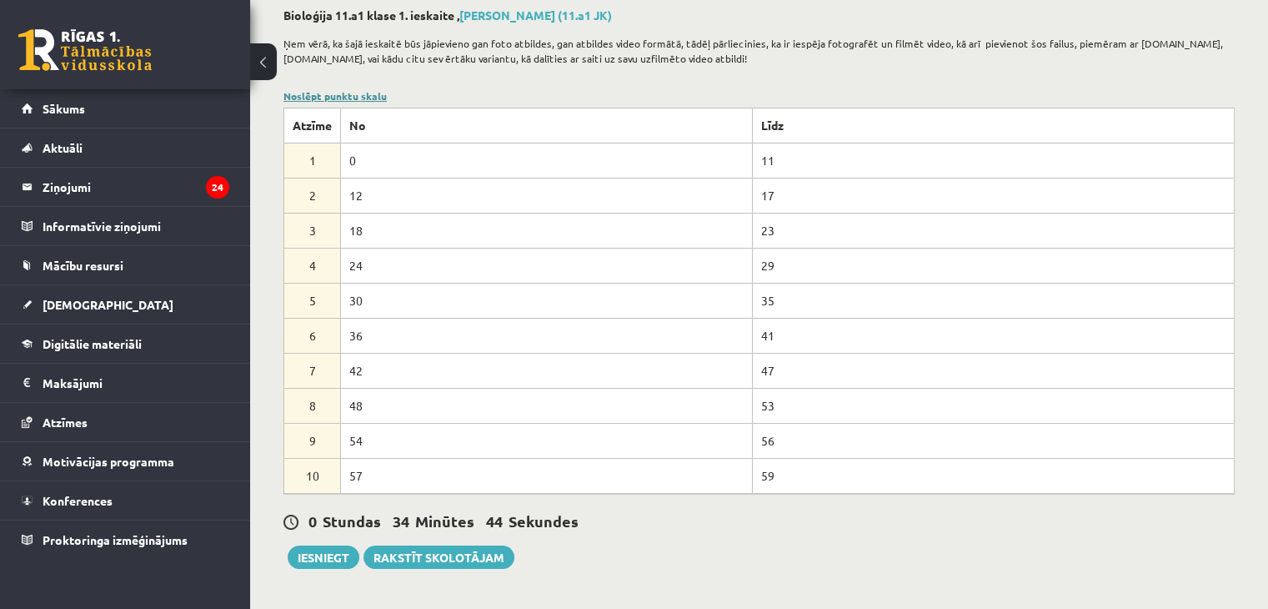
click at [340, 92] on link "Noslēpt punktu skalu" at bounding box center [334, 95] width 103 height 13
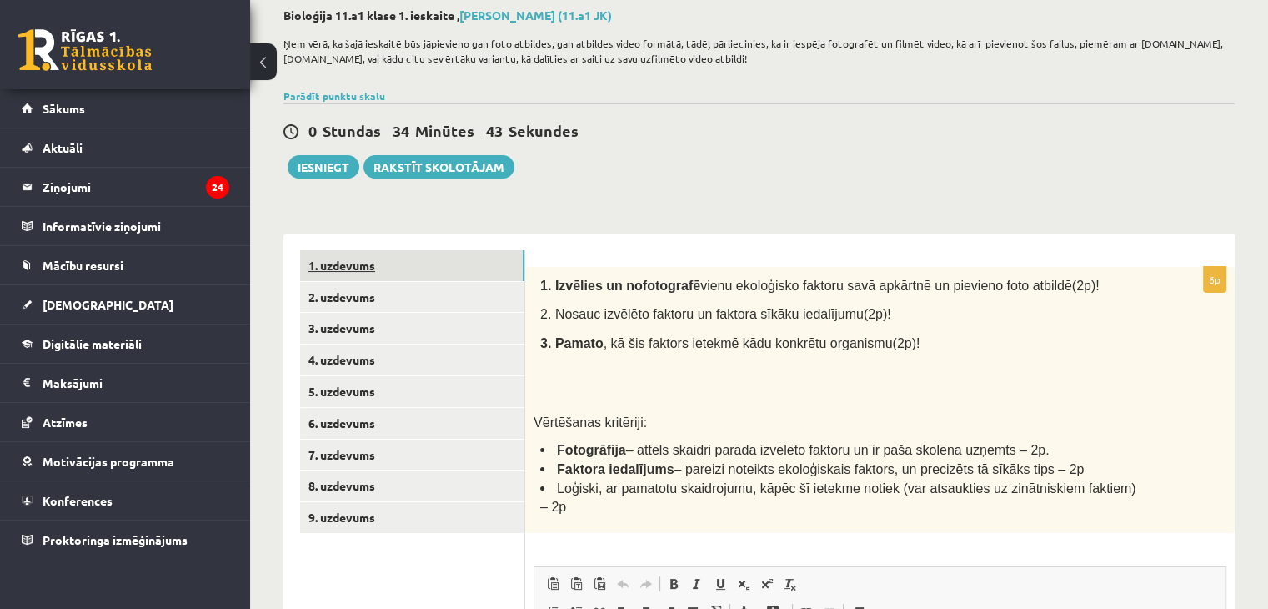
click at [386, 278] on link "1. uzdevums" at bounding box center [412, 265] width 224 height 31
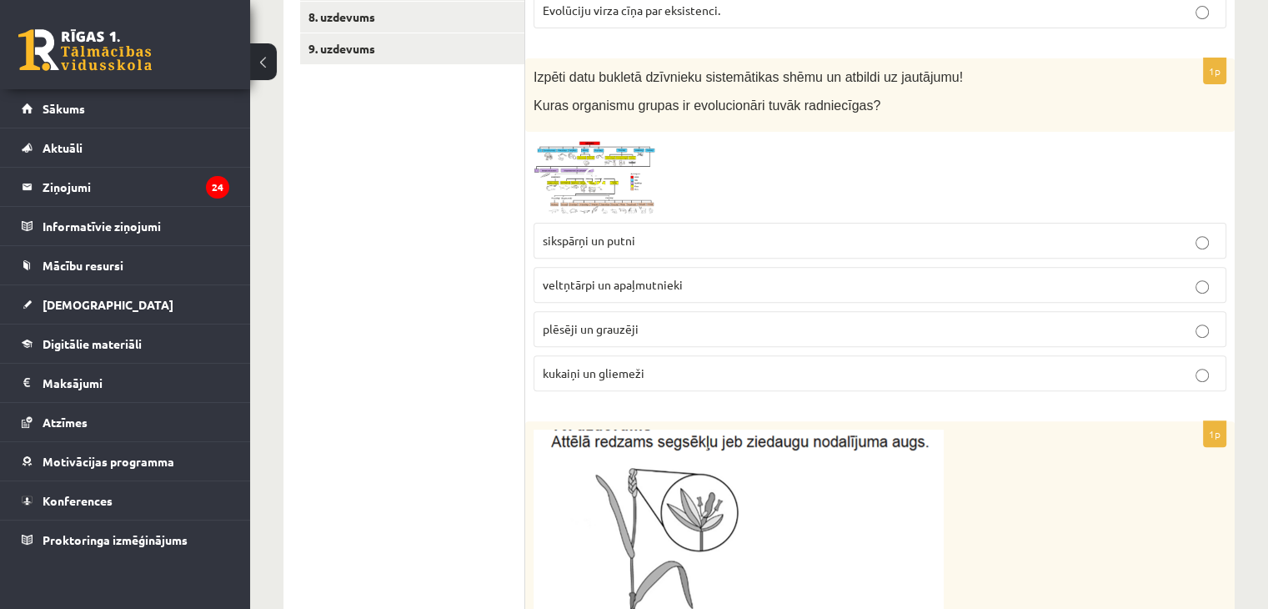
scroll to position [594, 0]
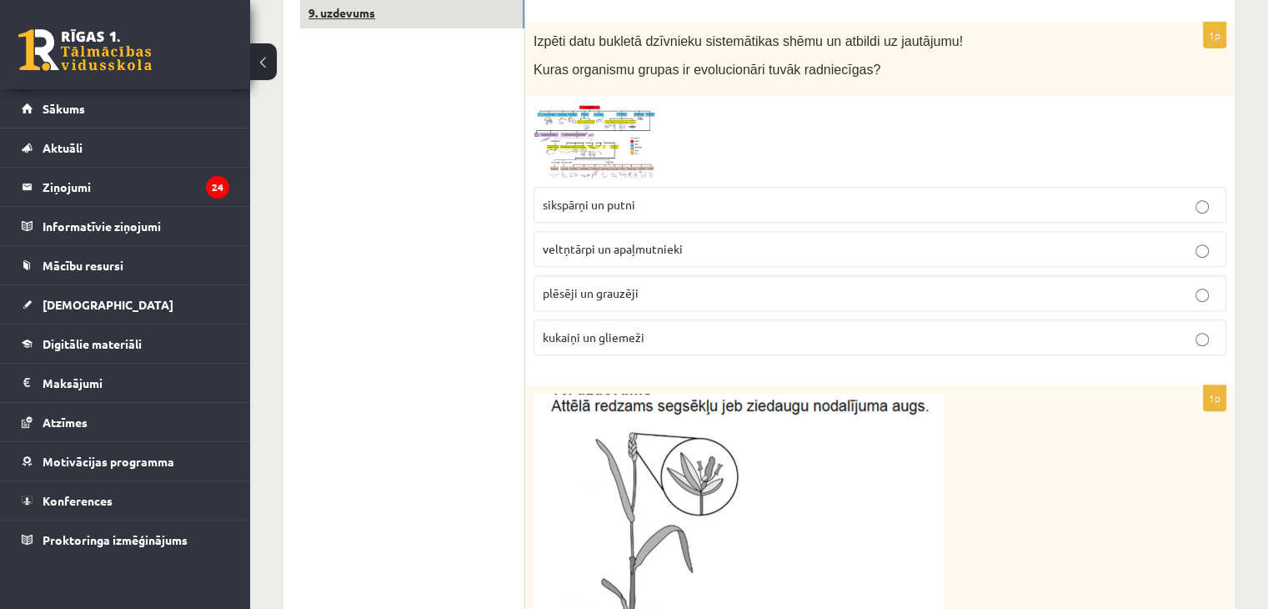
click at [456, 18] on link "9. uzdevums" at bounding box center [412, 12] width 224 height 31
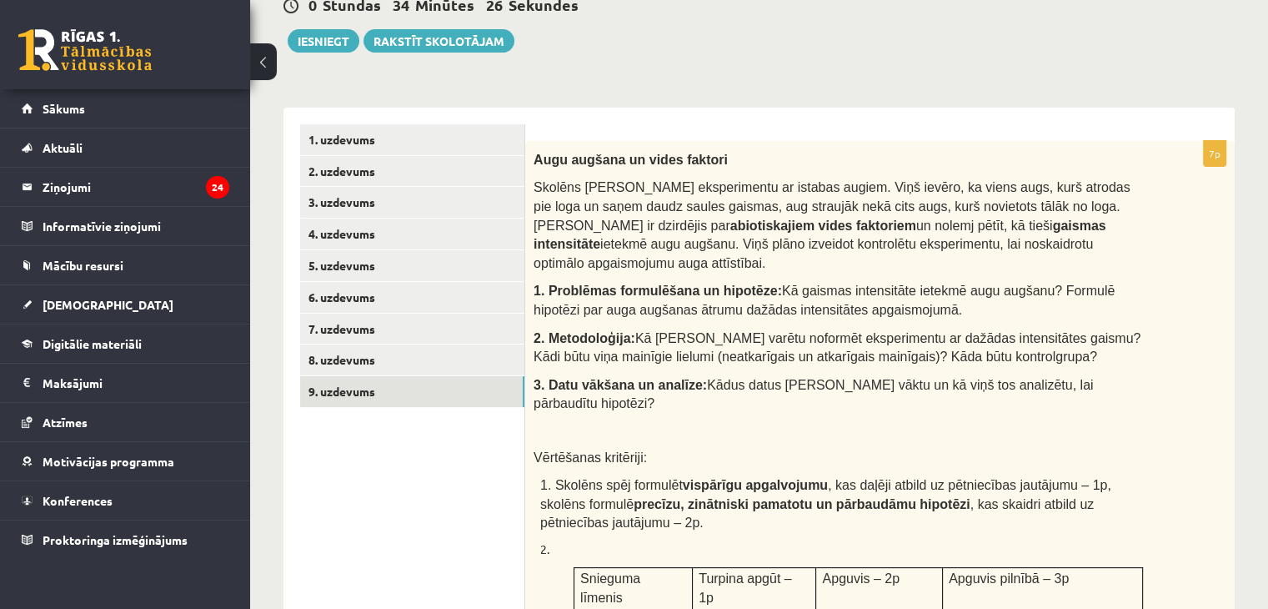
scroll to position [212, 0]
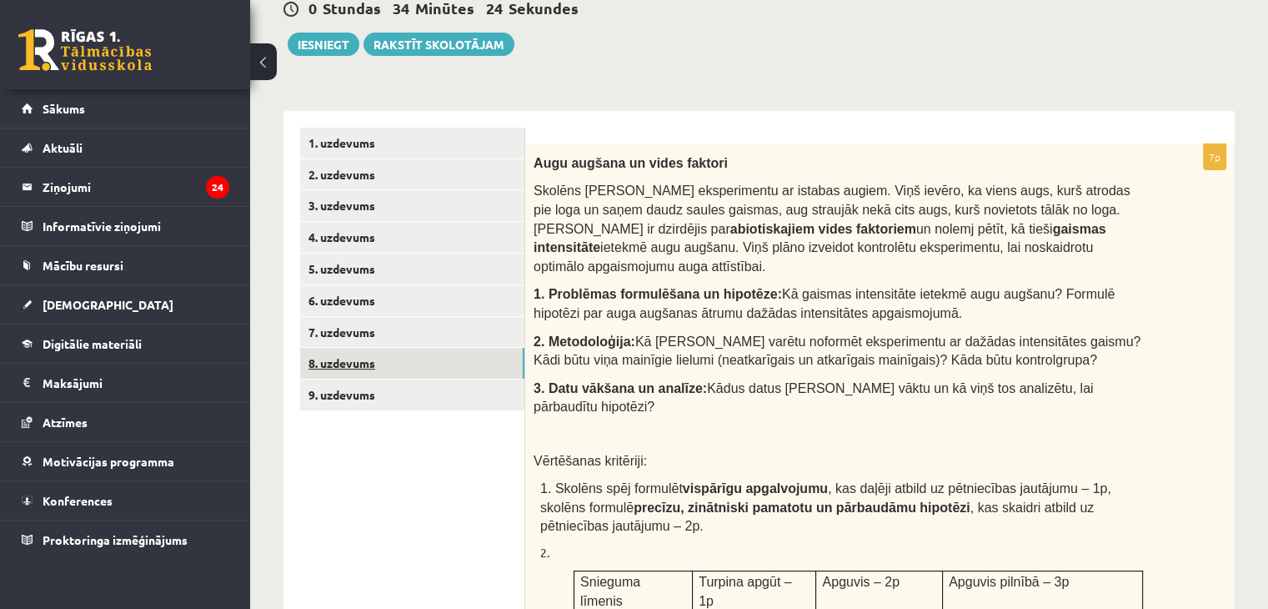
click at [314, 372] on link "8. uzdevums" at bounding box center [412, 363] width 224 height 31
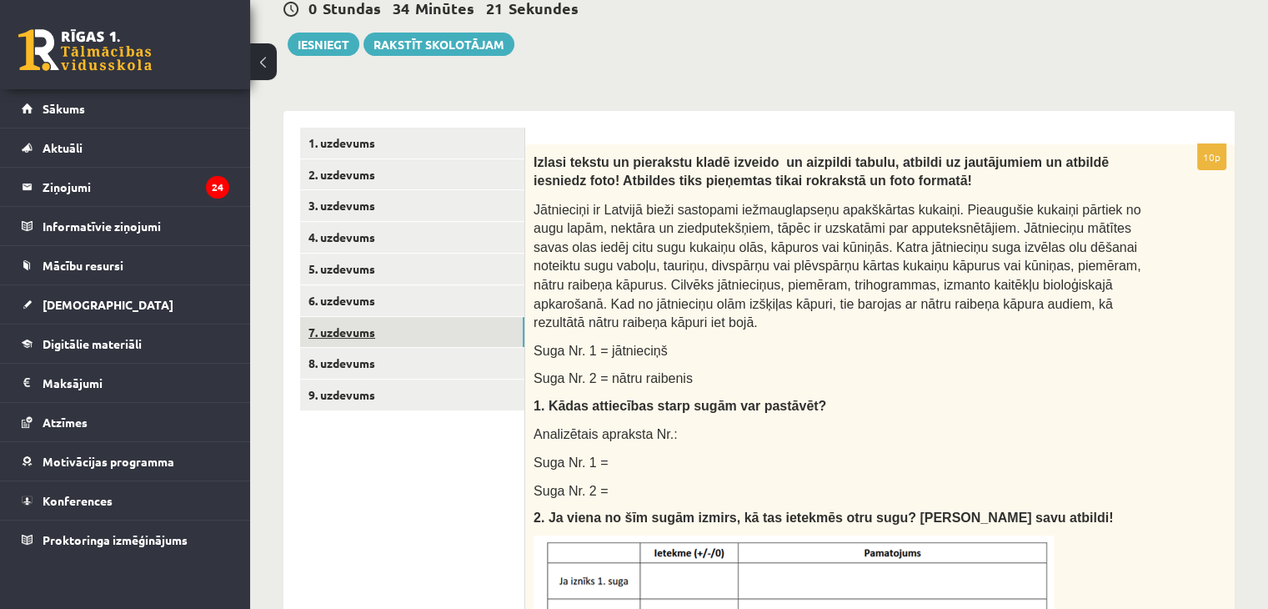
scroll to position [0, 0]
click at [403, 332] on link "7. uzdevums" at bounding box center [412, 332] width 224 height 31
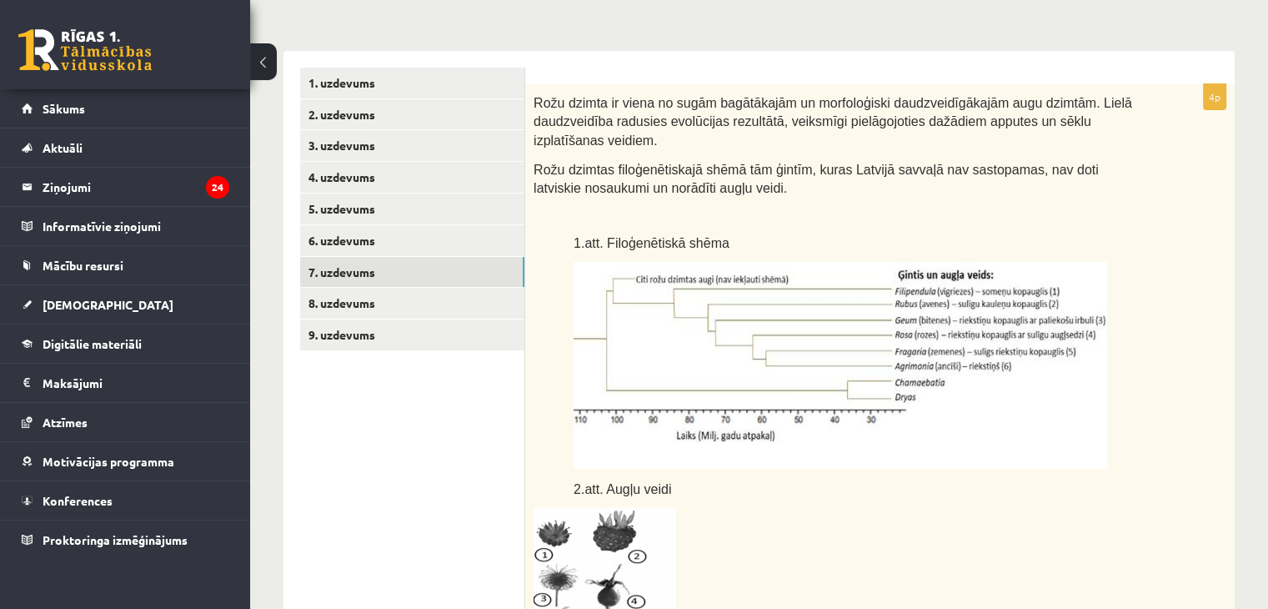
scroll to position [211, 0]
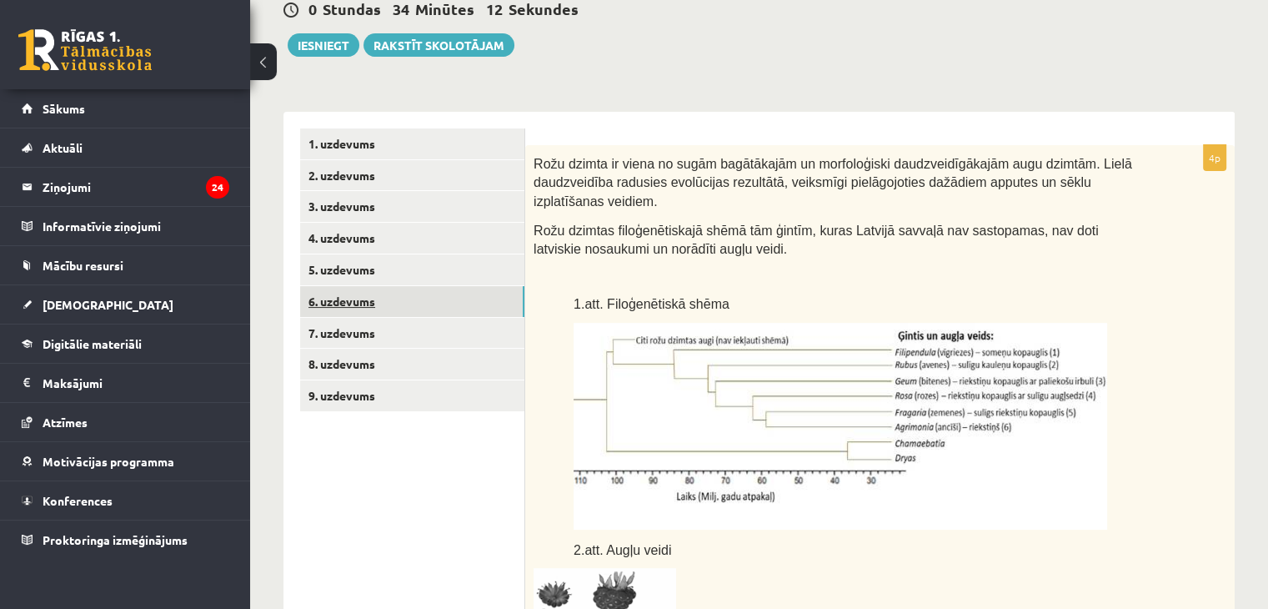
click at [367, 307] on link "6. uzdevums" at bounding box center [412, 301] width 224 height 31
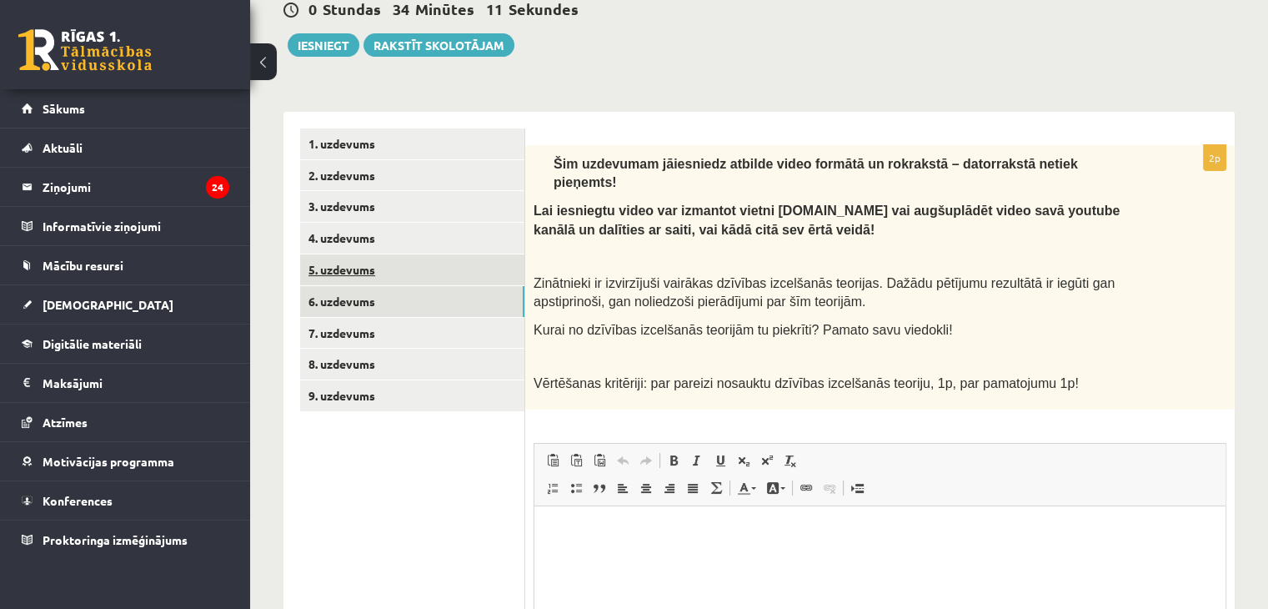
scroll to position [0, 0]
click at [434, 271] on link "5. uzdevums" at bounding box center [412, 269] width 224 height 31
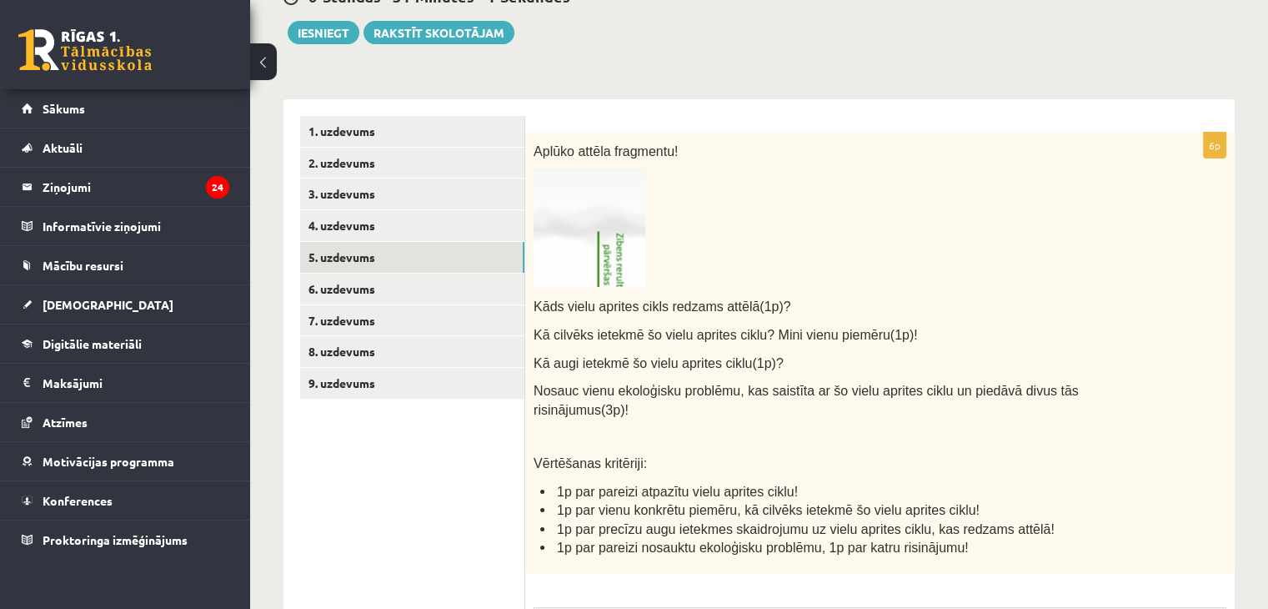
scroll to position [236, 0]
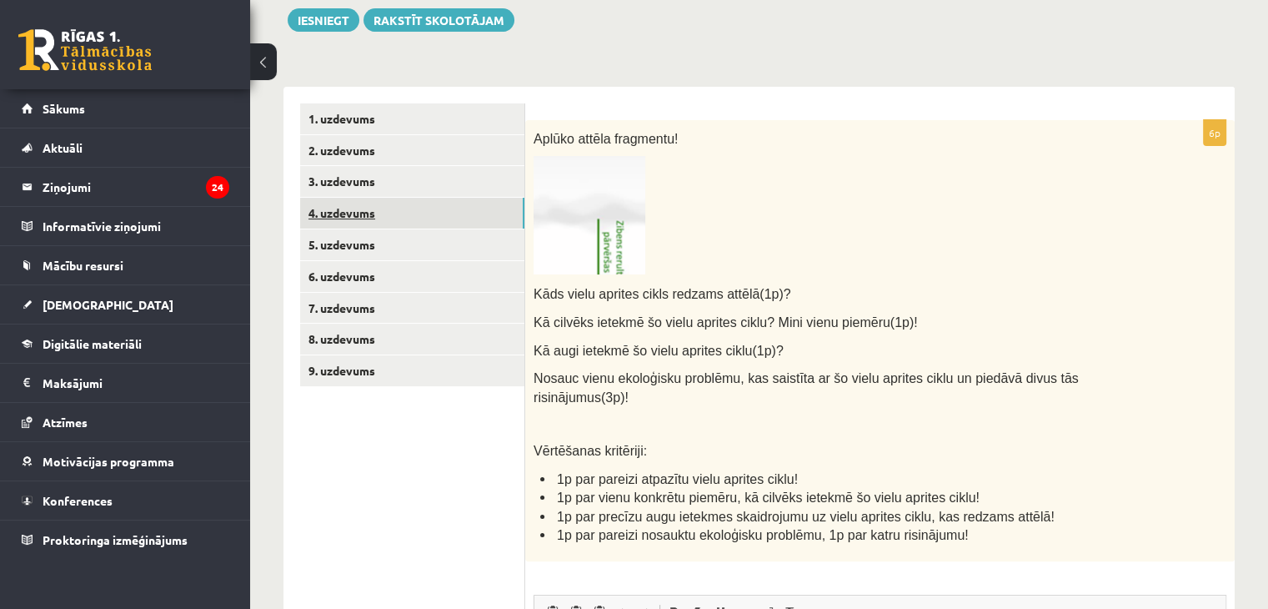
click at [391, 215] on link "4. uzdevums" at bounding box center [412, 213] width 224 height 31
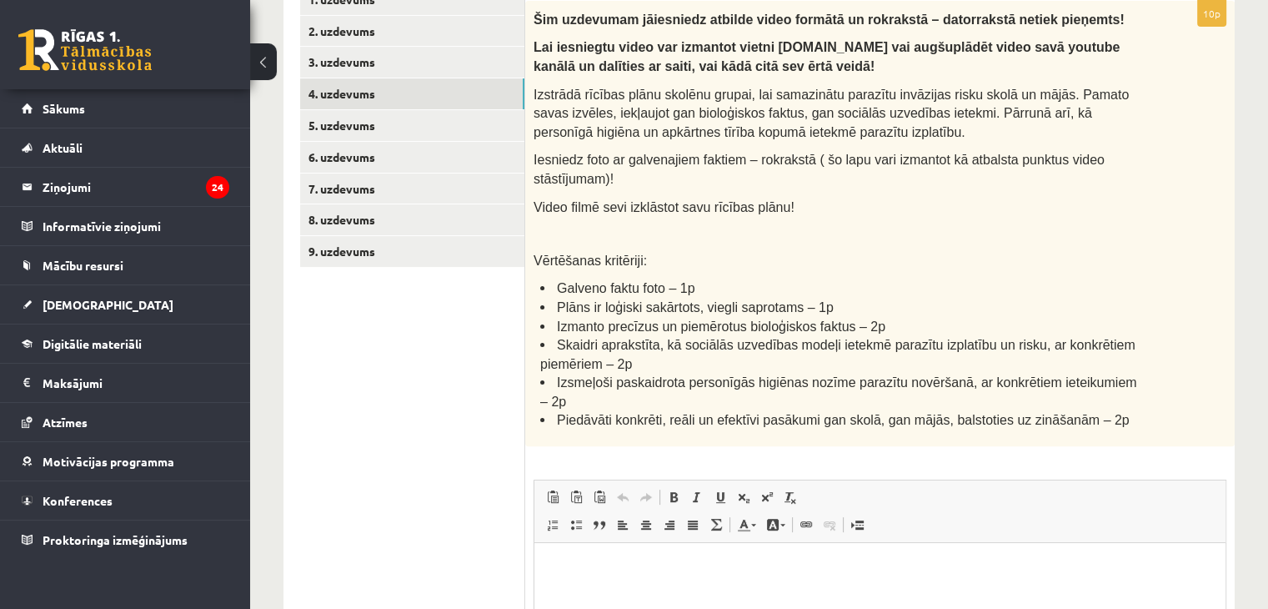
scroll to position [247, 0]
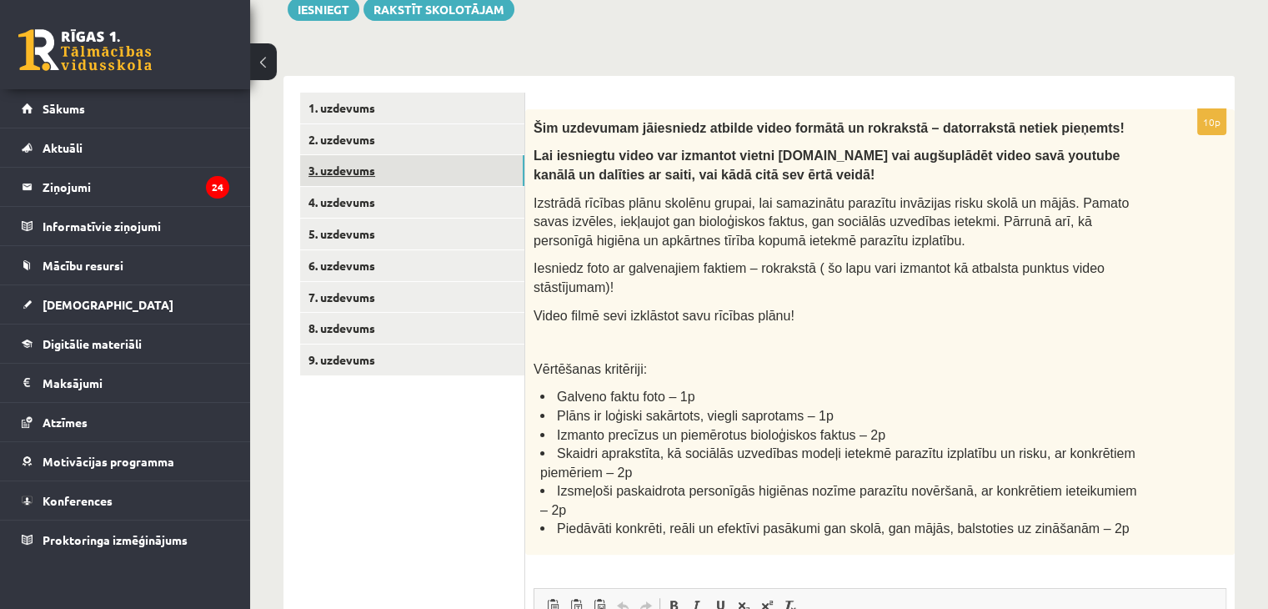
click at [373, 173] on link "3. uzdevums" at bounding box center [412, 170] width 224 height 31
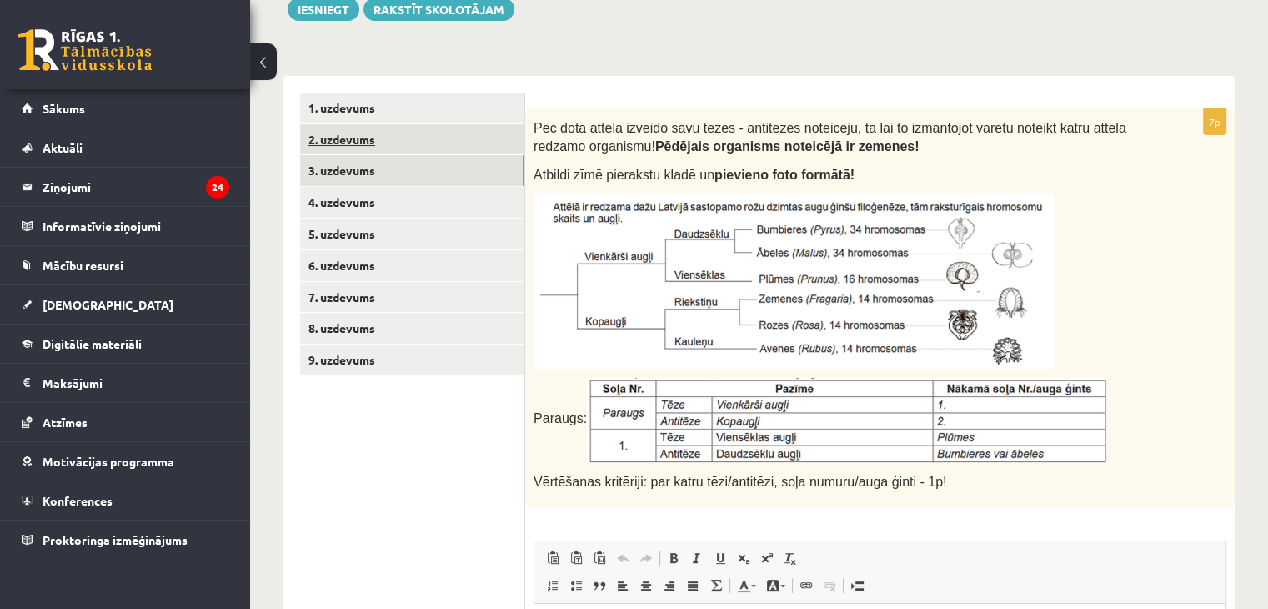
scroll to position [0, 0]
click at [368, 132] on link "2. uzdevums" at bounding box center [412, 139] width 224 height 31
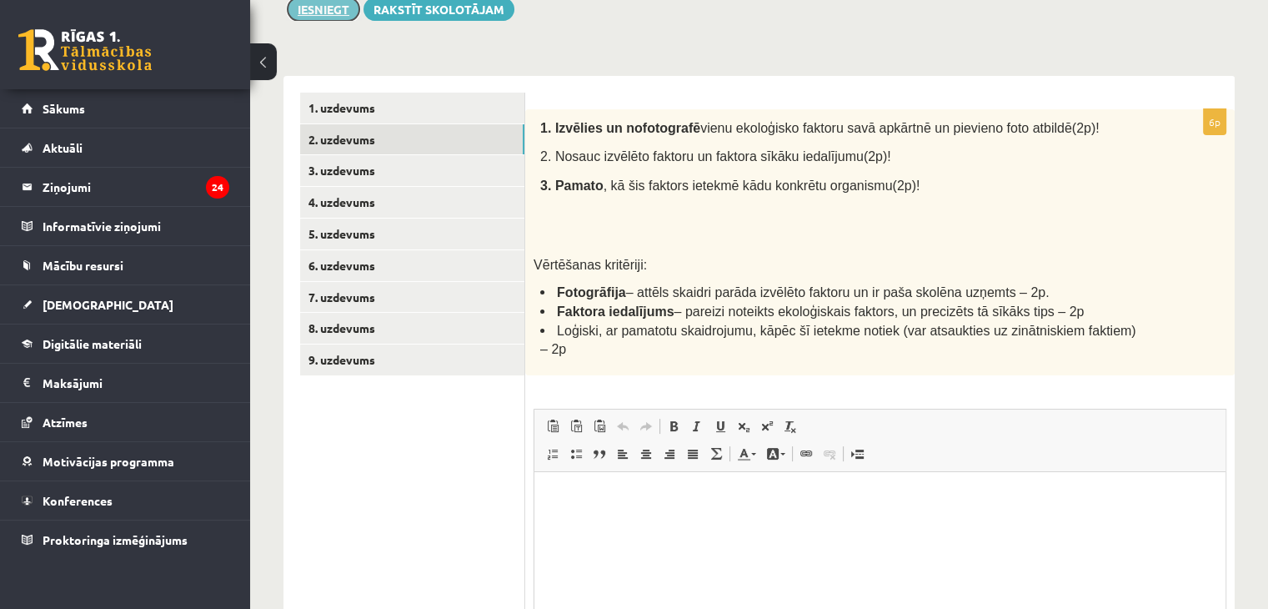
click at [300, 17] on button "Iesniegt" at bounding box center [324, 8] width 72 height 23
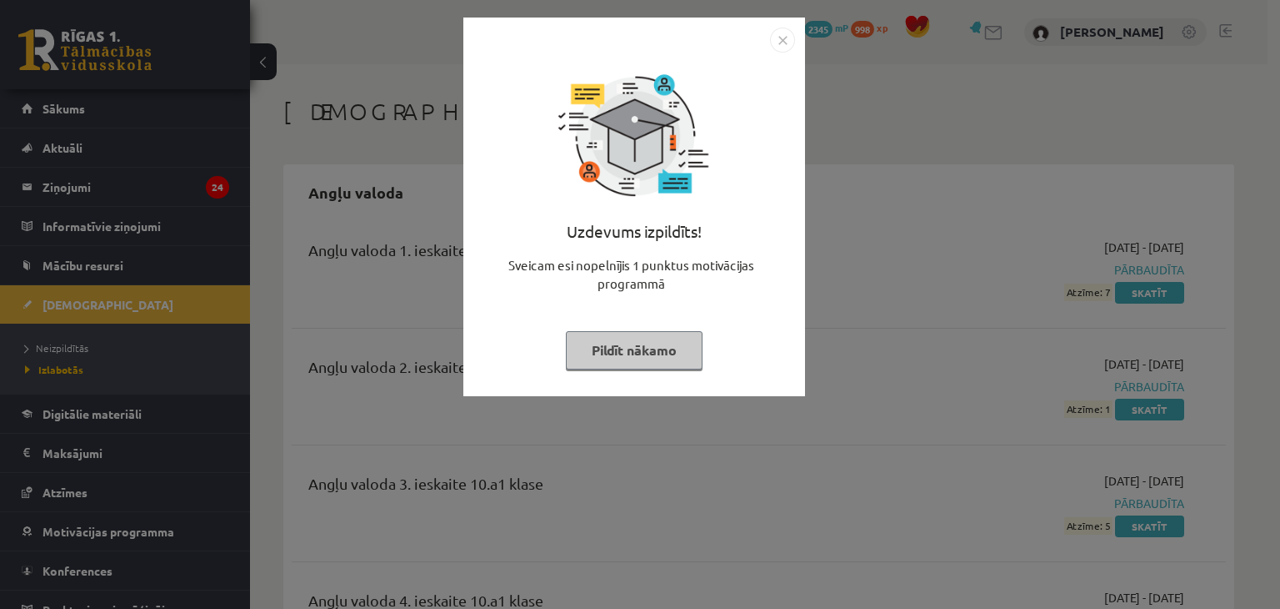
click at [624, 351] on button "Pildīt nākamo" at bounding box center [634, 350] width 137 height 38
